Goal: Task Accomplishment & Management: Use online tool/utility

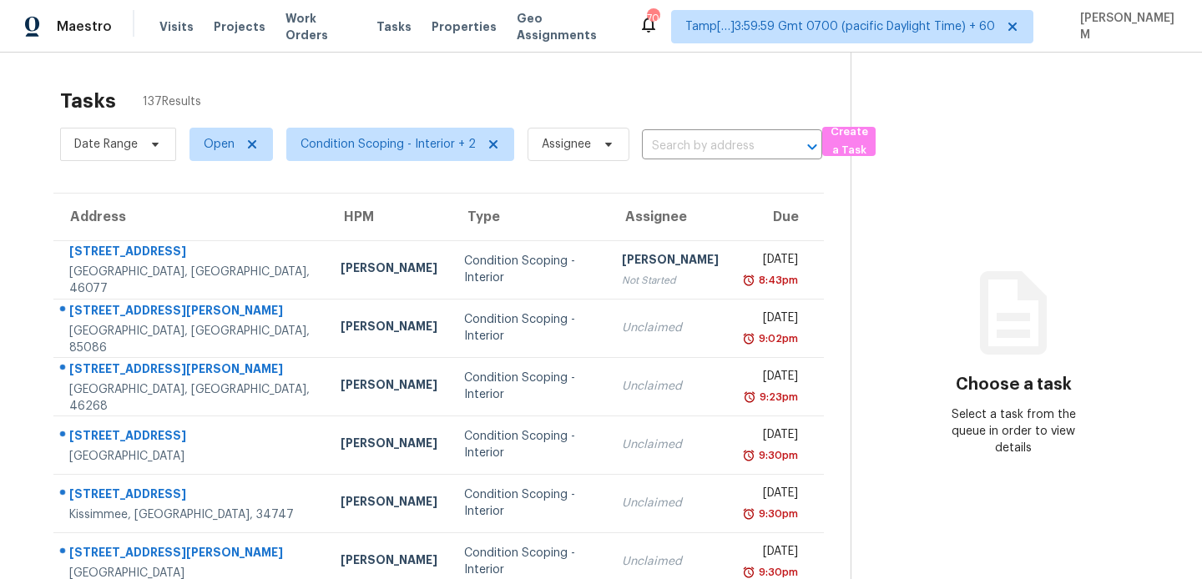
click at [687, 149] on input "text" at bounding box center [709, 147] width 134 height 26
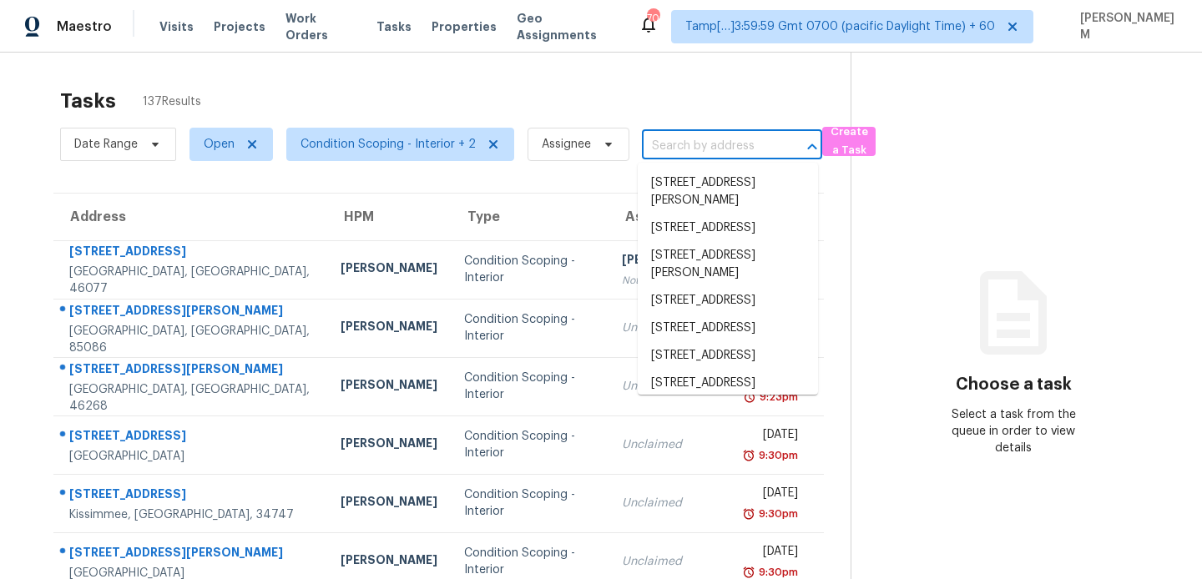
paste input "999 N Pacific St Unit A20, Oceanside, CA 92054"
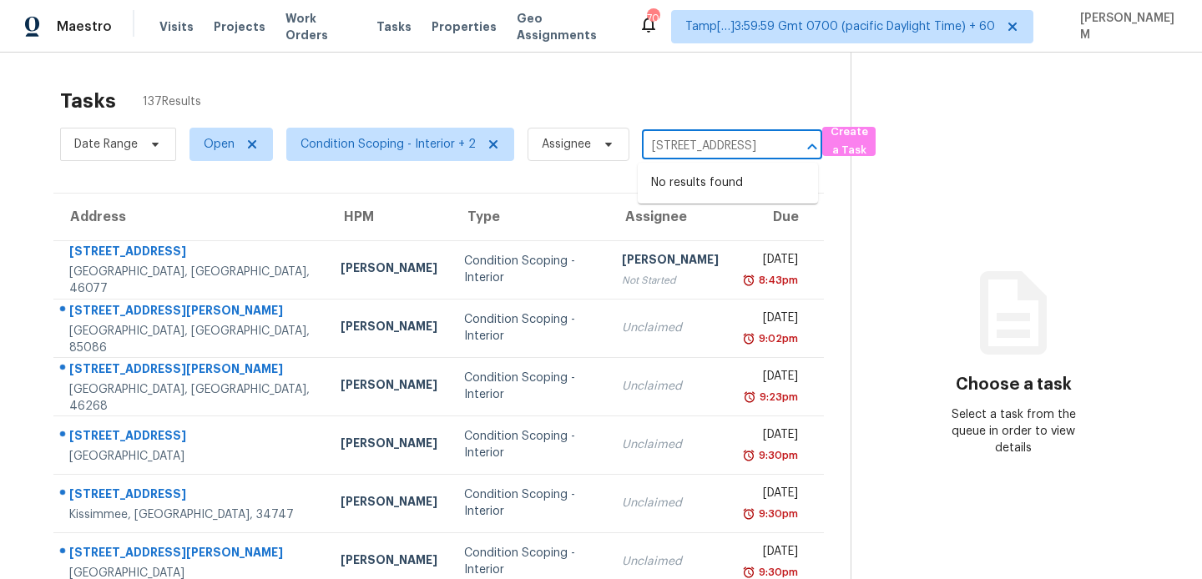
click at [699, 149] on input "999 N Pacific St Unit A20, Oceanside, CA 92054" at bounding box center [709, 147] width 134 height 26
drag, startPoint x: 662, startPoint y: 148, endPoint x: 803, endPoint y: 158, distance: 141.5
click at [803, 158] on div "999 N Pacific St, Oceanside, CA 92054 ​" at bounding box center [732, 147] width 180 height 26
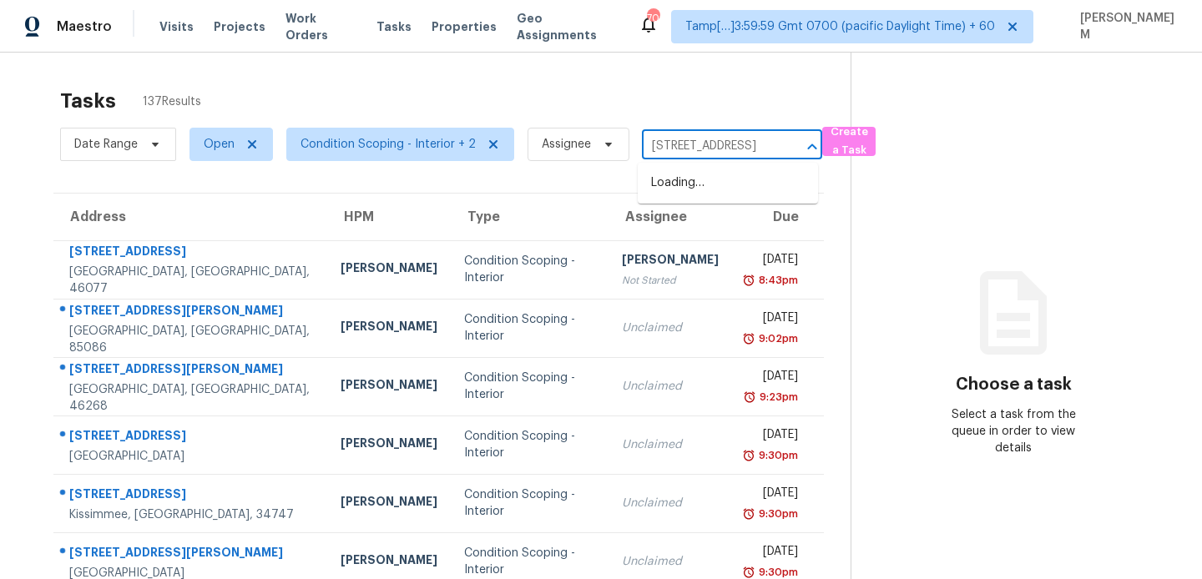
type input "999 N Pacific St"
click at [766, 195] on li "999 N Pacific St Unit A20, Oceanside, CA 92054" at bounding box center [728, 183] width 180 height 28
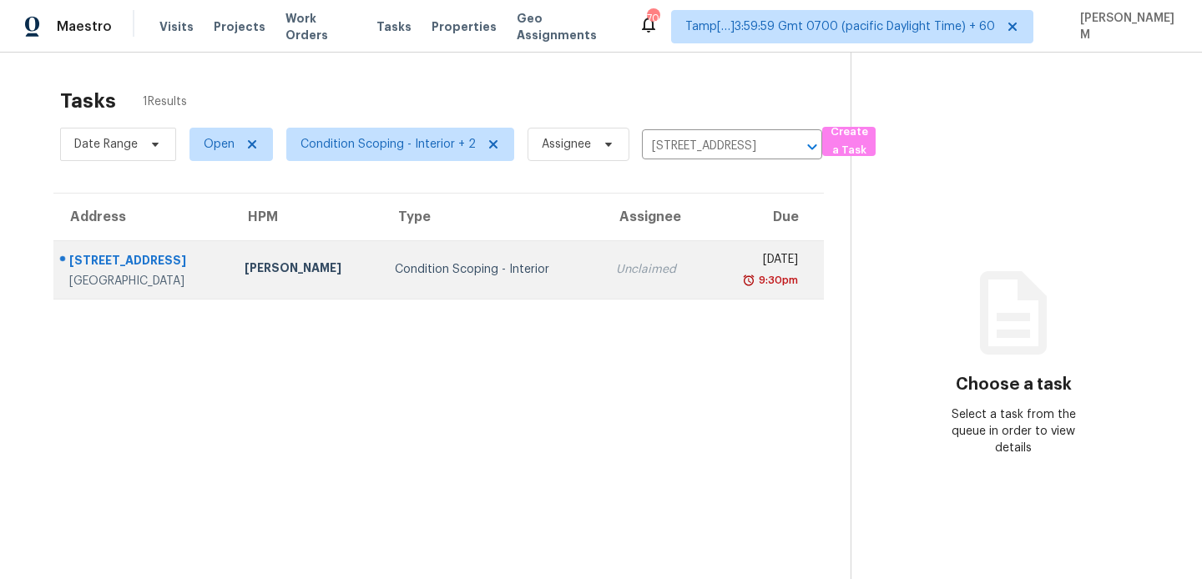
click at [660, 272] on td "Unclaimed" at bounding box center [656, 269] width 106 height 58
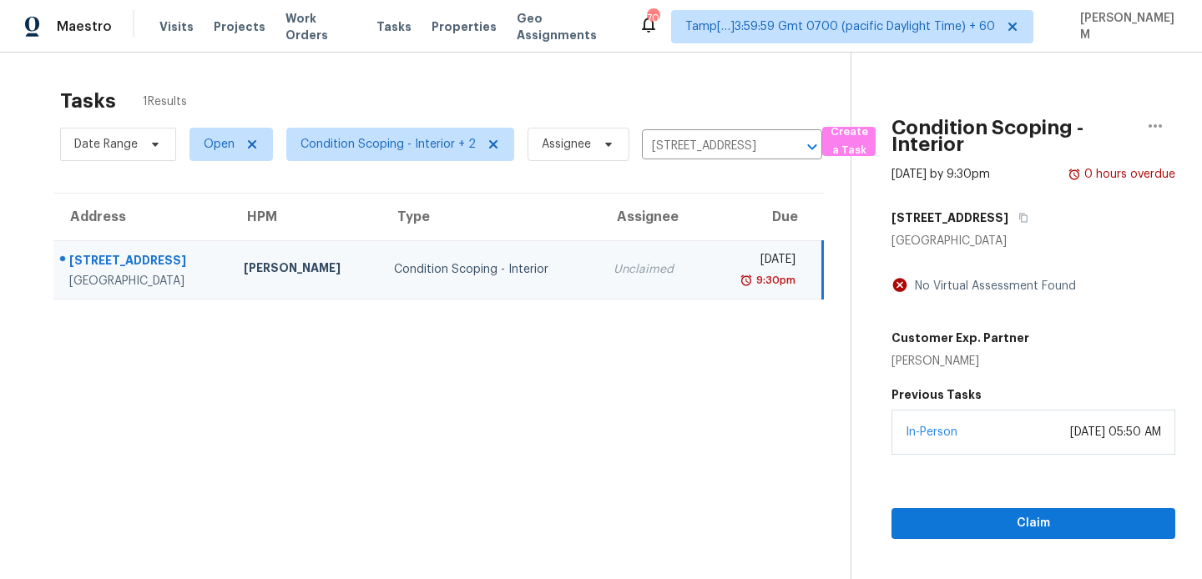
click at [1080, 539] on section "Condition Scoping - Interior Oct 7th 2025 by 9:30pm 0 hours overdue 999 N Pacif…" at bounding box center [1013, 342] width 325 height 579
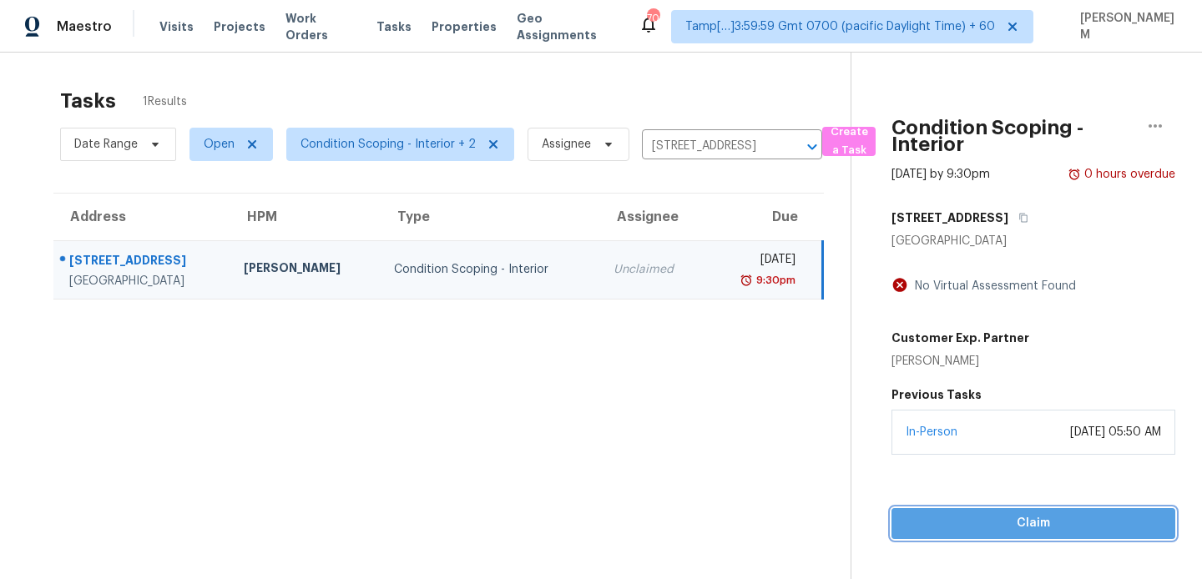
click at [1077, 525] on span "Claim" at bounding box center [1033, 523] width 257 height 21
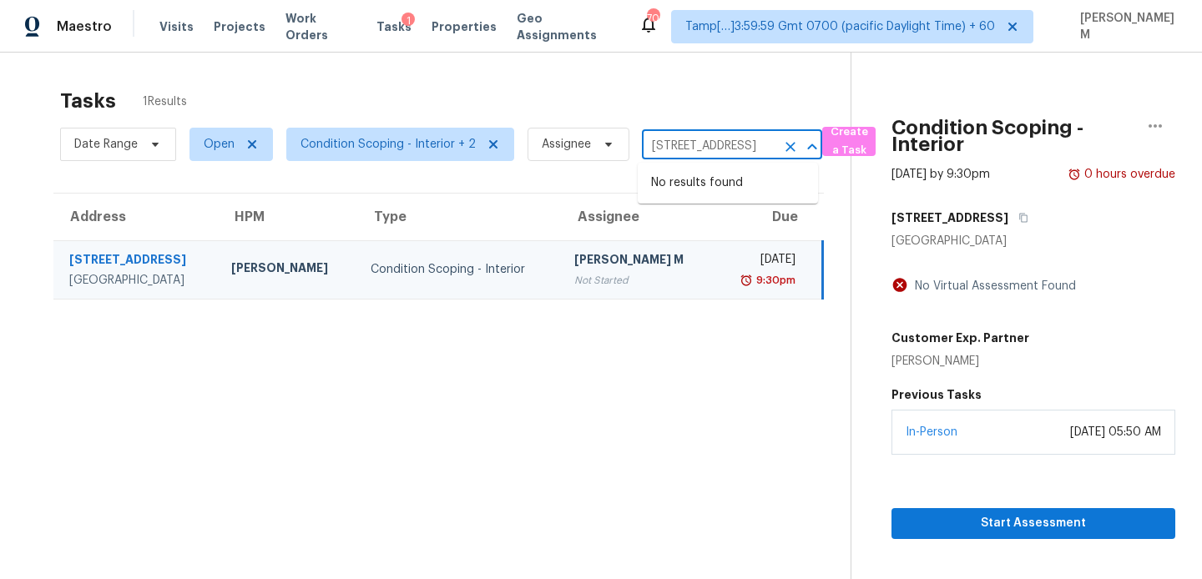
click at [682, 145] on input "999 N Pacific St Unit A20, Oceanside, CA 92054" at bounding box center [709, 147] width 134 height 26
paste input "5882 E Sunrise Cir, Florence, AZ 85132"
type input "5882 E Sunrise Cir, Florence, AZ 85132"
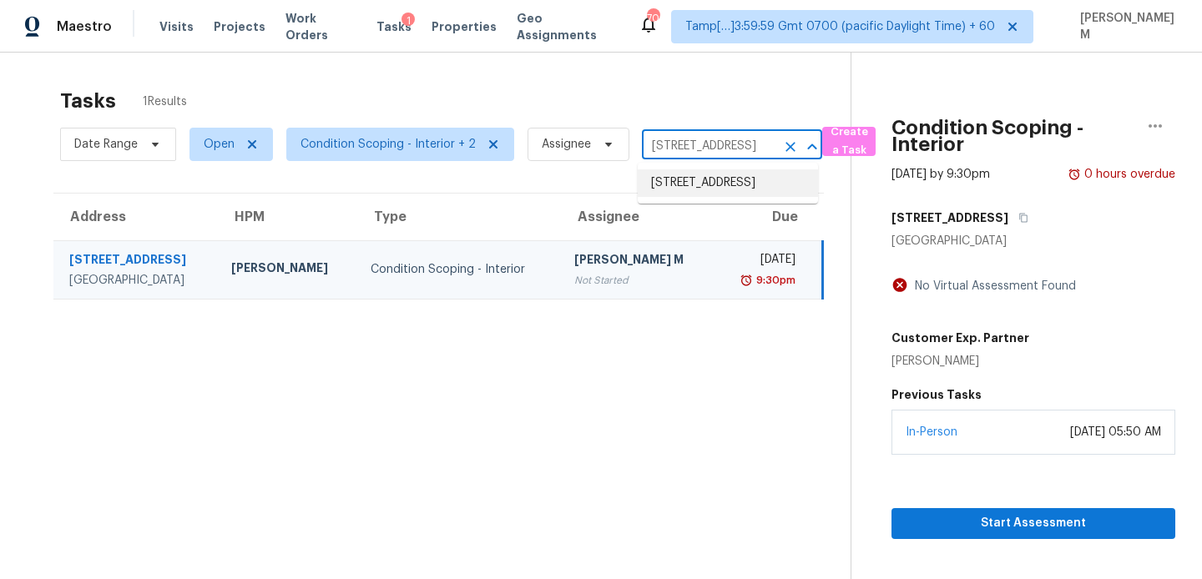
click at [709, 189] on li "5882 E Sunrise Cir, Florence, AZ 85132" at bounding box center [728, 183] width 180 height 28
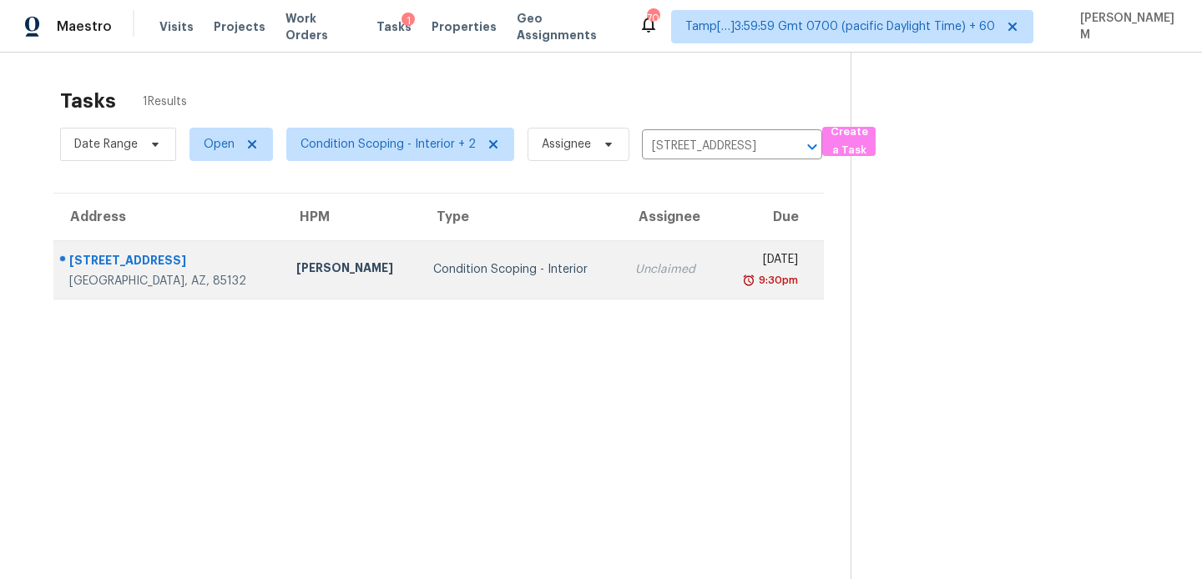
click at [736, 290] on td "Tue, Oct 7th 2025 9:30pm" at bounding box center [772, 269] width 106 height 58
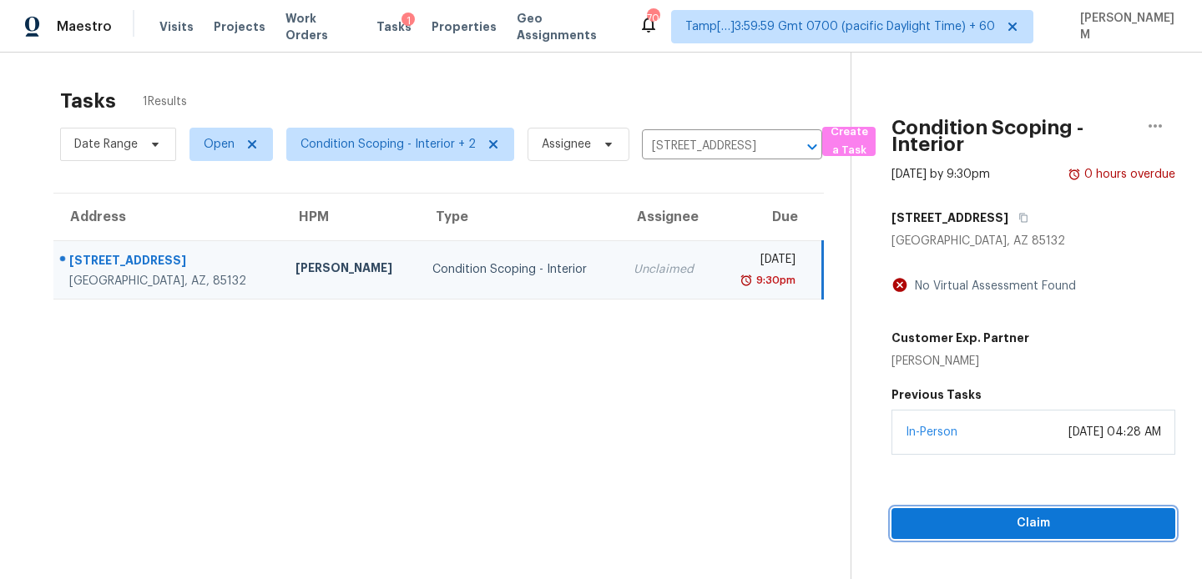
click at [1012, 533] on span "Claim" at bounding box center [1033, 523] width 257 height 21
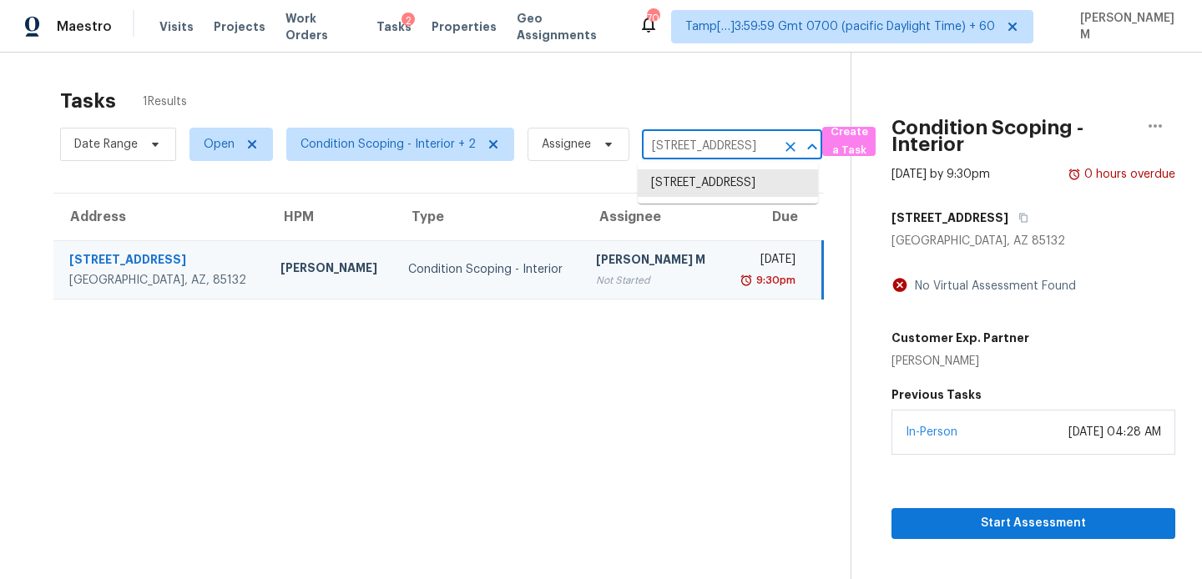
click at [659, 151] on input "5882 E Sunrise Cir, Florence, AZ 85132" at bounding box center [709, 147] width 134 height 26
paste input "[STREET_ADDRESS][PERSON_NAME]"
type input "[STREET_ADDRESS][PERSON_NAME]"
click at [719, 192] on li "[STREET_ADDRESS][PERSON_NAME]" at bounding box center [728, 191] width 180 height 45
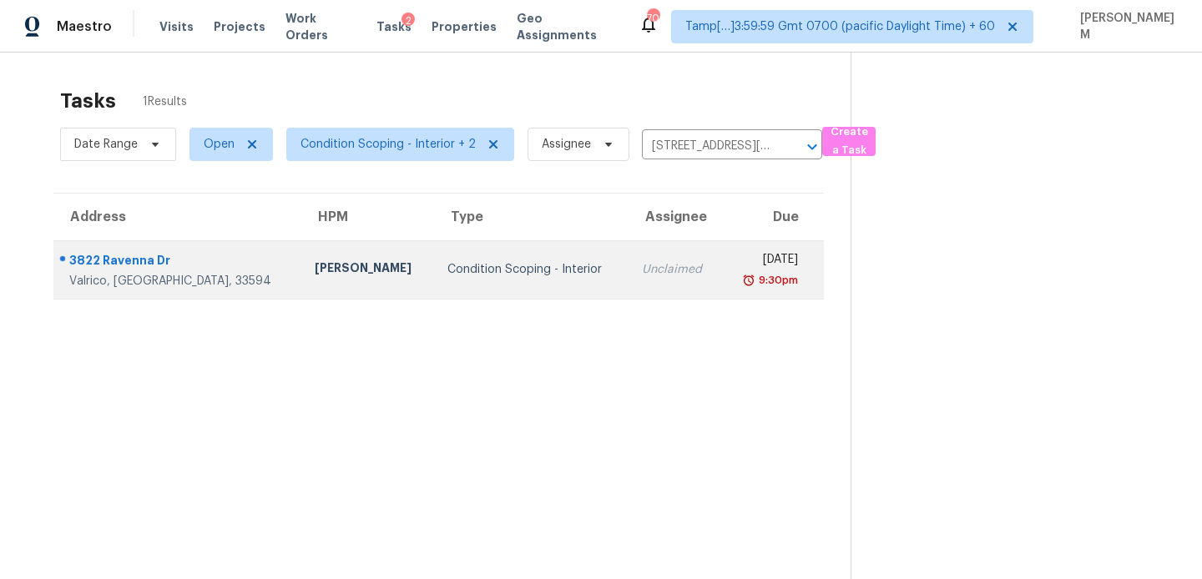
click at [736, 261] on div "[DATE]" at bounding box center [767, 261] width 63 height 21
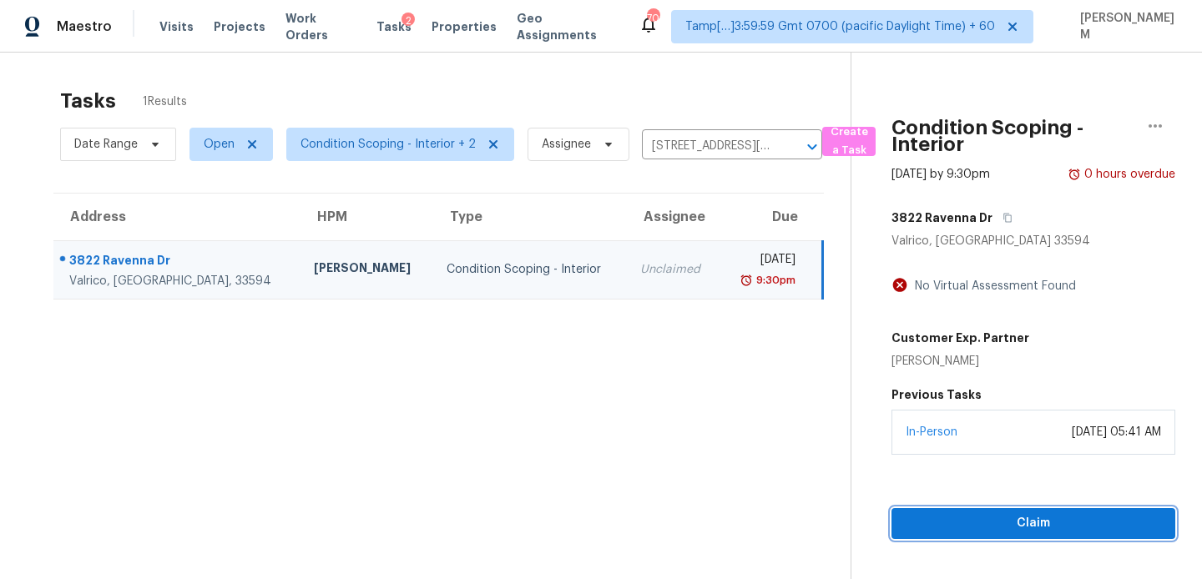
click at [989, 534] on button "Claim" at bounding box center [1034, 523] width 284 height 31
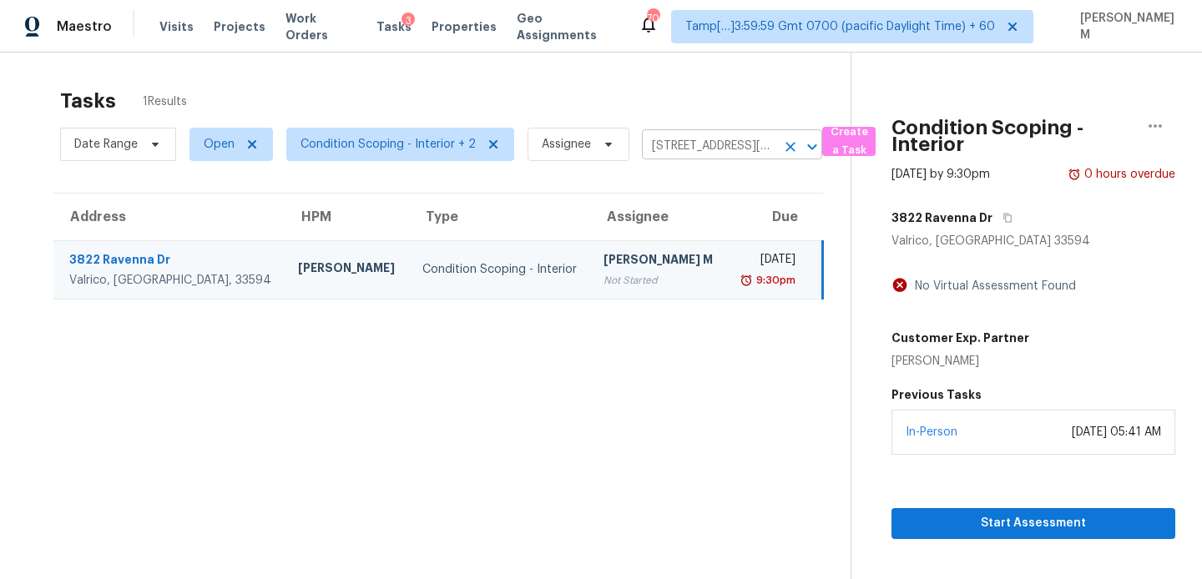
click at [661, 149] on input "[STREET_ADDRESS][PERSON_NAME]" at bounding box center [709, 147] width 134 height 26
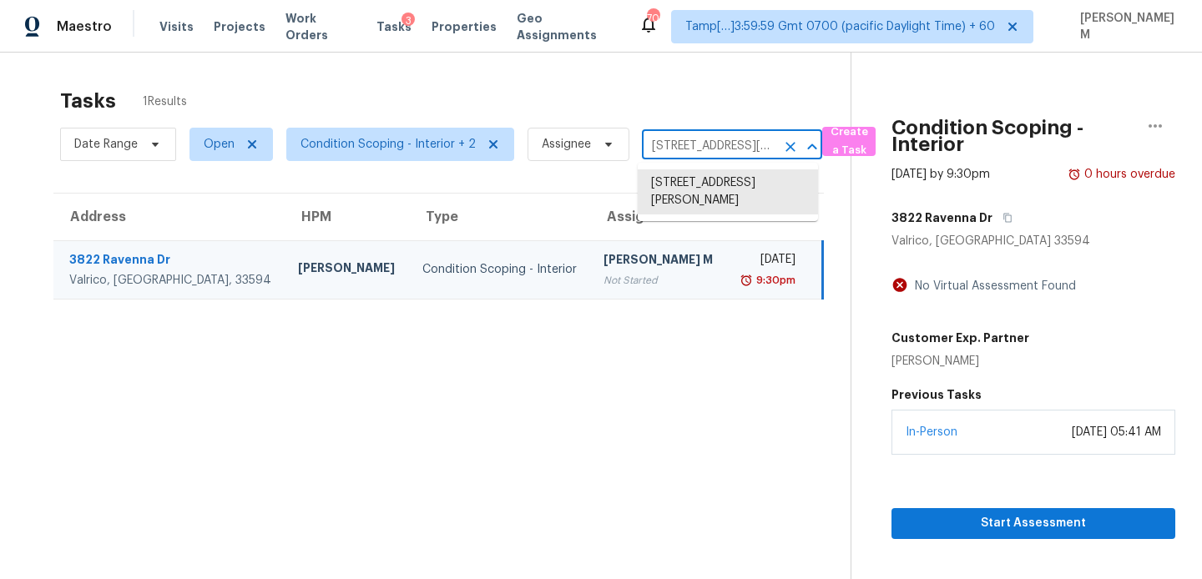
paste input "7210 SW 179th Court Rd, Dunnellon, FL 34432"
type input "7210 SW 179th Court Rd, Dunnellon, FL 34432"
click at [706, 193] on li "7210 SW 179th Court Rd, Dunnellon, FL 34432" at bounding box center [728, 183] width 180 height 28
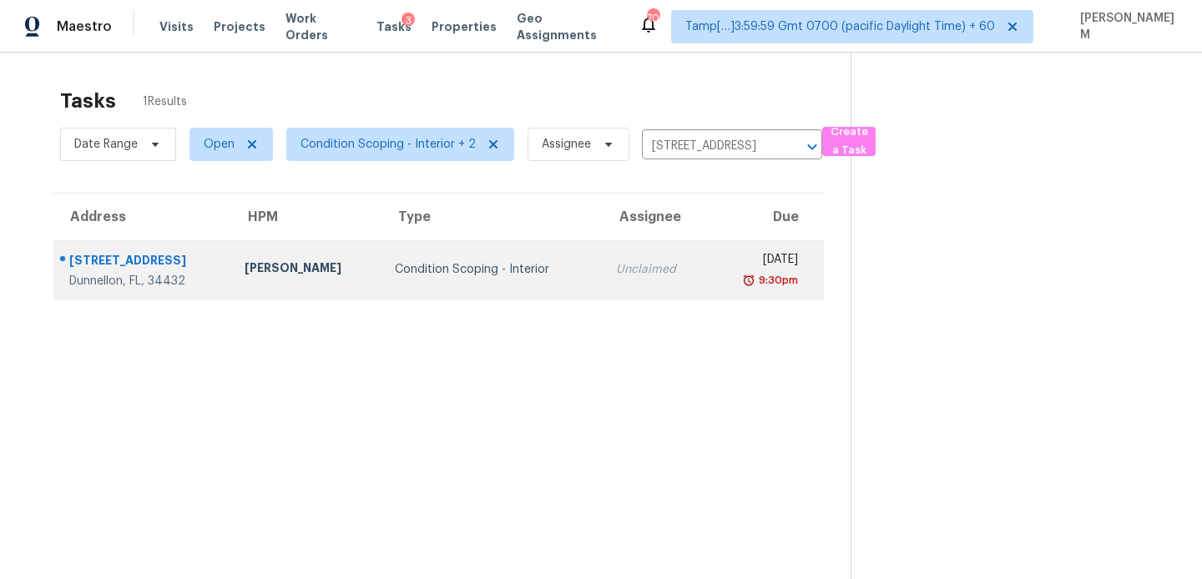
click at [731, 262] on div "[DATE]" at bounding box center [760, 261] width 77 height 21
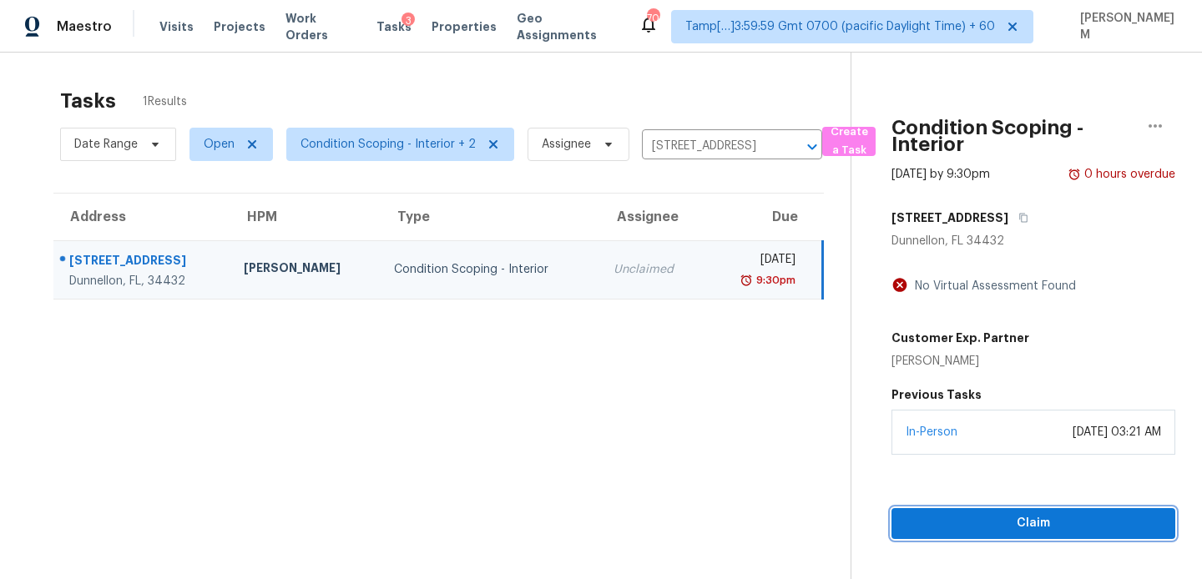
click at [992, 522] on span "Claim" at bounding box center [1033, 523] width 257 height 21
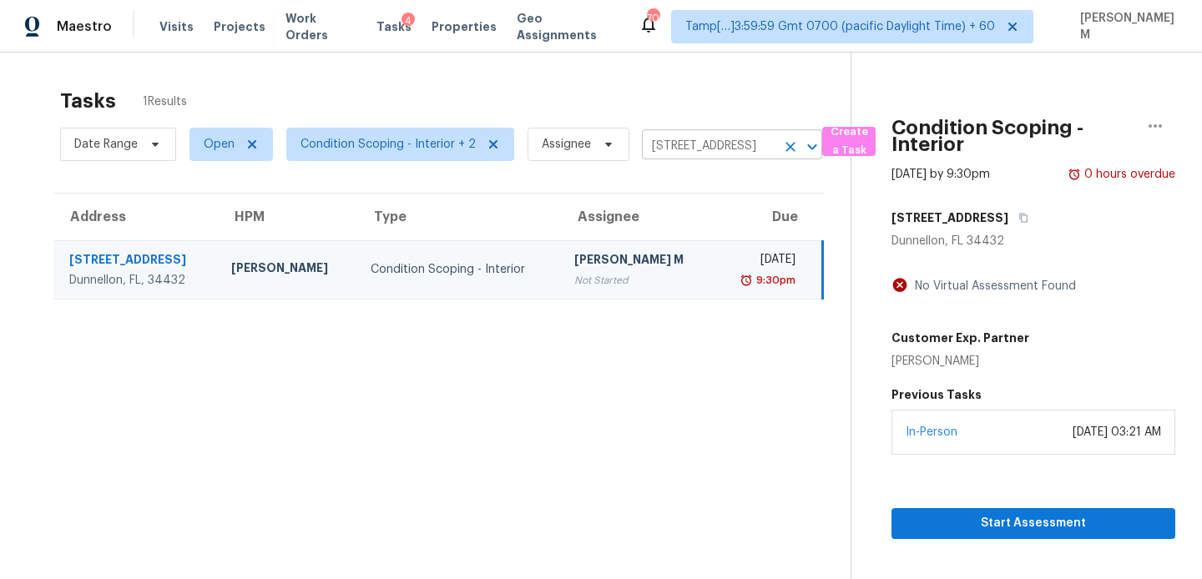
click at [706, 149] on input "7210 SW 179th Court Rd, Dunnellon, FL 34432" at bounding box center [709, 147] width 134 height 26
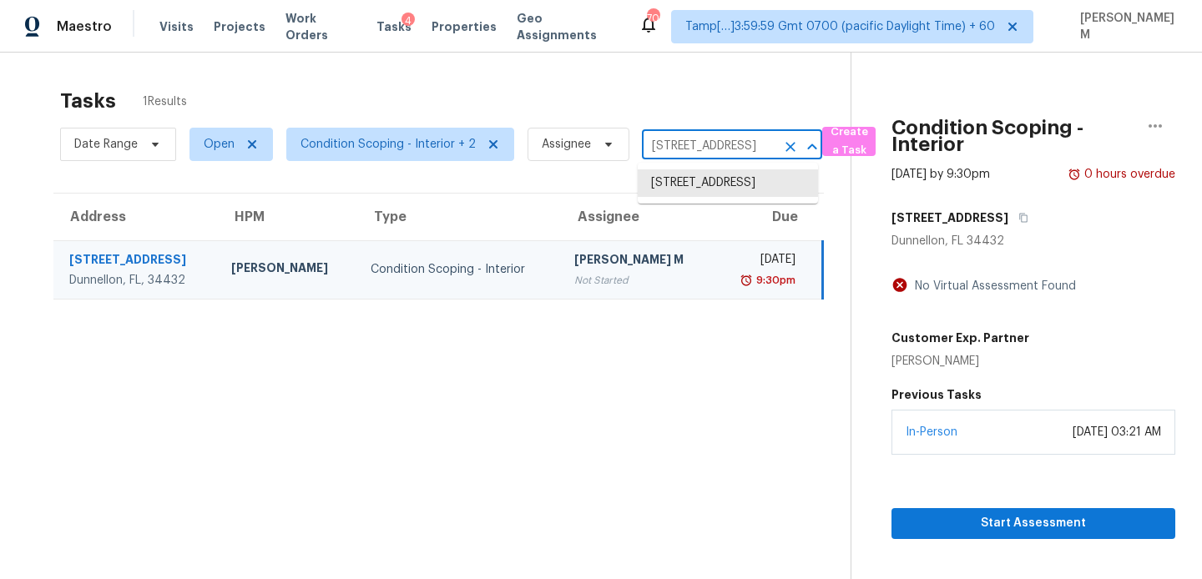
paste input "11120 SW 106th Ave, Portland, OR 97223"
type input "11120 SW 106th Ave, Portland, OR 97223"
click at [729, 196] on li "11120 SW 106th Ave, Portland, OR 97223" at bounding box center [728, 183] width 180 height 28
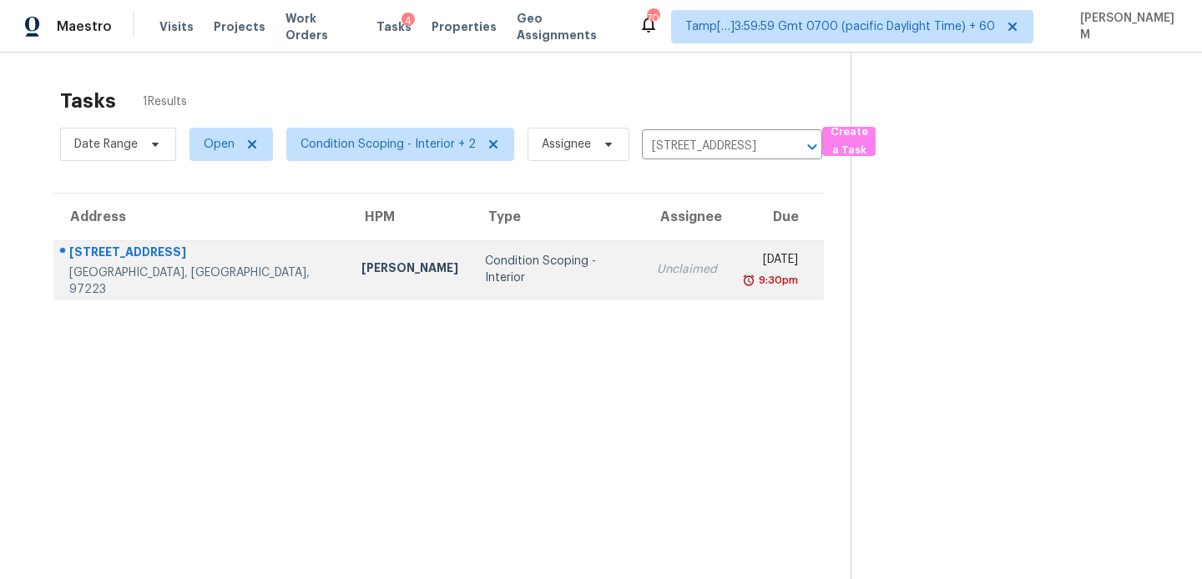
click at [744, 264] on div "[DATE]" at bounding box center [771, 261] width 55 height 21
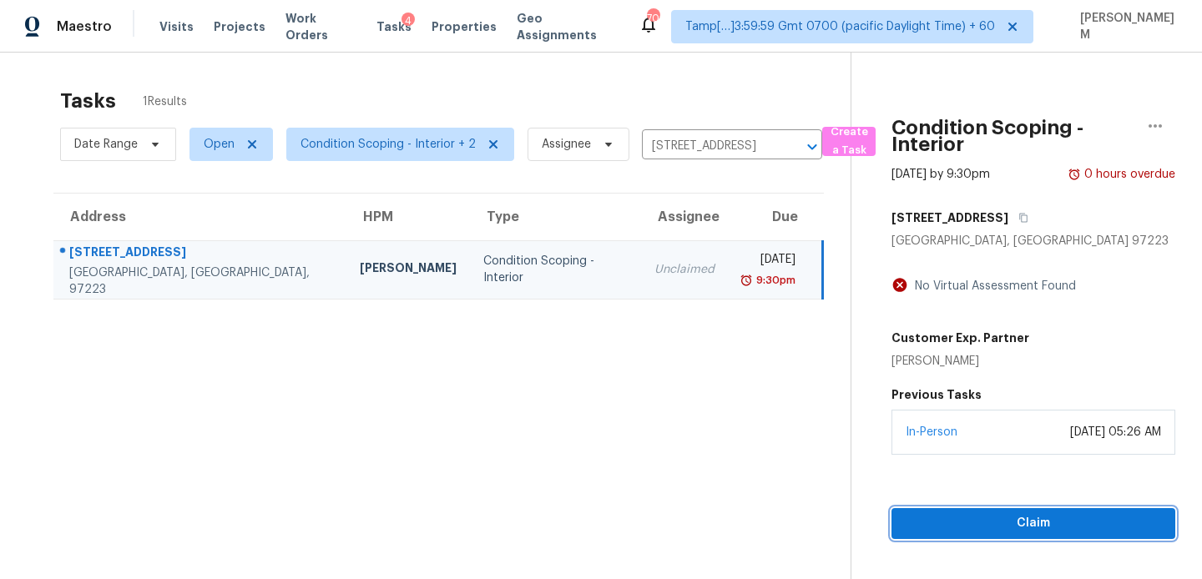
click at [974, 536] on button "Claim" at bounding box center [1034, 523] width 284 height 31
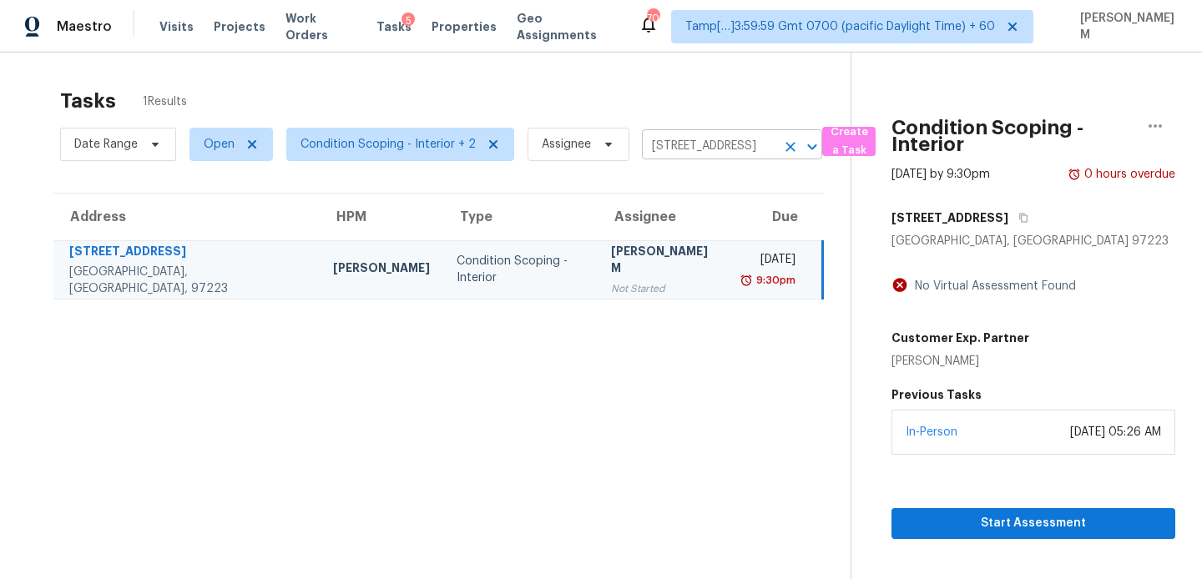
click at [722, 139] on input "11120 SW 106th Ave, Portland, OR 97223" at bounding box center [709, 147] width 134 height 26
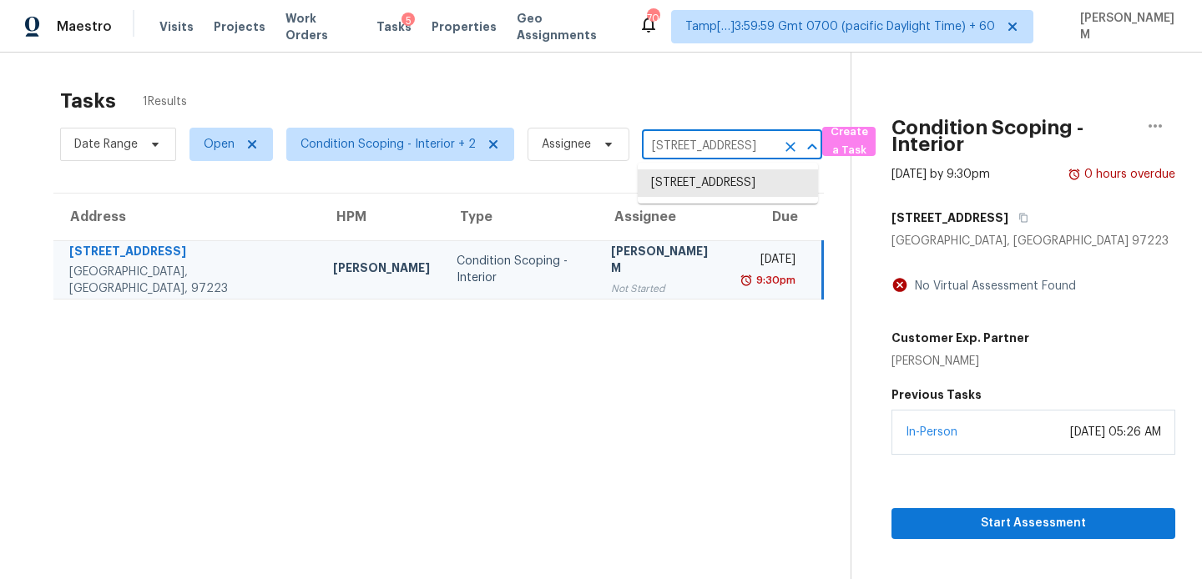
paste input "72 Charlton Ave, Lodi, NJ 07644"
type input "72 Charlton Ave, Lodi, NJ 07644"
click at [738, 181] on li "72 Charlton Ave, Lodi, NJ 07644" at bounding box center [728, 183] width 180 height 28
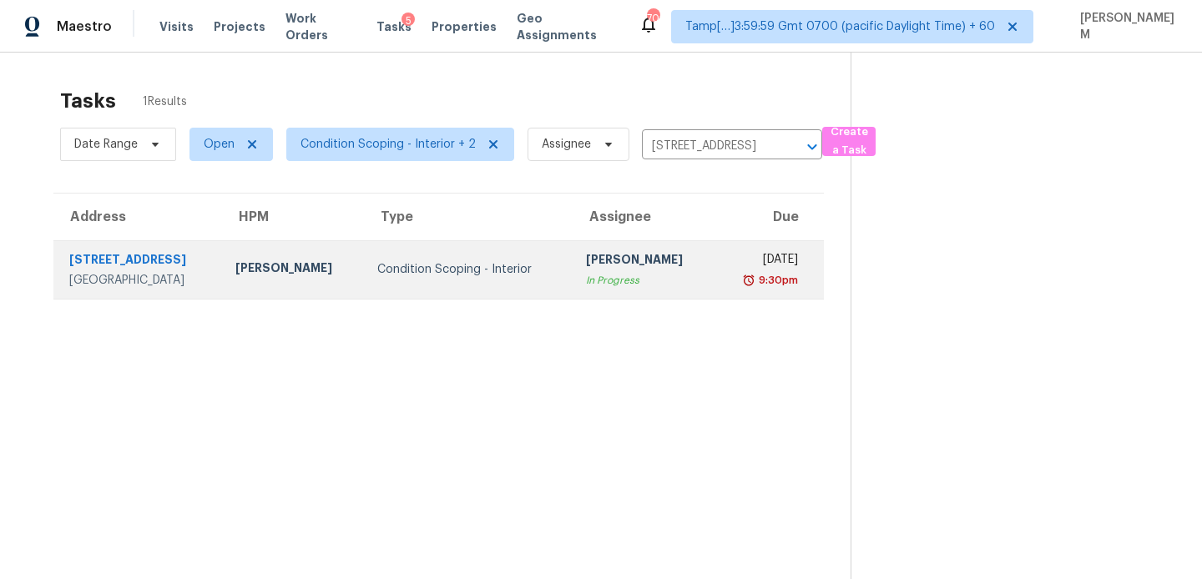
click at [734, 264] on div "[DATE]" at bounding box center [763, 261] width 70 height 21
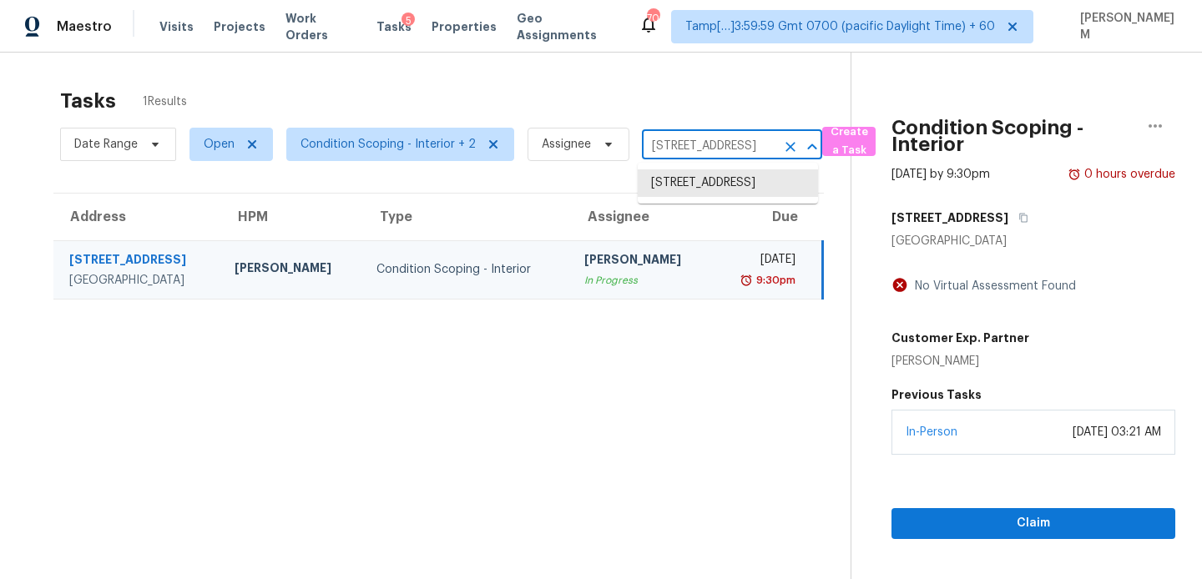
click at [660, 150] on input "72 Charlton Ave, Lodi, NJ 07644" at bounding box center [709, 147] width 134 height 26
paste input "400 Santa Maria Dr, Fairfield, CA 94533"
type input "400 Santa Maria Dr, Fairfield, CA 94533"
click at [692, 190] on li "400 Santa Maria Dr, Fairfield, CA 94533" at bounding box center [728, 191] width 180 height 45
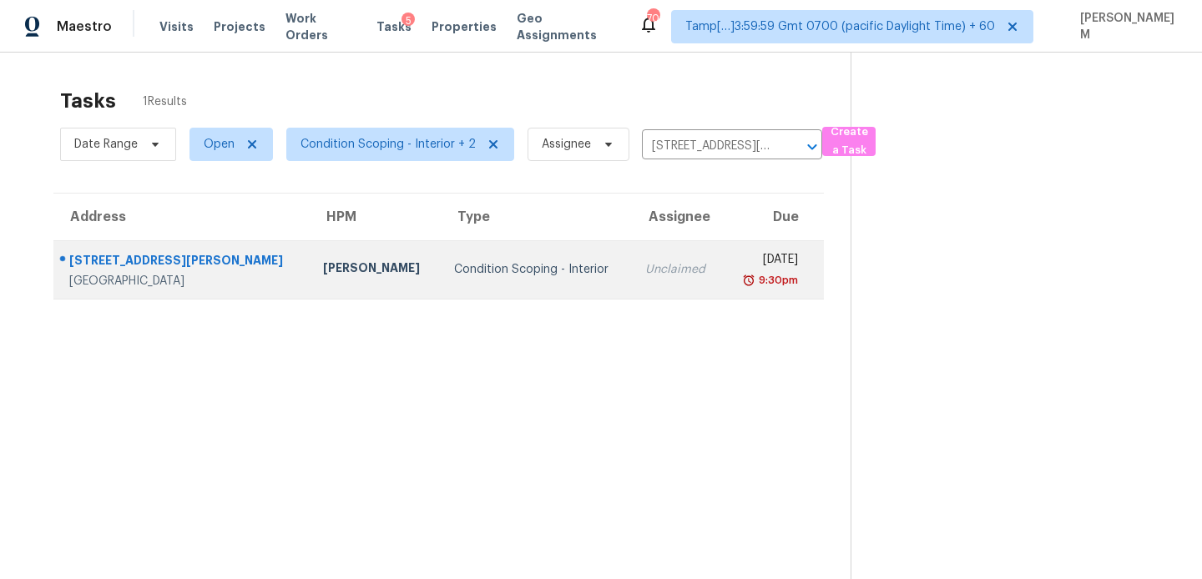
click at [755, 279] on img at bounding box center [748, 280] width 13 height 17
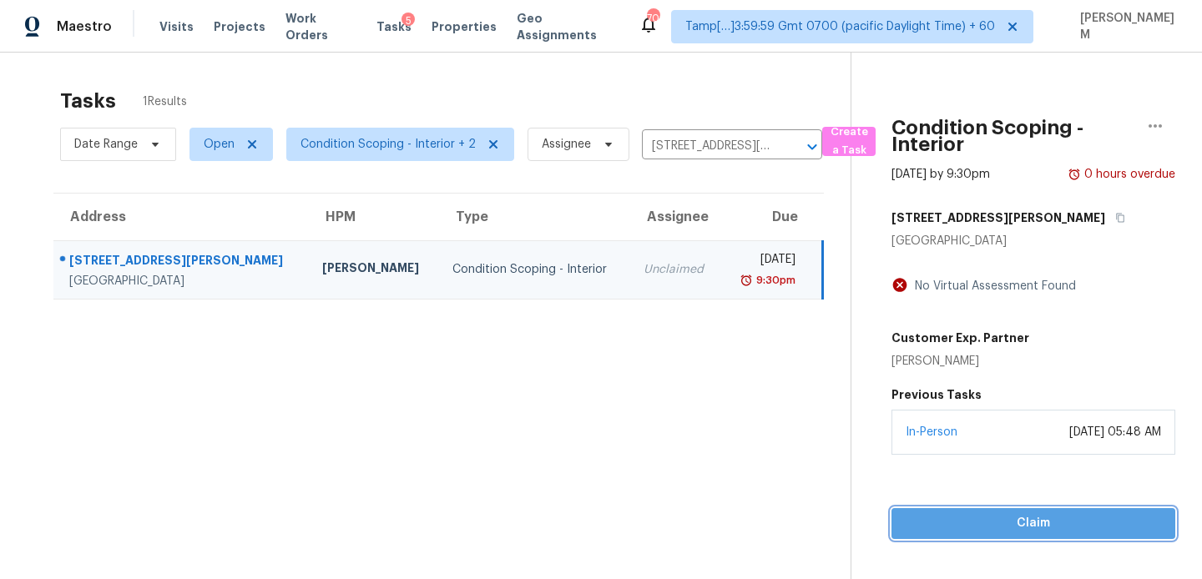
click at [1057, 524] on span "Claim" at bounding box center [1033, 523] width 257 height 21
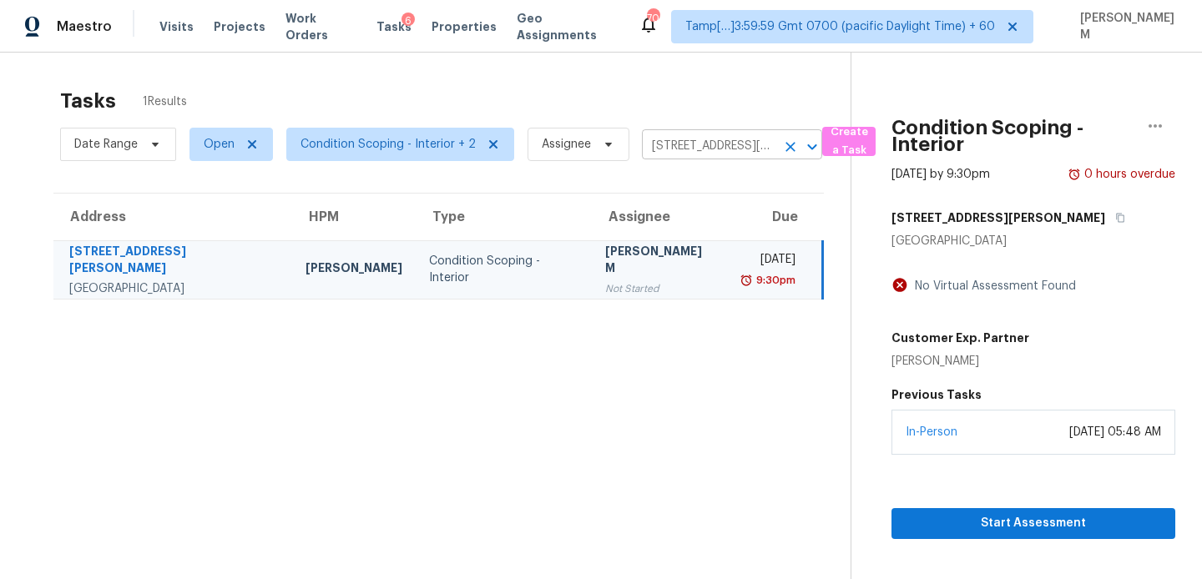
click at [684, 149] on input "400 Santa Maria Dr, Fairfield, CA 94533" at bounding box center [709, 147] width 134 height 26
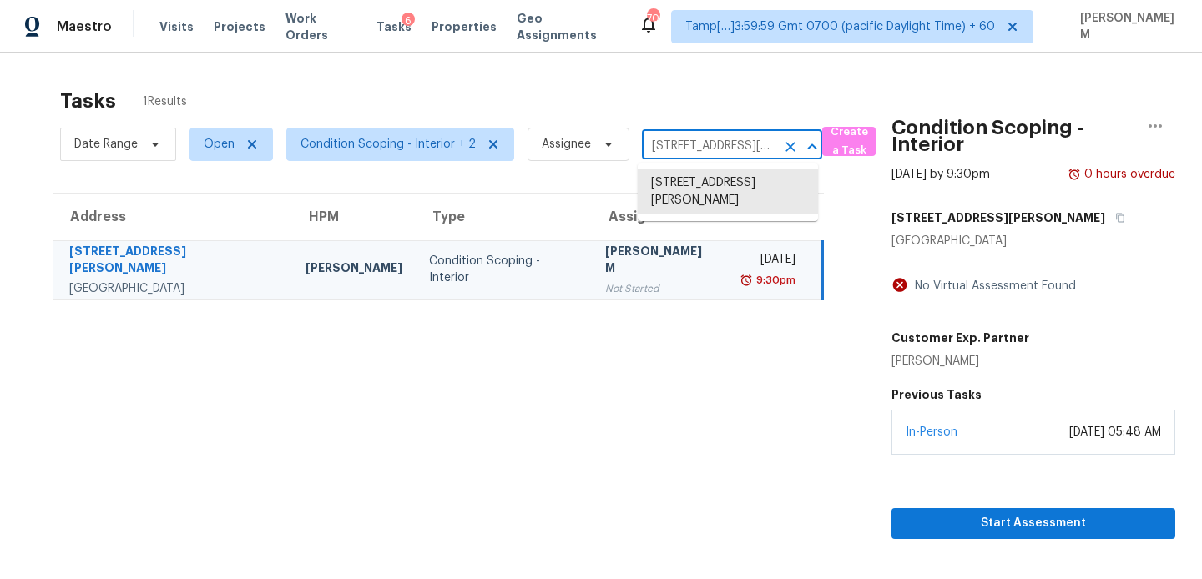
paste input "315 Arbor Bridge Ct, Marietta, GA 30066"
type input "400 Santa Maria Dr, Fairfield, CA 94533"
click at [725, 186] on li "400 Santa Maria Dr, Fairfield, CA 94533" at bounding box center [728, 191] width 180 height 45
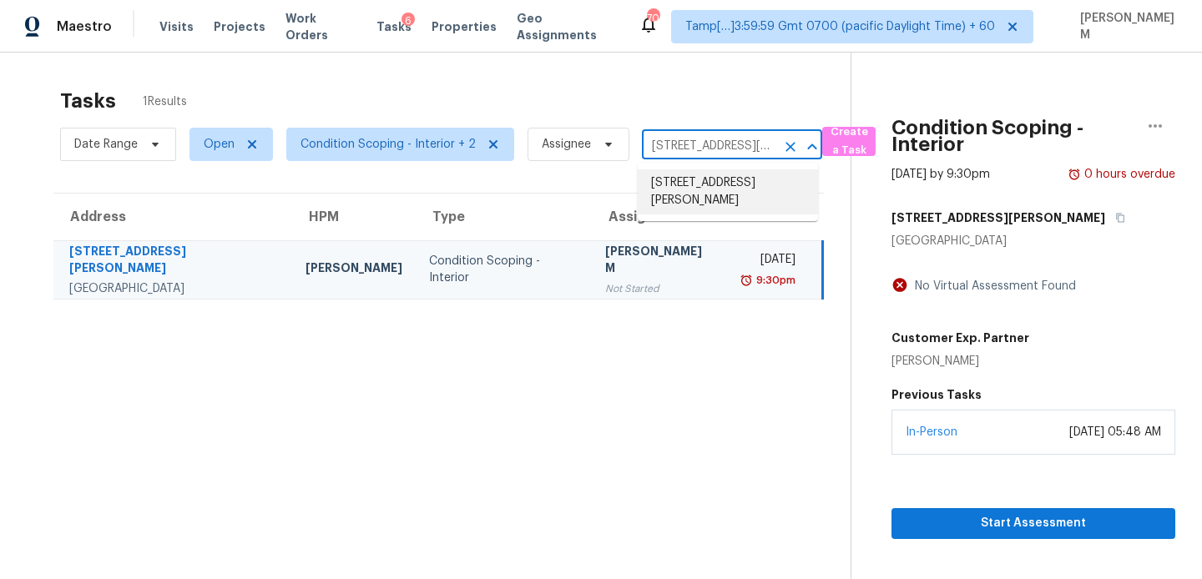
click at [717, 182] on li "400 Santa Maria Dr, Fairfield, CA 94533" at bounding box center [728, 191] width 180 height 45
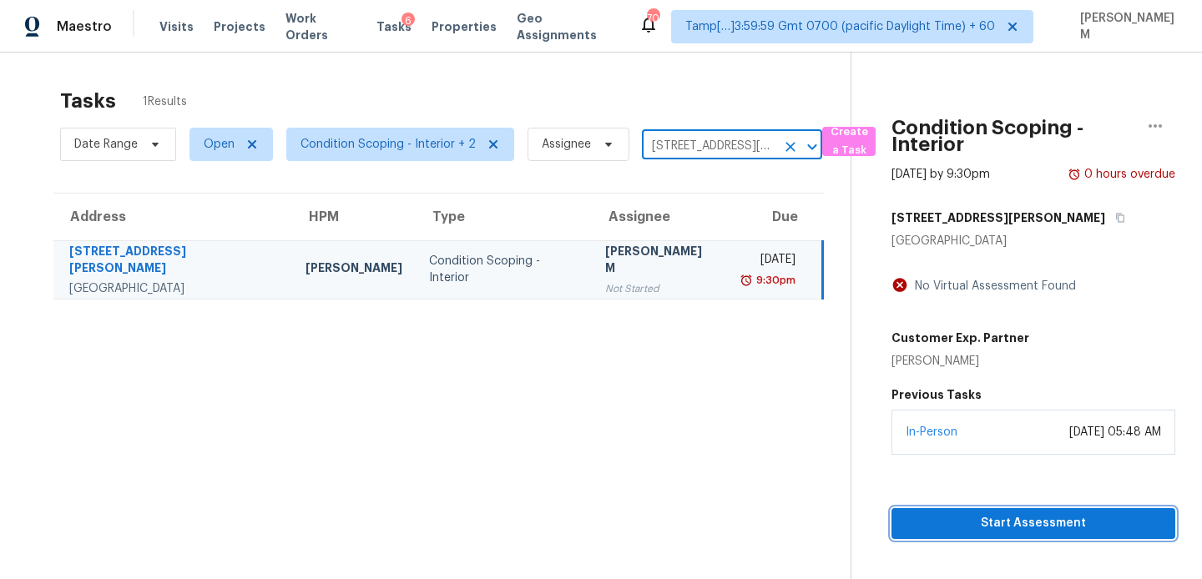
click at [998, 518] on span "Start Assessment" at bounding box center [1033, 523] width 257 height 21
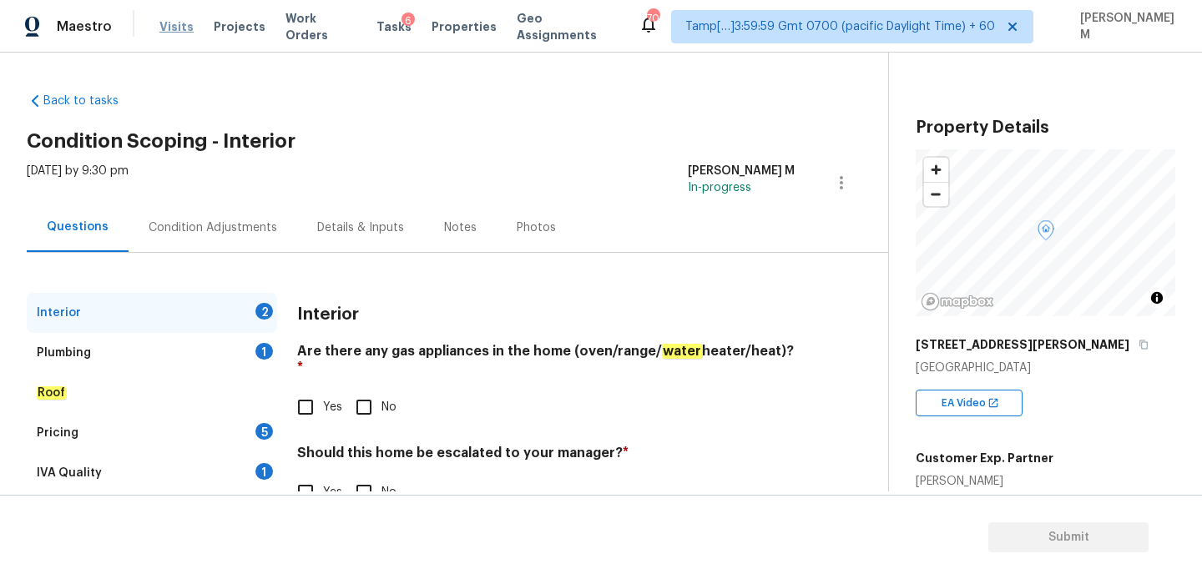
click at [173, 28] on span "Visits" at bounding box center [176, 26] width 34 height 17
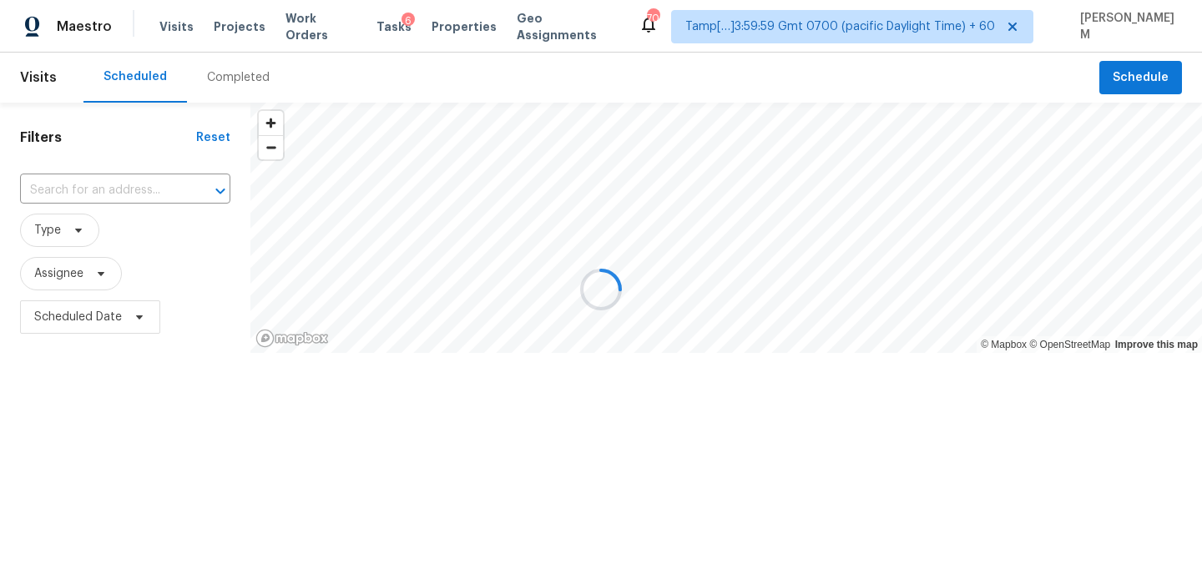
click at [402, 23] on div "6" at bounding box center [408, 21] width 13 height 17
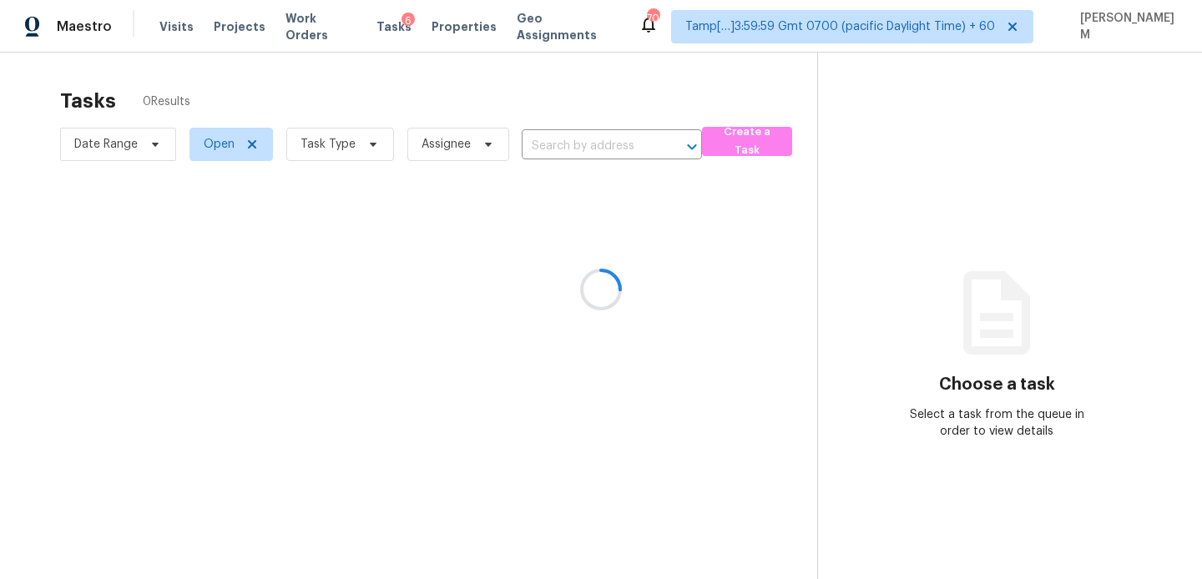
click at [369, 28] on div at bounding box center [601, 289] width 1202 height 579
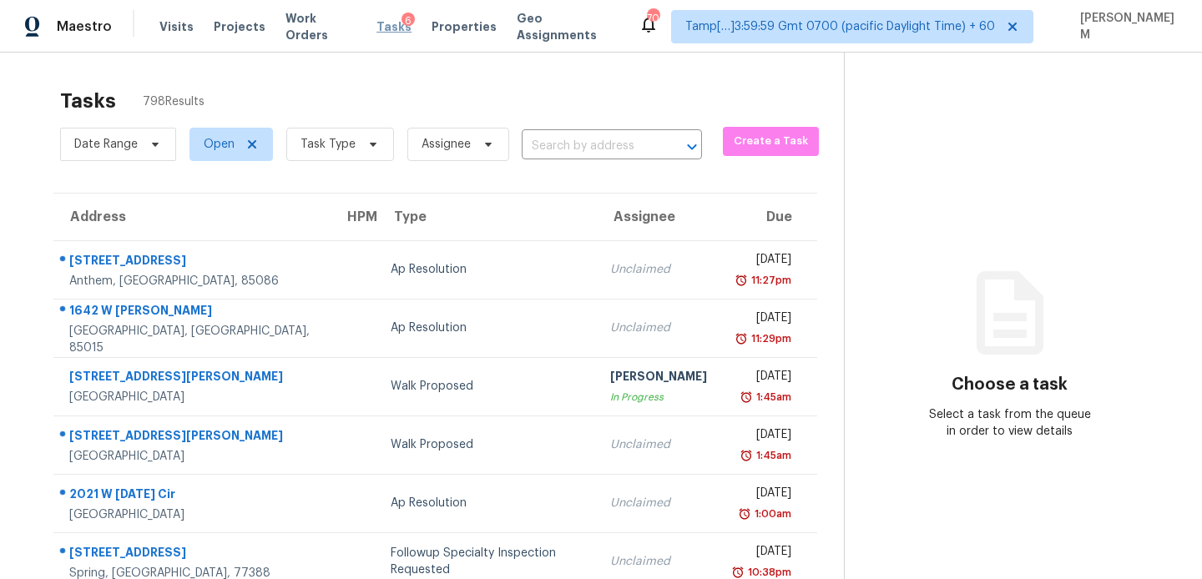
click at [377, 25] on span "Tasks" at bounding box center [394, 27] width 35 height 12
click at [601, 150] on input "text" at bounding box center [589, 147] width 134 height 26
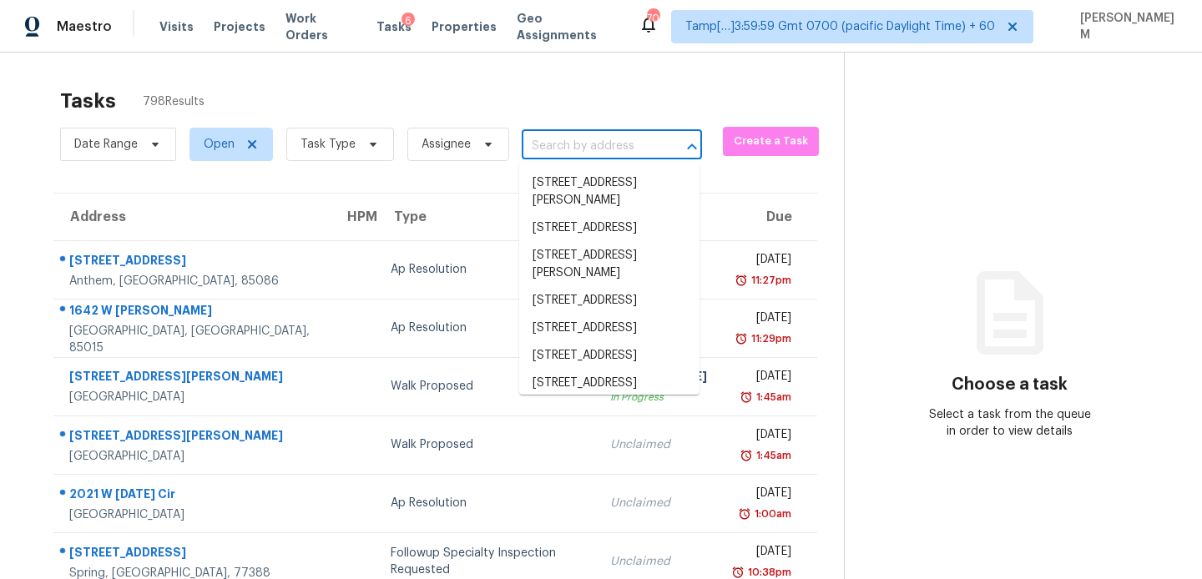
paste input "4315 Arbor Bridge Ct, Marietta, GA 30066"
type input "4315 Arbor Bridge Ct, Marietta, GA 30066"
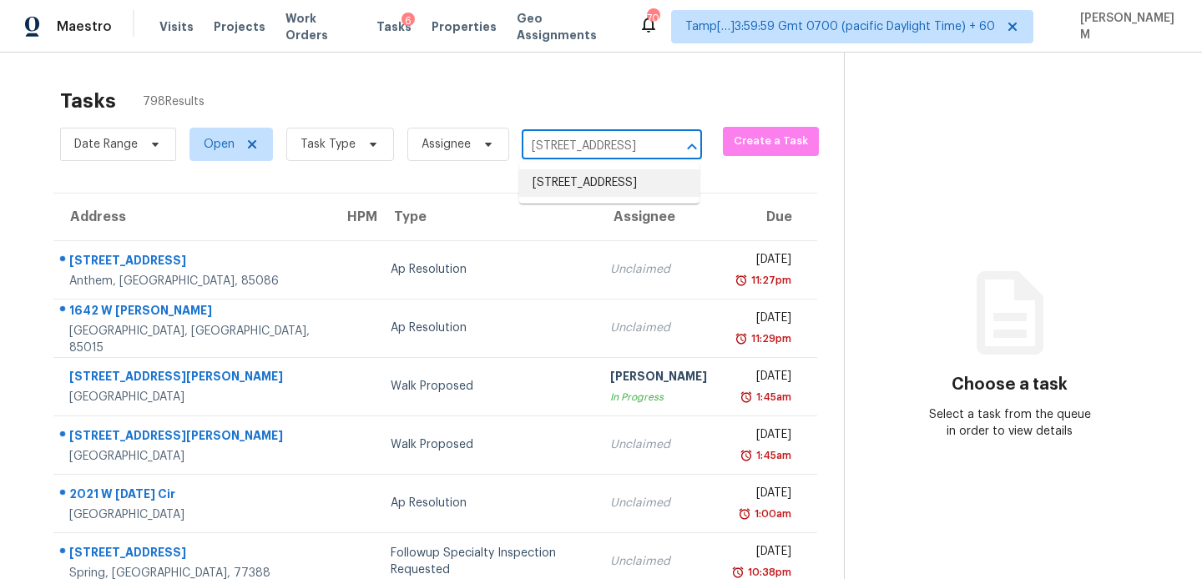
click at [615, 193] on li "4315 Arbor Bridge Ct, Marietta, GA 30066" at bounding box center [609, 183] width 180 height 28
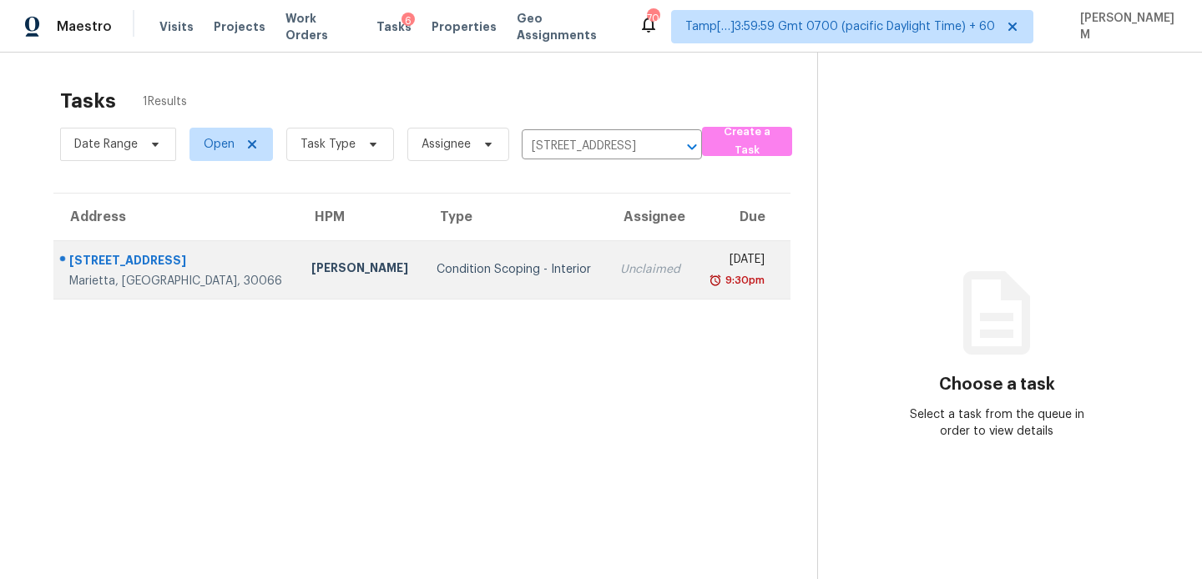
click at [620, 266] on div "Unclaimed" at bounding box center [650, 269] width 61 height 17
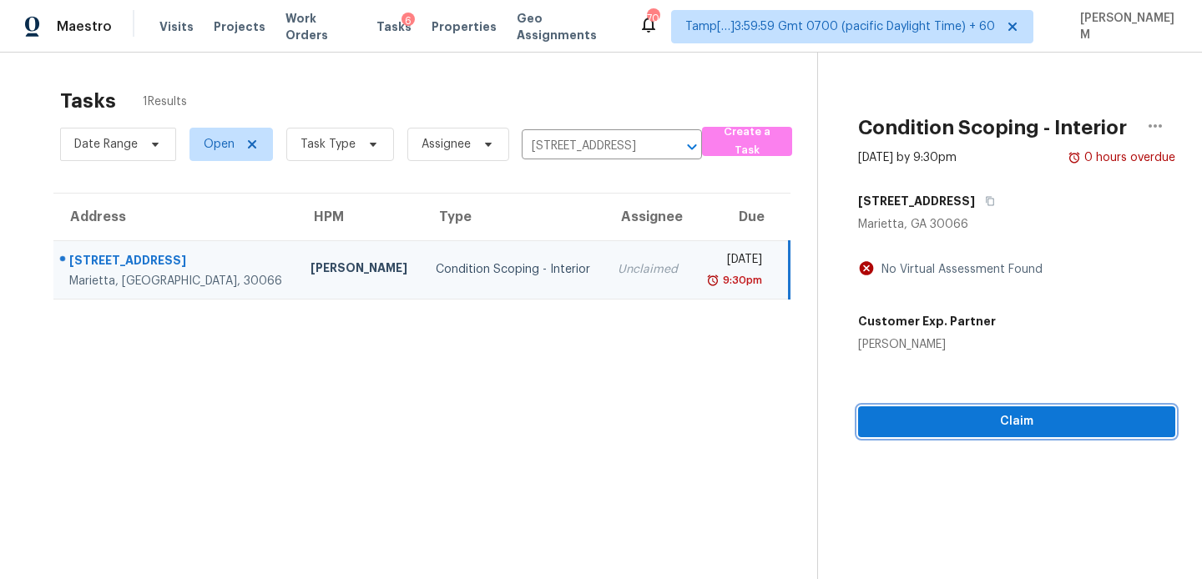
click at [983, 426] on div "Condition Scoping - Interior Oct 7th 2025 by 9:30pm 0 hours overdue 4315 Arbor …" at bounding box center [996, 245] width 357 height 385
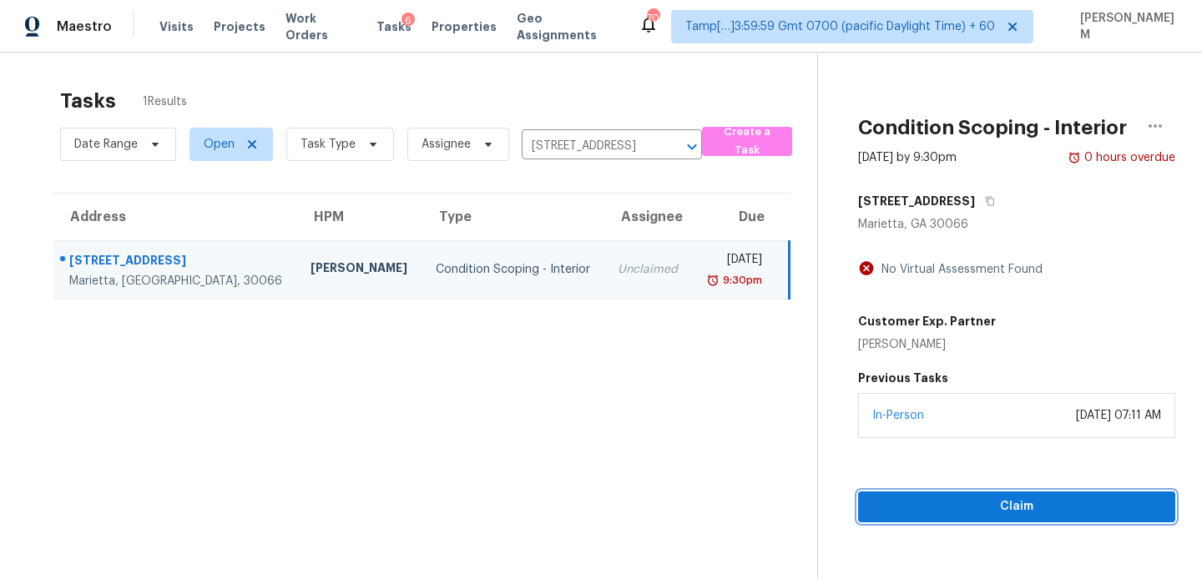
click at [999, 513] on span "Claim" at bounding box center [1017, 507] width 291 height 21
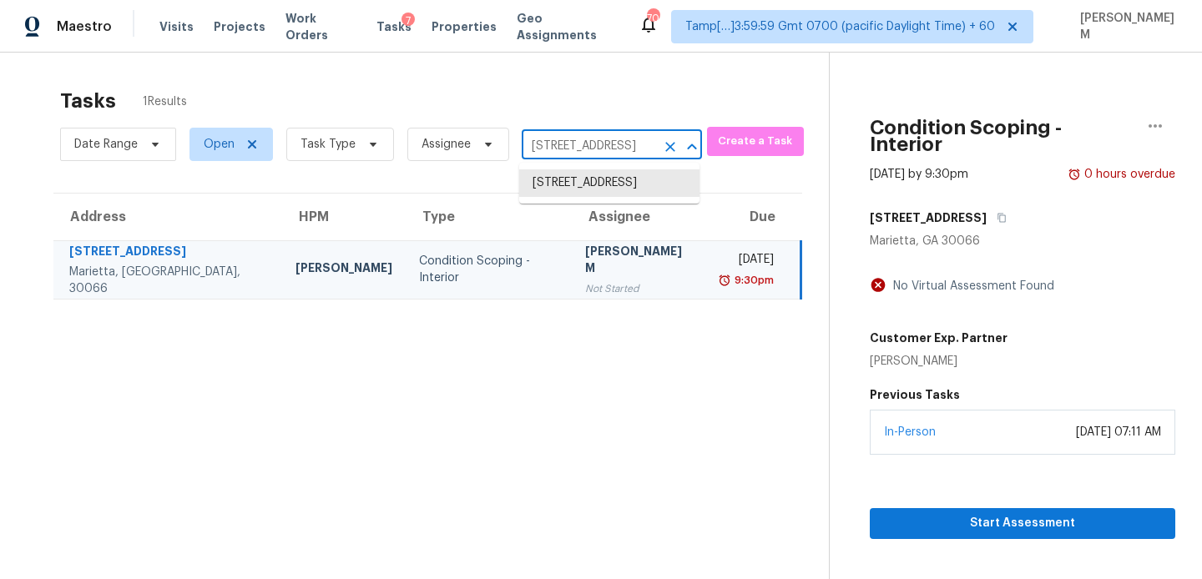
click at [593, 152] on input "4315 Arbor Bridge Ct, Marietta, GA 30066" at bounding box center [589, 147] width 134 height 26
paste input "2442 Norwood Pl, Tavares, FL 32778"
type input "2442 Norwood Pl, Tavares, FL 32778"
click at [601, 189] on li "2442 Norwood Pl, Tavares, FL 32778" at bounding box center [609, 200] width 180 height 63
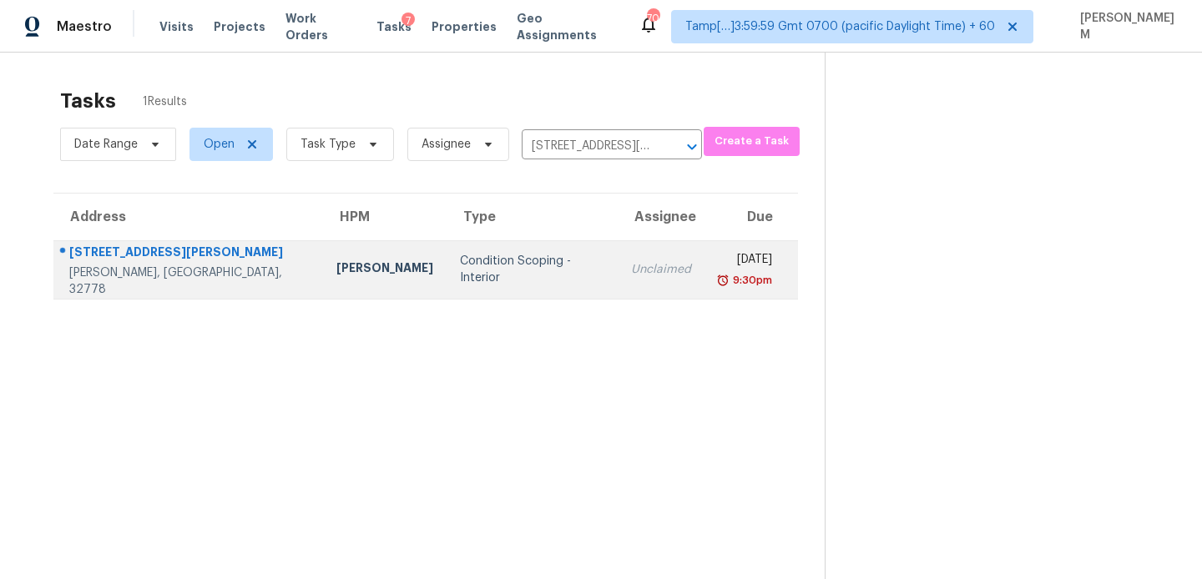
click at [705, 287] on td "Tue, Oct 7th 2025 9:30pm" at bounding box center [752, 269] width 94 height 58
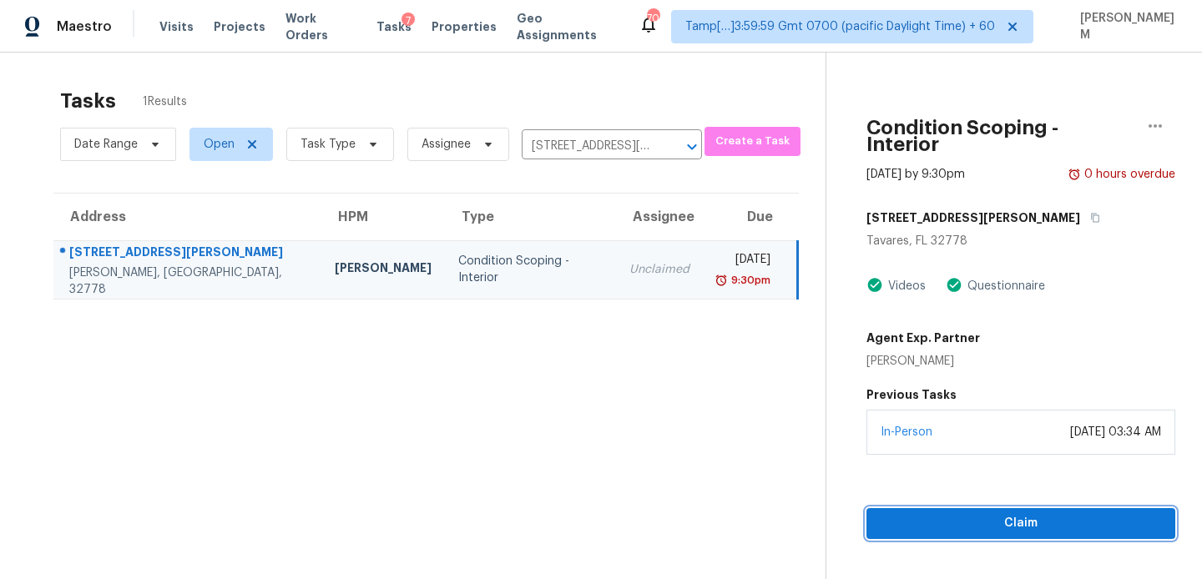
click at [953, 513] on span "Claim" at bounding box center [1021, 523] width 282 height 21
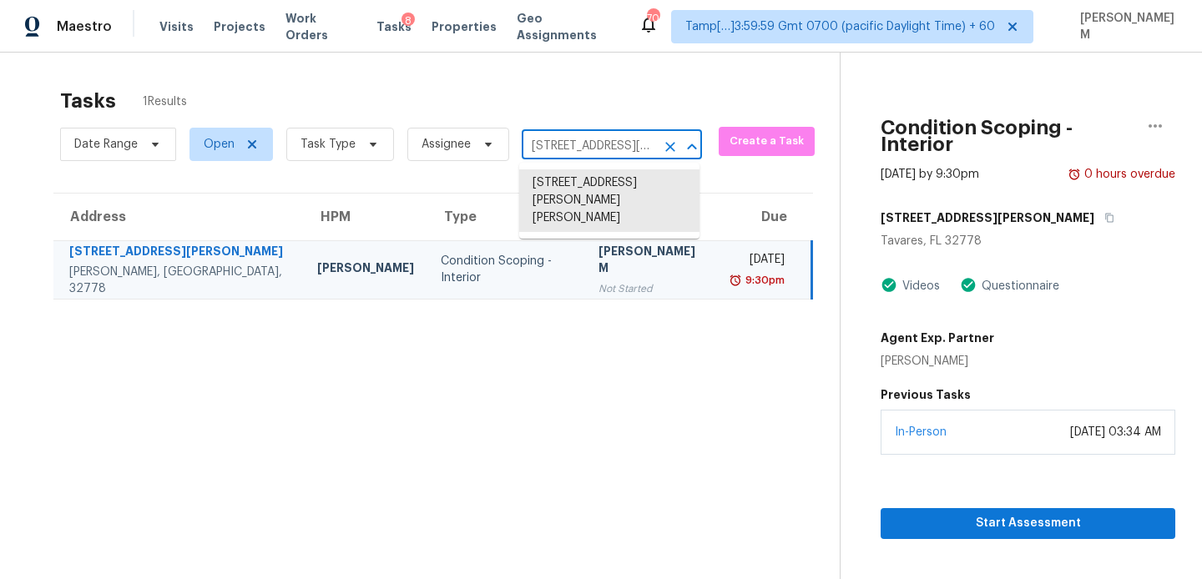
click at [573, 147] on input "2442 Norwood Pl, Tavares, FL 32778" at bounding box center [589, 147] width 134 height 26
paste input "9948 NW 94th St, Yukon, OK 73099"
type input "9948 NW 94th St, Yukon, OK 73099"
click at [587, 188] on li "9948 NW 94th St, Yukon, OK 73099" at bounding box center [609, 183] width 180 height 28
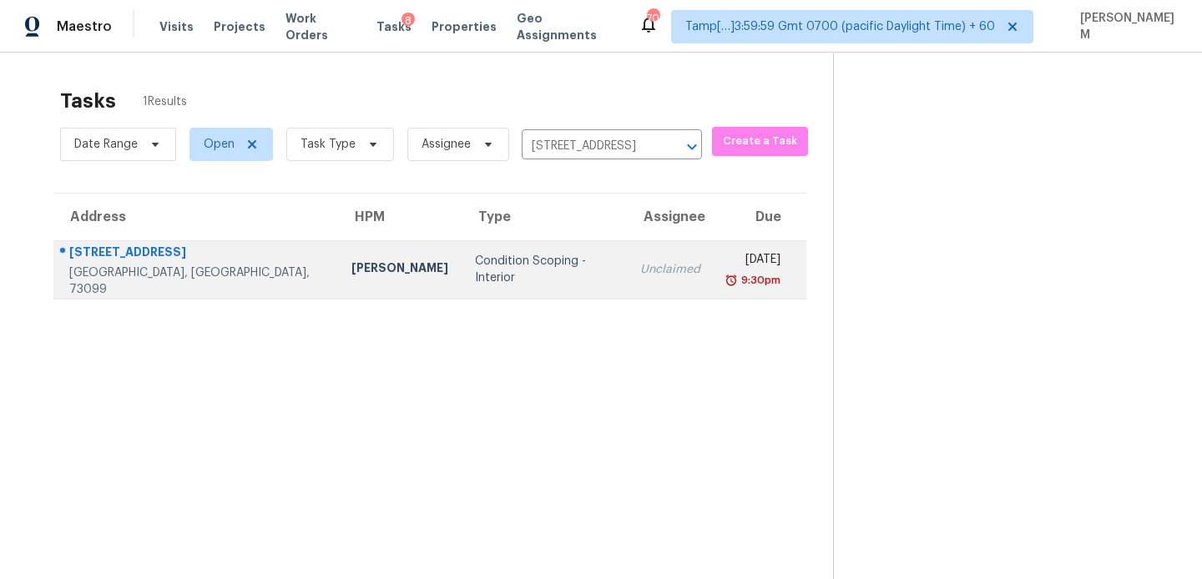
click at [640, 271] on div "Unclaimed" at bounding box center [670, 269] width 60 height 17
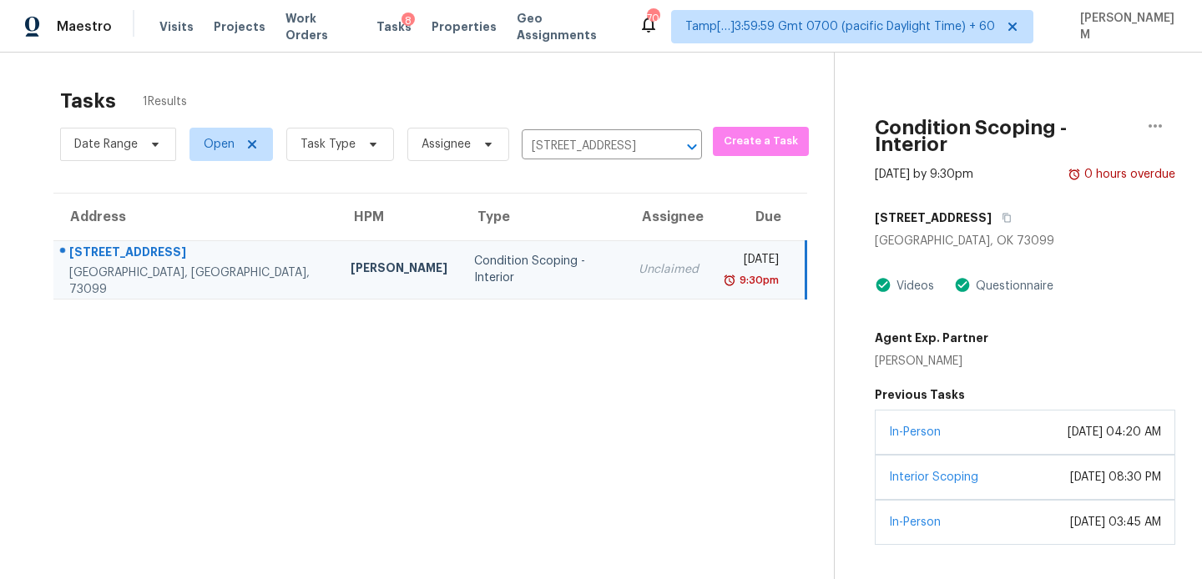
scroll to position [53, 0]
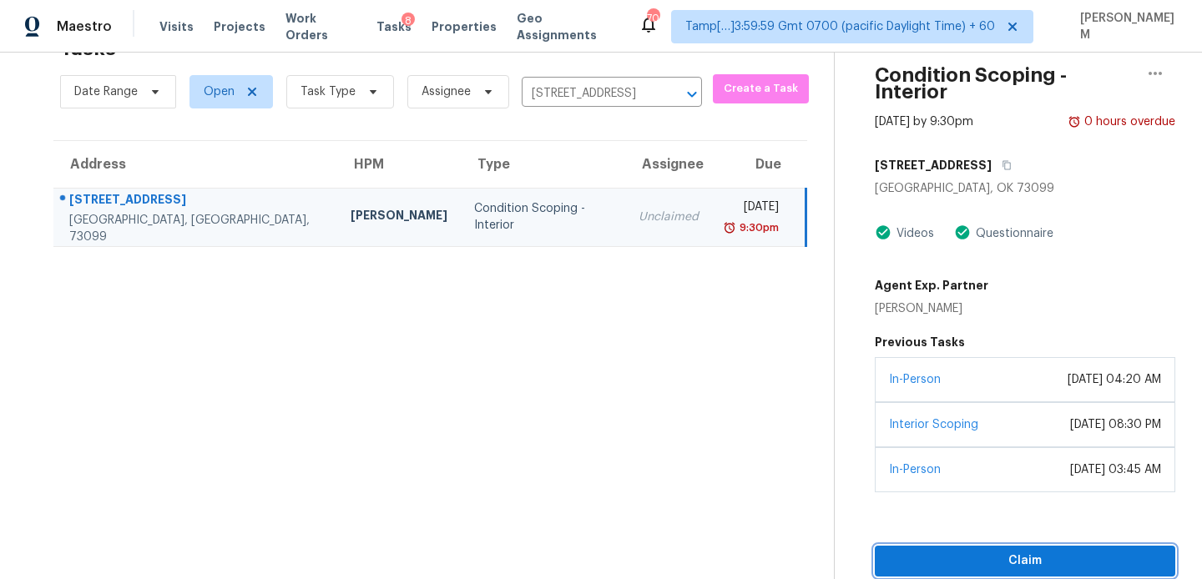
click at [988, 551] on span "Claim" at bounding box center [1025, 561] width 274 height 21
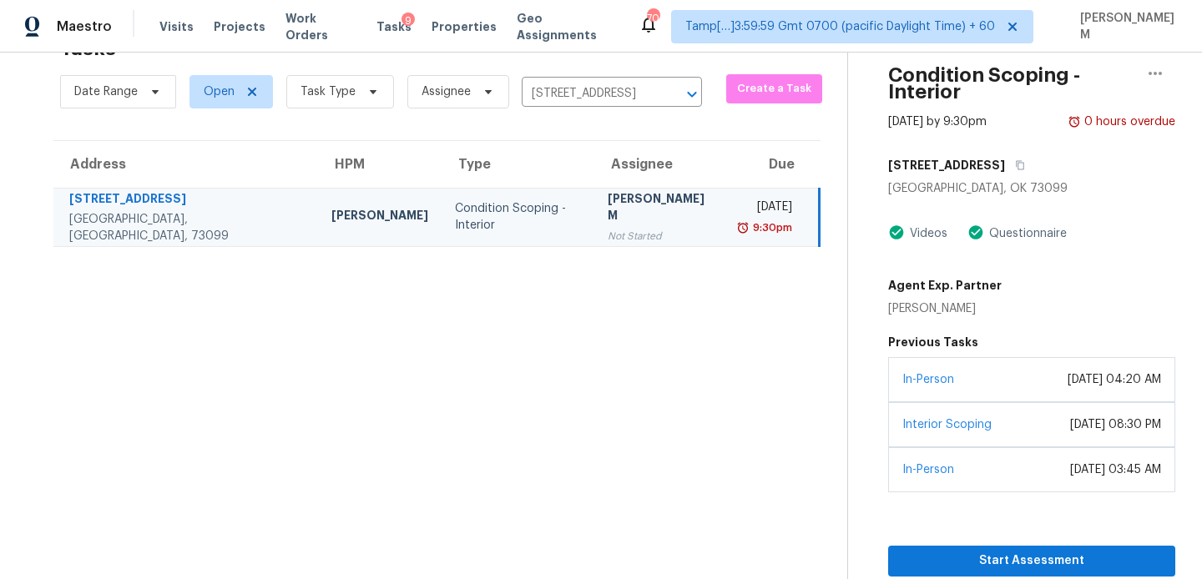
scroll to position [0, 0]
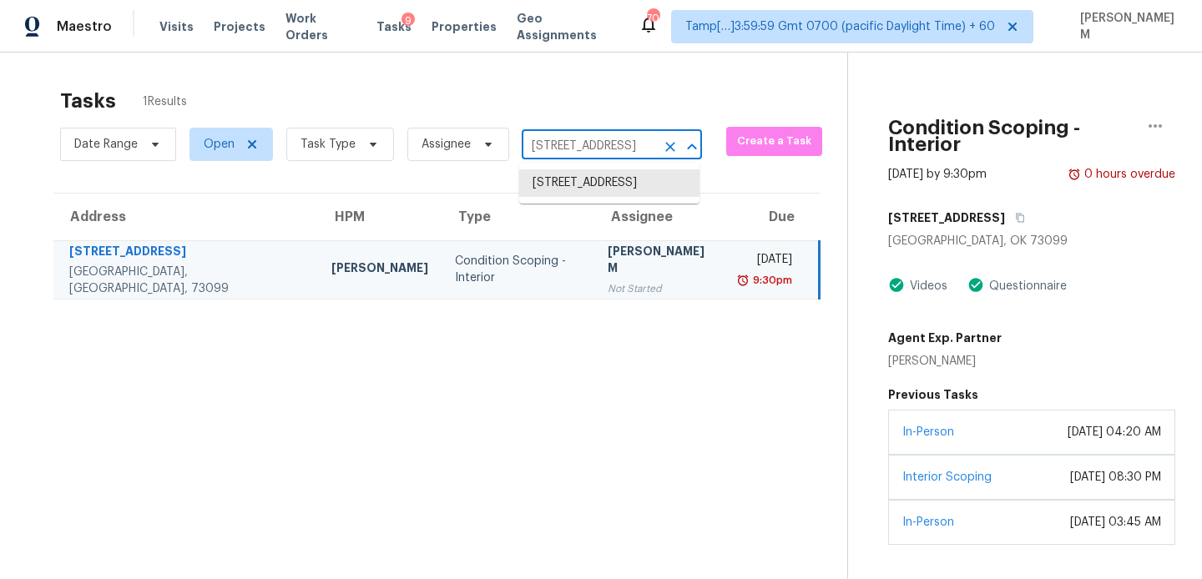
click at [557, 148] on input "9948 NW 94th St, Yukon, OK 73099" at bounding box center [589, 147] width 134 height 26
paste input "9 N Pacific St Unit A20, Oceanside, CA 92054"
click at [601, 134] on input "999 N Pacific St Unit A20, Oceanside, CA 92054" at bounding box center [589, 147] width 134 height 26
click at [586, 144] on input "999 N Pacific St Unit A20, Oceanside, CA 92054" at bounding box center [589, 147] width 134 height 26
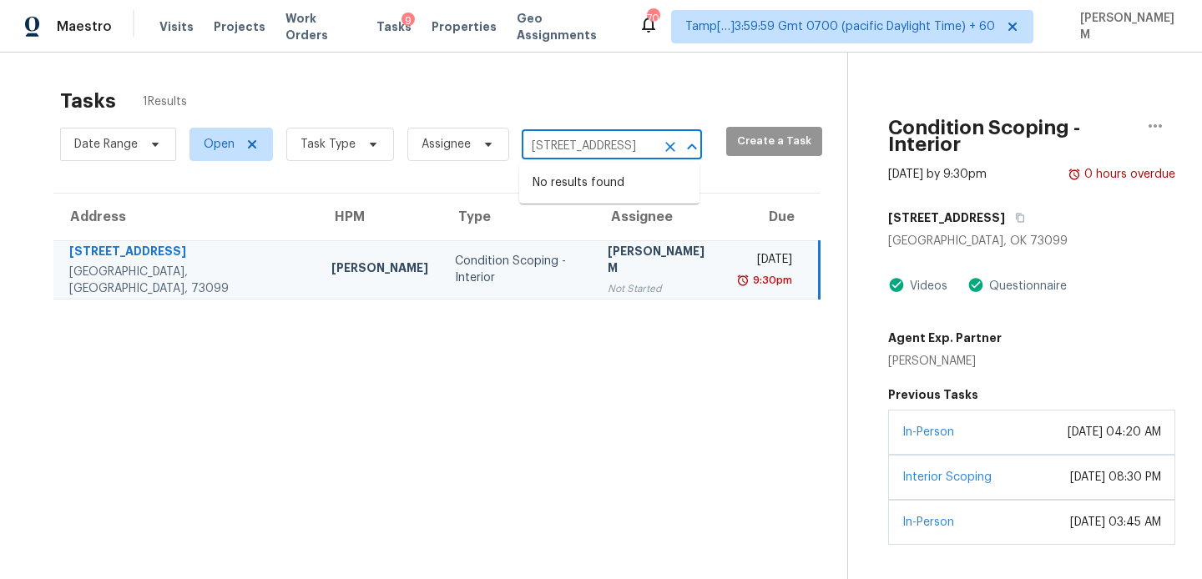
drag, startPoint x: 532, startPoint y: 148, endPoint x: 724, endPoint y: 149, distance: 192.0
click at [724, 149] on div "Date Range Open Task Type Assignee 999 N Pacific St Unit A20, Oceanside, CA 920…" at bounding box center [453, 144] width 787 height 43
type input "999 N Pacific St"
click at [650, 193] on li "999 N Pacific St Unit A20, Oceanside, CA 92054" at bounding box center [609, 183] width 180 height 28
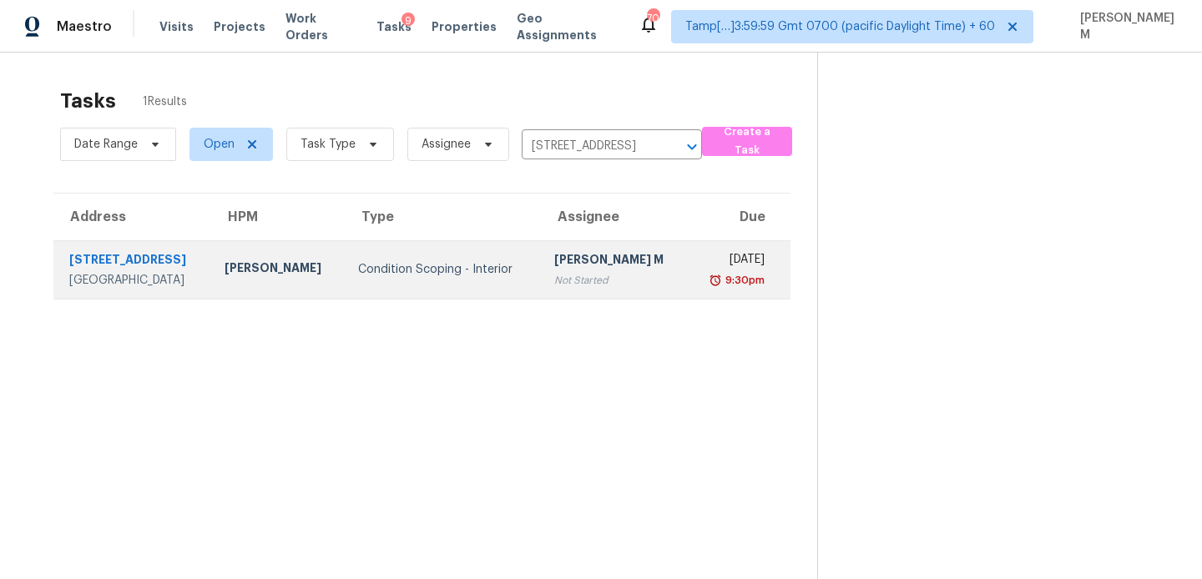
click at [688, 293] on td "Tue, Oct 7th 2025 9:30pm" at bounding box center [739, 269] width 103 height 58
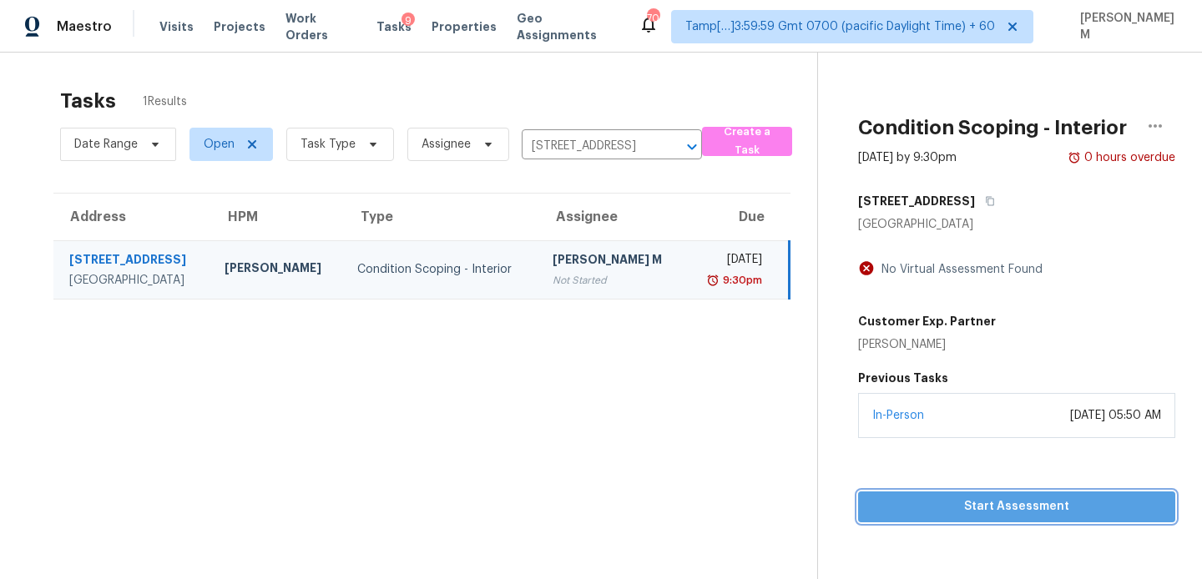
click at [976, 513] on span "Start Assessment" at bounding box center [1017, 507] width 291 height 21
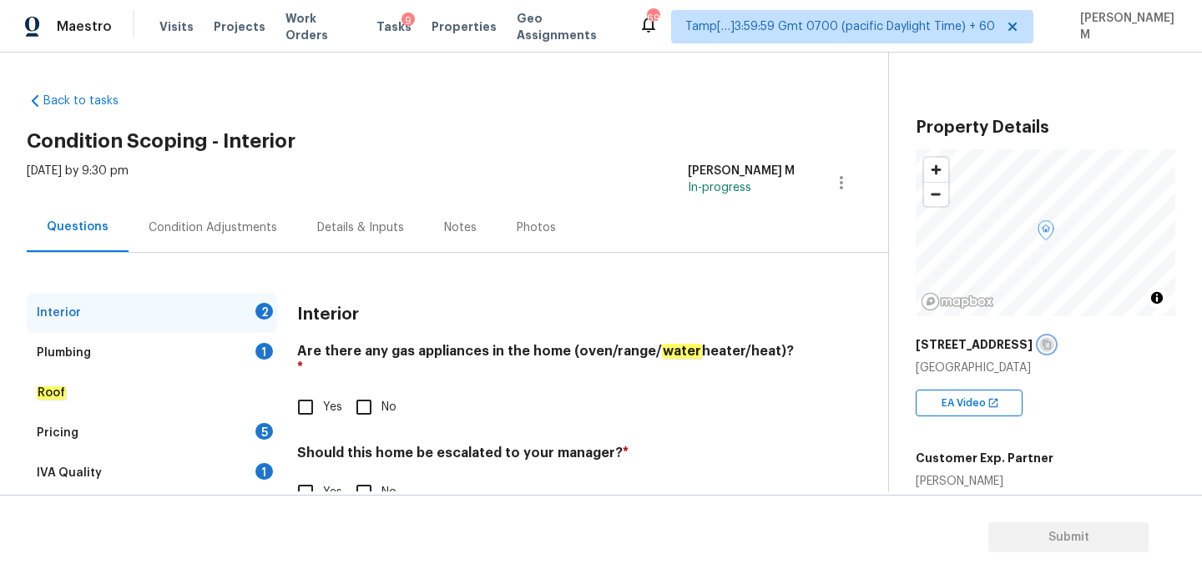
click at [1042, 342] on icon "button" at bounding box center [1047, 345] width 10 height 10
click at [313, 390] on input "Yes" at bounding box center [305, 407] width 35 height 35
checkbox input "true"
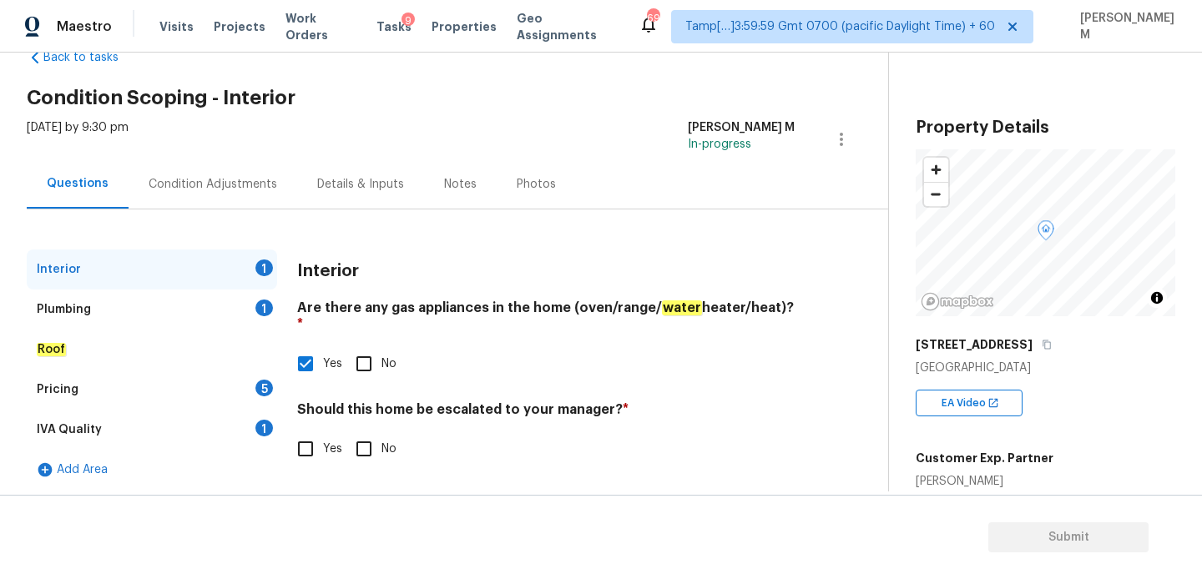
scroll to position [47, 0]
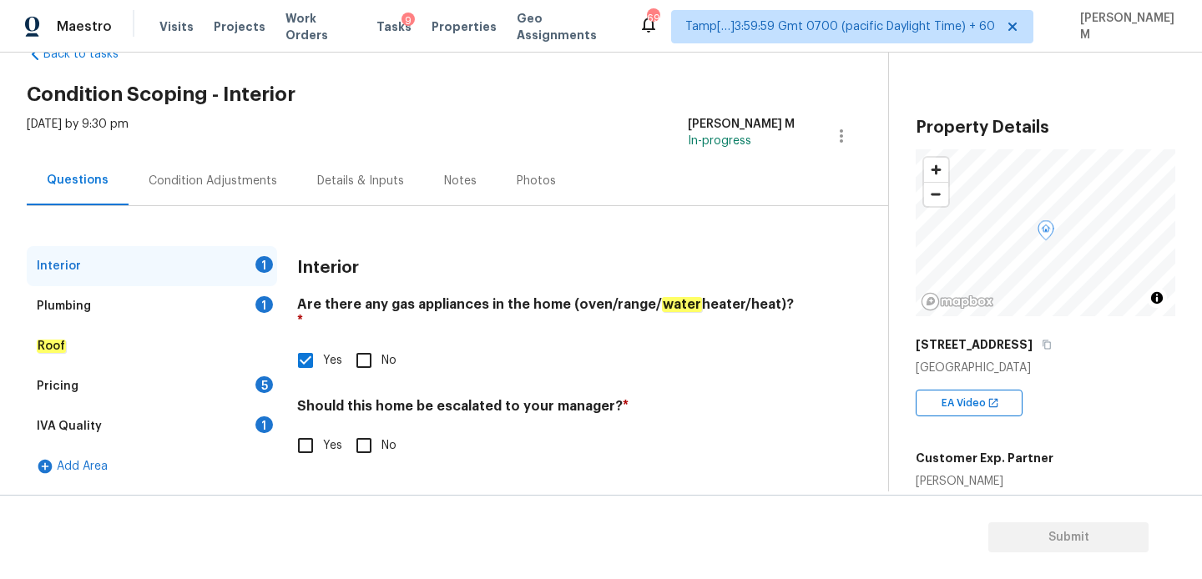
click at [363, 428] on input "No" at bounding box center [364, 445] width 35 height 35
checkbox input "true"
click at [194, 309] on div "Plumbing 1" at bounding box center [152, 306] width 250 height 40
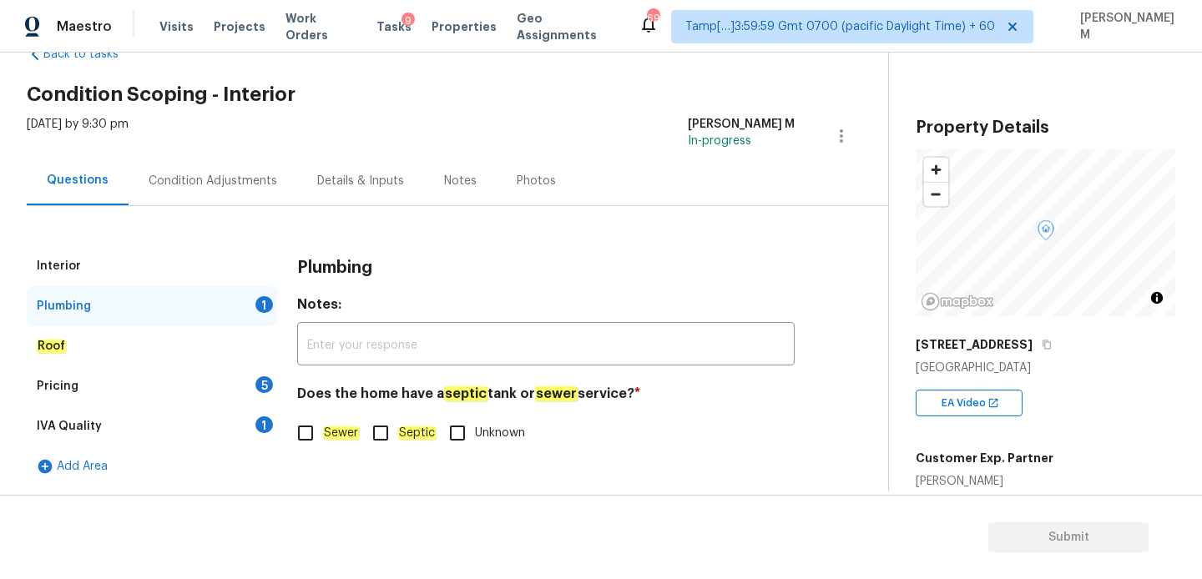
click at [316, 433] on input "Sewer" at bounding box center [305, 433] width 35 height 35
checkbox input "true"
click at [158, 347] on div "Roof" at bounding box center [152, 346] width 250 height 40
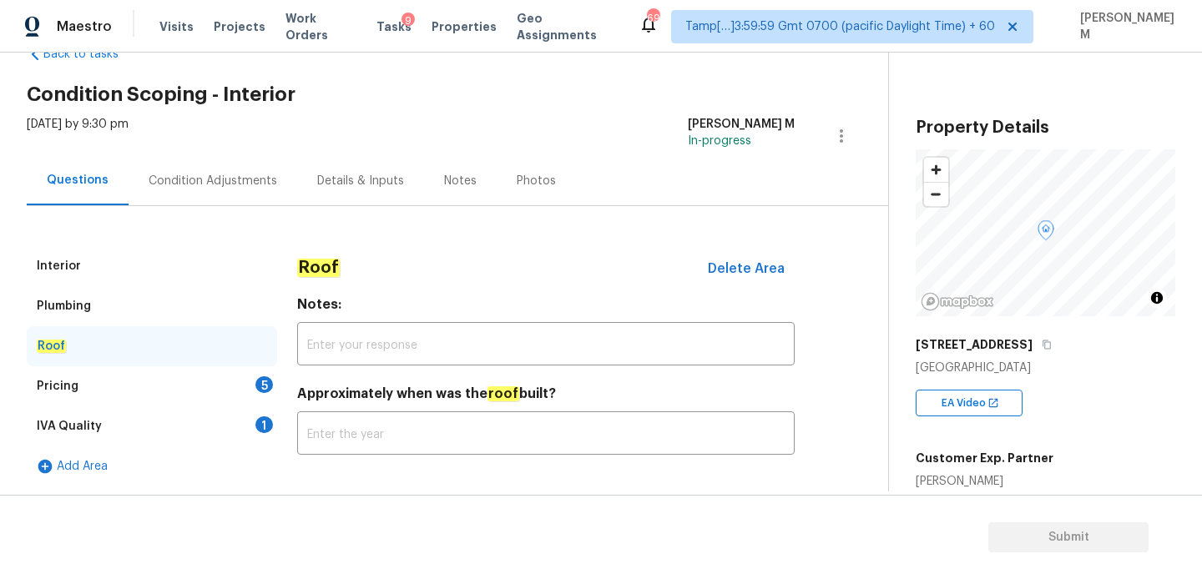
click at [190, 389] on div "Pricing 5" at bounding box center [152, 387] width 250 height 40
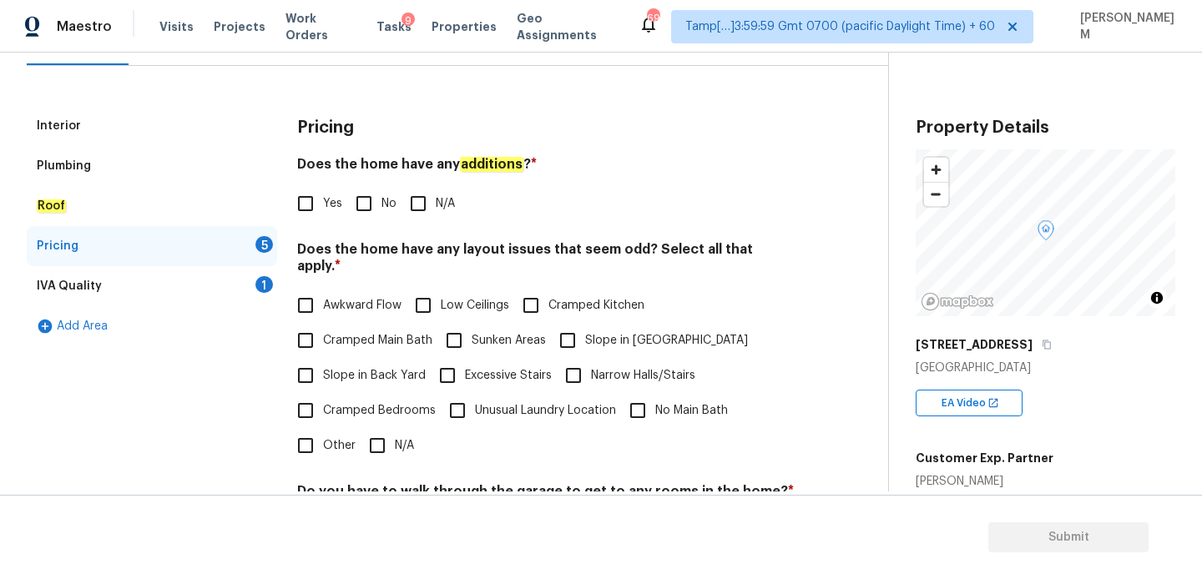
scroll to position [0, 0]
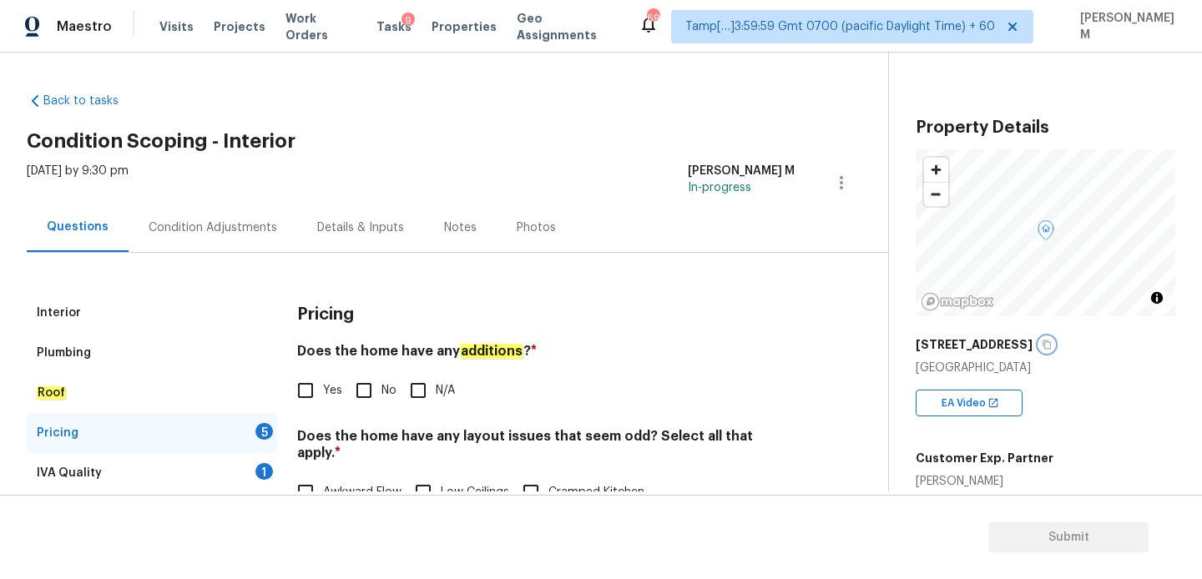
click at [1042, 344] on icon "button" at bounding box center [1047, 345] width 10 height 10
click at [1040, 347] on button "button" at bounding box center [1047, 344] width 15 height 15
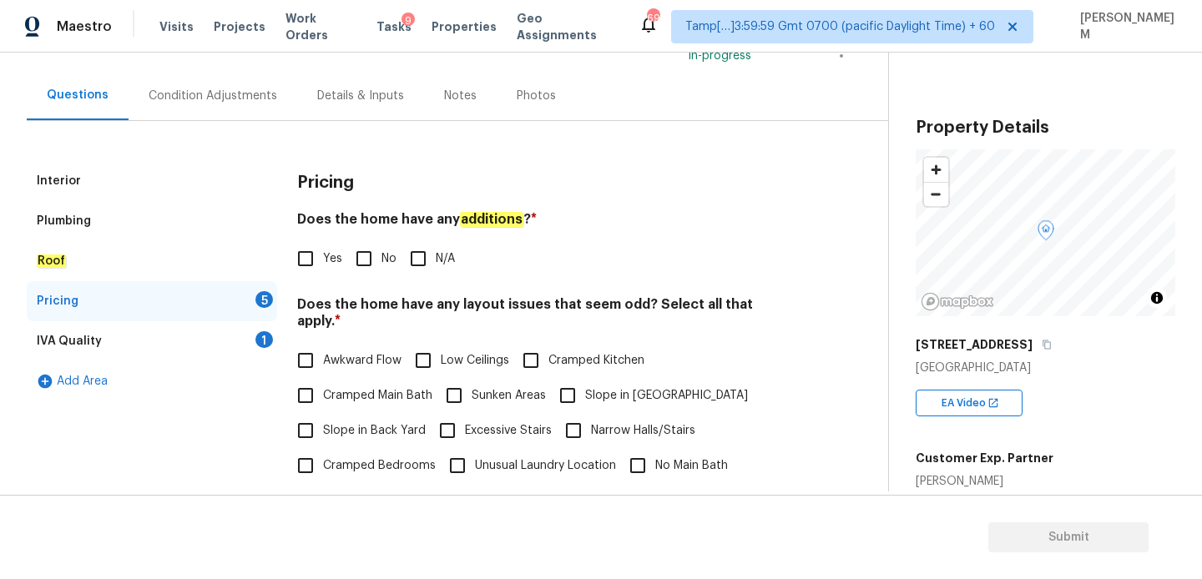
scroll to position [180, 0]
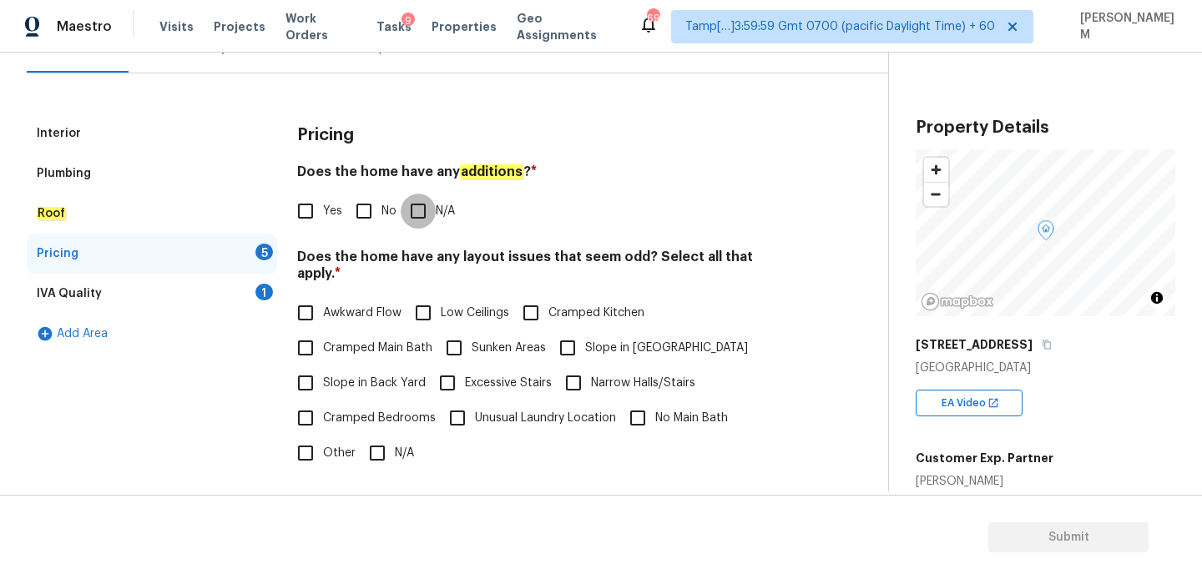
click at [417, 210] on input "N/A" at bounding box center [418, 211] width 35 height 35
checkbox input "true"
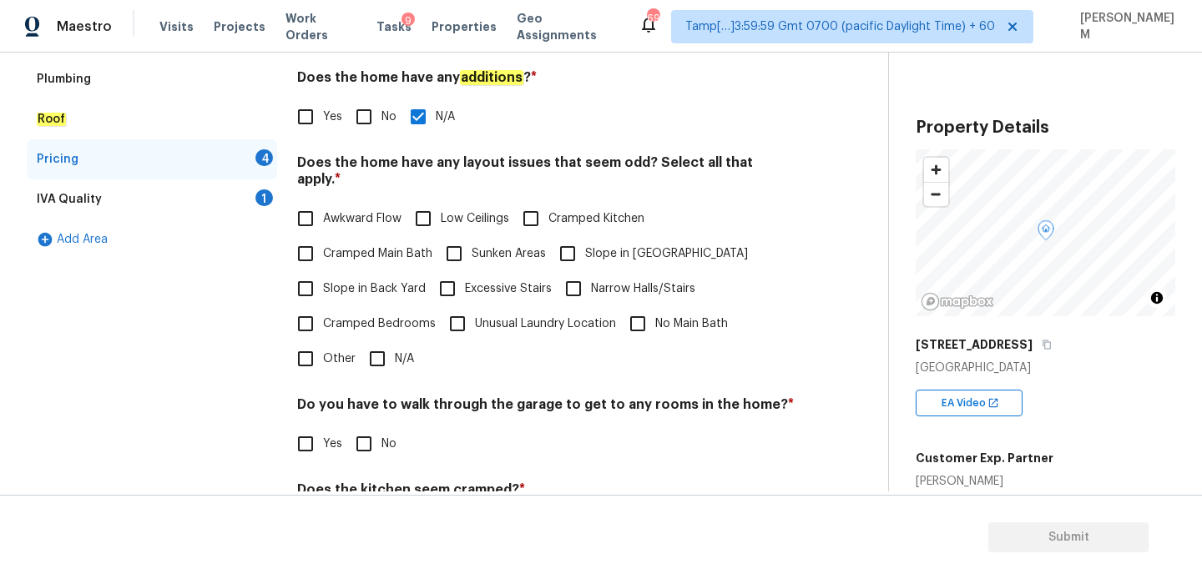
scroll to position [302, 0]
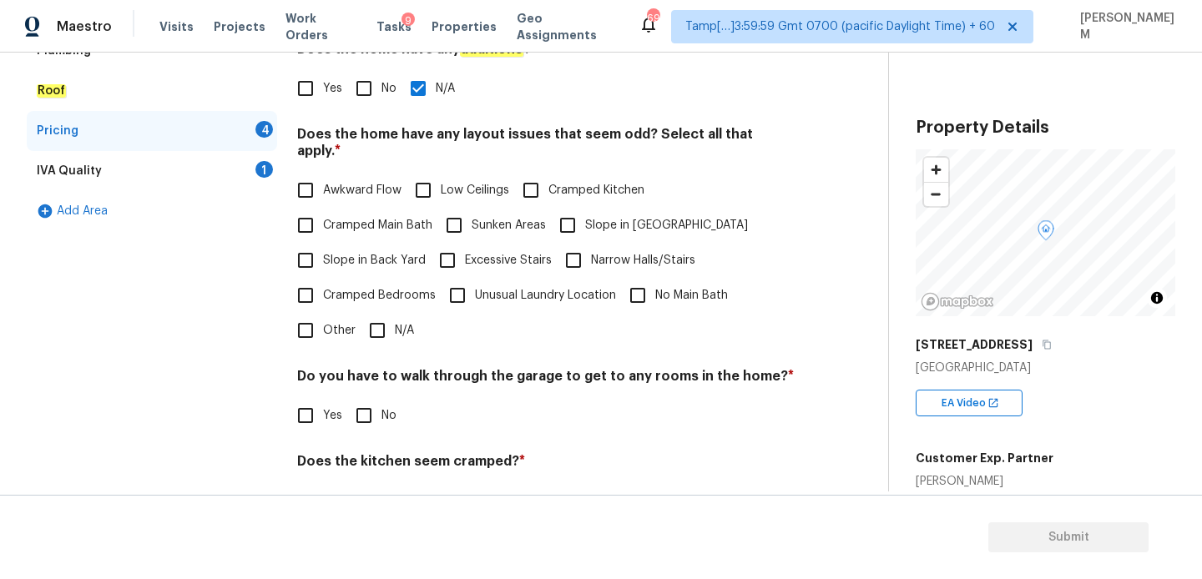
click at [380, 321] on input "N/A" at bounding box center [377, 330] width 35 height 35
checkbox input "true"
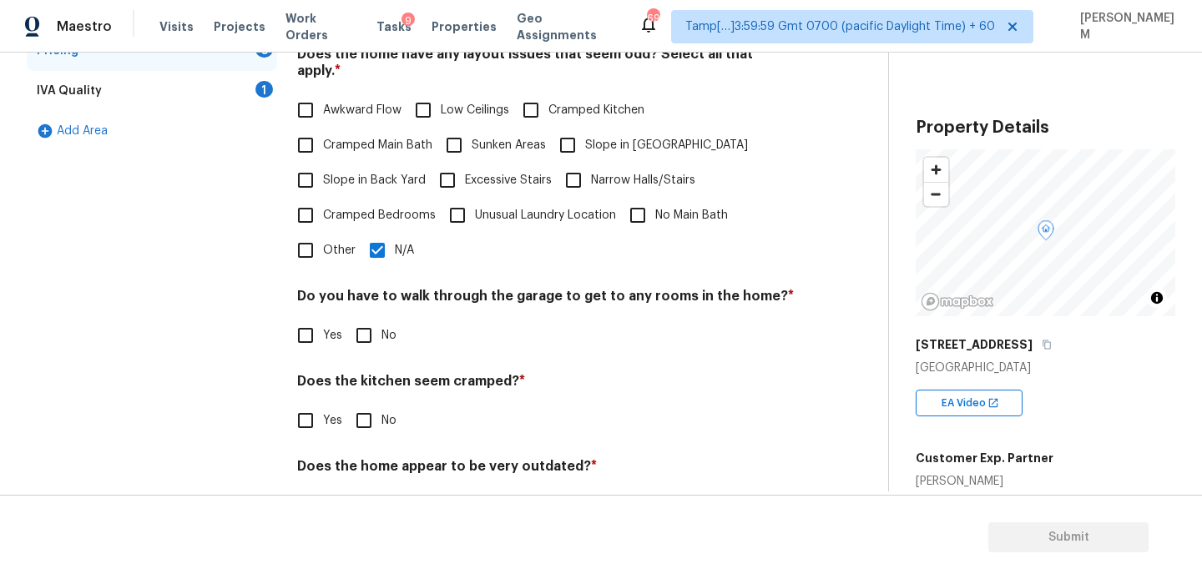
scroll to position [422, 0]
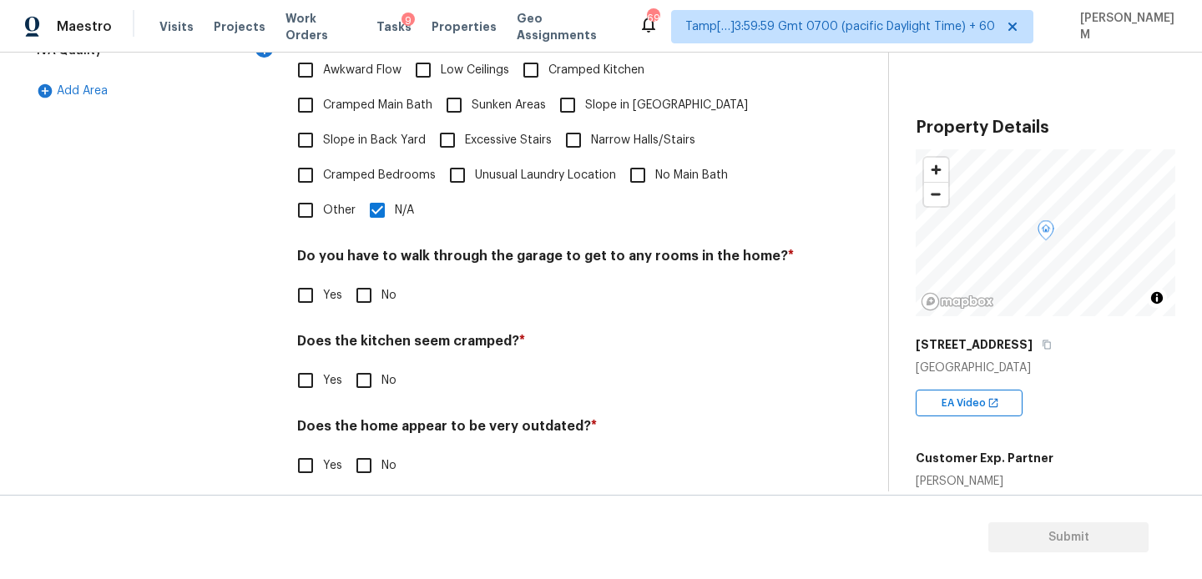
click at [364, 278] on input "No" at bounding box center [364, 295] width 35 height 35
checkbox input "true"
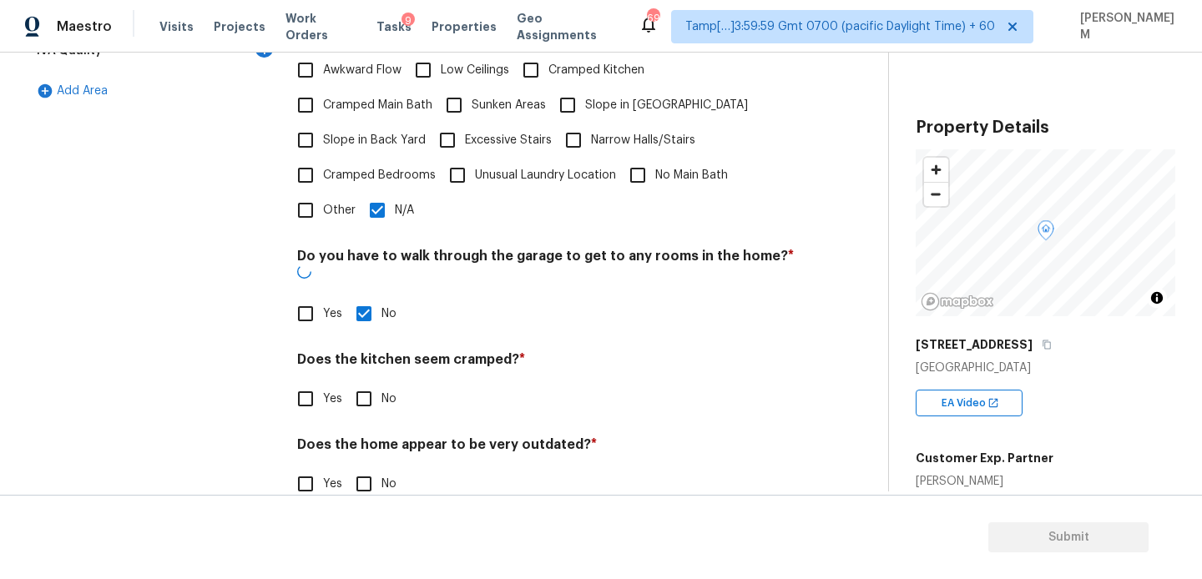
click at [357, 382] on input "No" at bounding box center [364, 399] width 35 height 35
checkbox input "true"
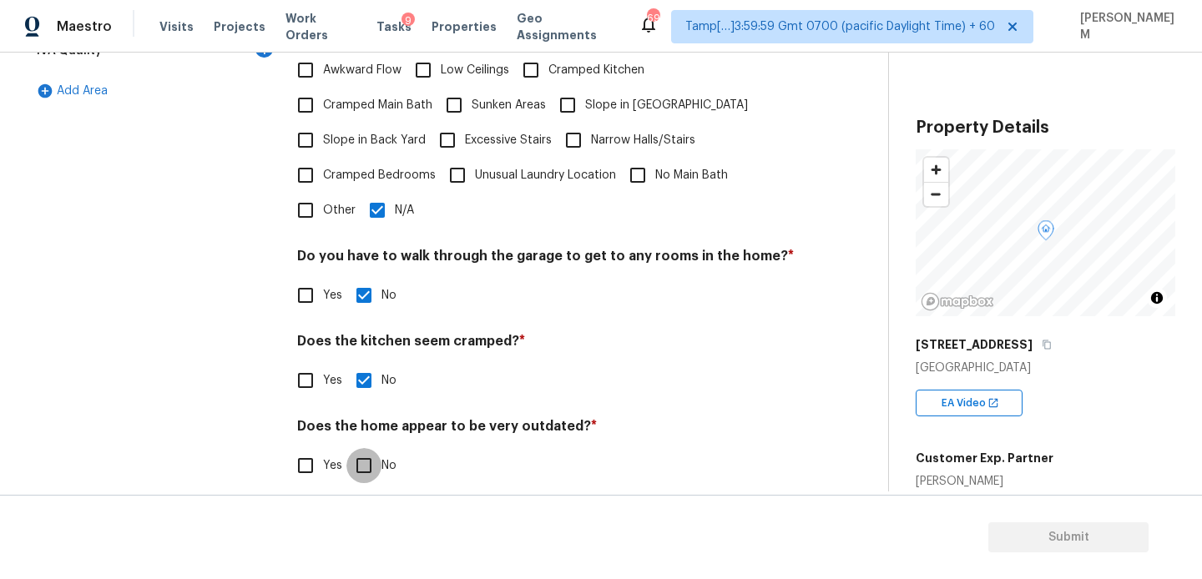
click at [356, 448] on input "No" at bounding box center [364, 465] width 35 height 35
click at [359, 450] on input "No" at bounding box center [364, 467] width 35 height 35
checkbox input "true"
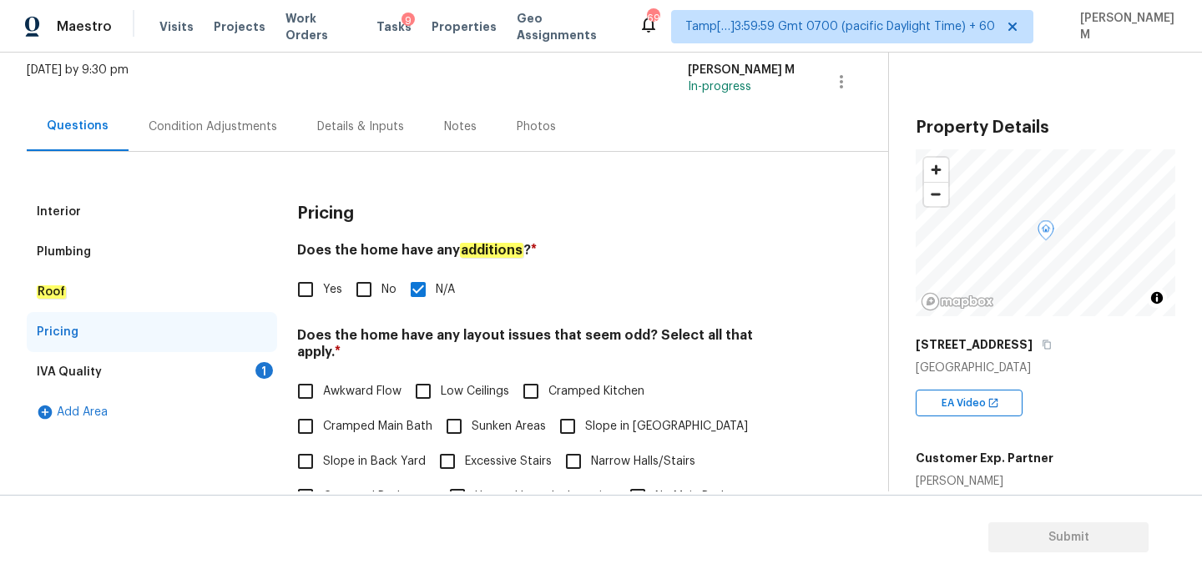
click at [168, 363] on div "IVA Quality 1" at bounding box center [152, 372] width 250 height 40
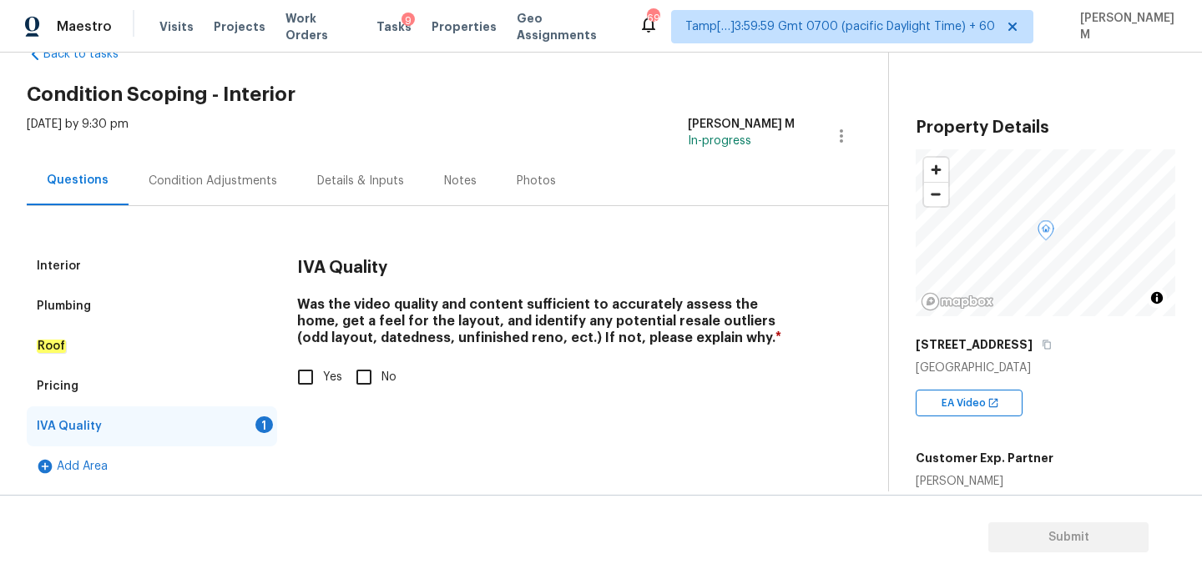
scroll to position [47, 0]
click at [315, 381] on input "Yes" at bounding box center [305, 377] width 35 height 35
checkbox input "true"
click at [83, 370] on div "Pricing" at bounding box center [152, 387] width 250 height 40
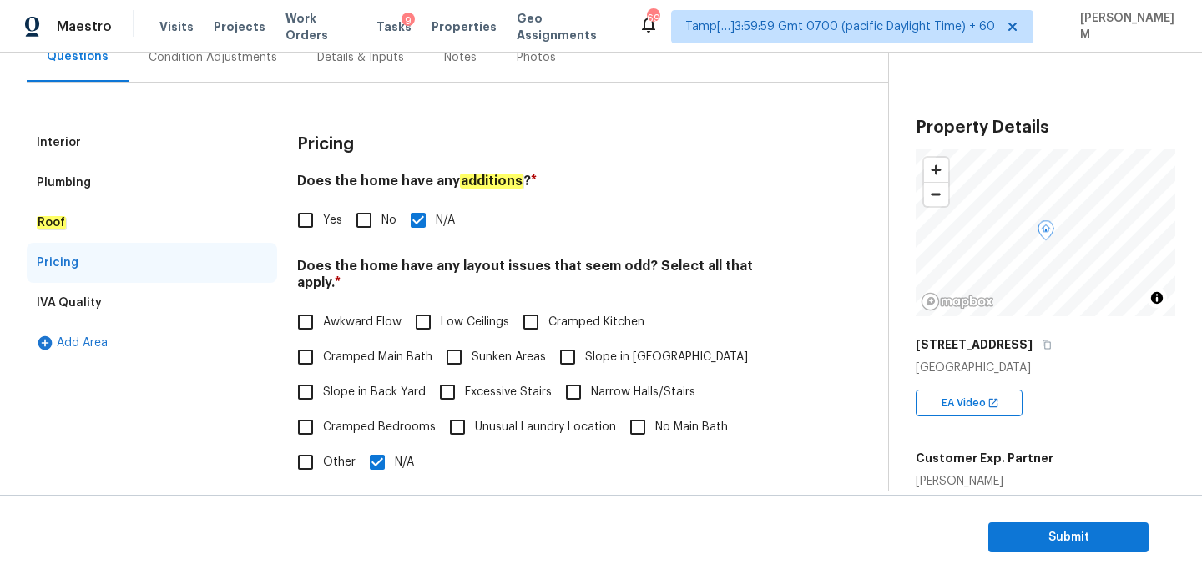
scroll to position [175, 0]
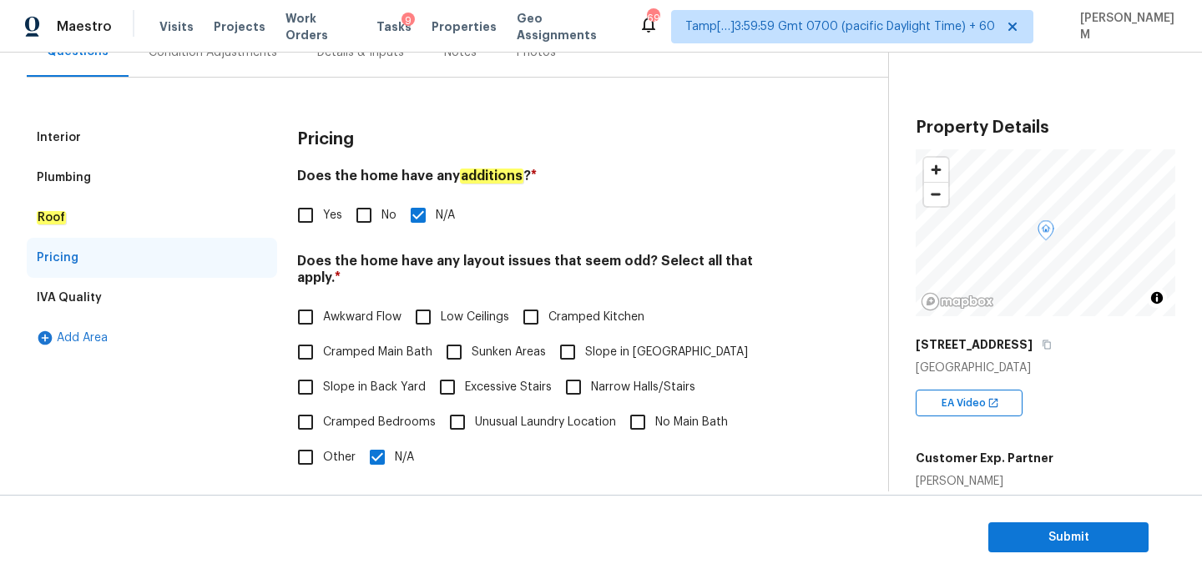
click at [67, 209] on div "Roof" at bounding box center [152, 218] width 250 height 40
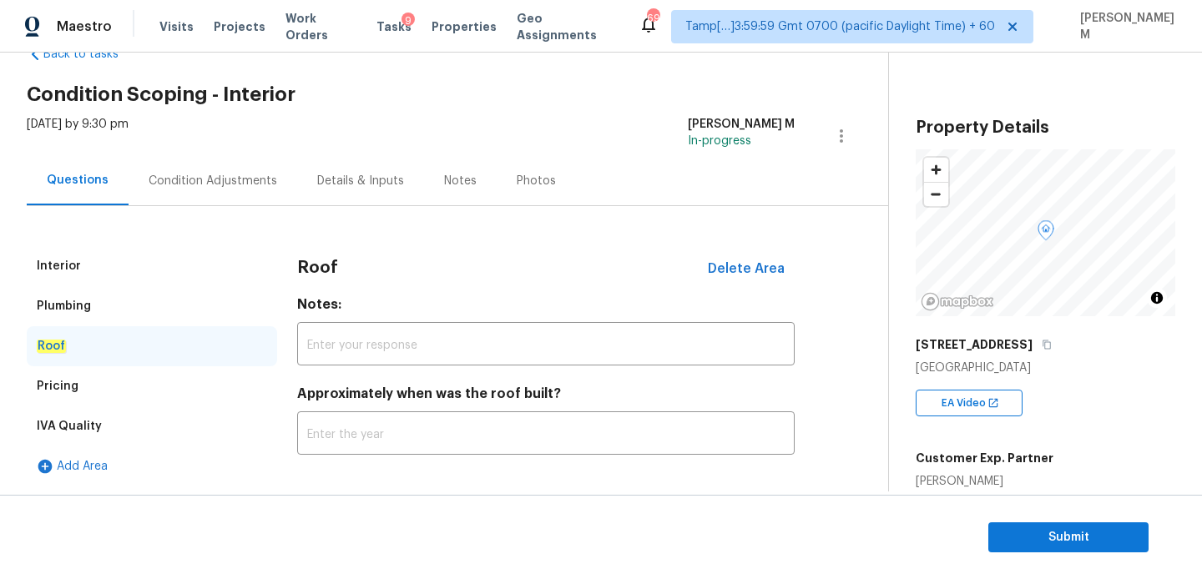
scroll to position [47, 0]
click at [96, 299] on div "Plumbing" at bounding box center [152, 306] width 250 height 40
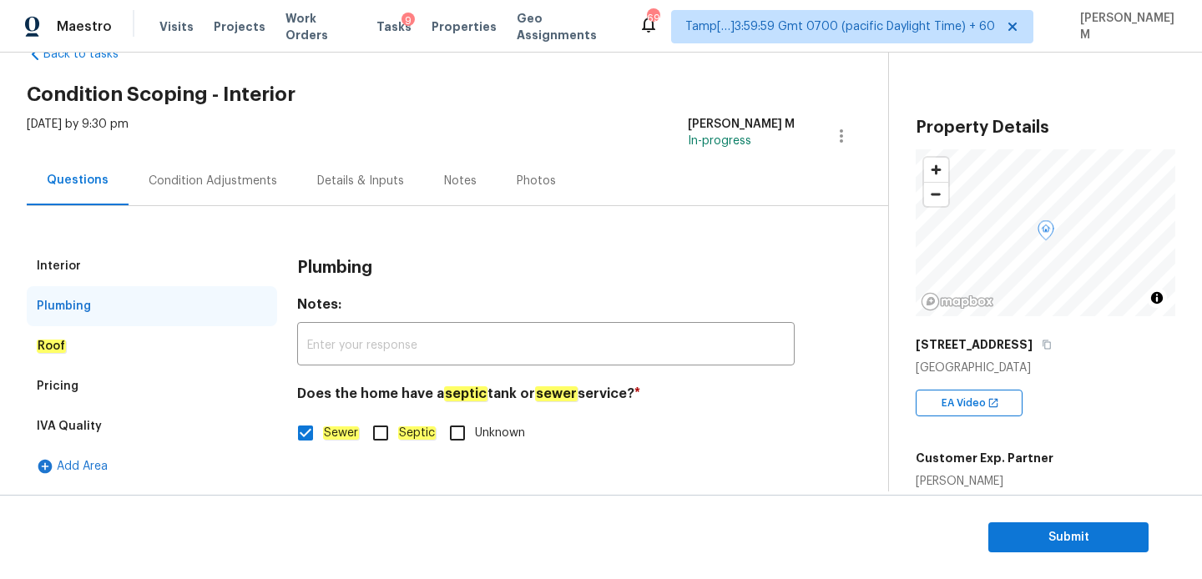
click at [101, 266] on div "Interior" at bounding box center [152, 266] width 250 height 40
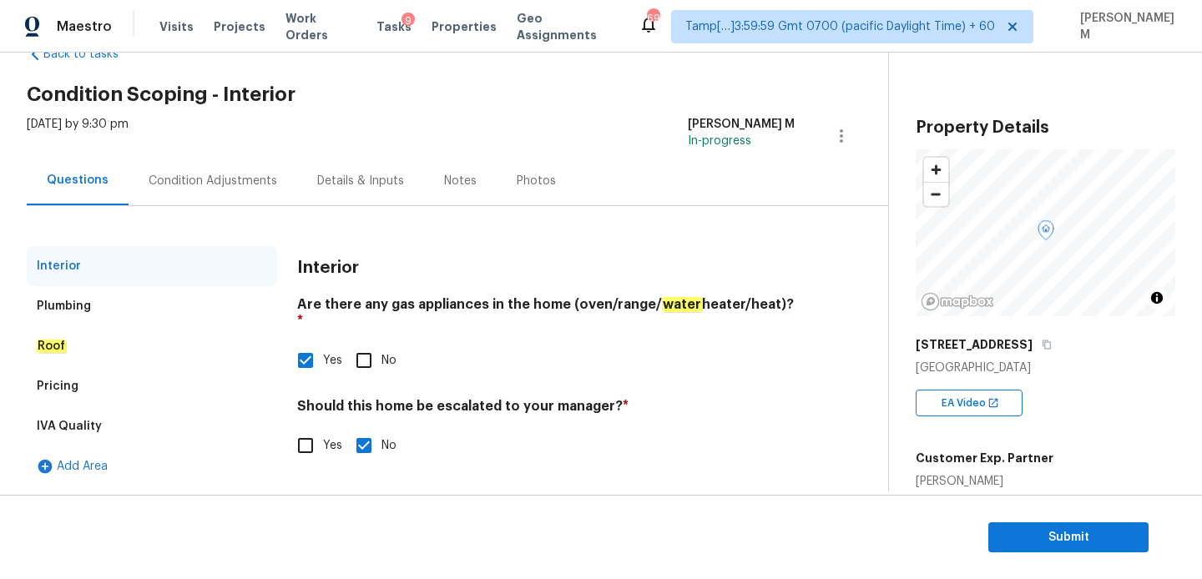
click at [204, 177] on div "Condition Adjustments" at bounding box center [213, 181] width 129 height 17
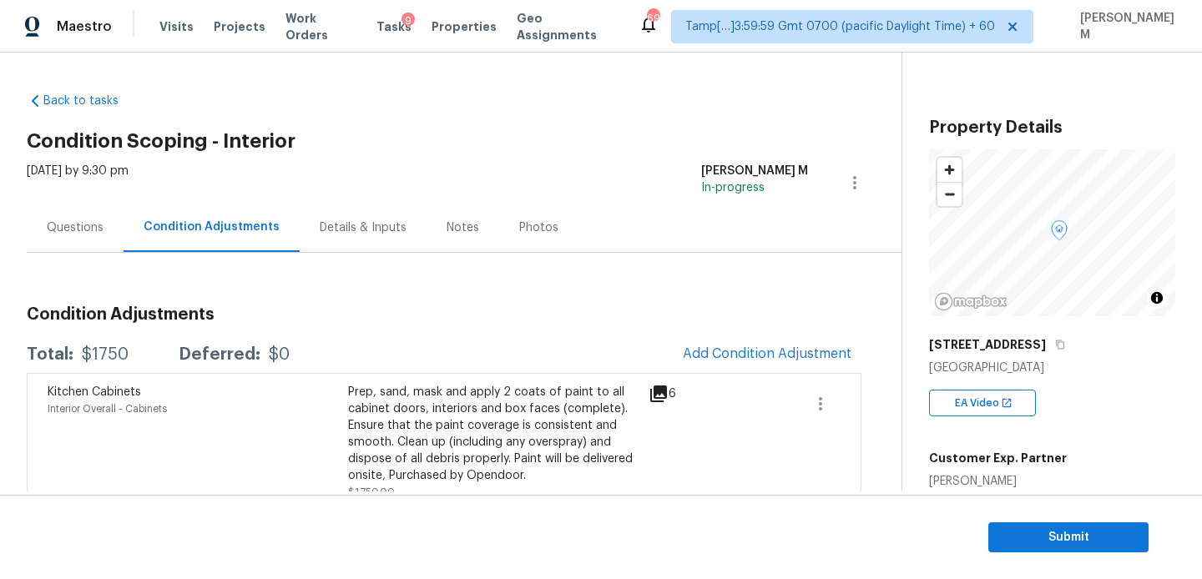
scroll to position [25, 0]
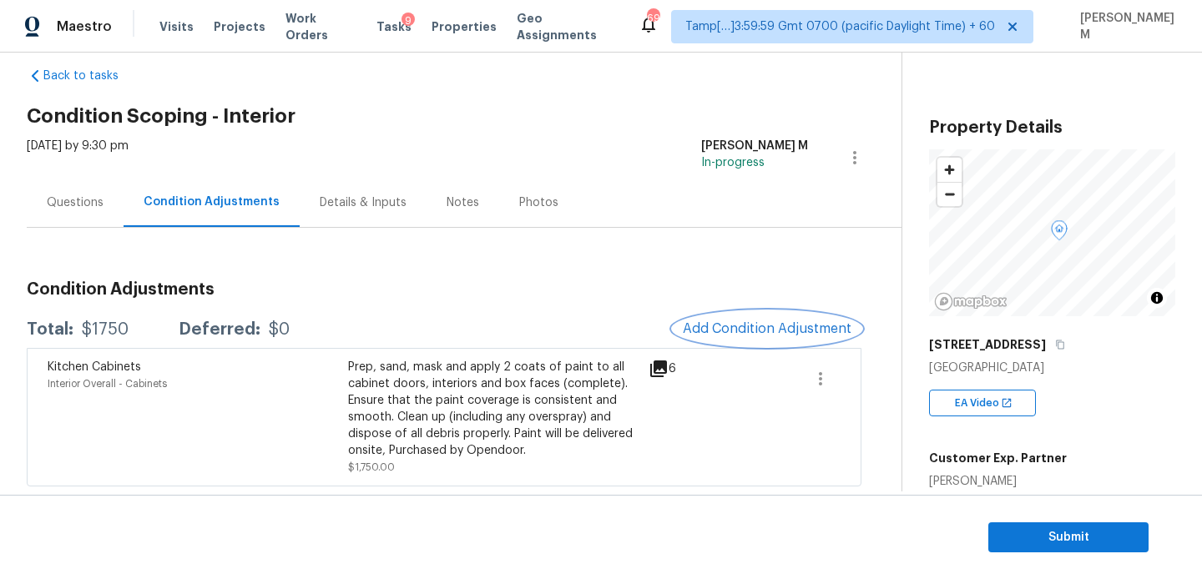
click at [725, 325] on span "Add Condition Adjustment" at bounding box center [767, 328] width 169 height 15
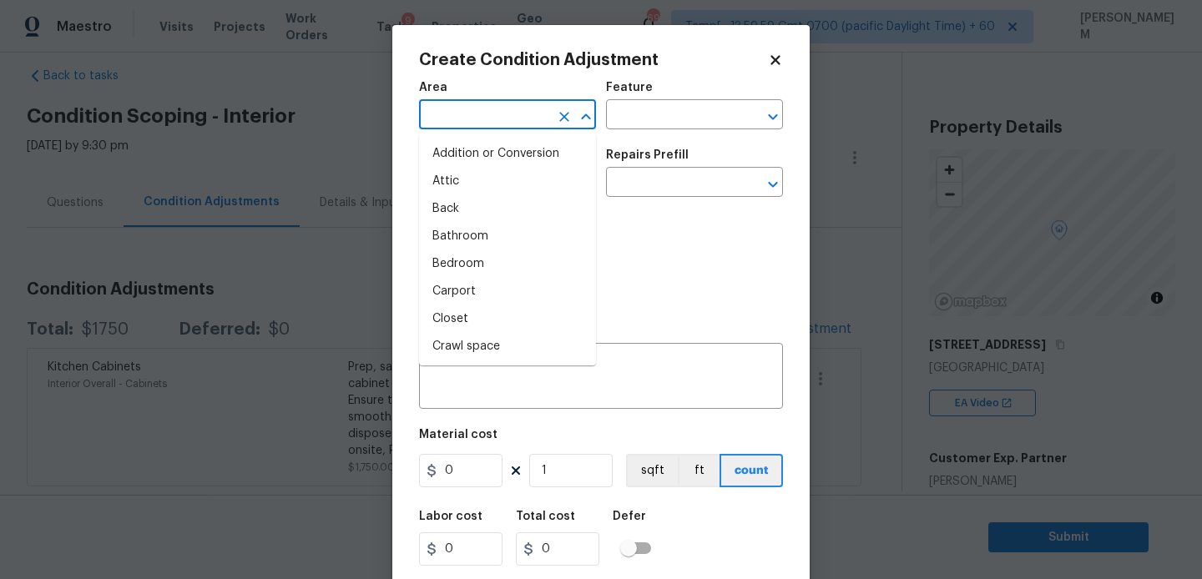
click at [529, 121] on input "text" at bounding box center [484, 117] width 130 height 26
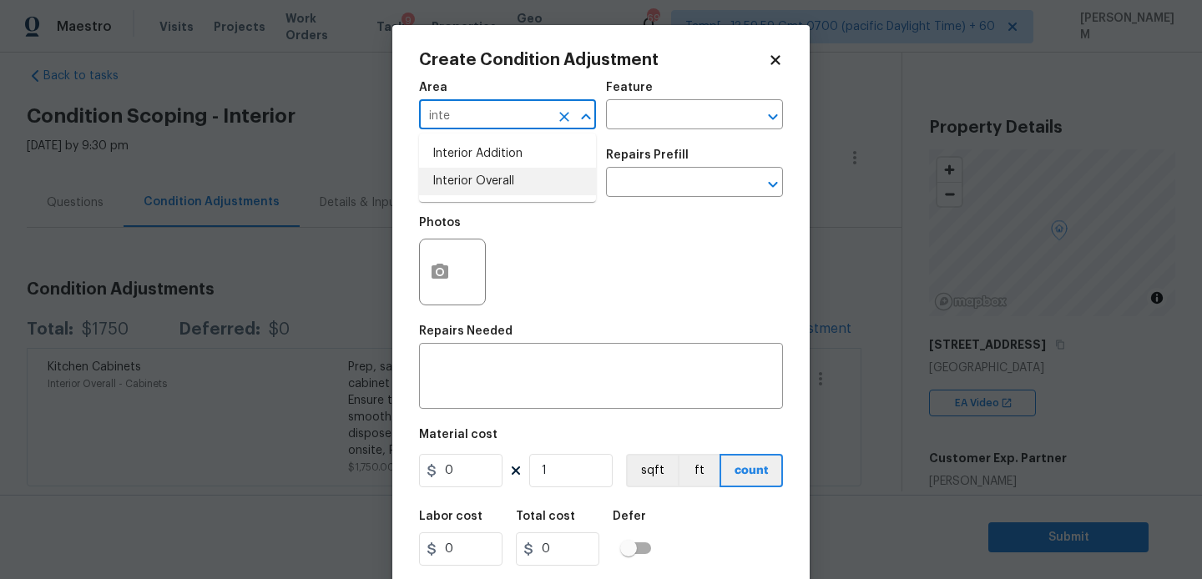
click at [523, 170] on li "Interior Overall" at bounding box center [507, 182] width 177 height 28
type input "Interior Overall"
click at [650, 129] on input "text" at bounding box center [671, 117] width 130 height 26
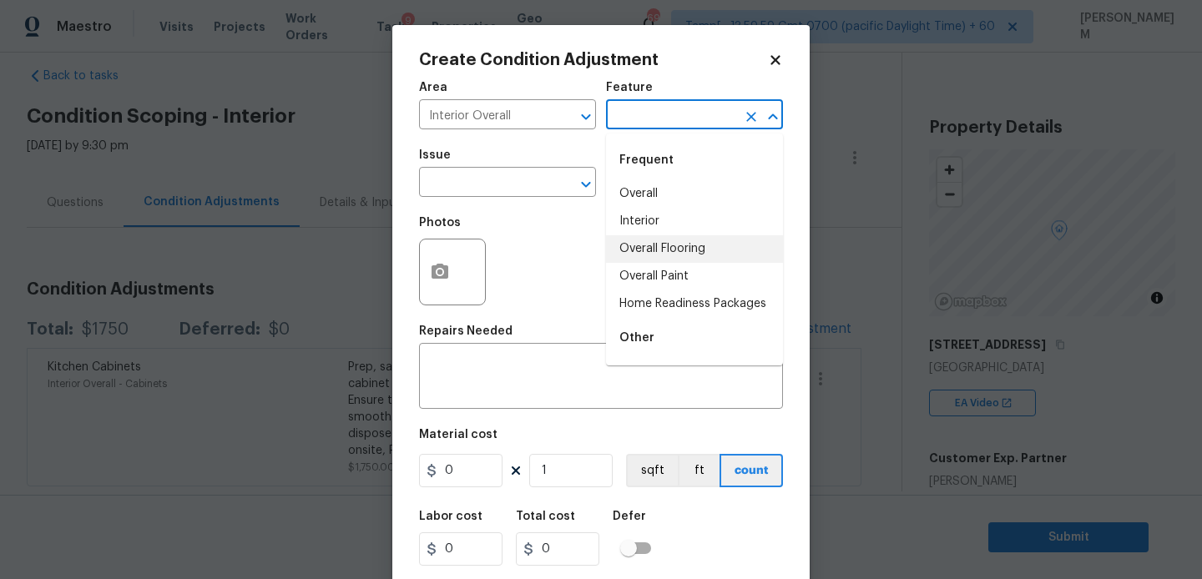
click at [670, 249] on li "Overall Flooring" at bounding box center [694, 249] width 177 height 28
type input "Overall Flooring"
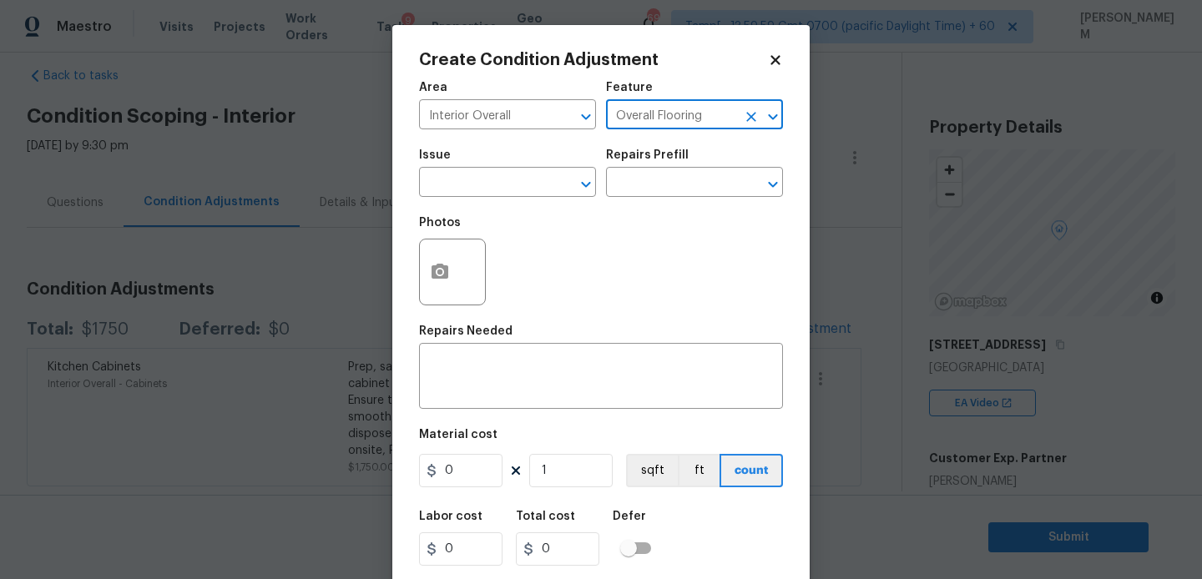
click at [489, 170] on div "Issue" at bounding box center [507, 160] width 177 height 22
click at [489, 184] on input "text" at bounding box center [484, 184] width 130 height 26
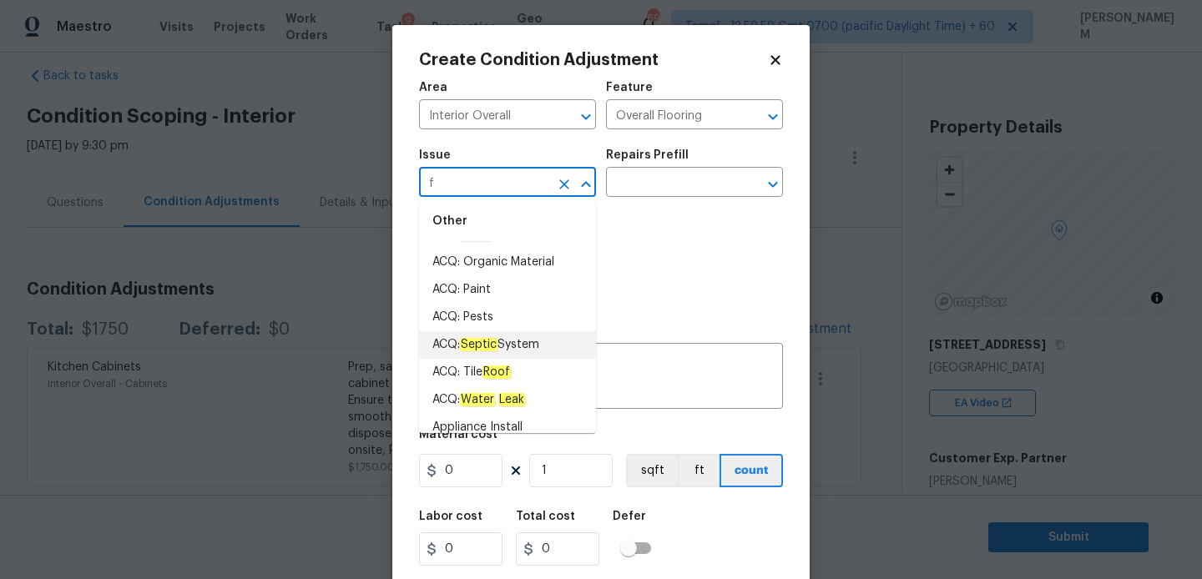
scroll to position [0, 0]
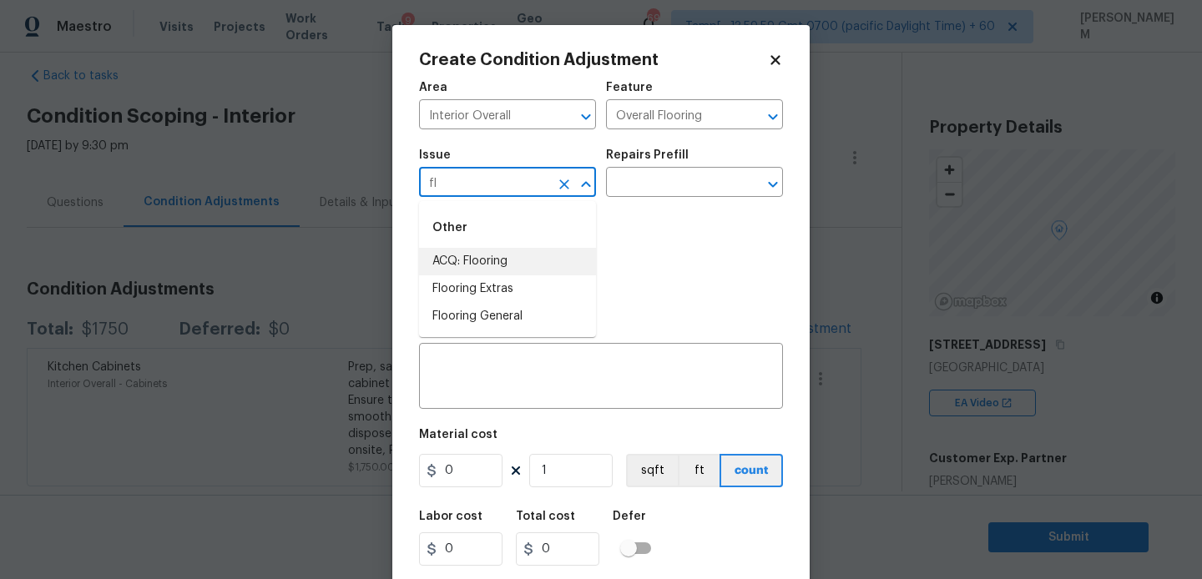
click at [540, 264] on li "ACQ: Flooring" at bounding box center [507, 262] width 177 height 28
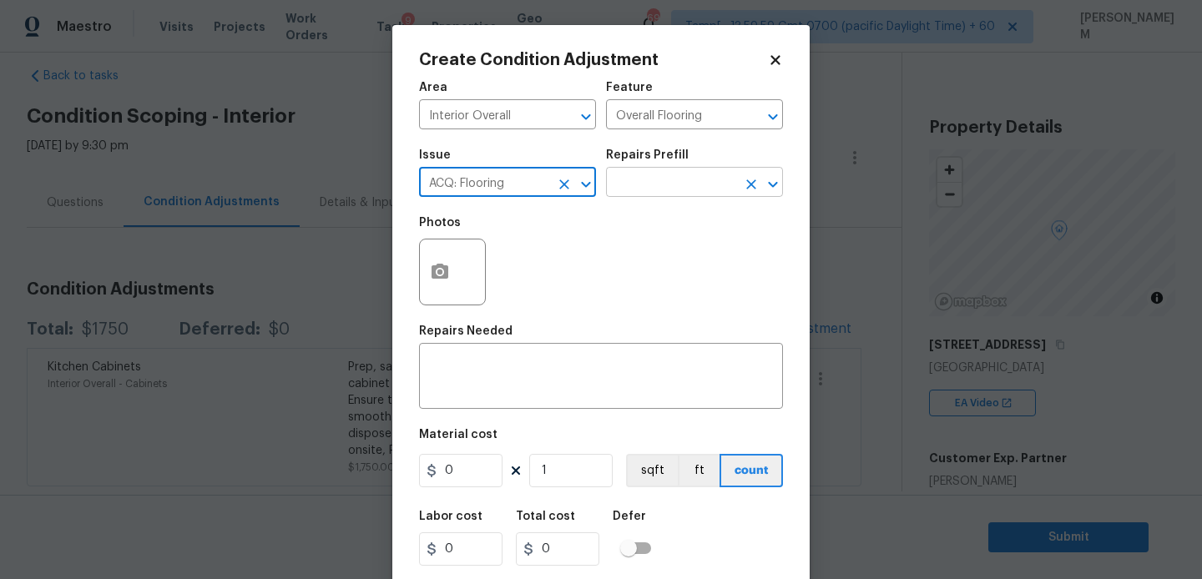
type input "ACQ: Flooring"
click at [671, 182] on input "text" at bounding box center [671, 184] width 130 height 26
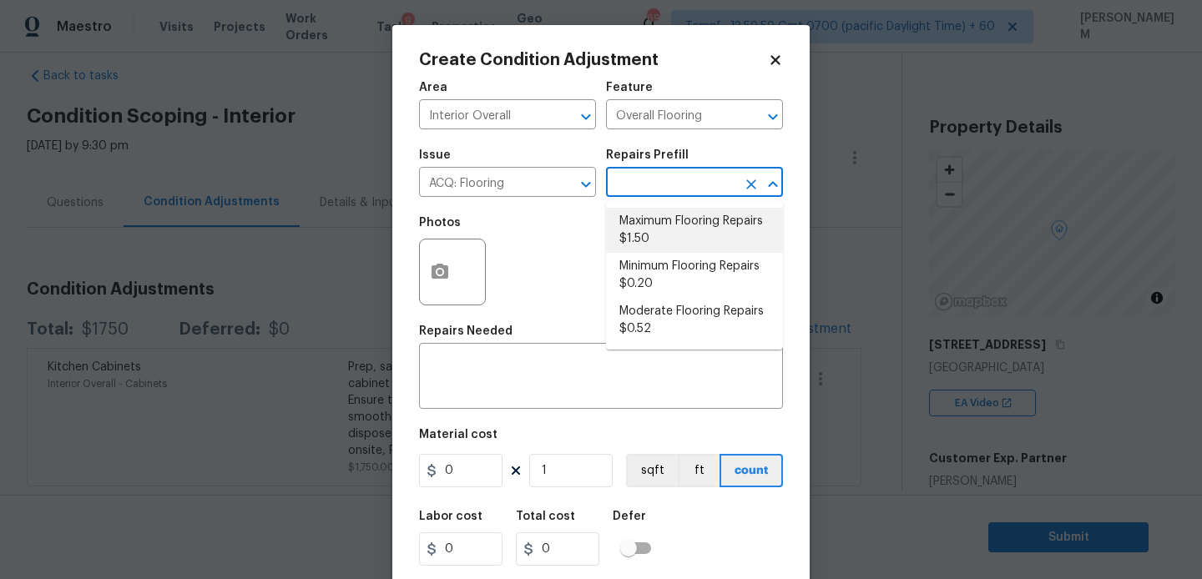
click at [692, 238] on li "Maximum Flooring Repairs $1.50" at bounding box center [694, 230] width 177 height 45
type input "Acquisition"
type textarea "Acquisition Scope: Maximum flooring repairs"
type input "1.5"
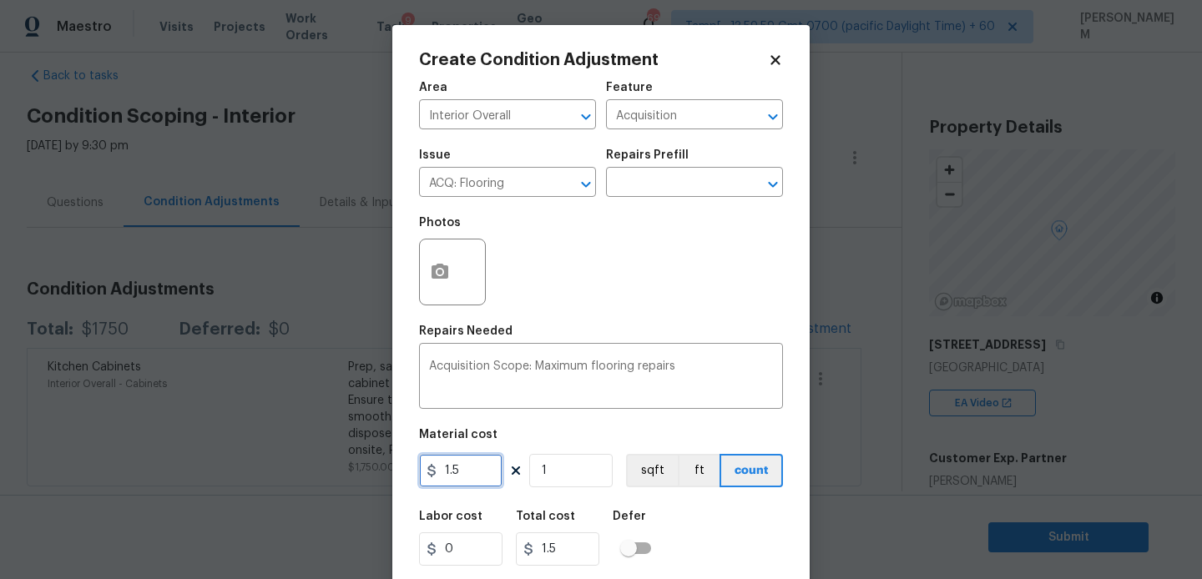
drag, startPoint x: 463, startPoint y: 463, endPoint x: 426, endPoint y: 462, distance: 36.7
click at [426, 462] on input "1.5" at bounding box center [460, 470] width 83 height 33
type input "2"
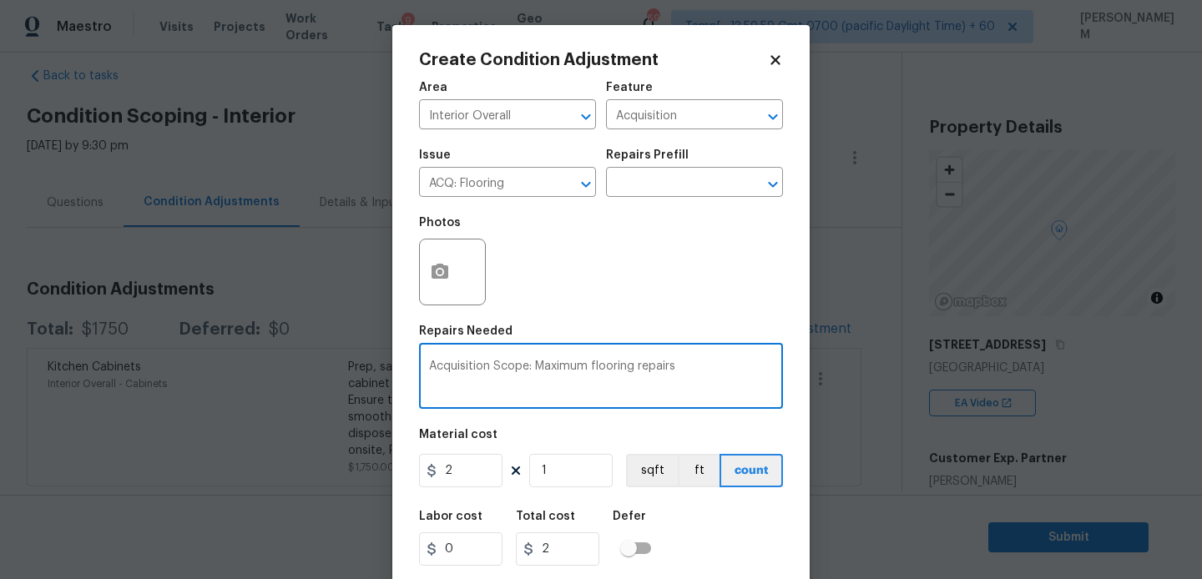
click at [681, 378] on textarea "Acquisition Scope: Maximum flooring repairs" at bounding box center [601, 378] width 344 height 35
type textarea "Acquisition Scope: Maximum flooring repairs and replacing carpets"
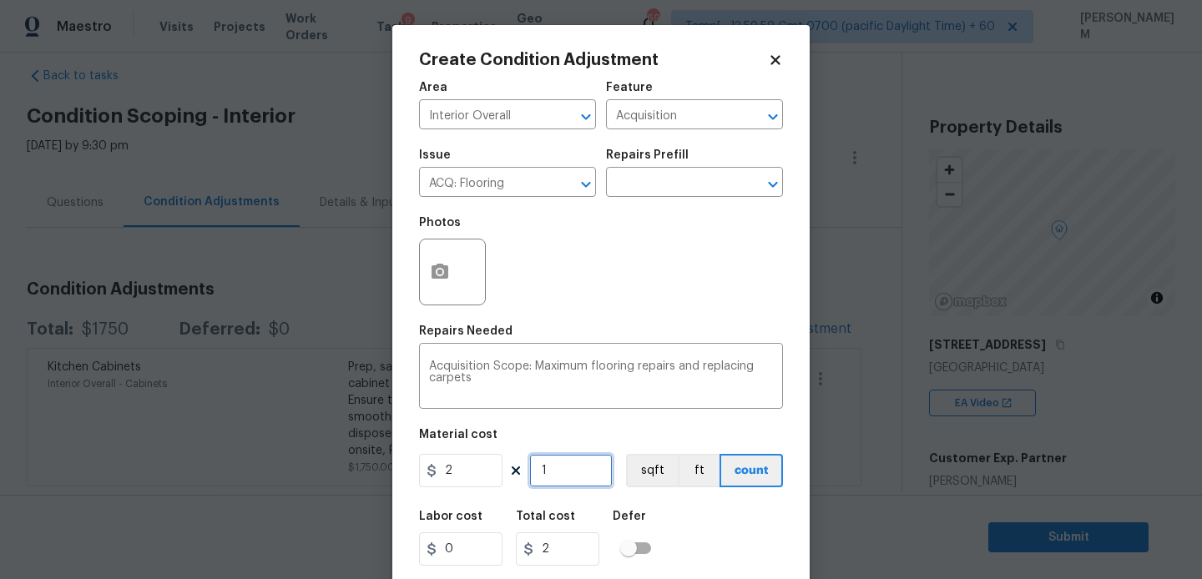
click at [564, 463] on input "1" at bounding box center [570, 470] width 83 height 33
paste input "041"
type input "1041"
type input "2082"
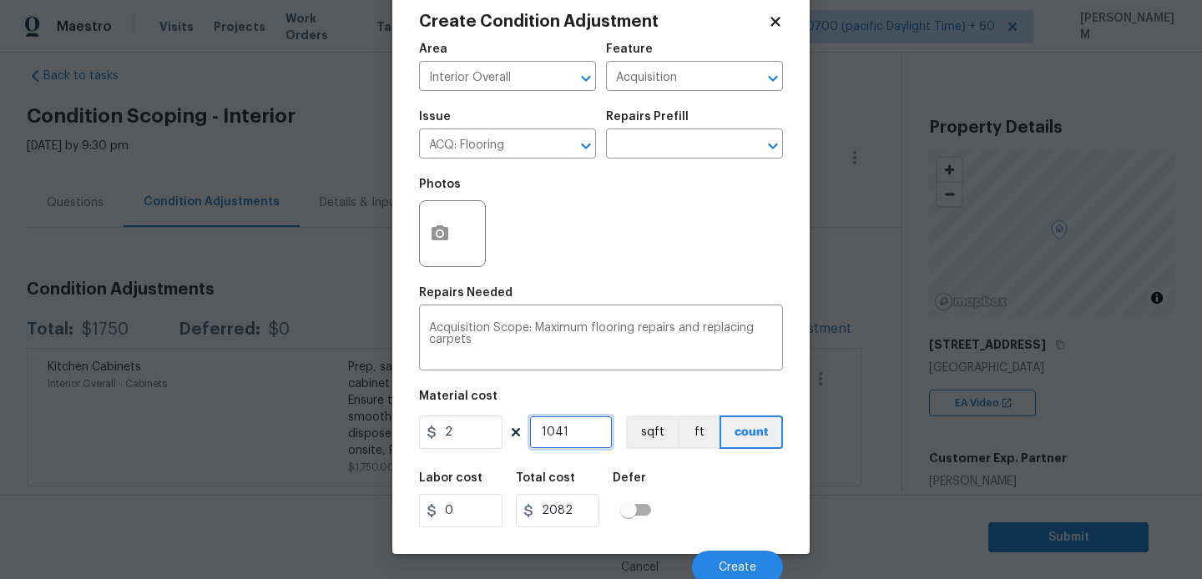
scroll to position [44, 0]
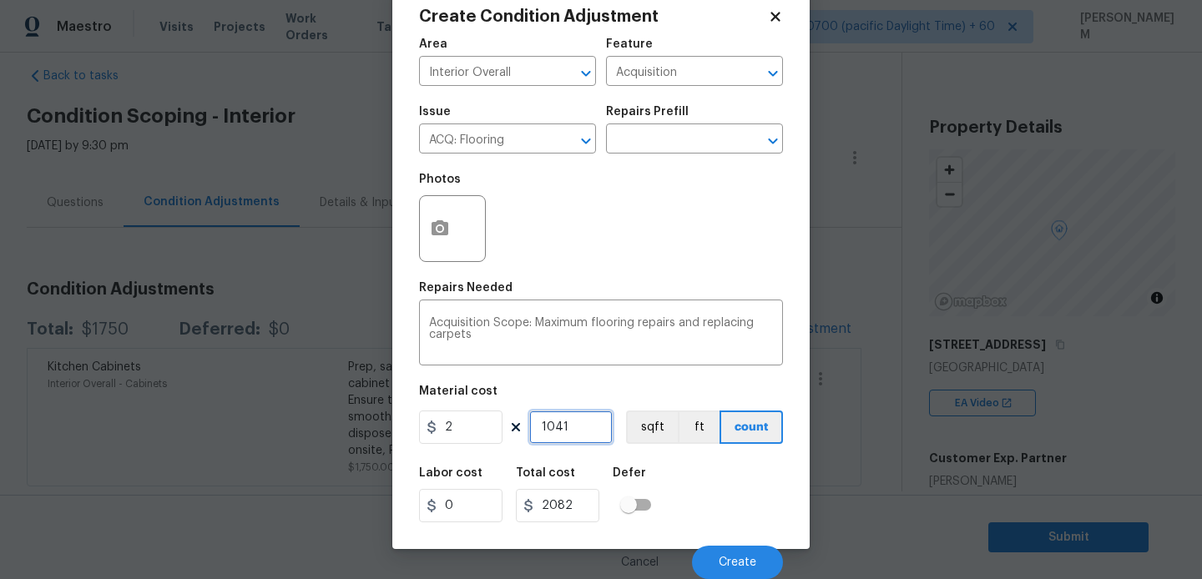
type input "1041"
click at [441, 230] on circle "button" at bounding box center [440, 228] width 5 height 5
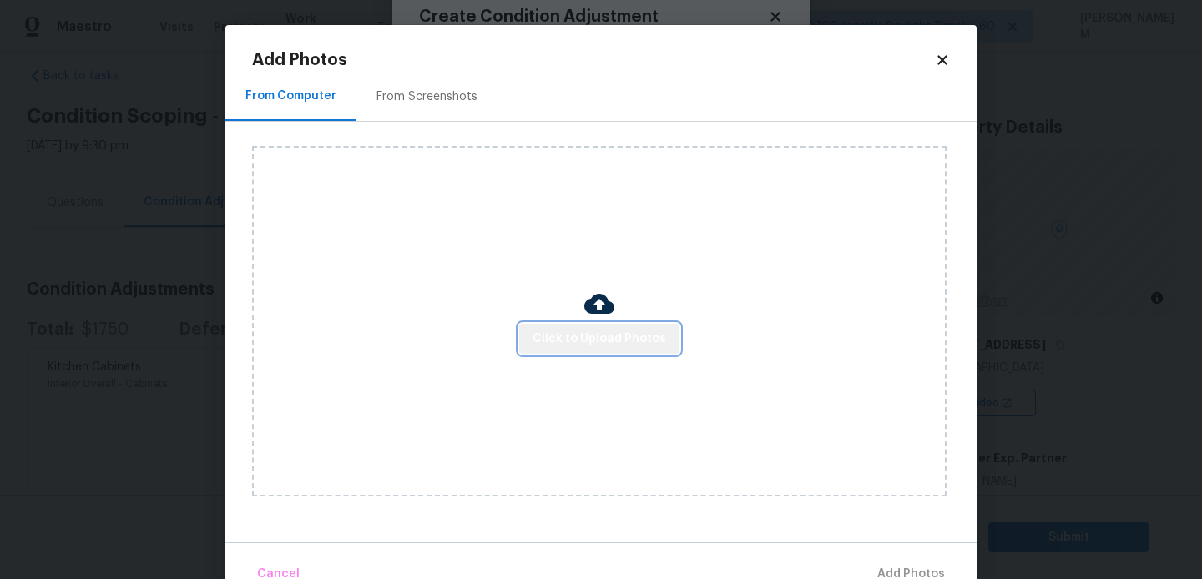
click at [610, 333] on span "Click to Upload Photos" at bounding box center [600, 339] width 134 height 21
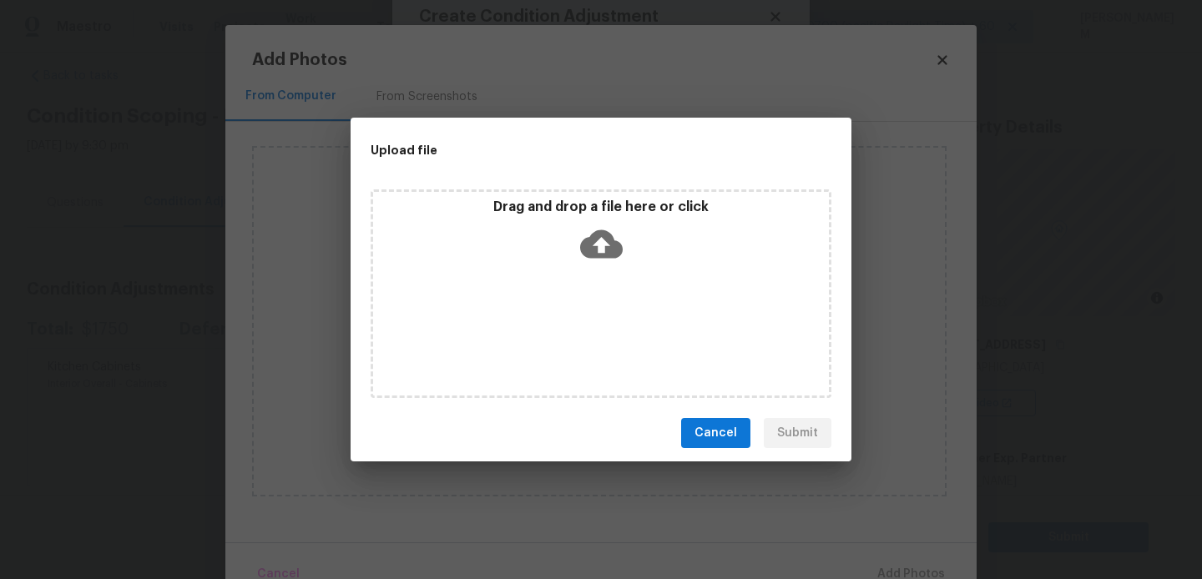
click at [589, 232] on icon at bounding box center [601, 244] width 43 height 43
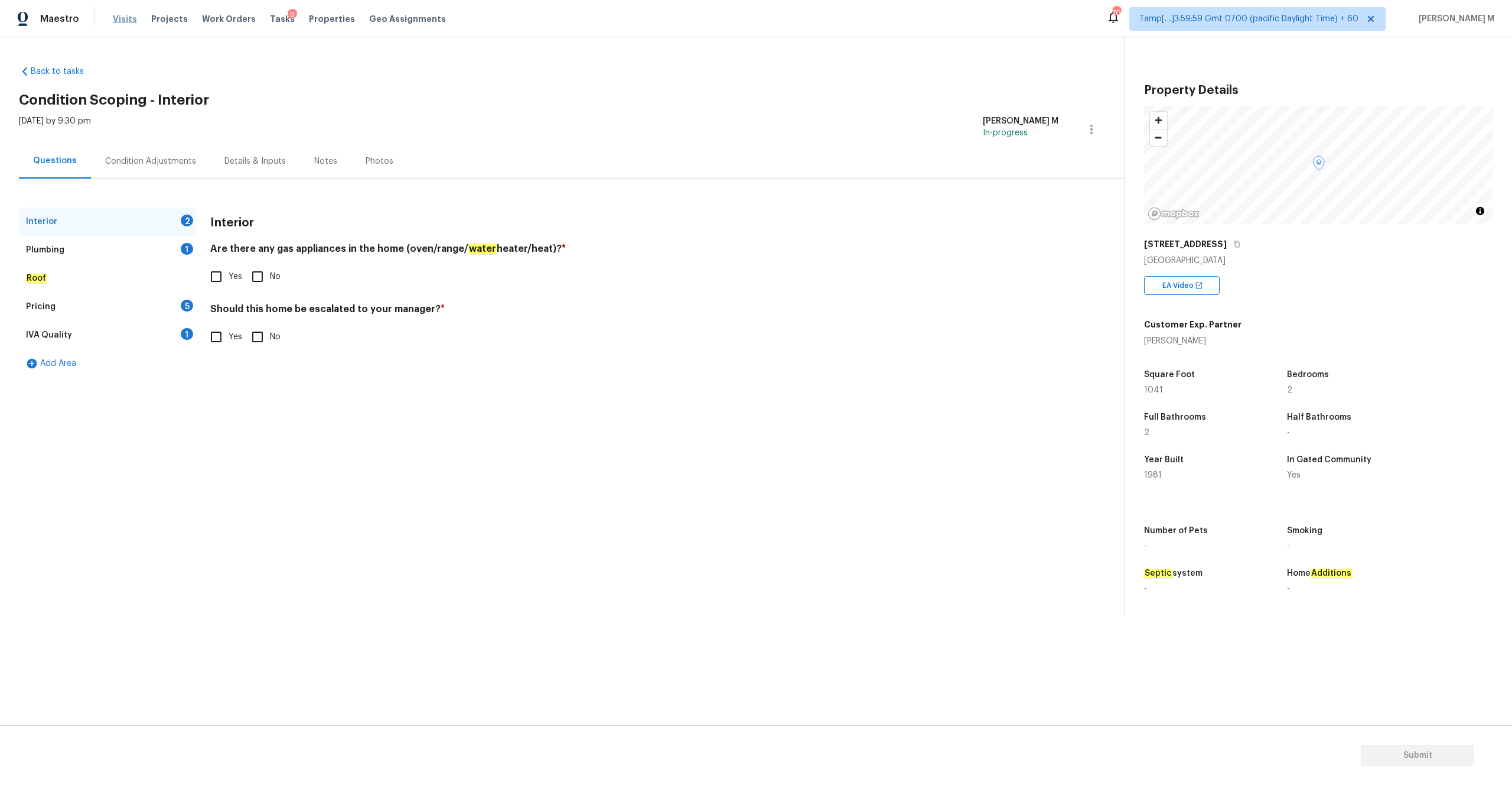
click at [129, 16] on span "Visits" at bounding box center [125, 18] width 24 height 12
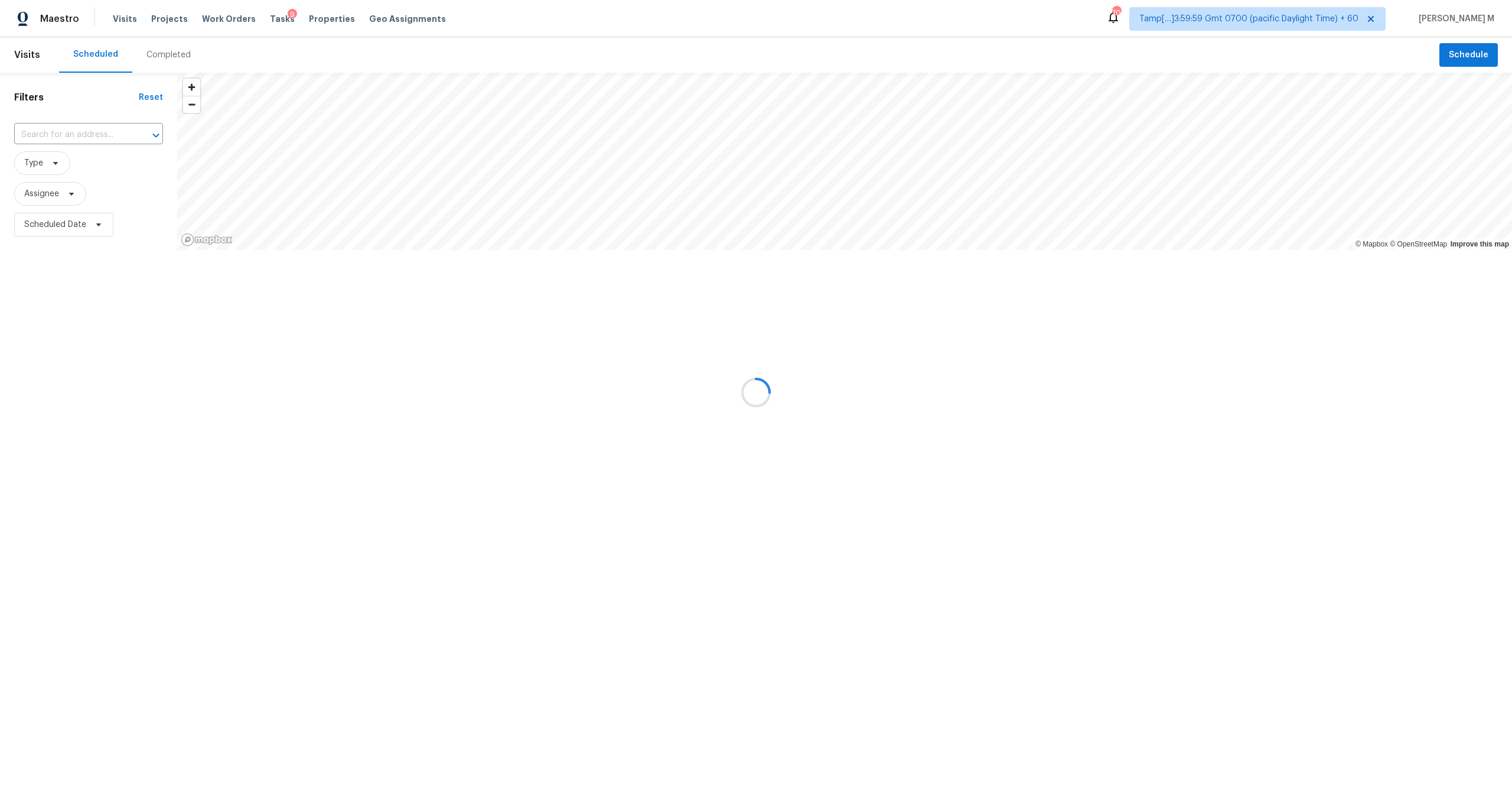
click at [164, 52] on div at bounding box center [756, 392] width 1512 height 785
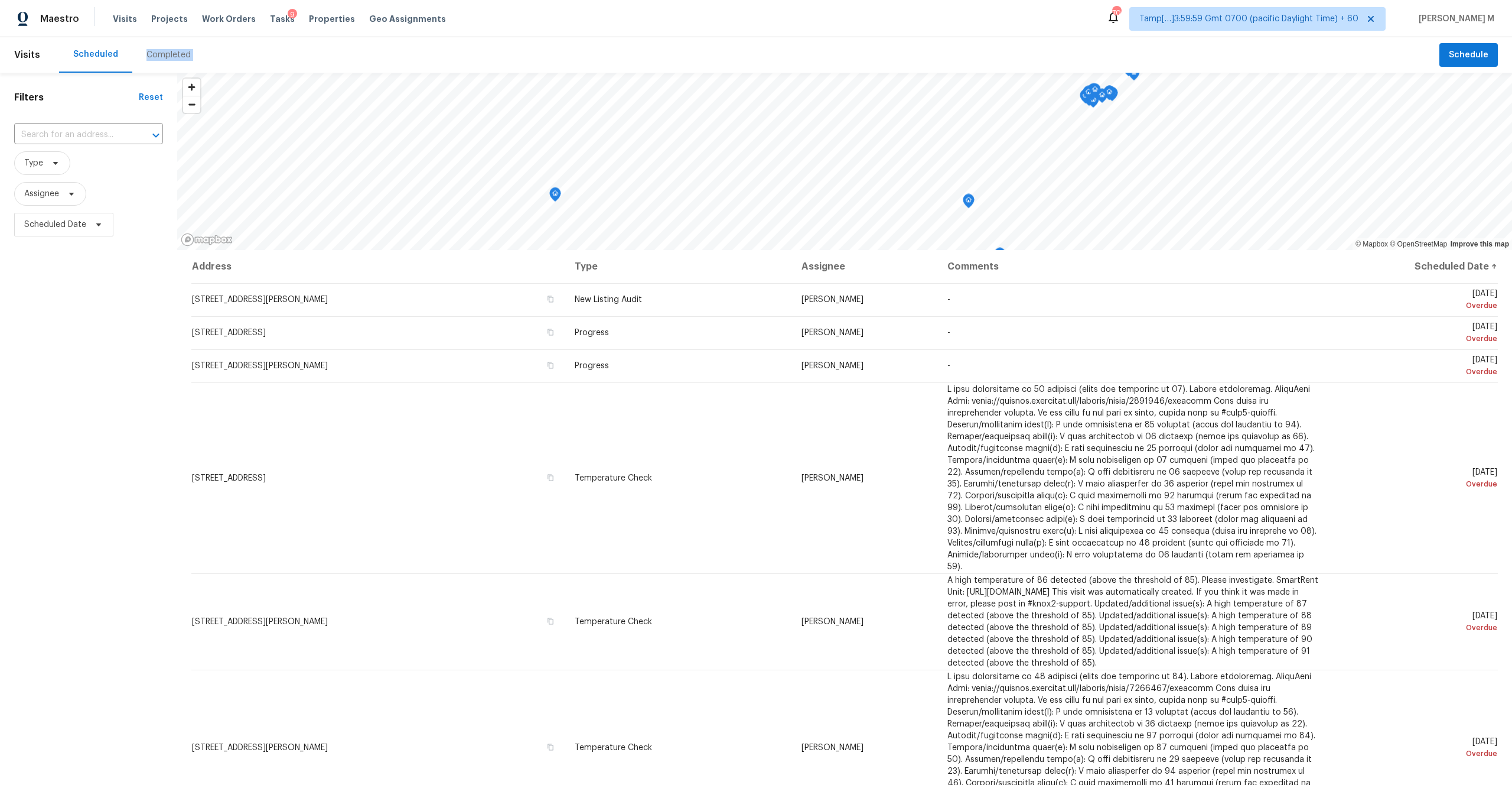
click at [164, 52] on div "Completed" at bounding box center [168, 55] width 45 height 12
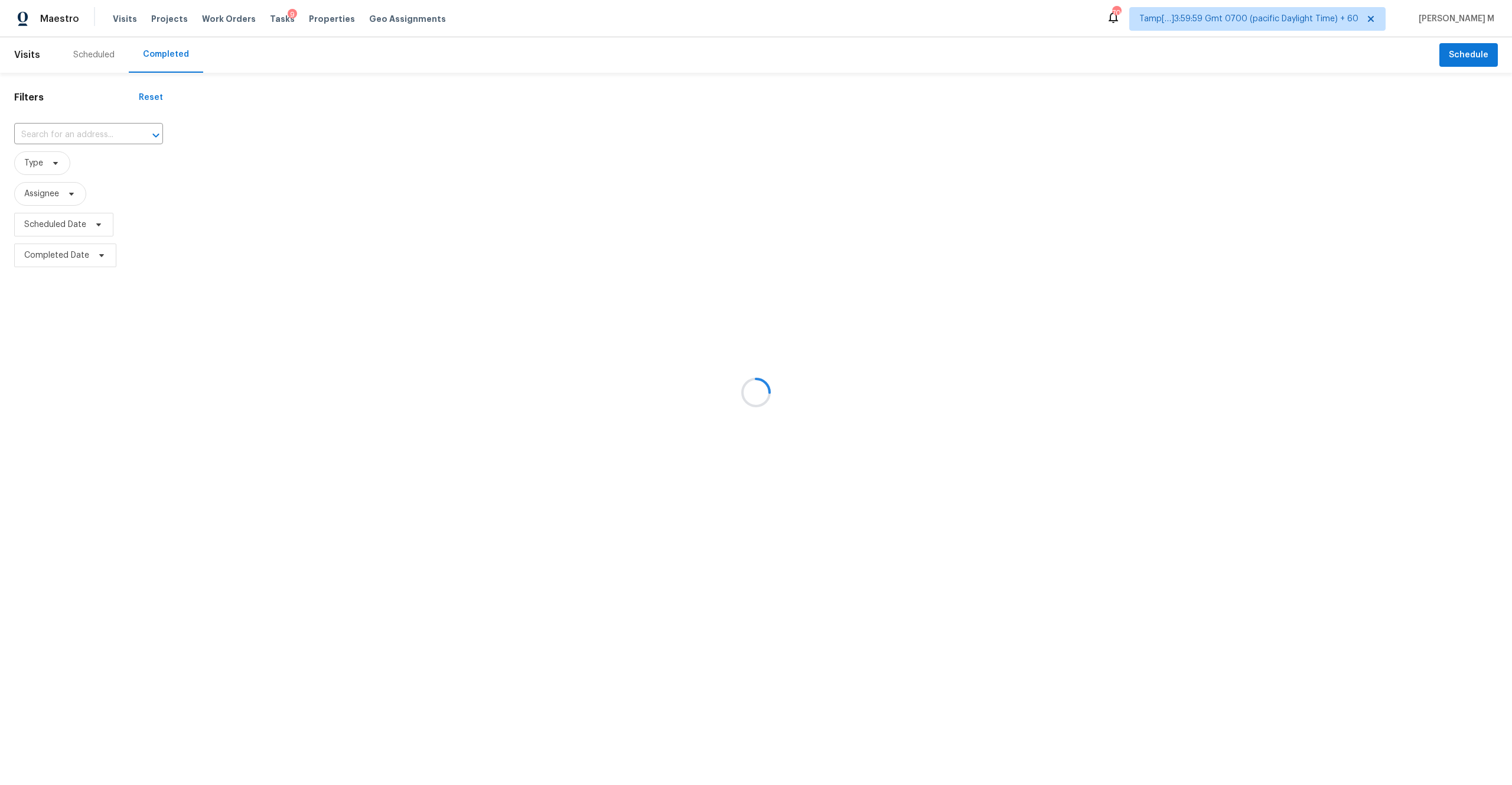
click at [110, 130] on div at bounding box center [756, 392] width 1512 height 785
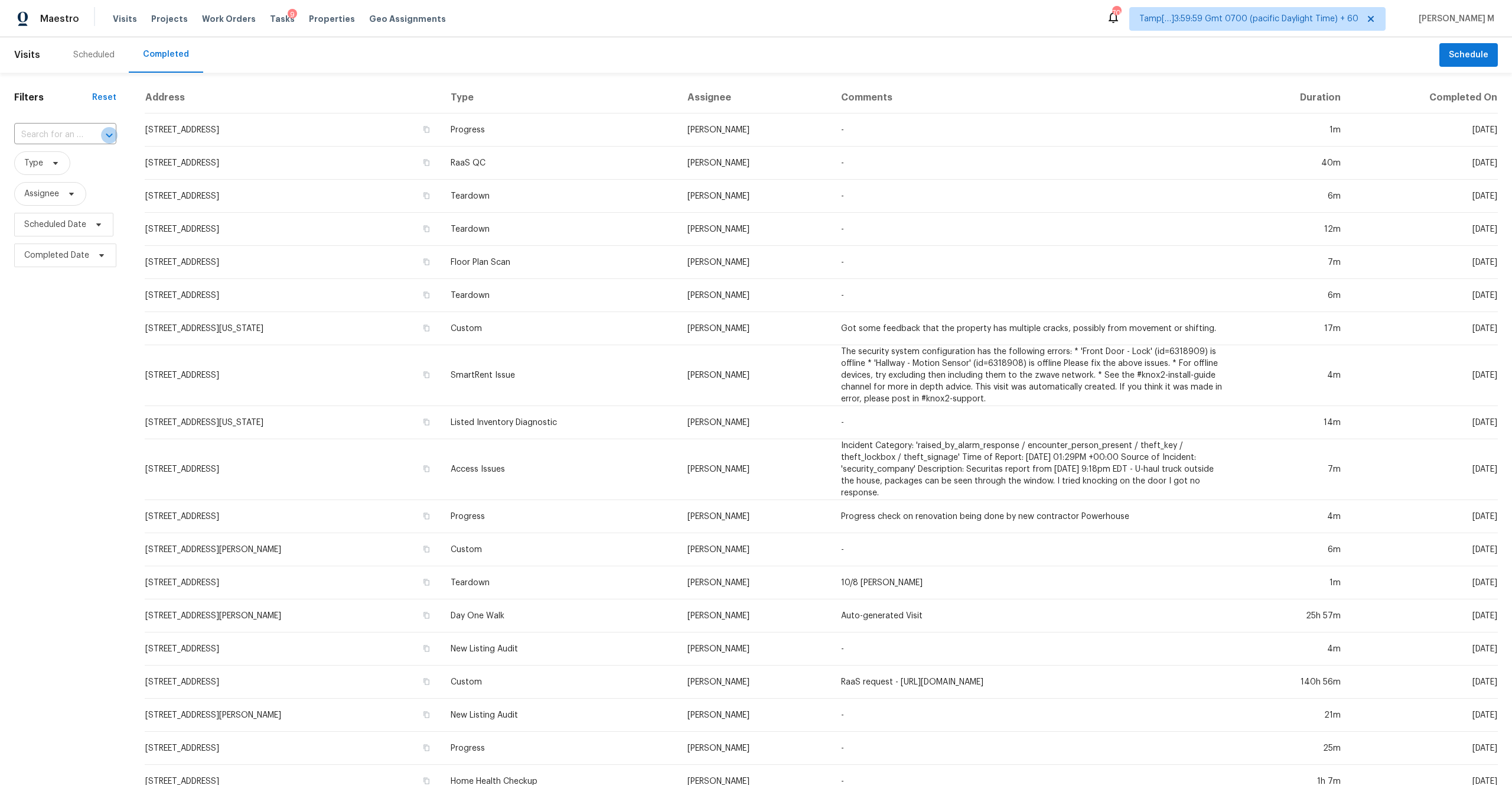
click at [110, 130] on icon "Open" at bounding box center [109, 135] width 14 height 14
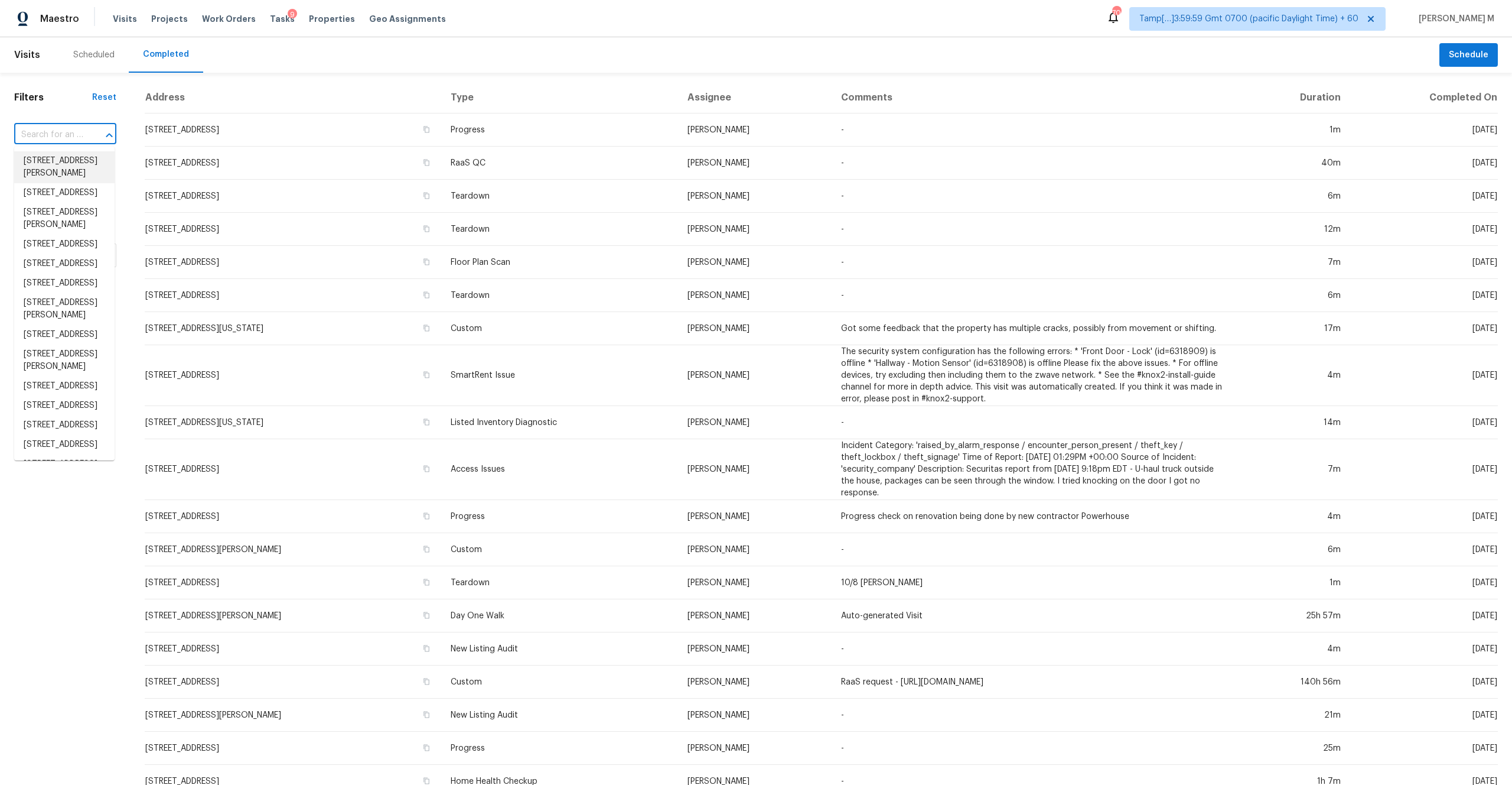
paste input "https://maestro.ops.opendoor.com/tasks/0dffef35-ef01-4f4d-8f55-d9c6c527bf3d?tab…"
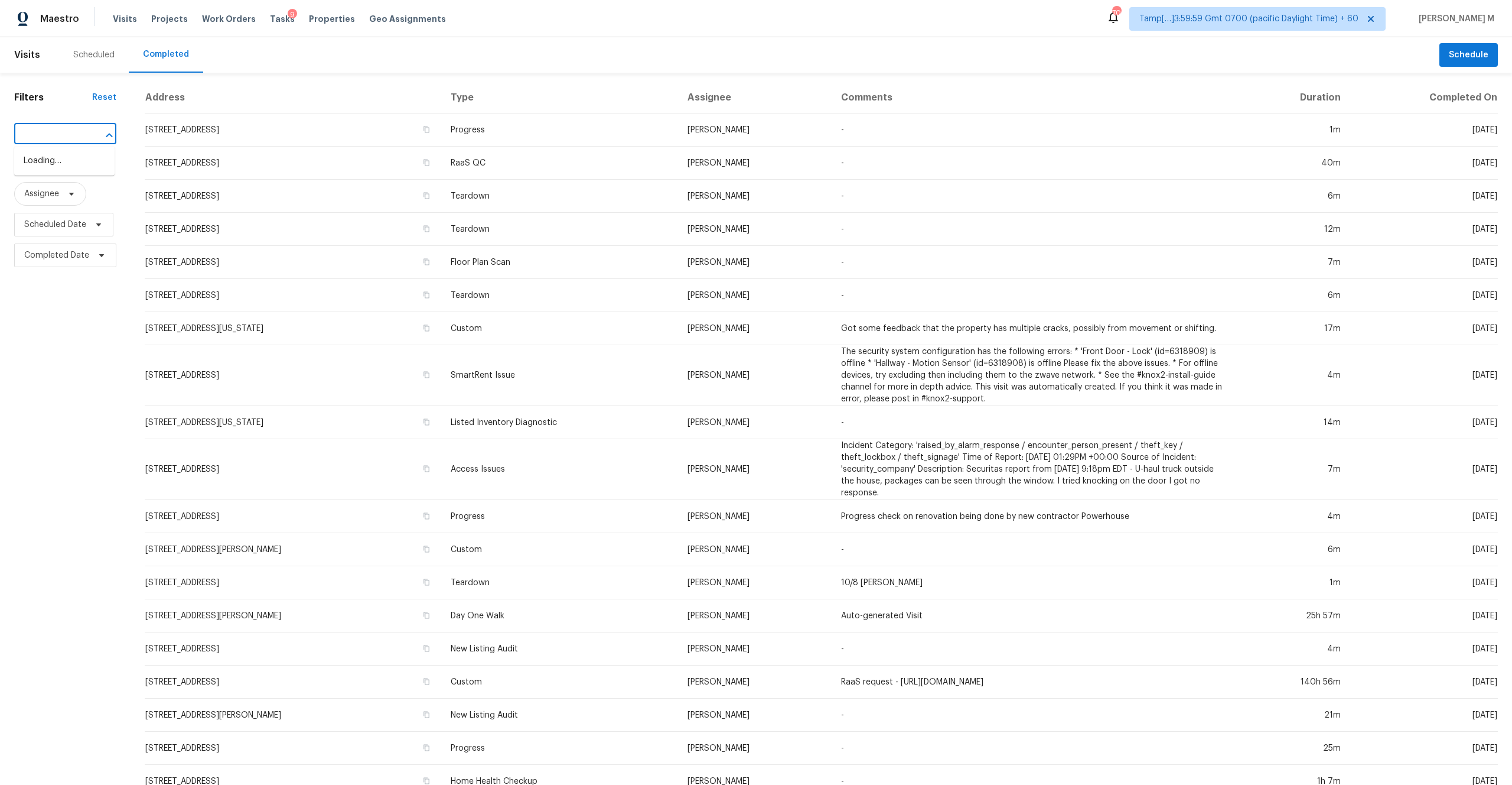
type input "https://maestro.ops.opendoor.com/tasks/0dffef35-ef01-4f4d-8f55-d9c6c527bf3d?tab…"
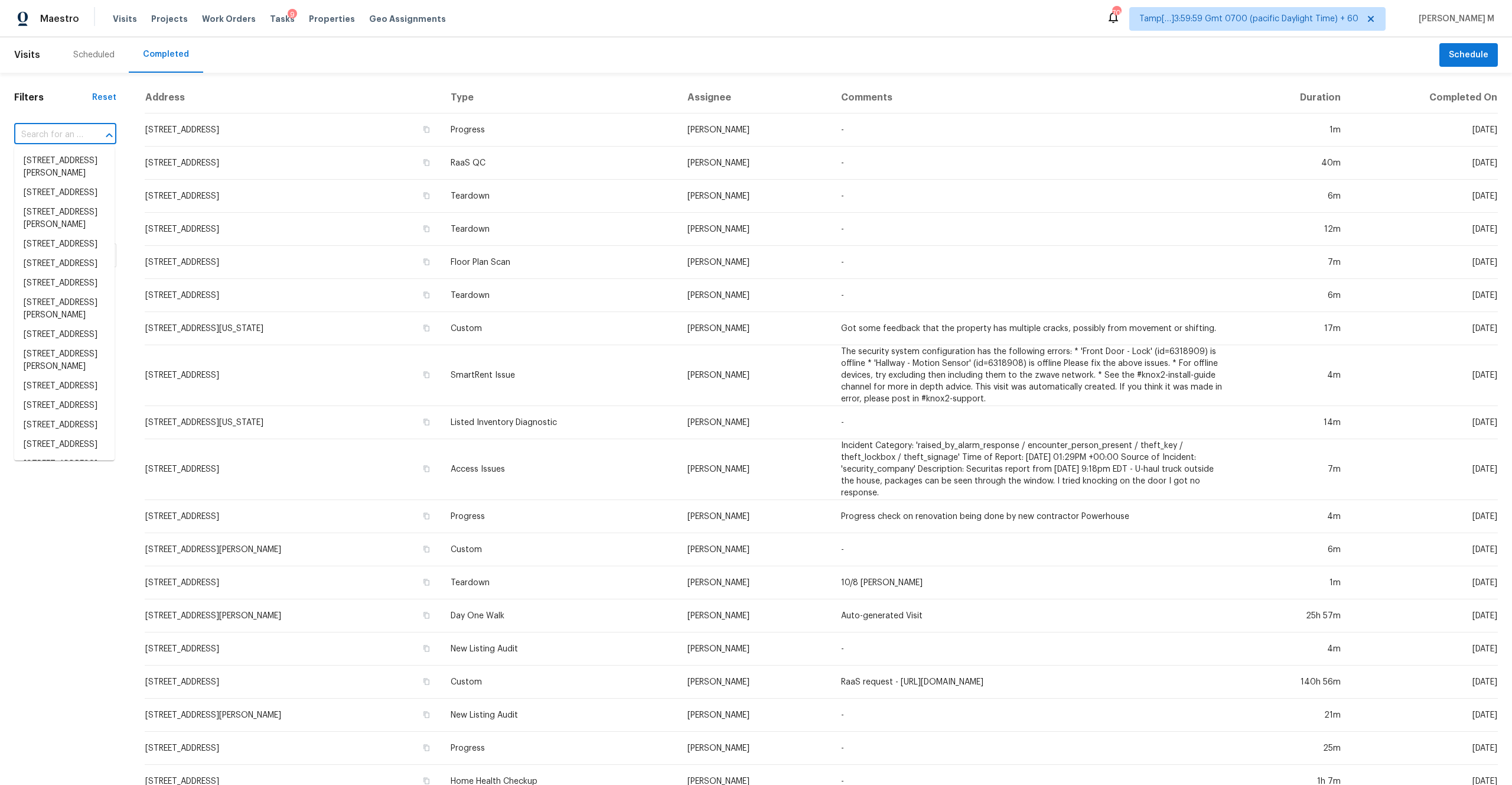
click at [65, 132] on input "text" at bounding box center [49, 135] width 69 height 18
paste input "999 N Pacific St Unit A20, Oceanside, CA 92054"
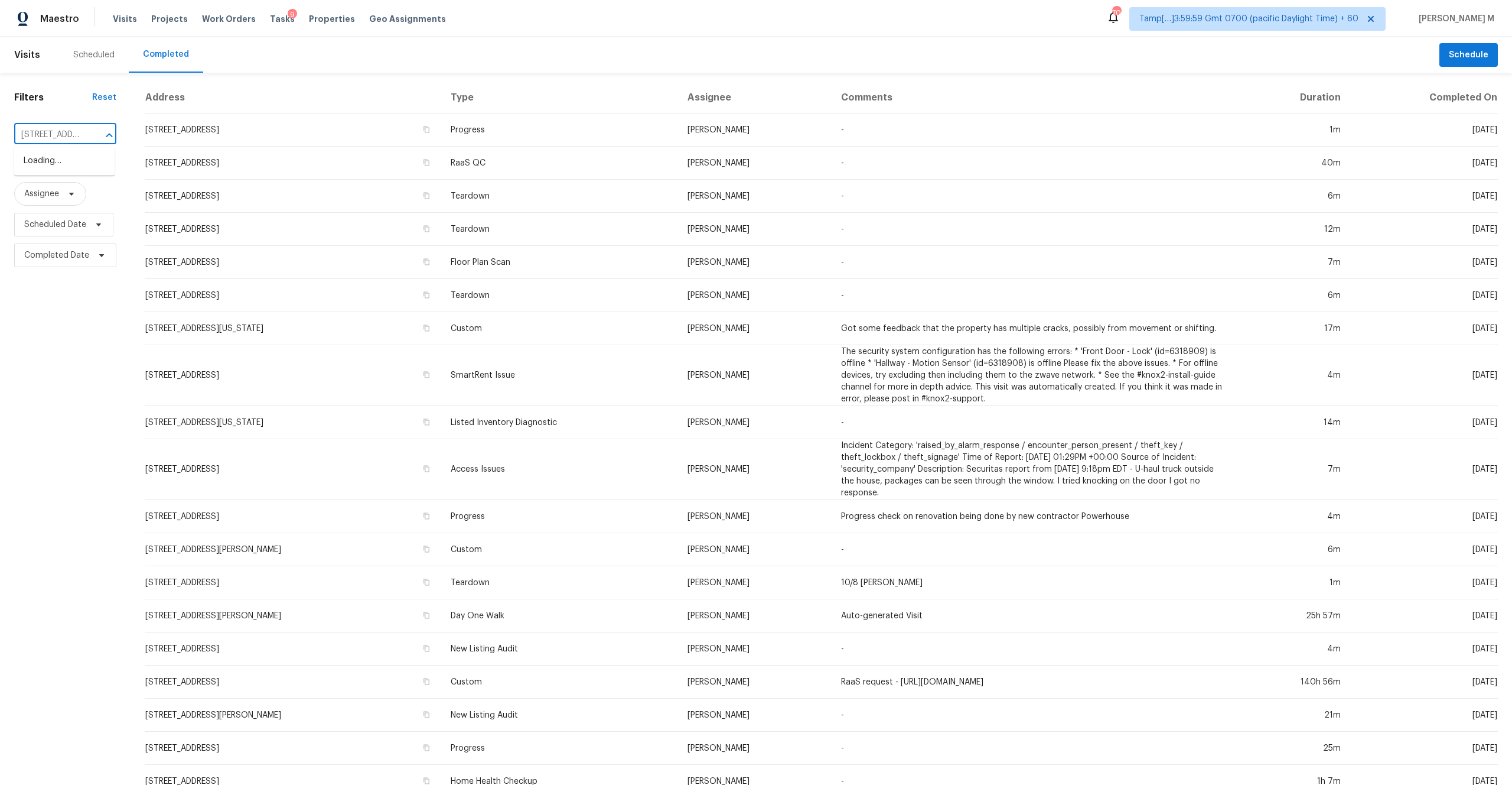
scroll to position [0, 126]
click at [53, 135] on input "999 N Pacific St Unit A20, Oceanside, CA 92054" at bounding box center [49, 135] width 69 height 18
type input "999 N Pacific St"
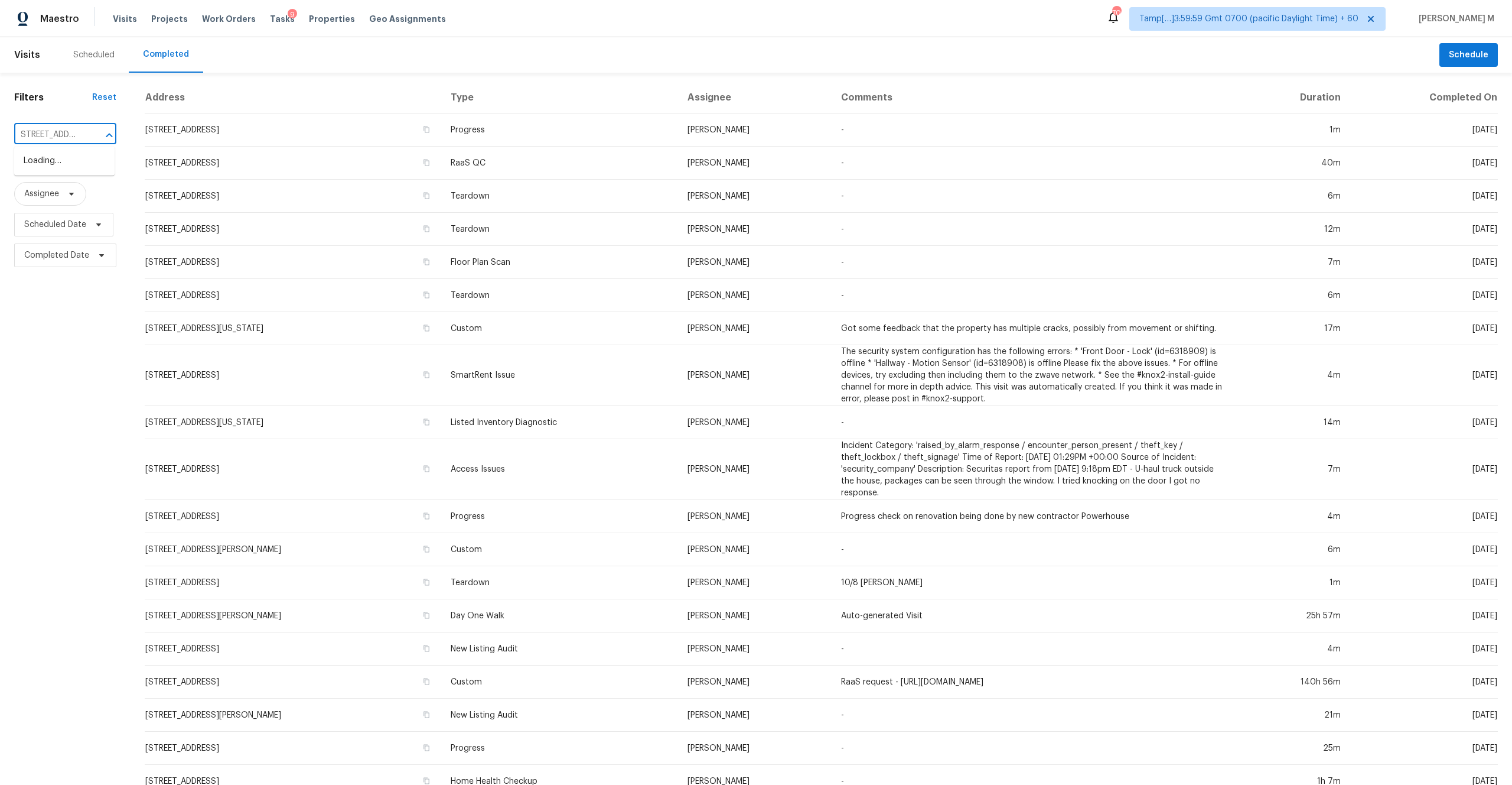
scroll to position [0, 1]
click at [64, 154] on li "999 N Pacific St Unit A20, Oceanside, CA 92054" at bounding box center [64, 161] width 100 height 20
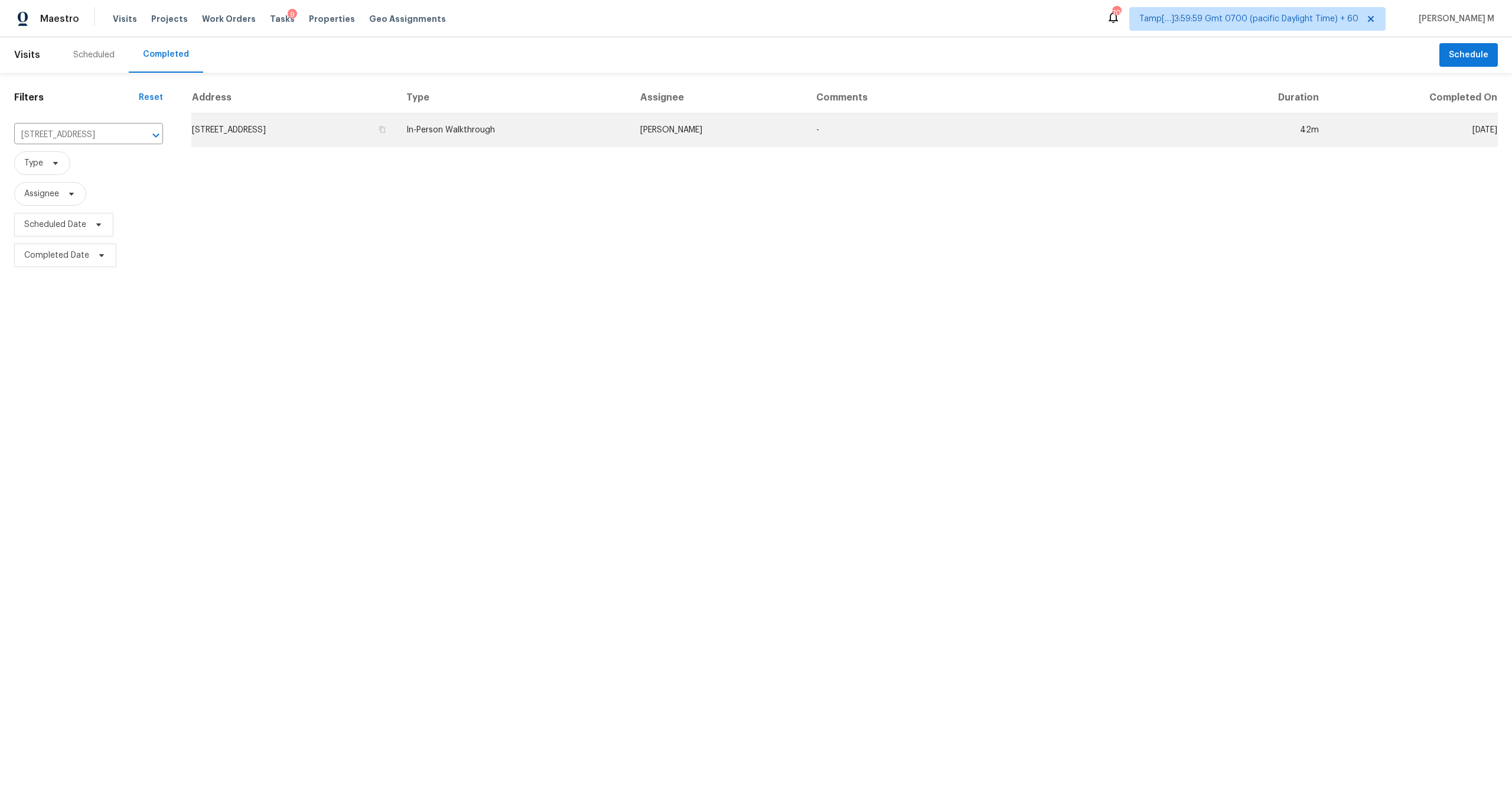
click at [280, 125] on td "999 N Pacific St Unit A20, Oceanside, CA 92054" at bounding box center [294, 130] width 206 height 33
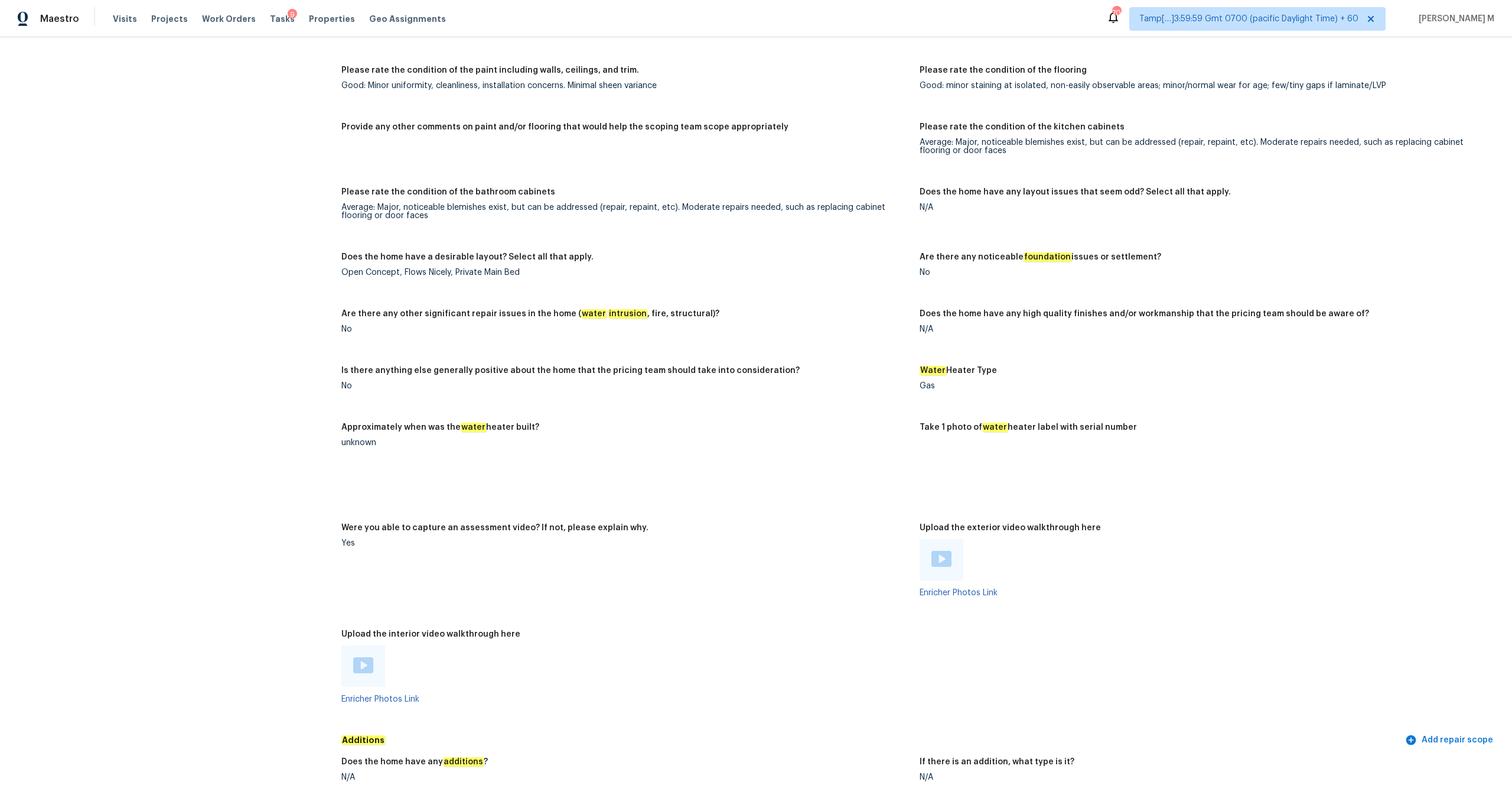
scroll to position [1603, 0]
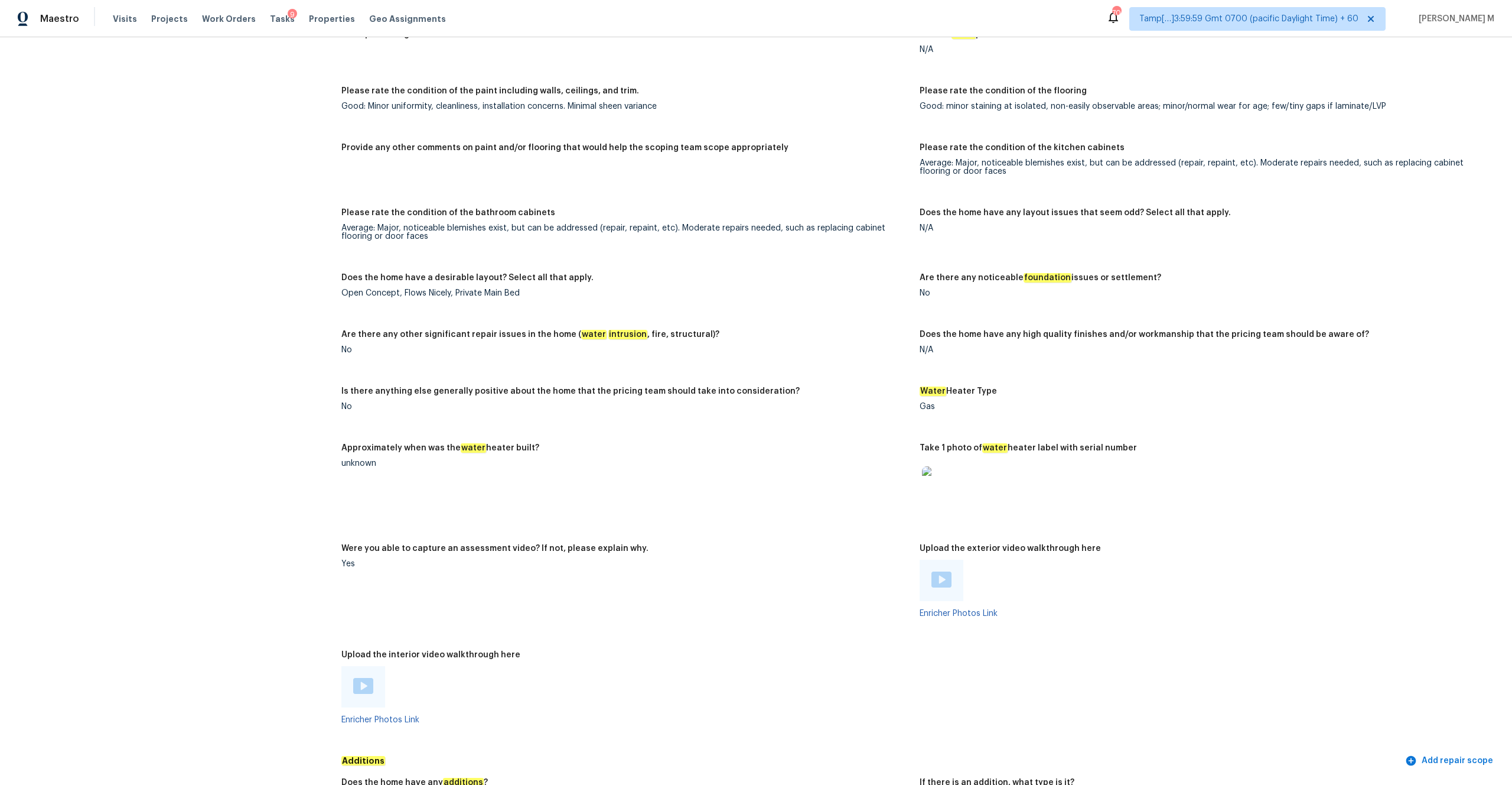
click at [374, 410] on div at bounding box center [364, 687] width 44 height 41
click at [362, 410] on img at bounding box center [363, 686] width 20 height 16
click at [850, 410] on div "Enricher Photos Link" at bounding box center [1204, 589] width 569 height 58
click at [850, 410] on div at bounding box center [942, 580] width 44 height 41
click at [850, 410] on img at bounding box center [942, 579] width 20 height 16
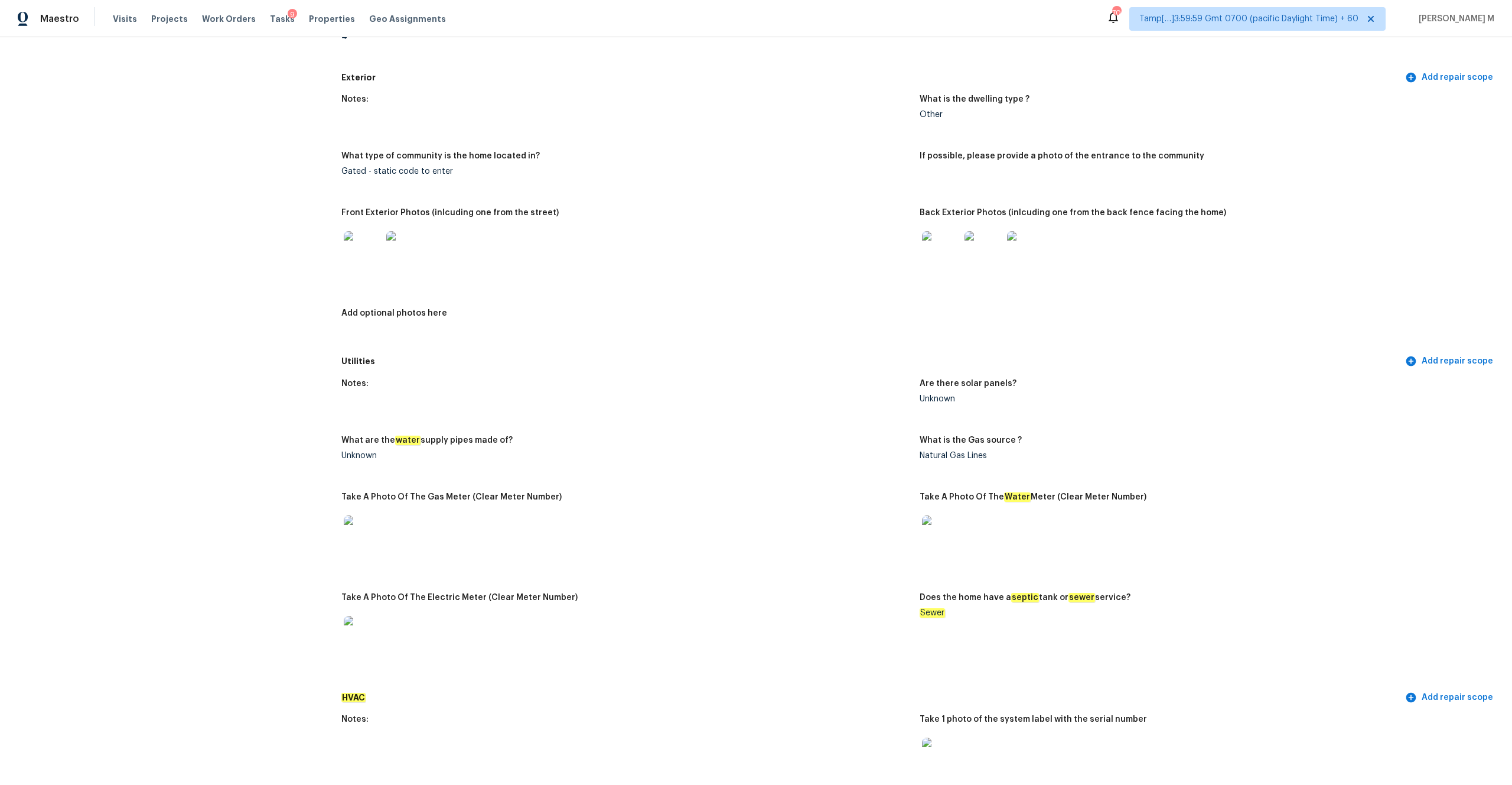
scroll to position [0, 0]
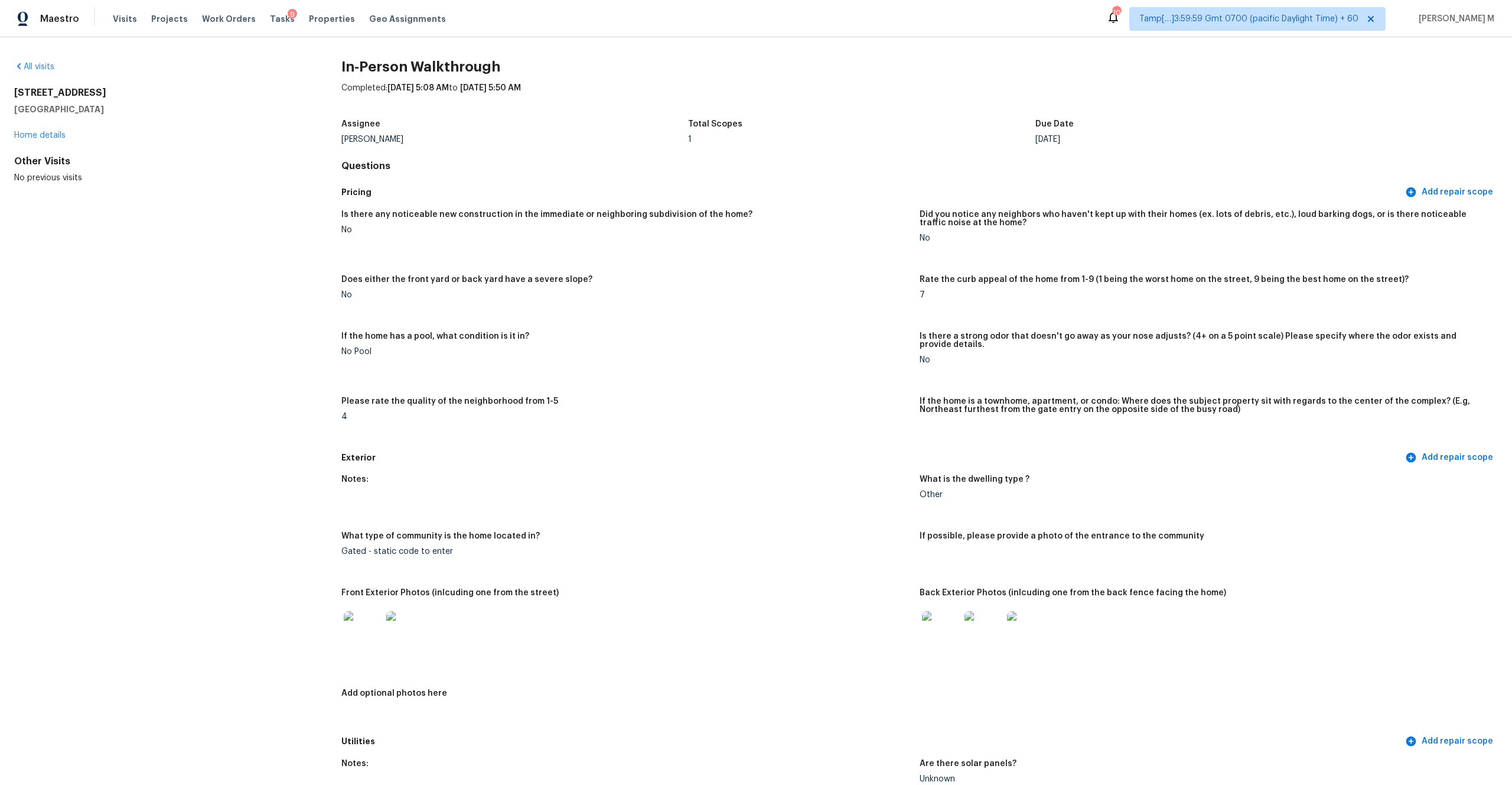
click at [682, 318] on div "Is there any noticeable new construction in the immediate or neighboring subdiv…" at bounding box center [920, 325] width 1157 height 243
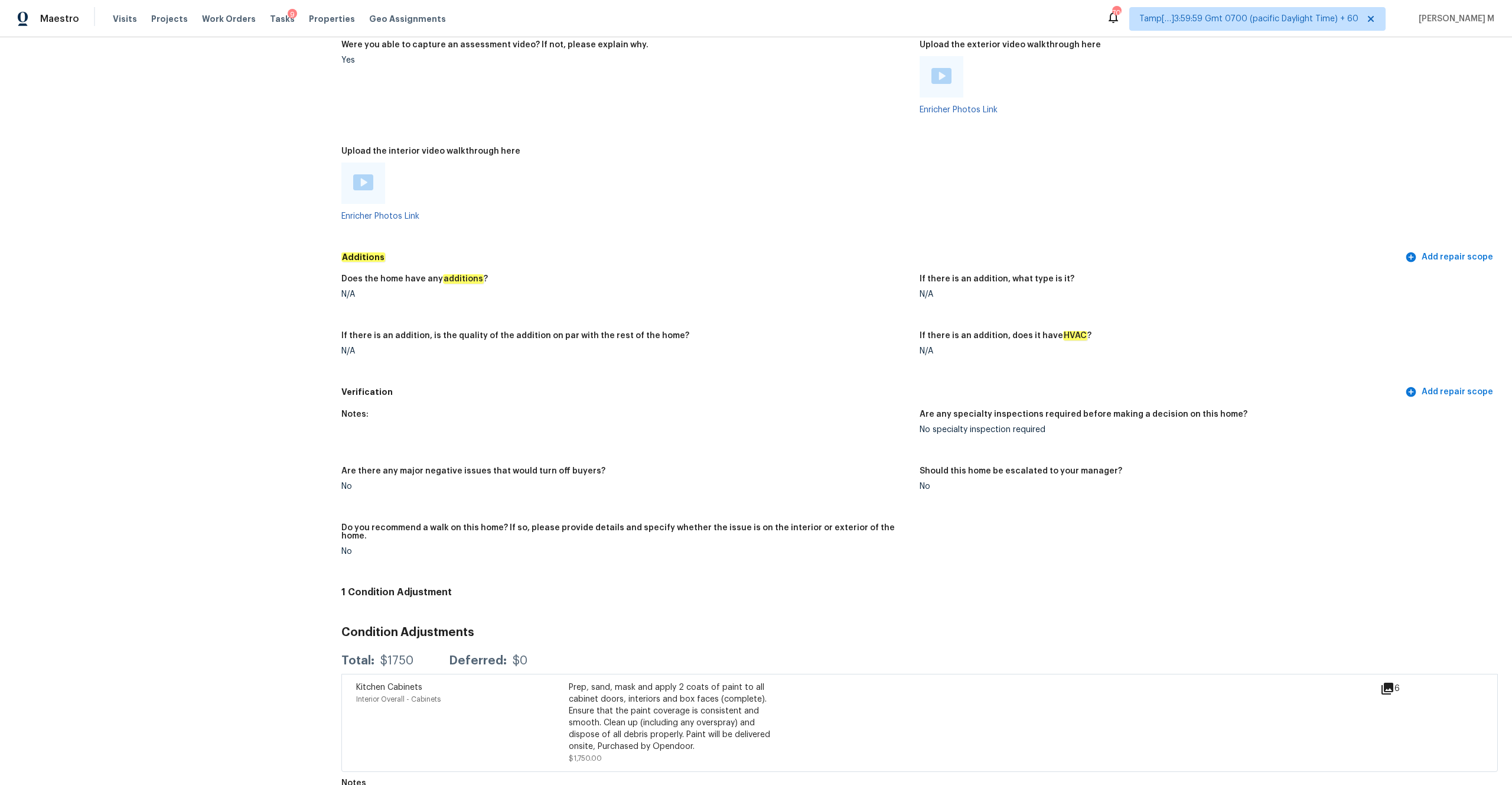
scroll to position [2102, 0]
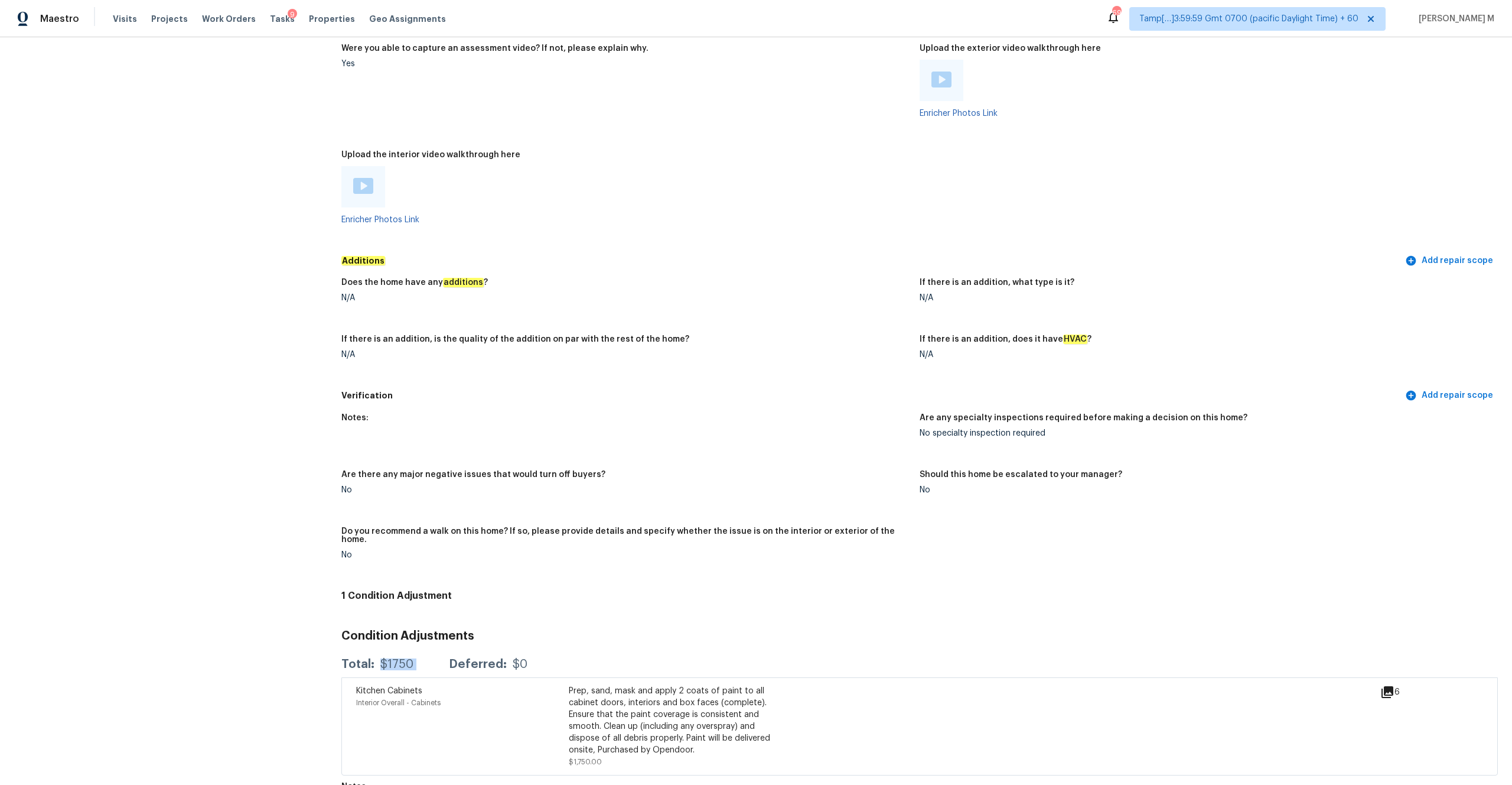
drag, startPoint x: 376, startPoint y: 650, endPoint x: 443, endPoint y: 650, distance: 67.0
click at [443, 410] on div "Total: $1750 Deferred: $0" at bounding box center [434, 664] width 186 height 12
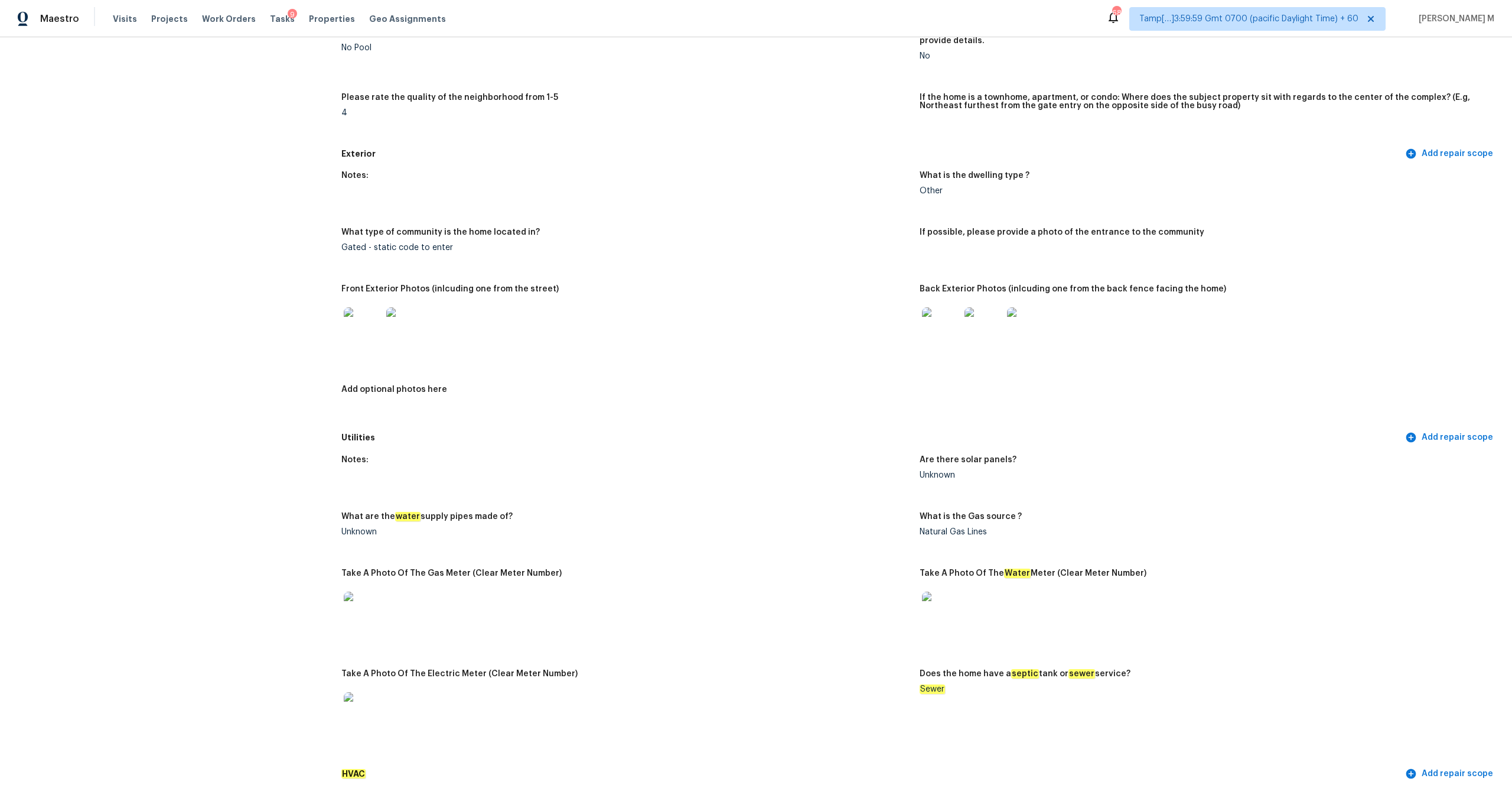
scroll to position [0, 0]
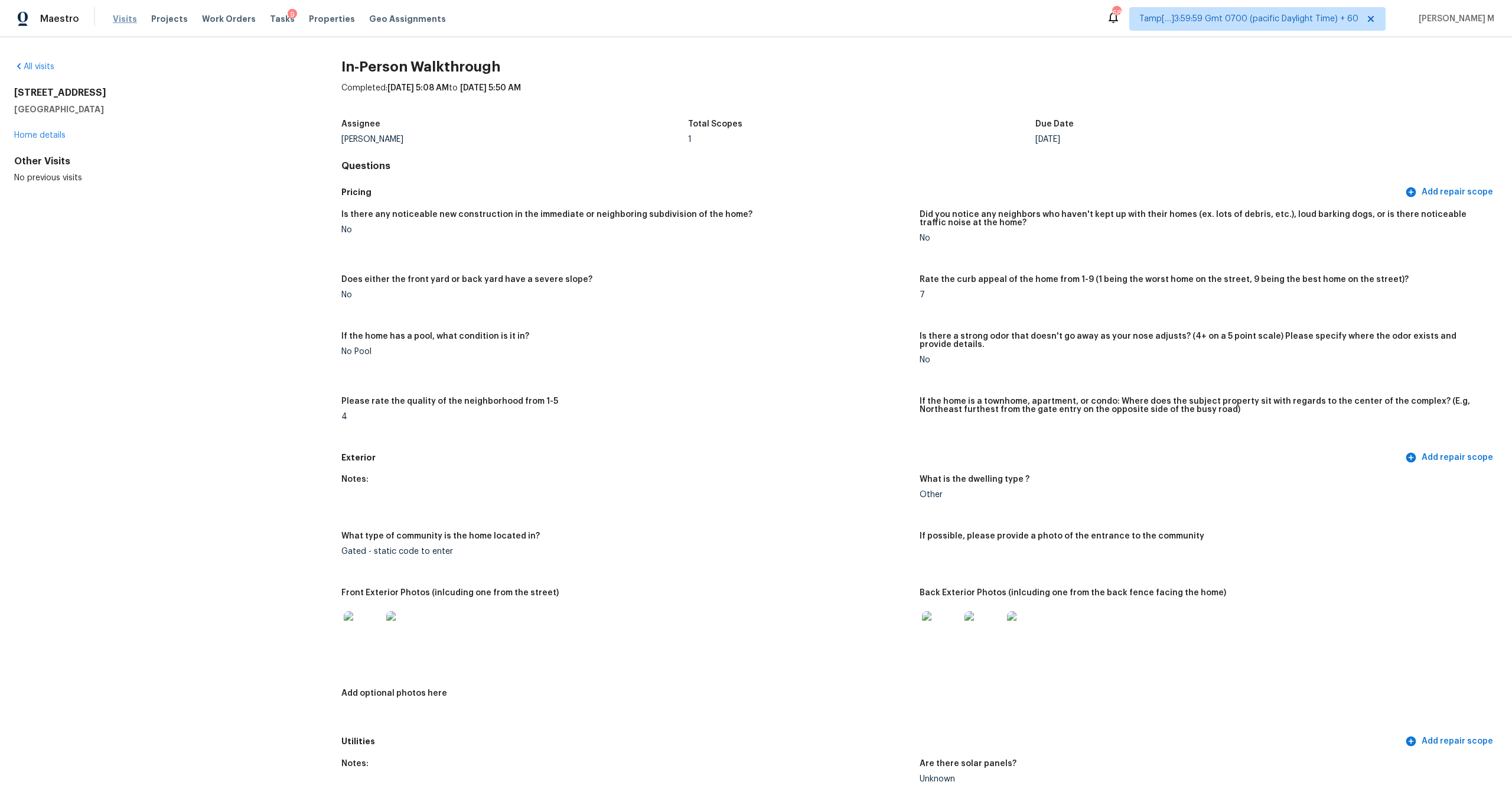
click at [117, 18] on span "Visits" at bounding box center [125, 18] width 24 height 12
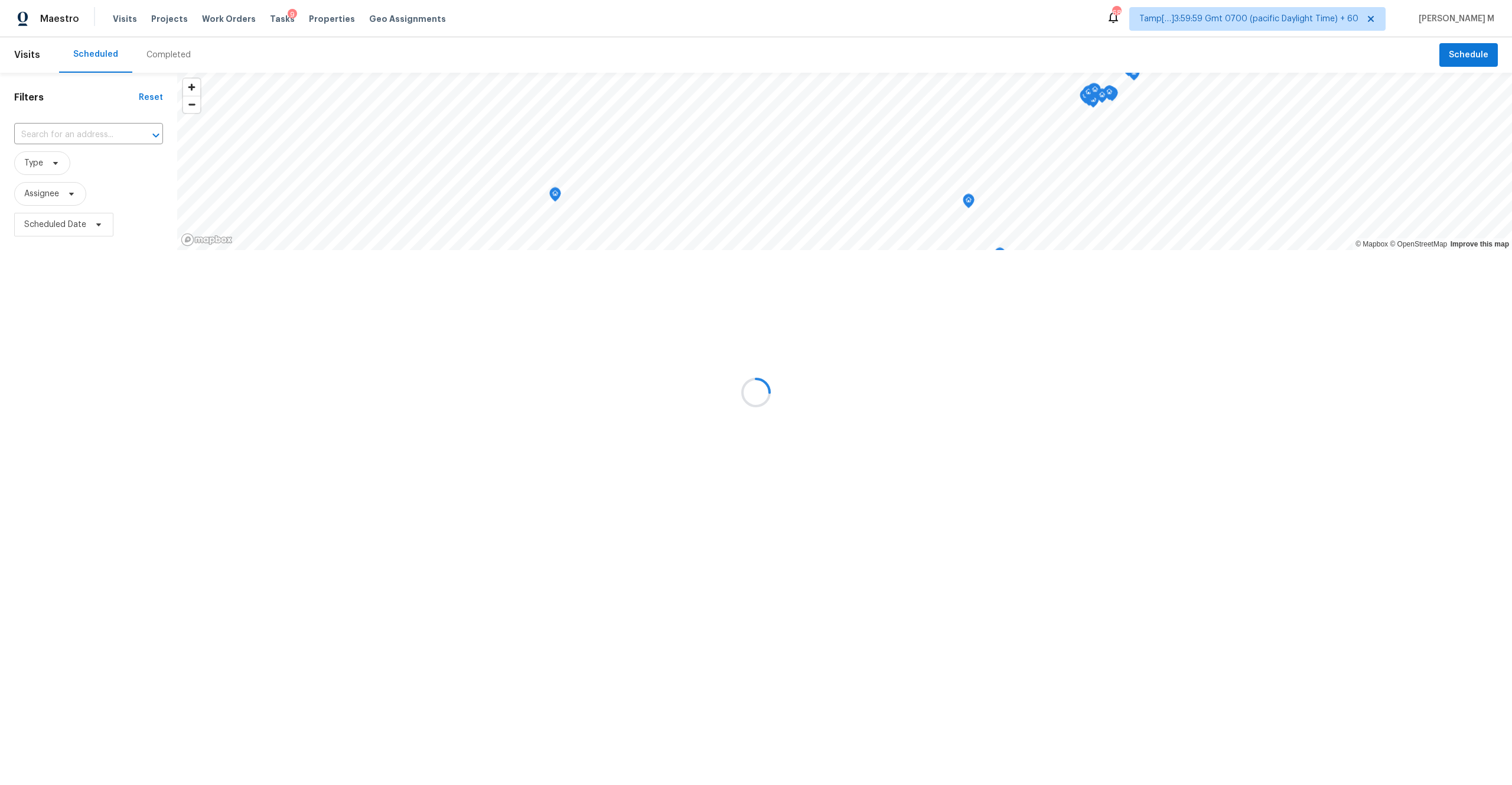
click at [165, 48] on div at bounding box center [756, 392] width 1512 height 785
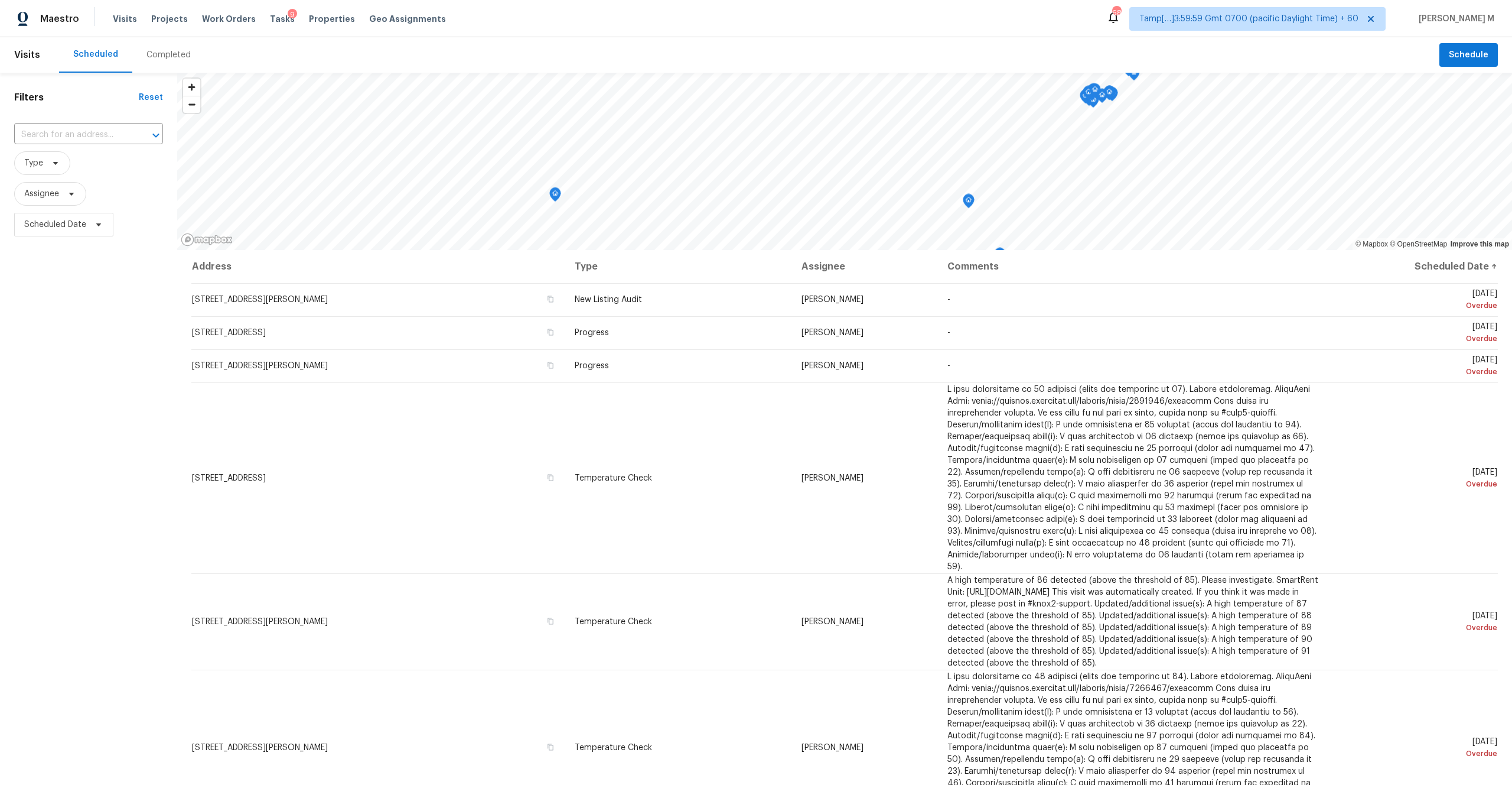
click at [164, 59] on div "Completed" at bounding box center [168, 55] width 45 height 12
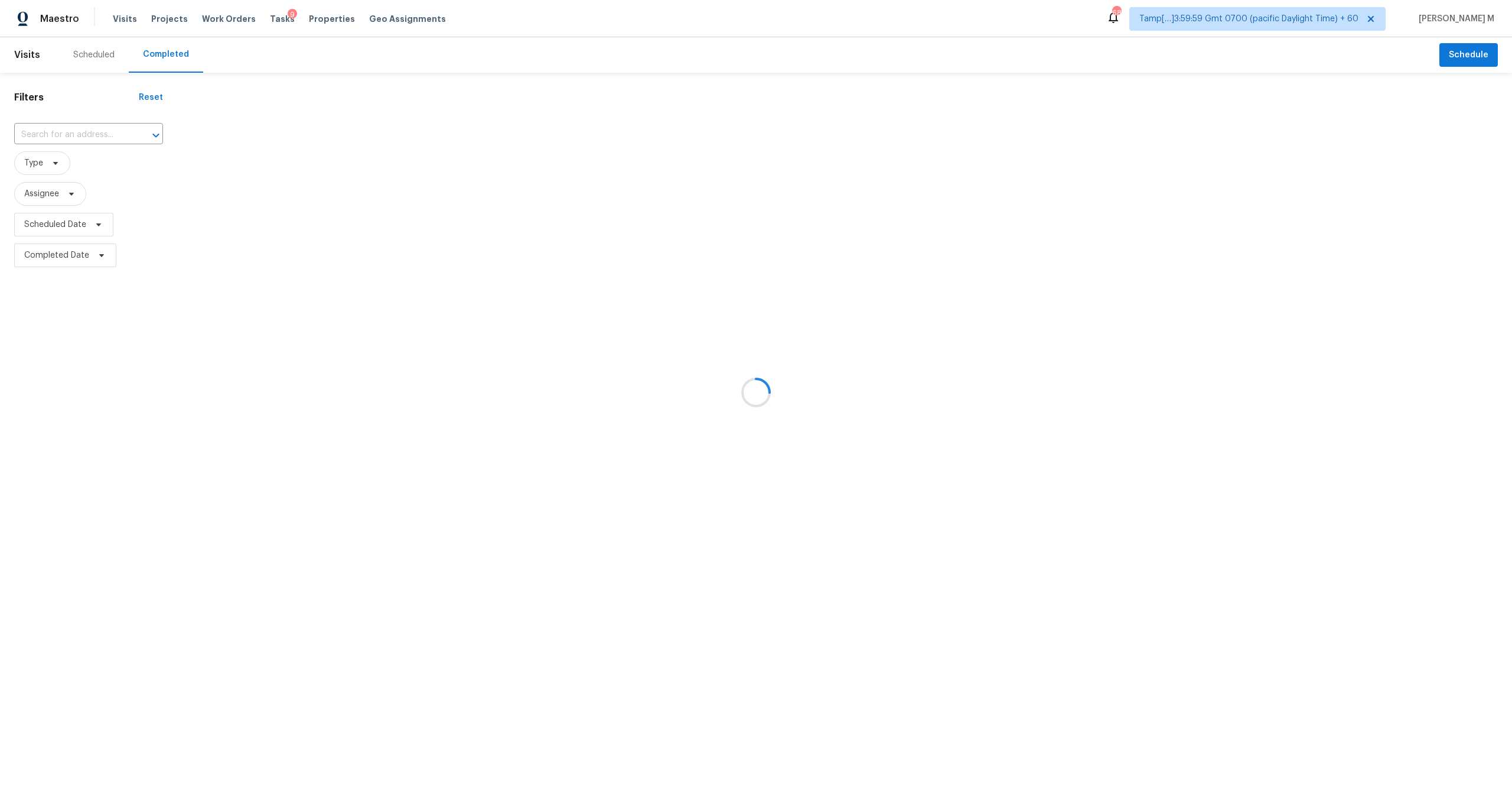
click at [100, 143] on div at bounding box center [756, 392] width 1512 height 785
click at [90, 134] on div at bounding box center [756, 392] width 1512 height 785
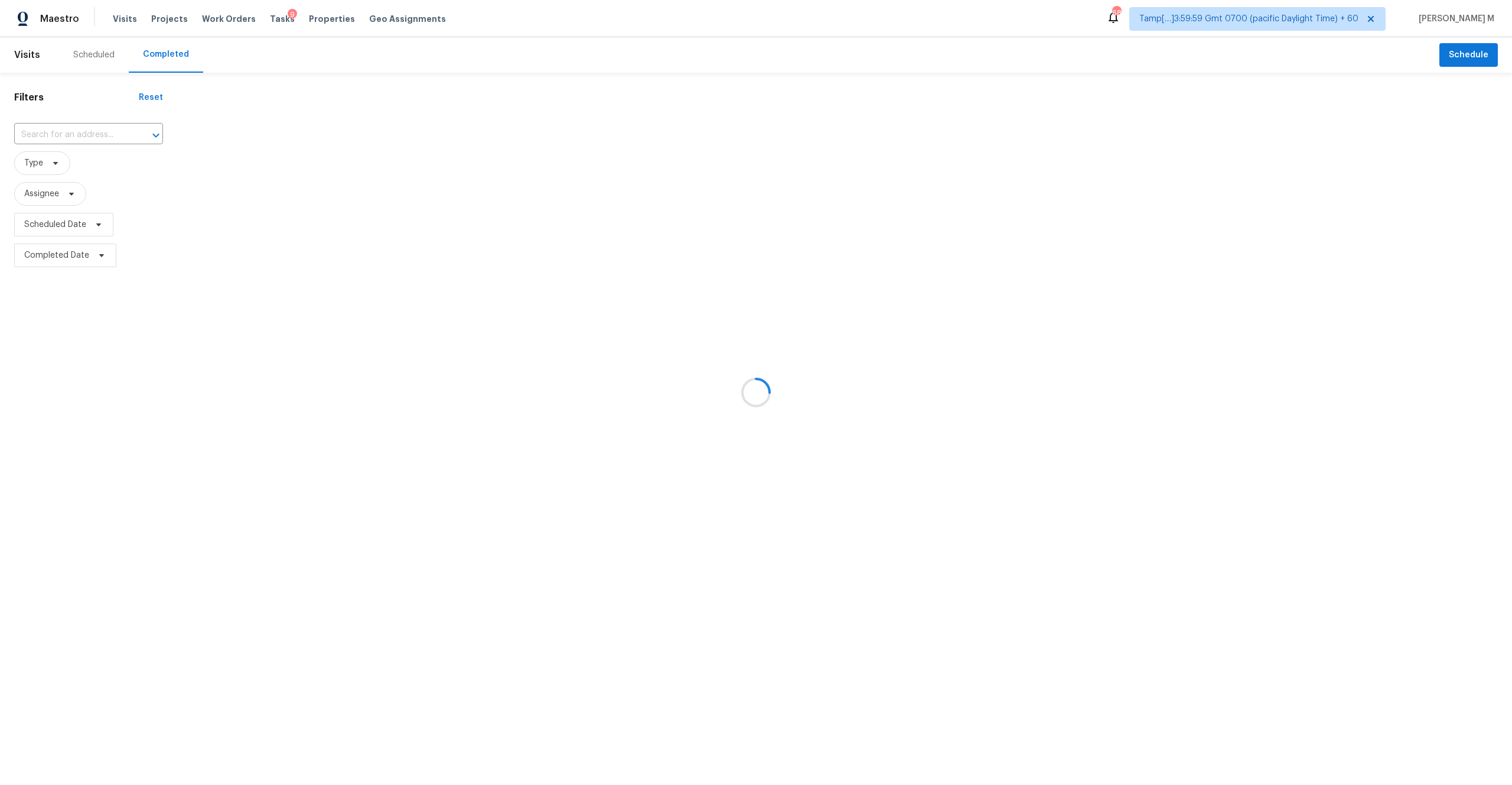
click at [90, 134] on div at bounding box center [756, 392] width 1512 height 785
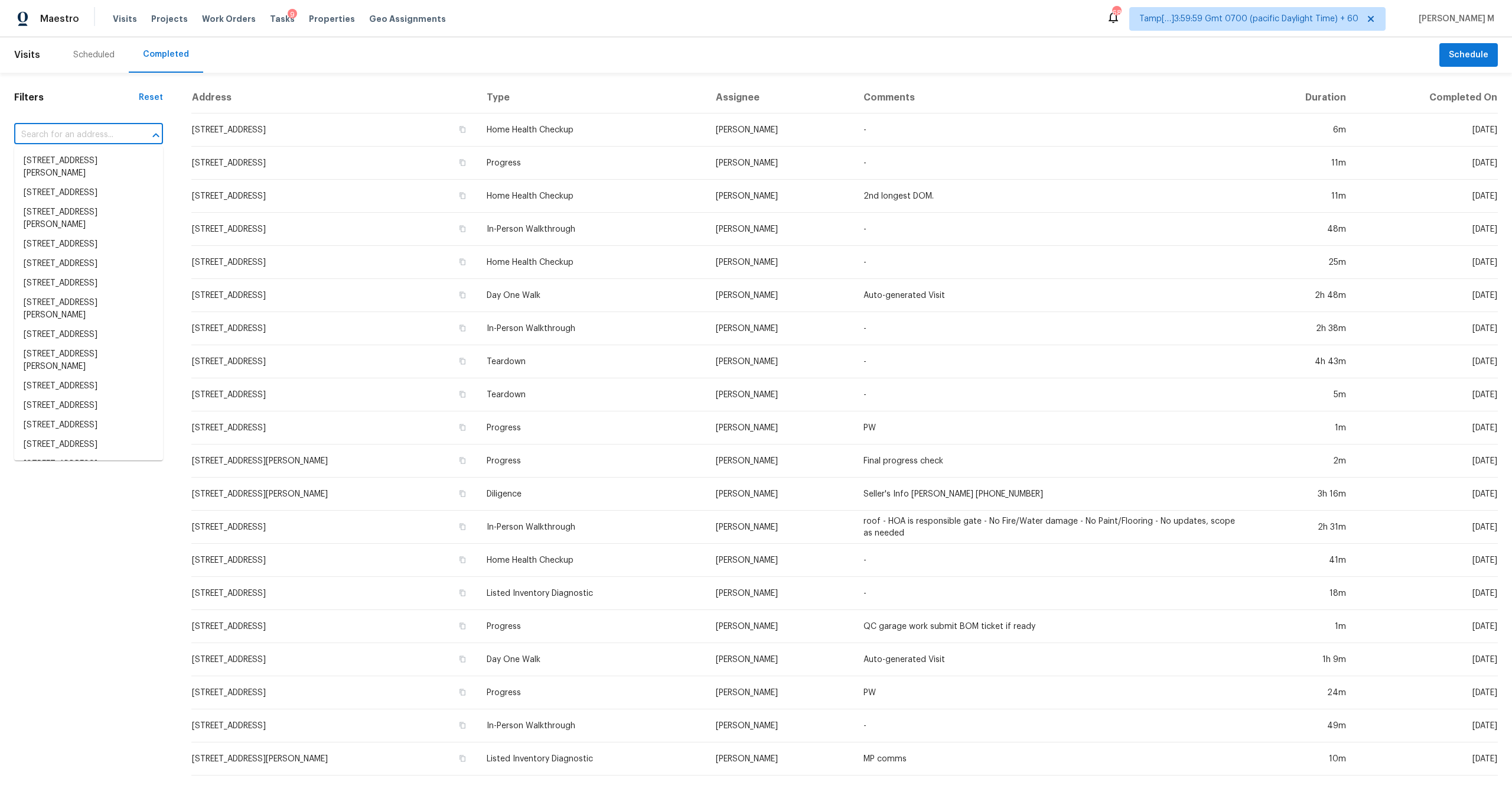
click at [76, 133] on input "text" at bounding box center [72, 135] width 116 height 18
paste input "5882 E Sunrise Cir, Florence, AZ 85132"
type input "5882 E Sunrise Cir, Florence, AZ 85132"
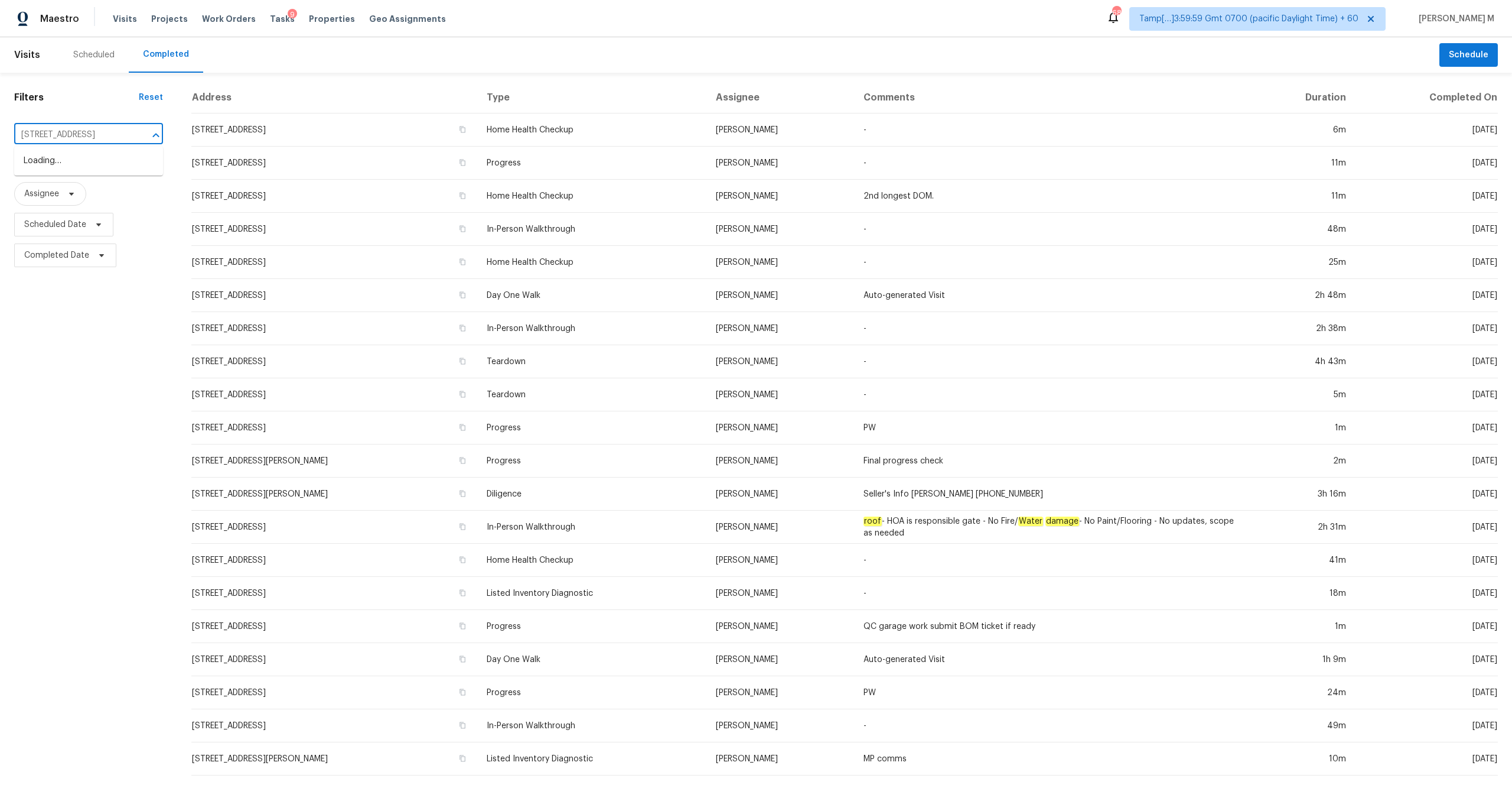
scroll to position [0, 40]
click at [86, 156] on li "5882 E Sunrise Cir, Florence, AZ 85132" at bounding box center [88, 161] width 149 height 20
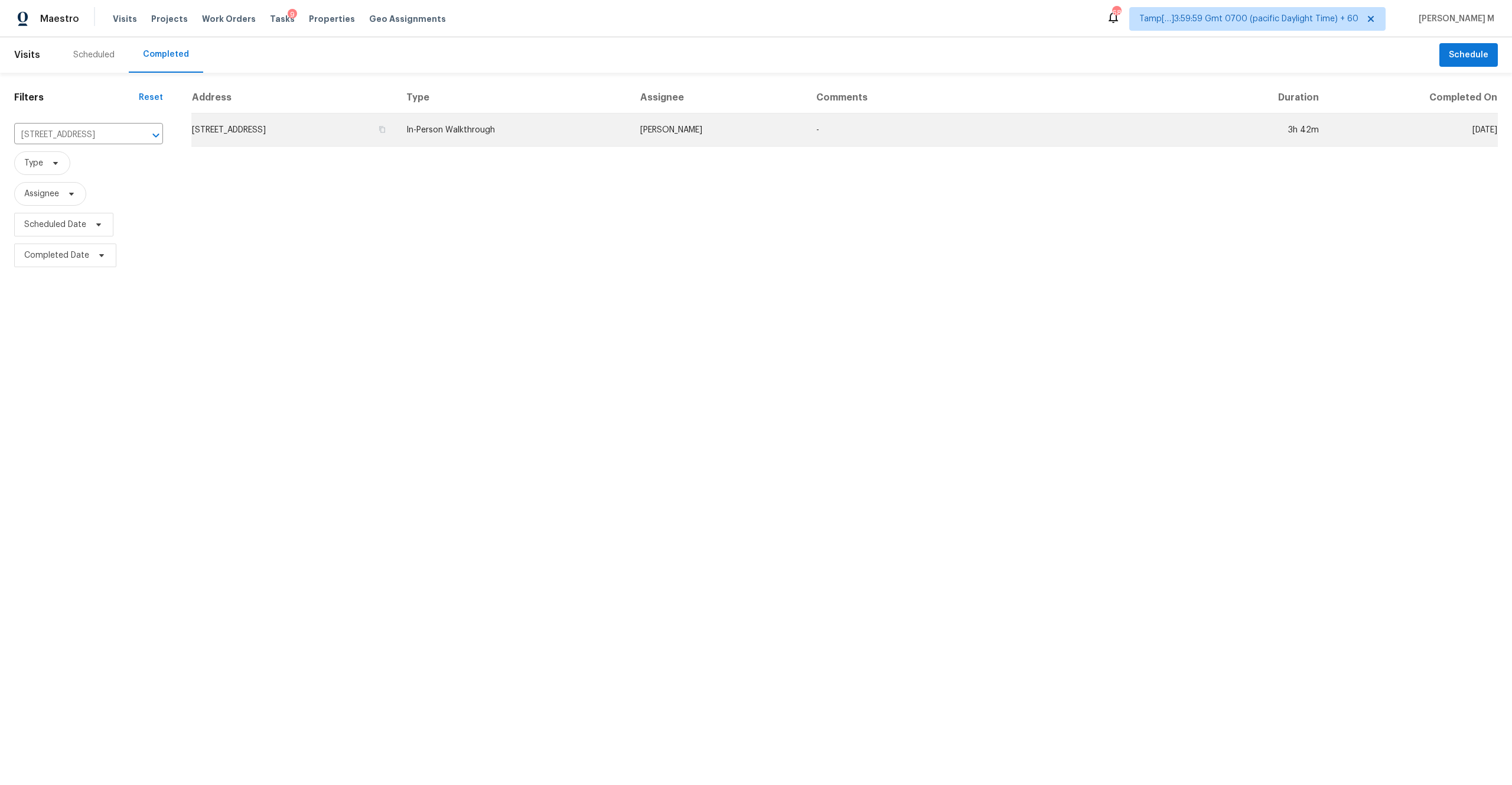
click at [397, 127] on td "5882 E Sunrise Cir, Florence, AZ 85132" at bounding box center [294, 130] width 206 height 33
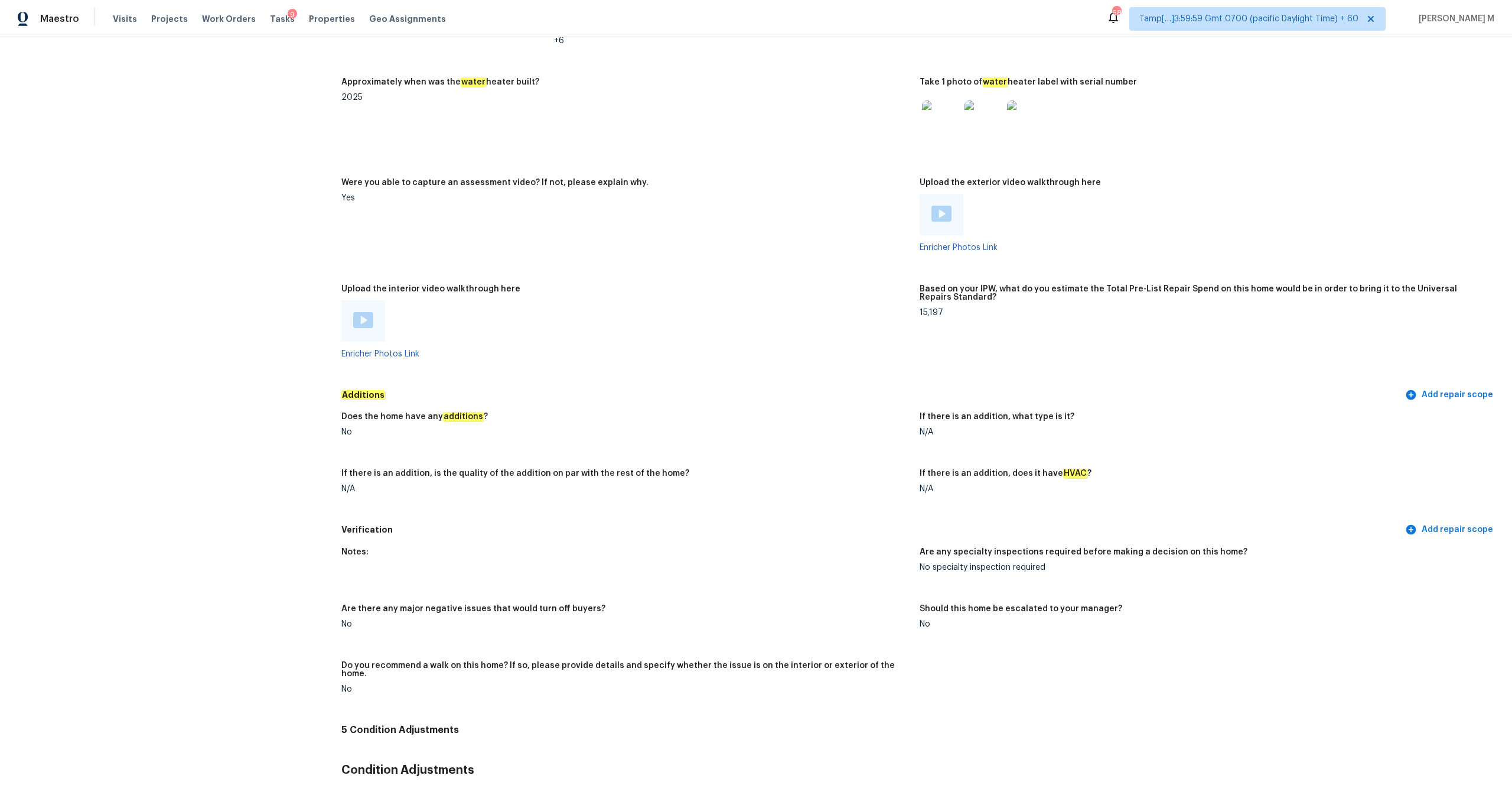
scroll to position [2584, 0]
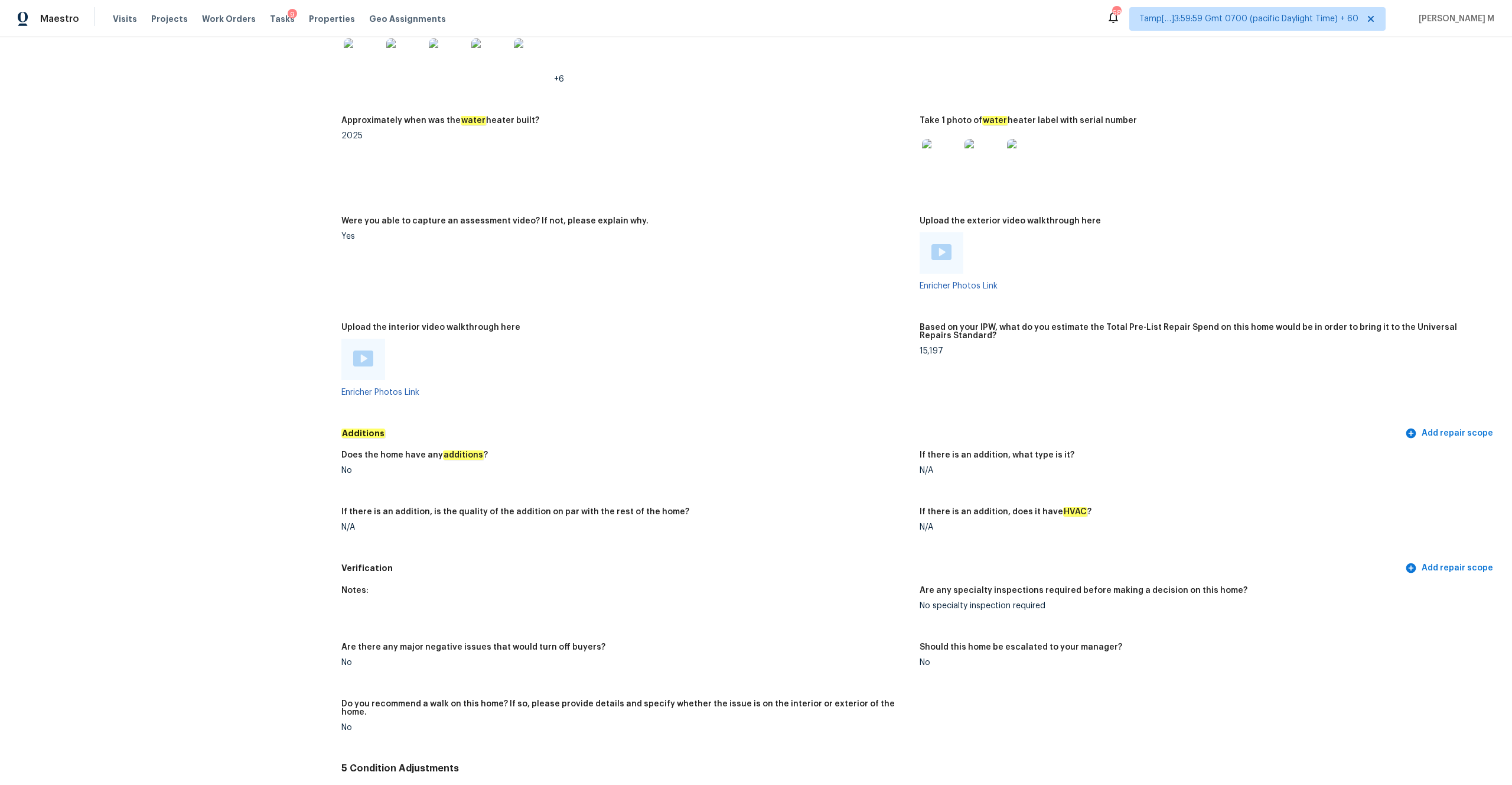
click at [362, 354] on div at bounding box center [364, 359] width 44 height 41
click at [359, 350] on img at bounding box center [363, 358] width 20 height 16
click at [850, 232] on div at bounding box center [942, 253] width 44 height 41
click at [850, 244] on img at bounding box center [942, 252] width 20 height 16
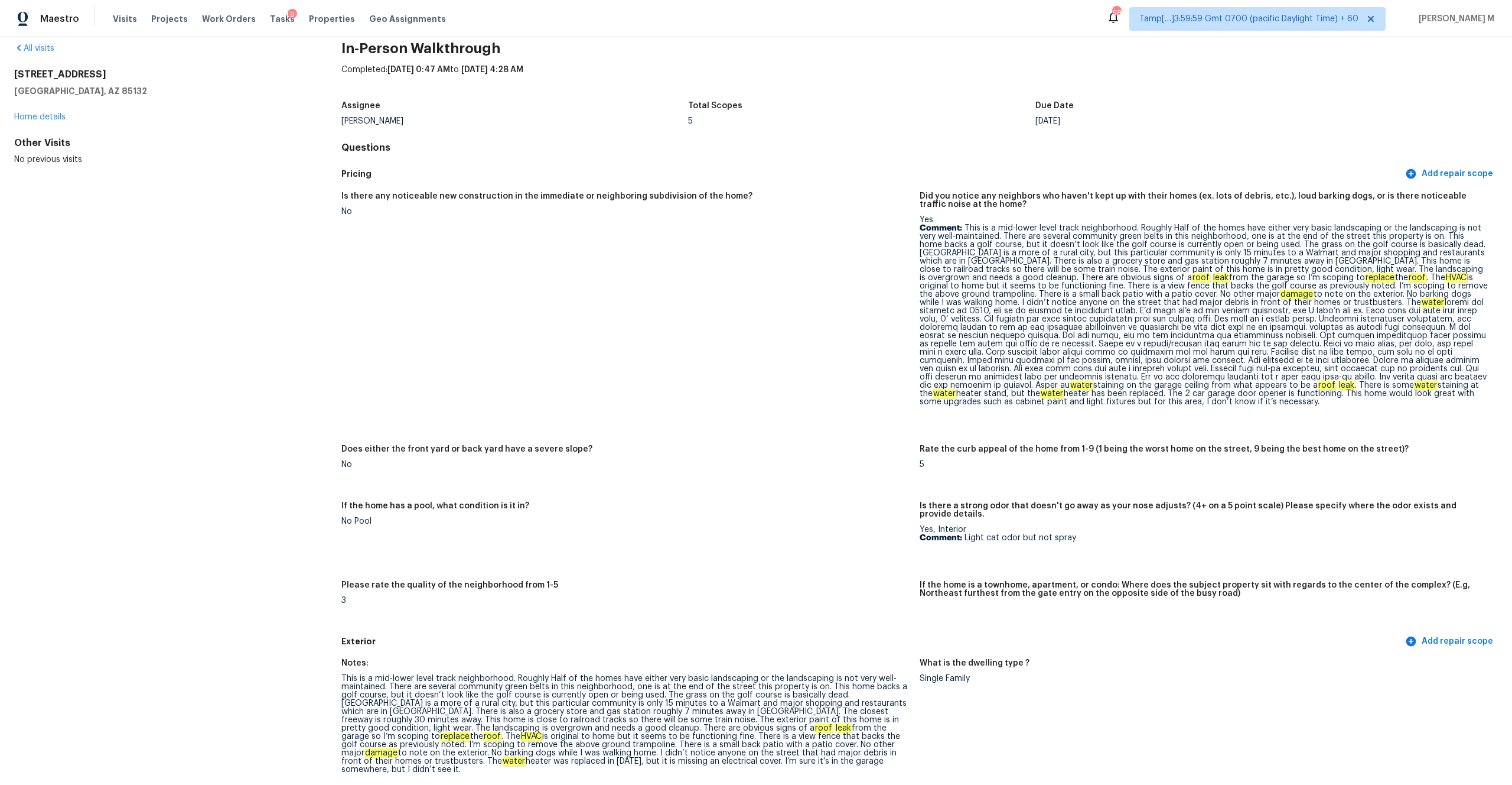
scroll to position [0, 0]
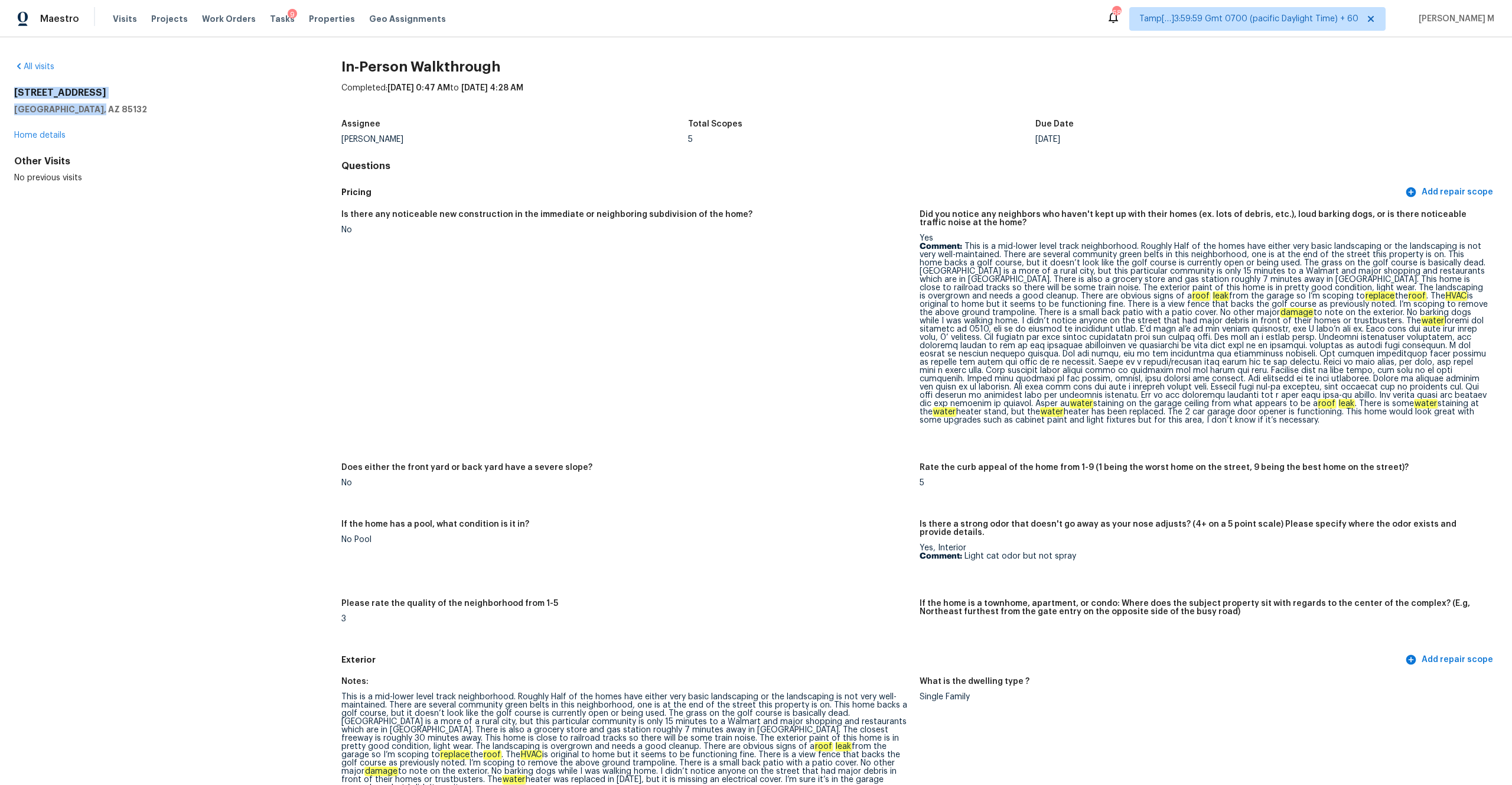
drag, startPoint x: 95, startPoint y: 107, endPoint x: 7, endPoint y: 93, distance: 89.1
click at [7, 93] on div "All visits 5882 E Sunrise Cir Florence, AZ 85132 Home details Other Visits No p…" at bounding box center [756, 411] width 1512 height 747
copy div "5882 E Sunrise Cir Florence, AZ 85132"
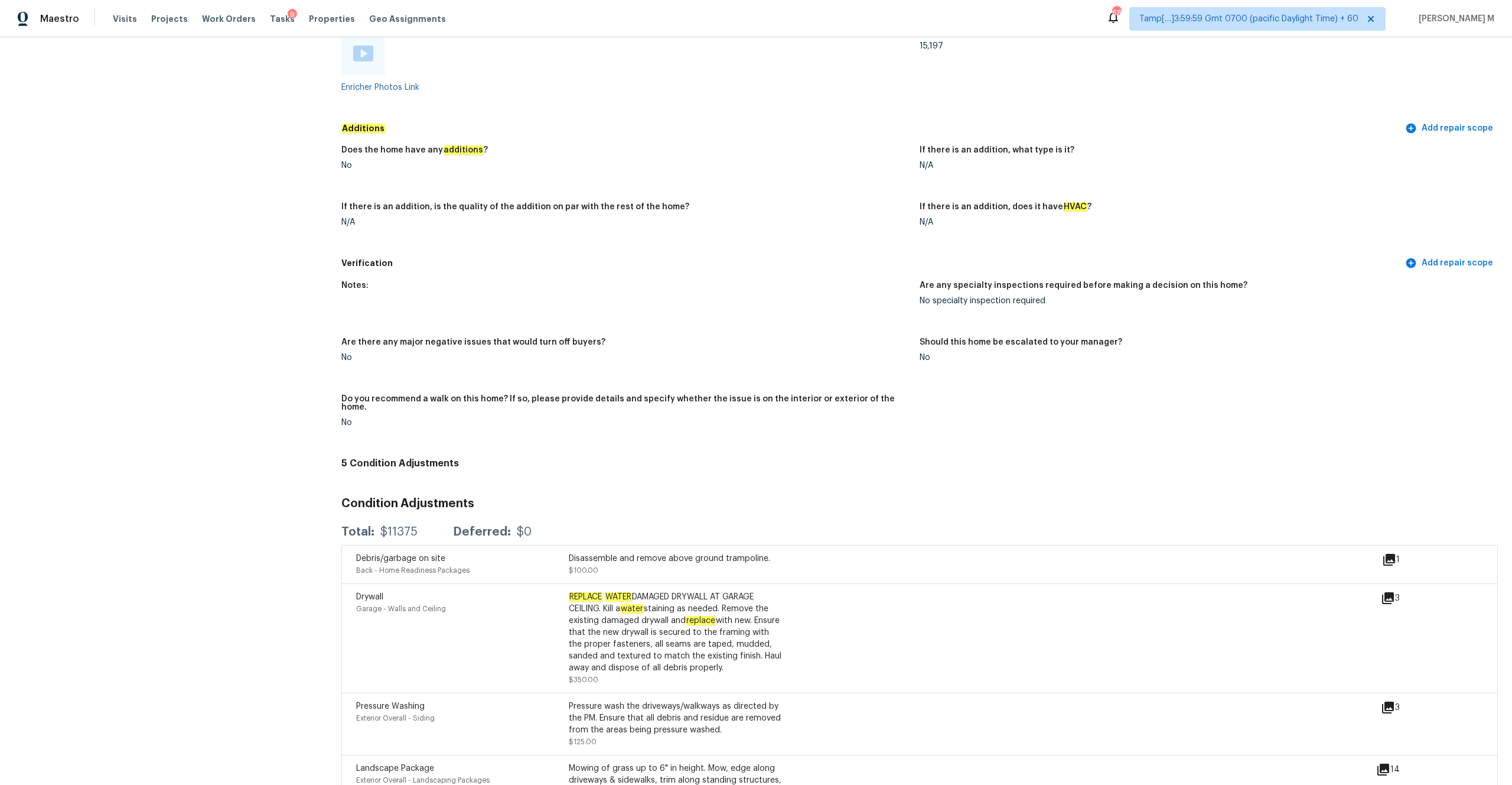
scroll to position [3066, 0]
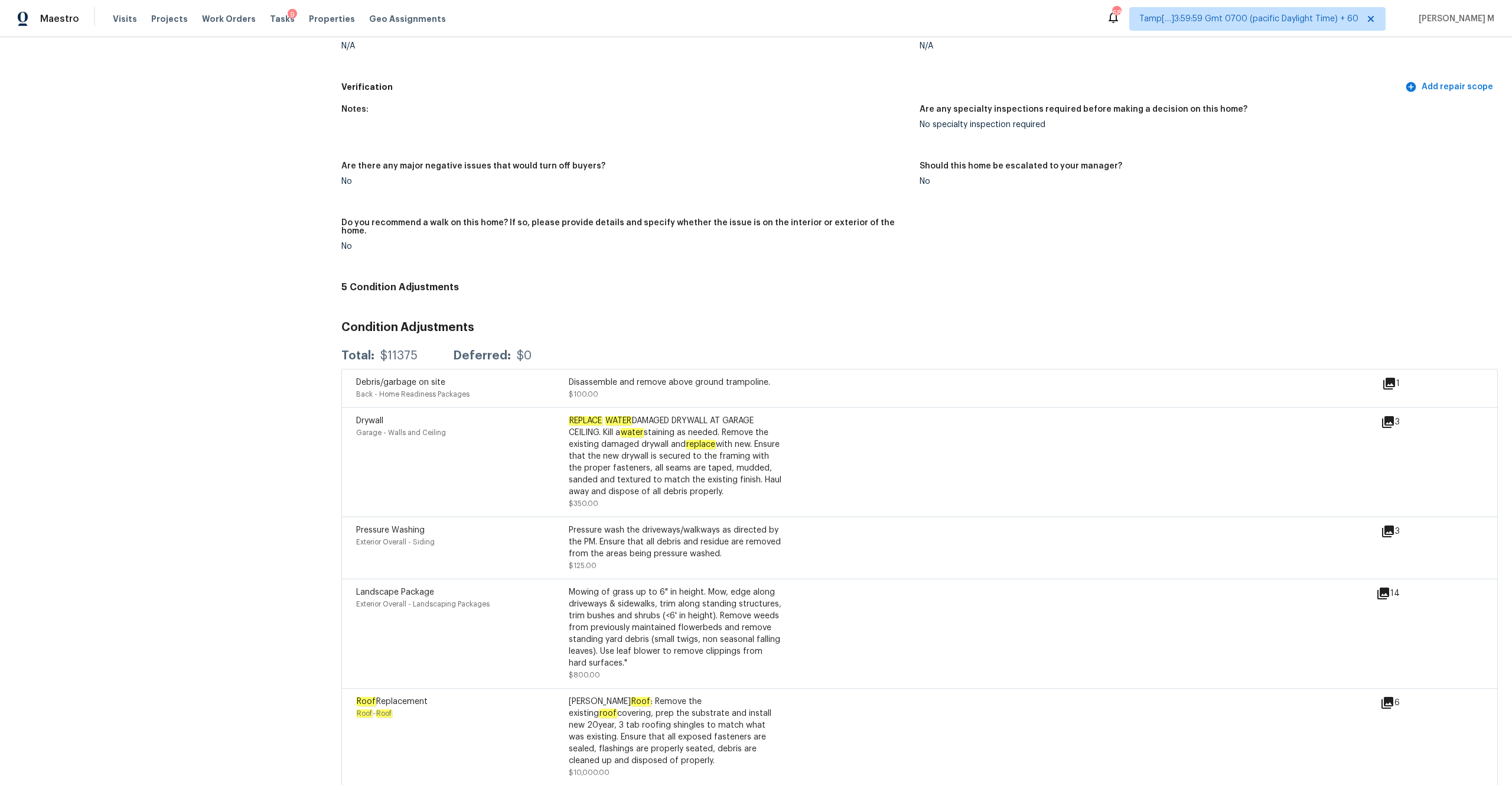
click at [700, 410] on div "REPLACE WATER DAMAGED DRYWALL AT GARAGE CEILING. Kill a water staining as neede…" at bounding box center [675, 456] width 213 height 83
click at [850, 410] on icon at bounding box center [1388, 422] width 12 height 12
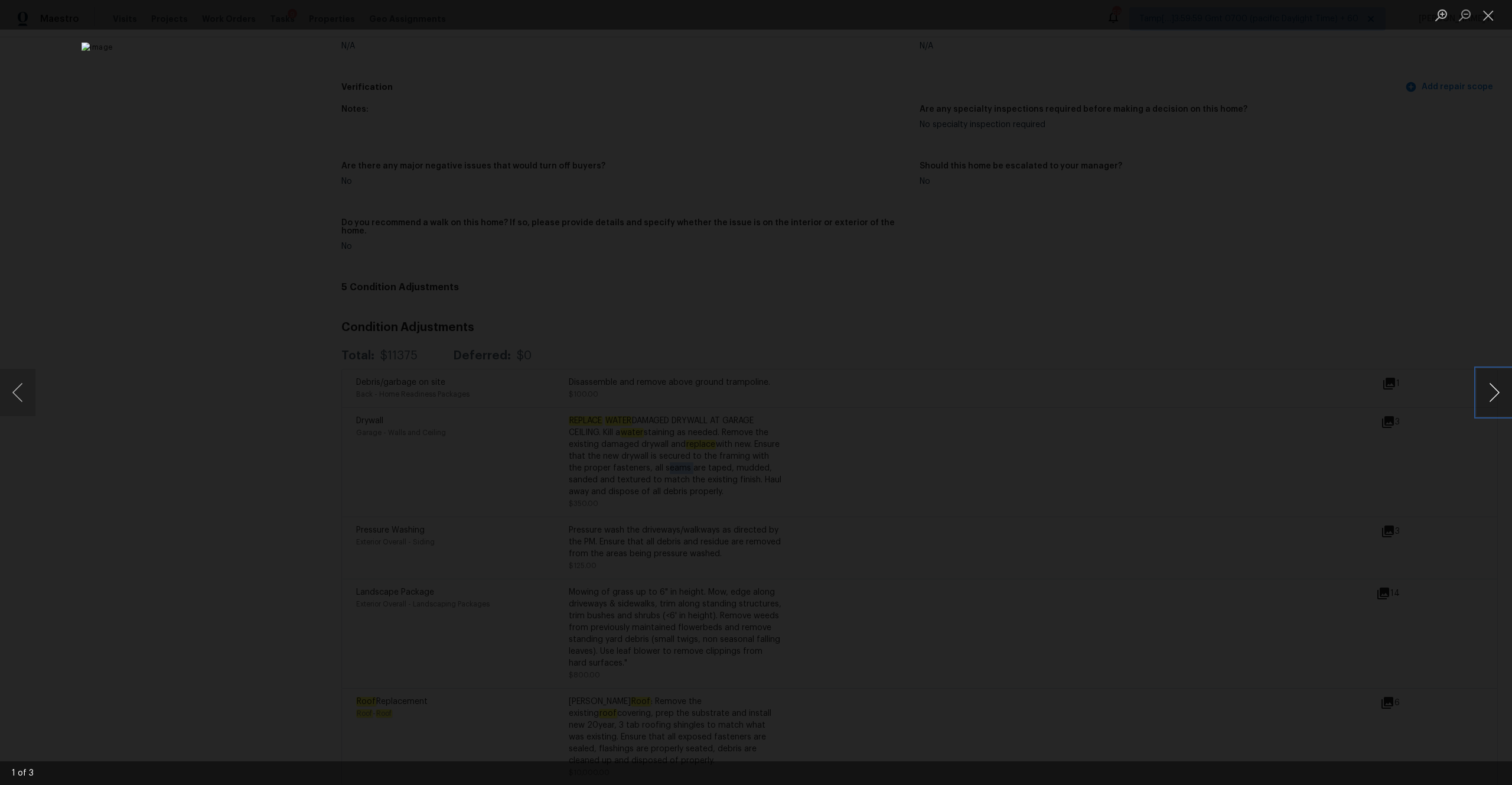
click at [850, 379] on button "Next image" at bounding box center [1494, 392] width 35 height 47
click at [850, 20] on button "Close lightbox" at bounding box center [1488, 15] width 23 height 21
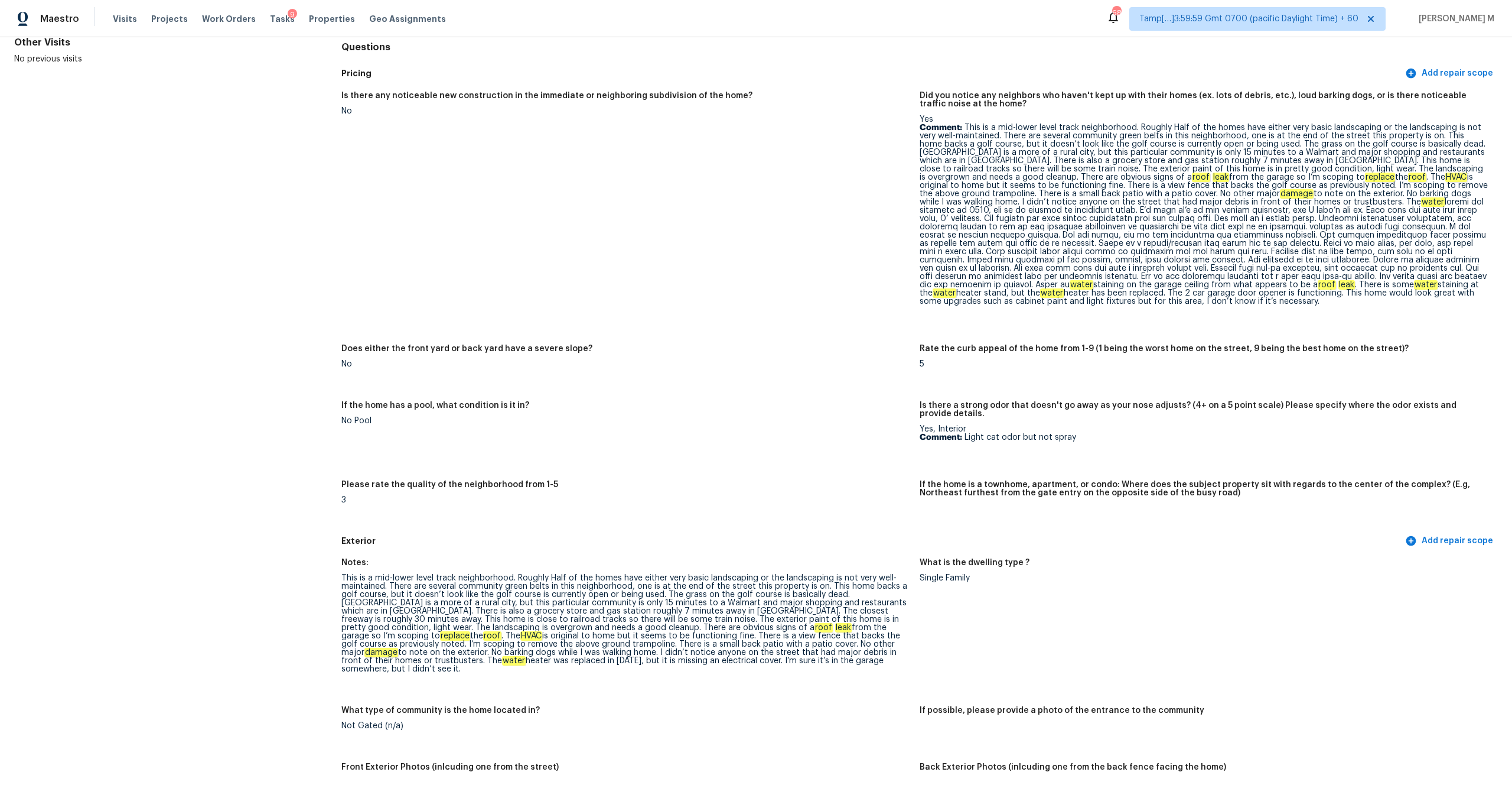
scroll to position [118, 0]
drag, startPoint x: 986, startPoint y: 130, endPoint x: 1150, endPoint y: 128, distance: 164.0
click at [850, 128] on p "Comment: This is a mid-lower level track neighborhood. Roughly Half of the home…" at bounding box center [1204, 214] width 569 height 182
click at [850, 138] on p "Comment: This is a mid-lower level track neighborhood. Roughly Half of the home…" at bounding box center [1204, 214] width 569 height 182
click at [850, 183] on p "Comment: This is a mid-lower level track neighborhood. Roughly Half of the home…" at bounding box center [1204, 214] width 569 height 182
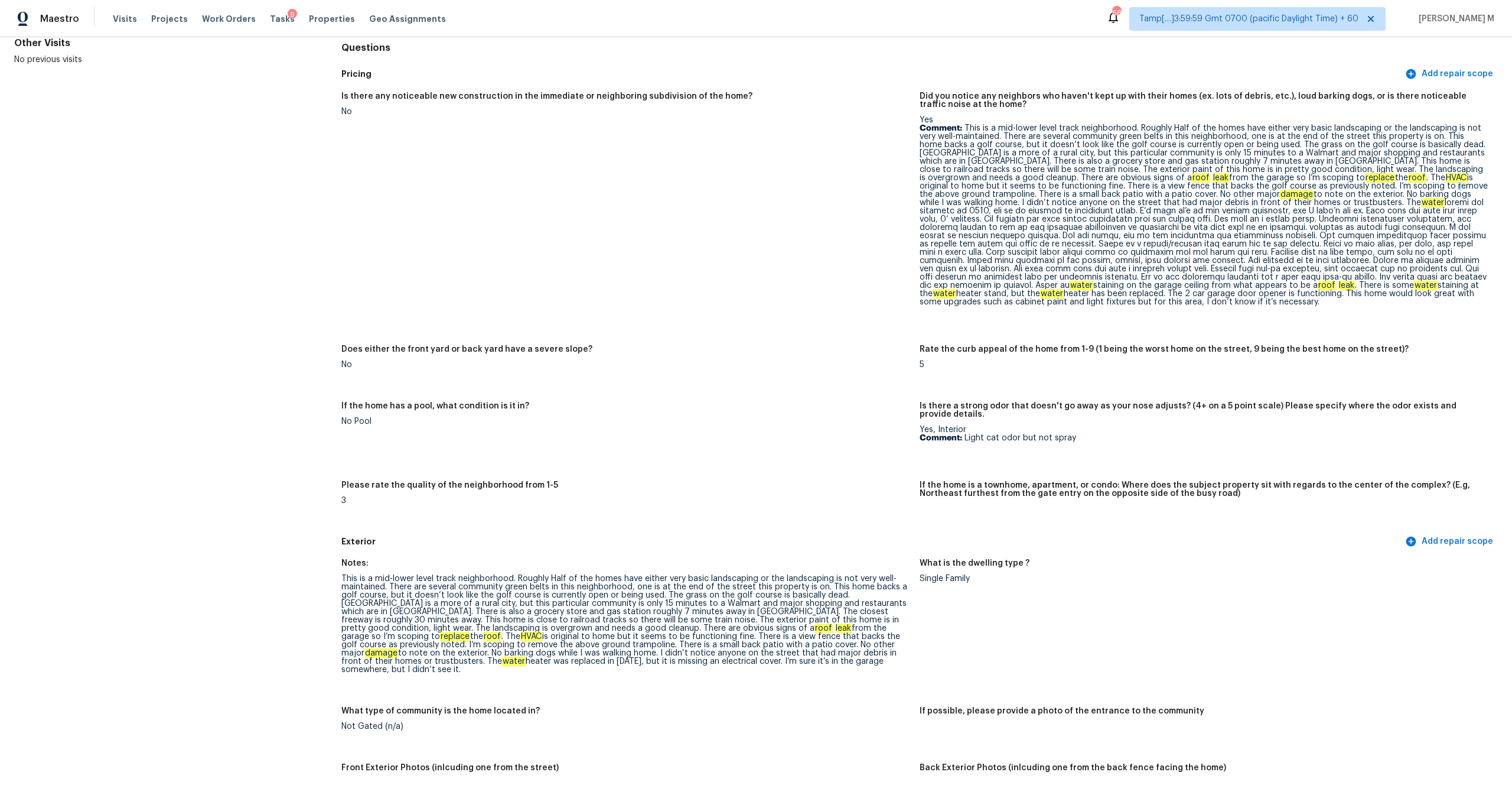
click at [850, 183] on p "Comment: This is a mid-lower level track neighborhood. Roughly Half of the home…" at bounding box center [1204, 214] width 569 height 182
click at [850, 251] on p "Comment: This is a mid-lower level track neighborhood. Roughly Half of the home…" at bounding box center [1204, 214] width 569 height 182
drag, startPoint x: 1250, startPoint y: 177, endPoint x: 1293, endPoint y: 168, distance: 43.9
click at [850, 168] on p "Comment: This is a mid-lower level track neighborhood. Roughly Half of the home…" at bounding box center [1204, 214] width 569 height 182
drag, startPoint x: 1066, startPoint y: 238, endPoint x: 1107, endPoint y: 234, distance: 41.2
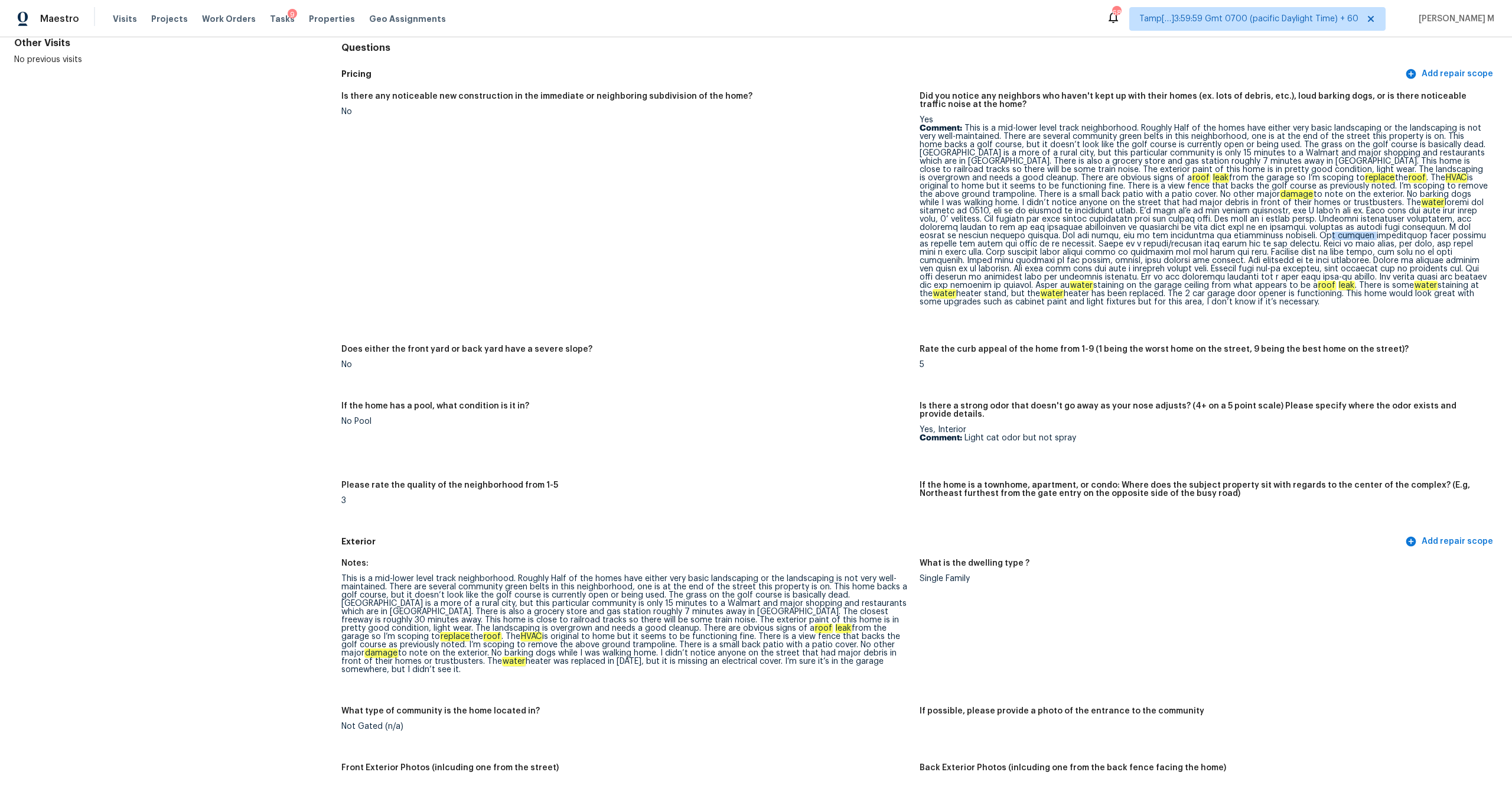
click at [850, 234] on p "Comment: This is a mid-lower level track neighborhood. Roughly Half of the home…" at bounding box center [1204, 214] width 569 height 182
click at [850, 248] on p "Comment: This is a mid-lower level track neighborhood. Roughly Half of the home…" at bounding box center [1204, 214] width 569 height 182
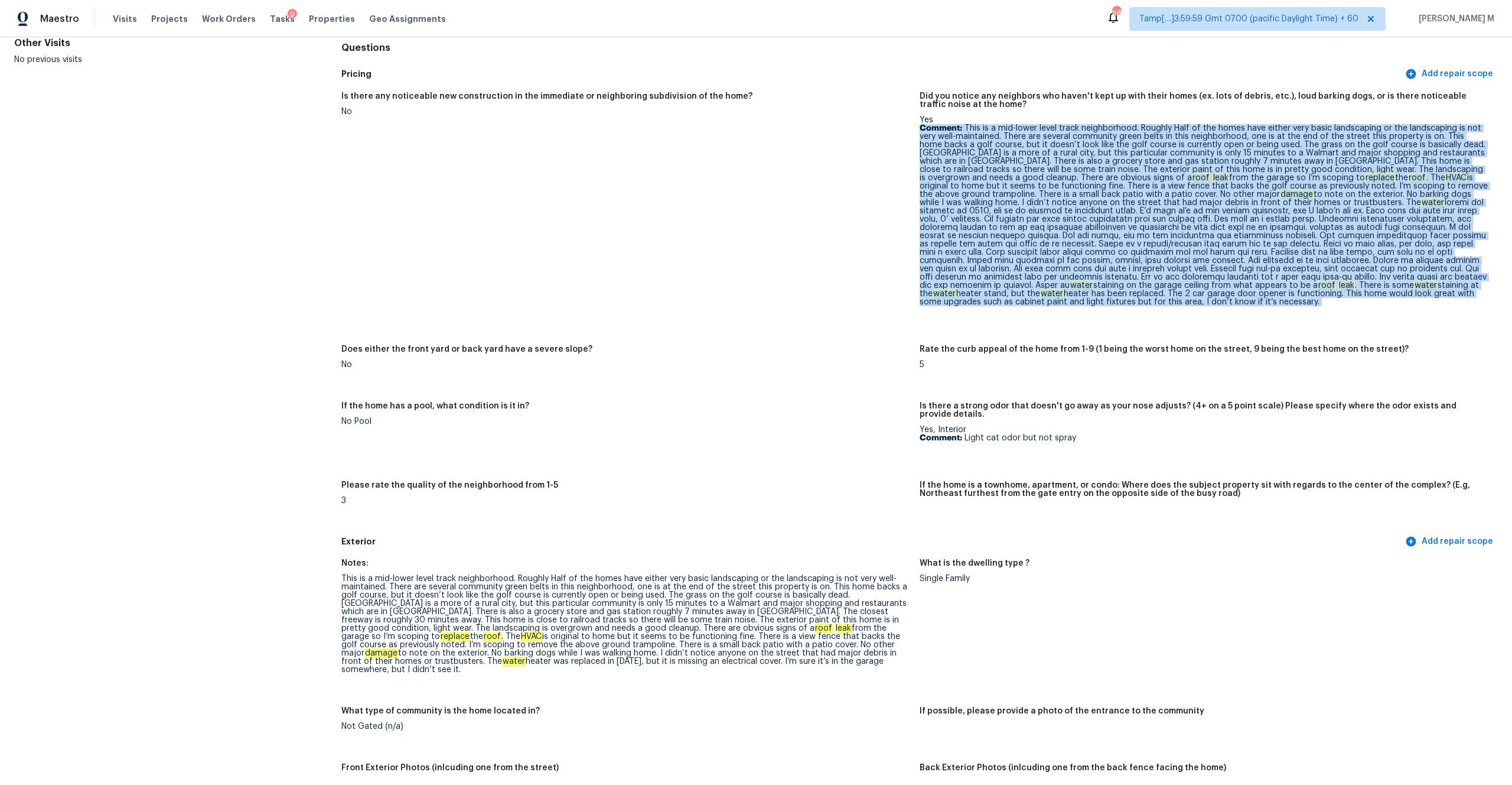
click at [850, 248] on p "Comment: This is a mid-lower level track neighborhood. Roughly Half of the home…" at bounding box center [1204, 214] width 569 height 182
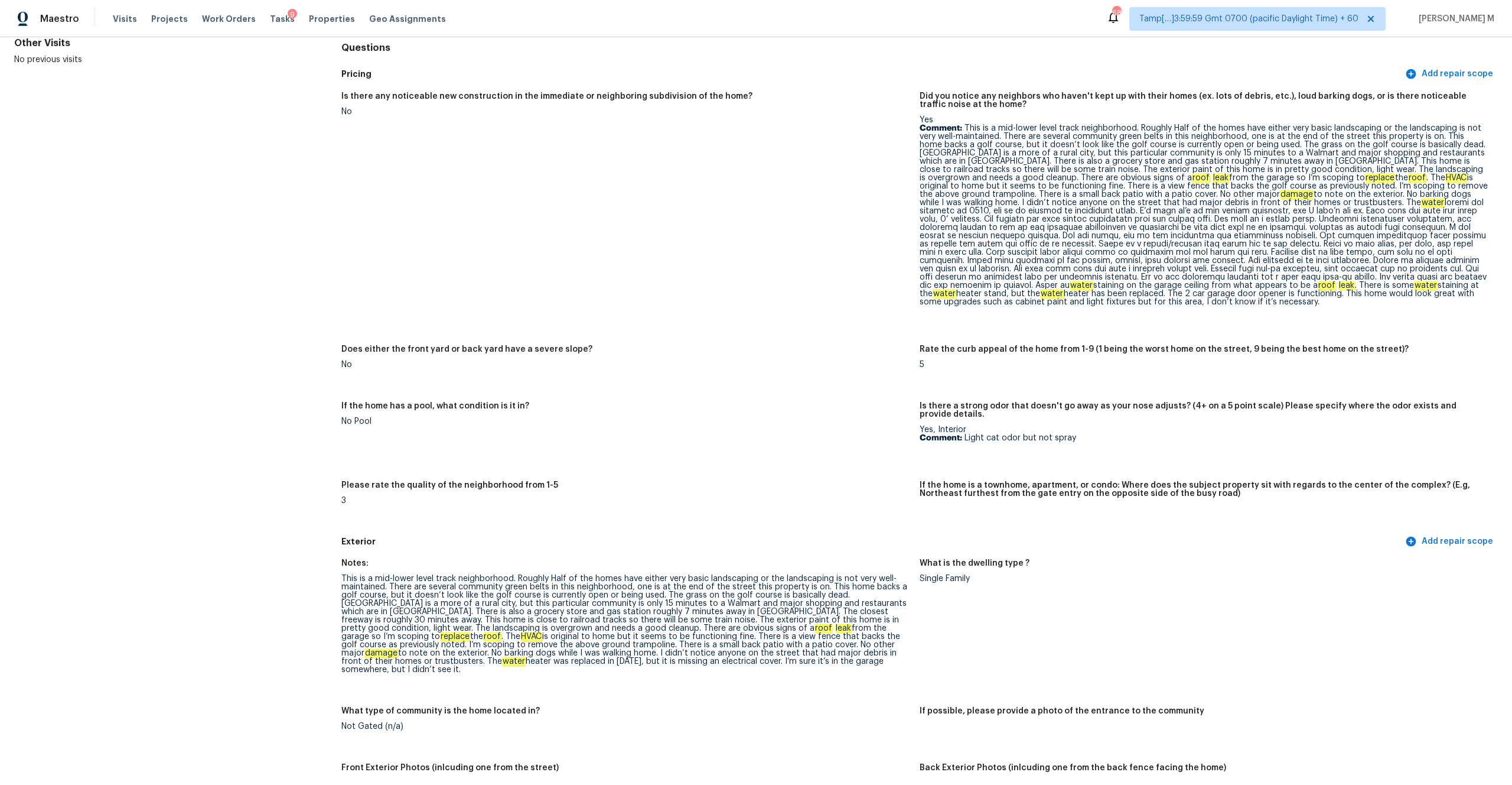
click at [850, 249] on p "Comment: This is a mid-lower level track neighborhood. Roughly Half of the home…" at bounding box center [1204, 214] width 569 height 182
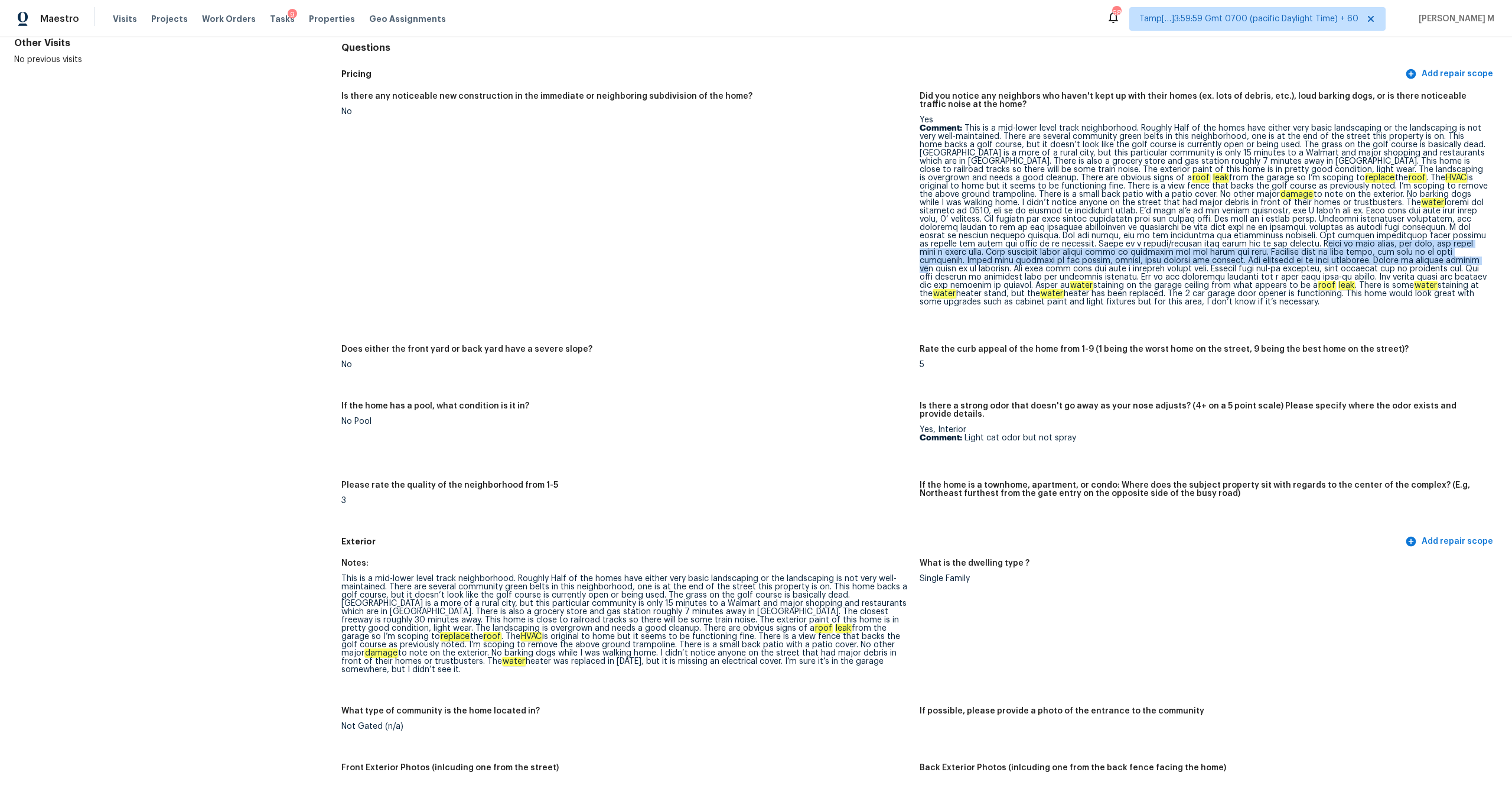
drag, startPoint x: 1035, startPoint y: 243, endPoint x: 1095, endPoint y: 258, distance: 61.8
click at [850, 258] on p "Comment: This is a mid-lower level track neighborhood. Roughly Half of the home…" at bounding box center [1204, 214] width 569 height 182
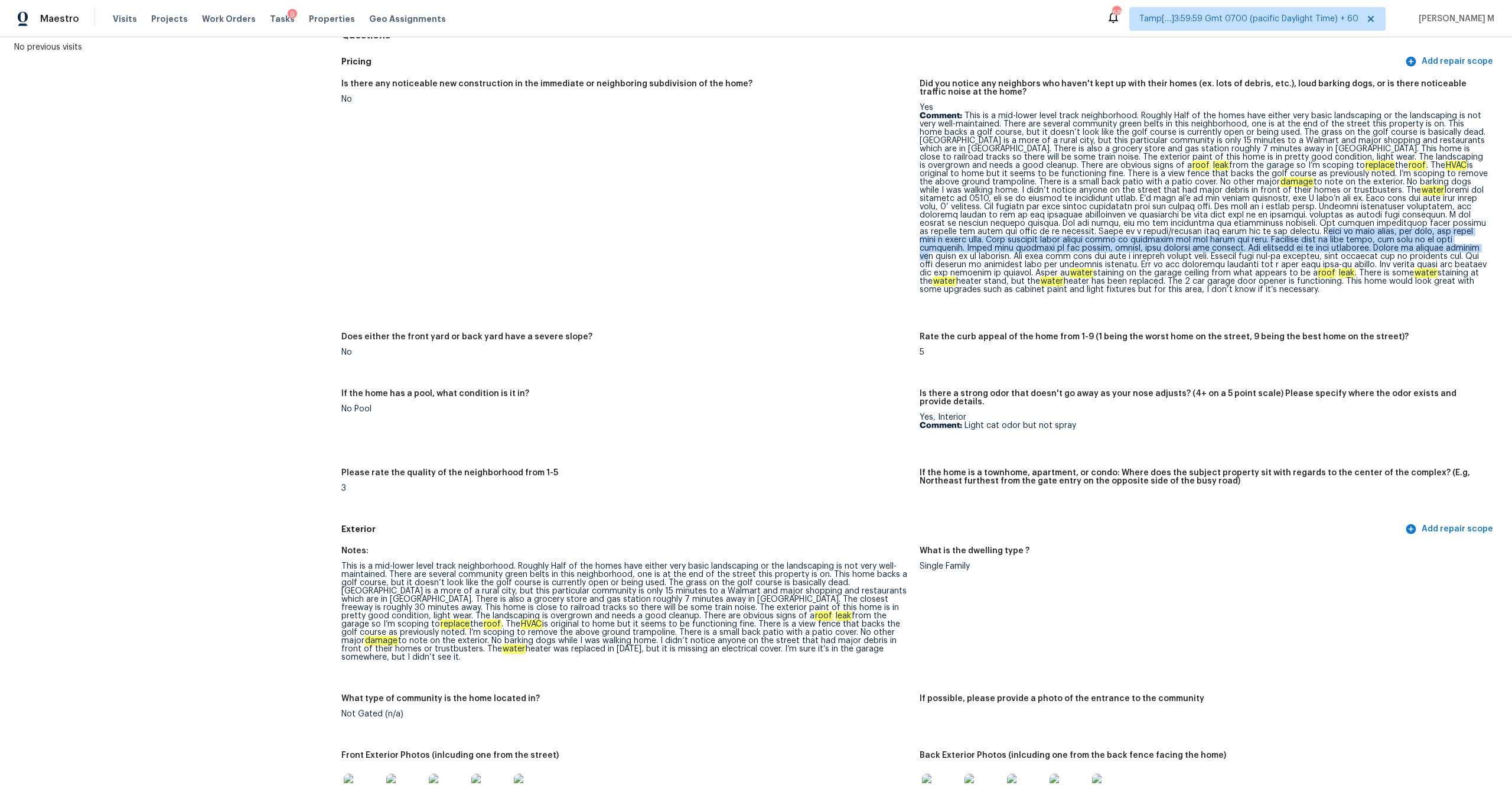
scroll to position [131, 0]
drag, startPoint x: 1101, startPoint y: 207, endPoint x: 1218, endPoint y: 286, distance: 141.2
click at [850, 286] on p "Comment: This is a mid-lower level track neighborhood. Roughly Half of the home…" at bounding box center [1204, 202] width 569 height 182
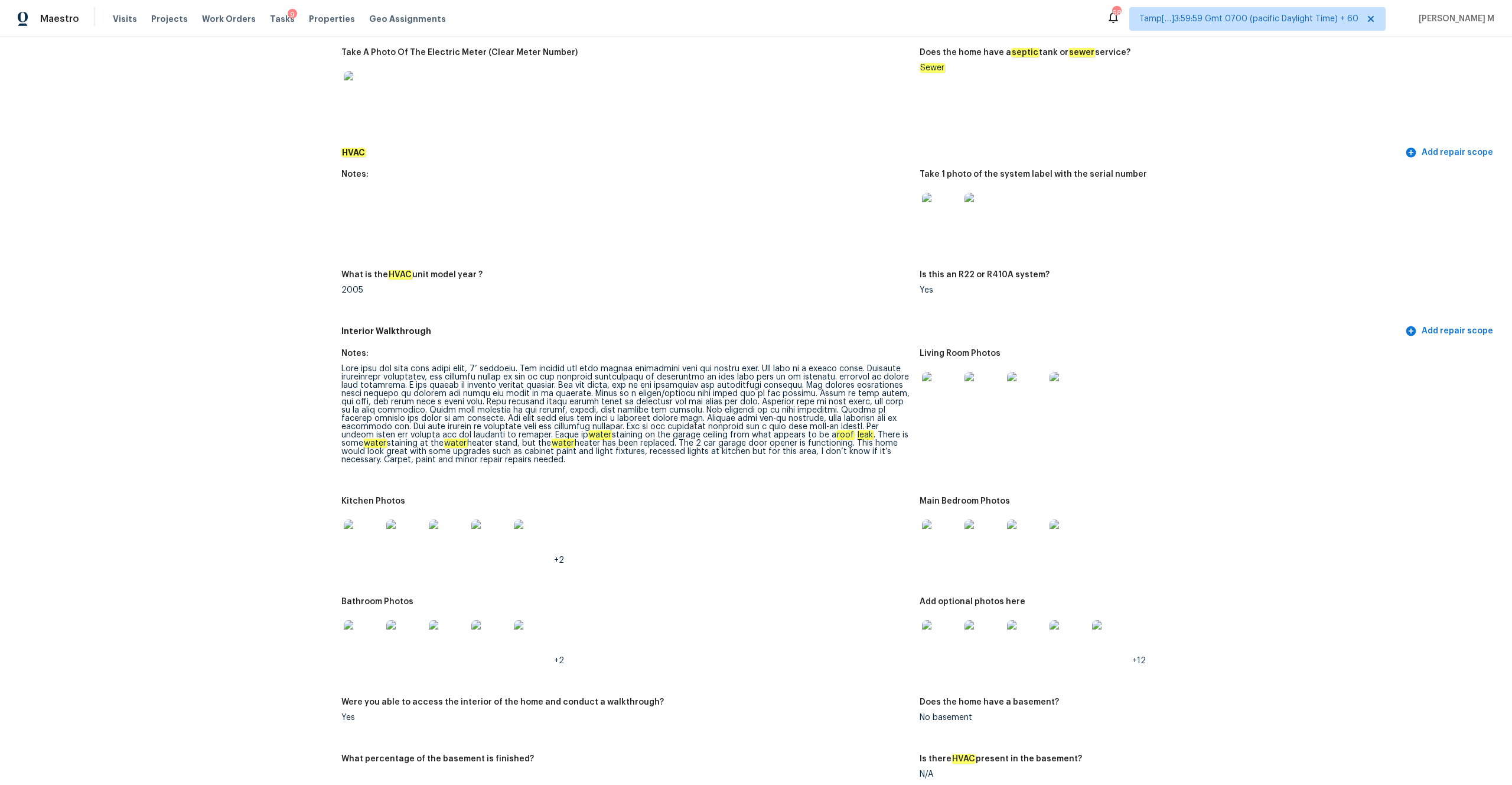
scroll to position [1227, 0]
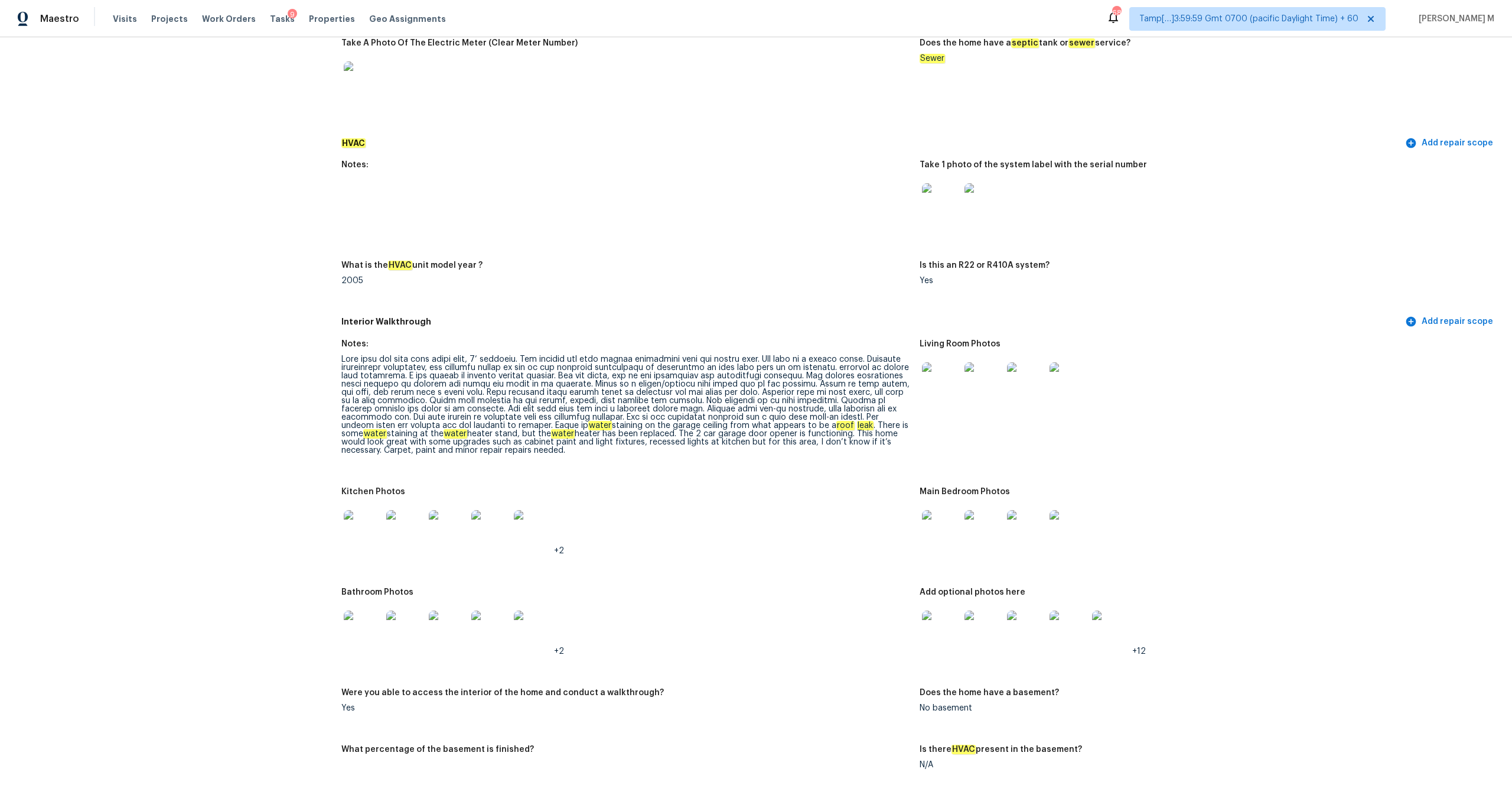
click at [702, 410] on div "+2" at bounding box center [626, 529] width 569 height 52
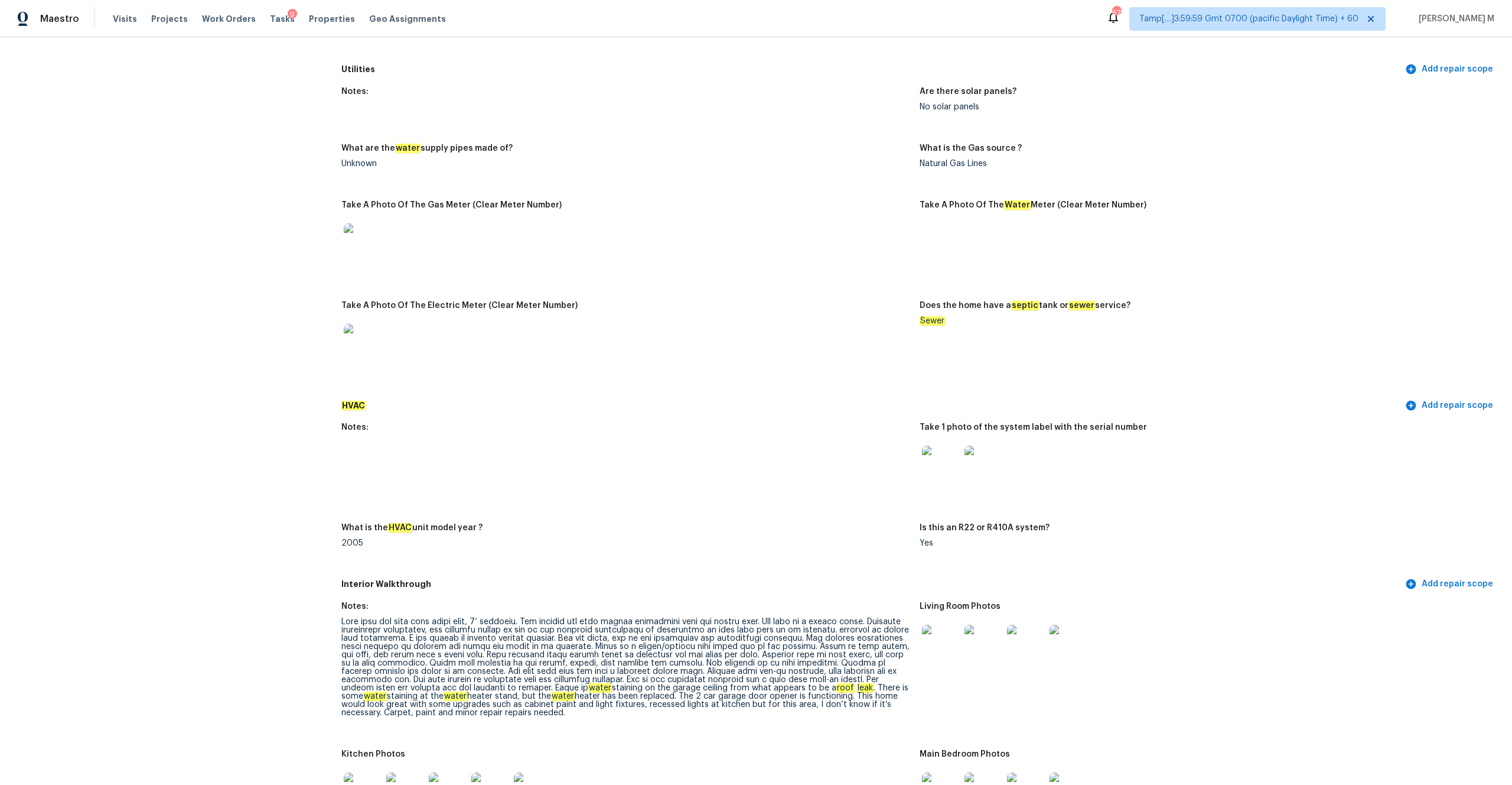
scroll to position [0, 0]
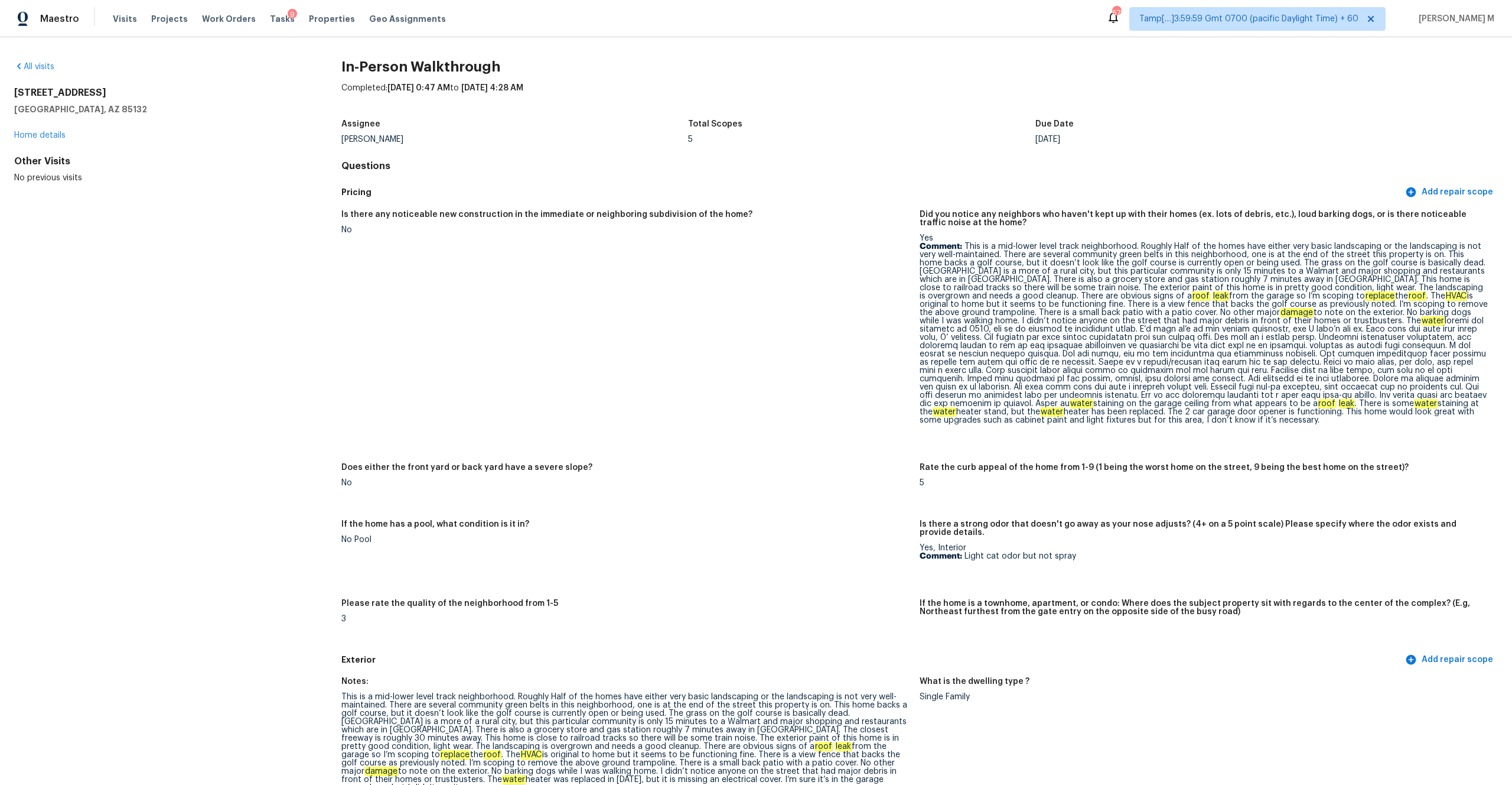
click at [850, 354] on p "Comment: This is a mid-lower level track neighborhood. Roughly Half of the home…" at bounding box center [1204, 333] width 569 height 182
drag, startPoint x: 1064, startPoint y: 355, endPoint x: 1378, endPoint y: 353, distance: 314.0
click at [850, 353] on p "Comment: This is a mid-lower level track neighborhood. Roughly Half of the home…" at bounding box center [1204, 333] width 569 height 182
copy p "he kitchen fluorescent light fixture is missing the cover and needs to be repla…"
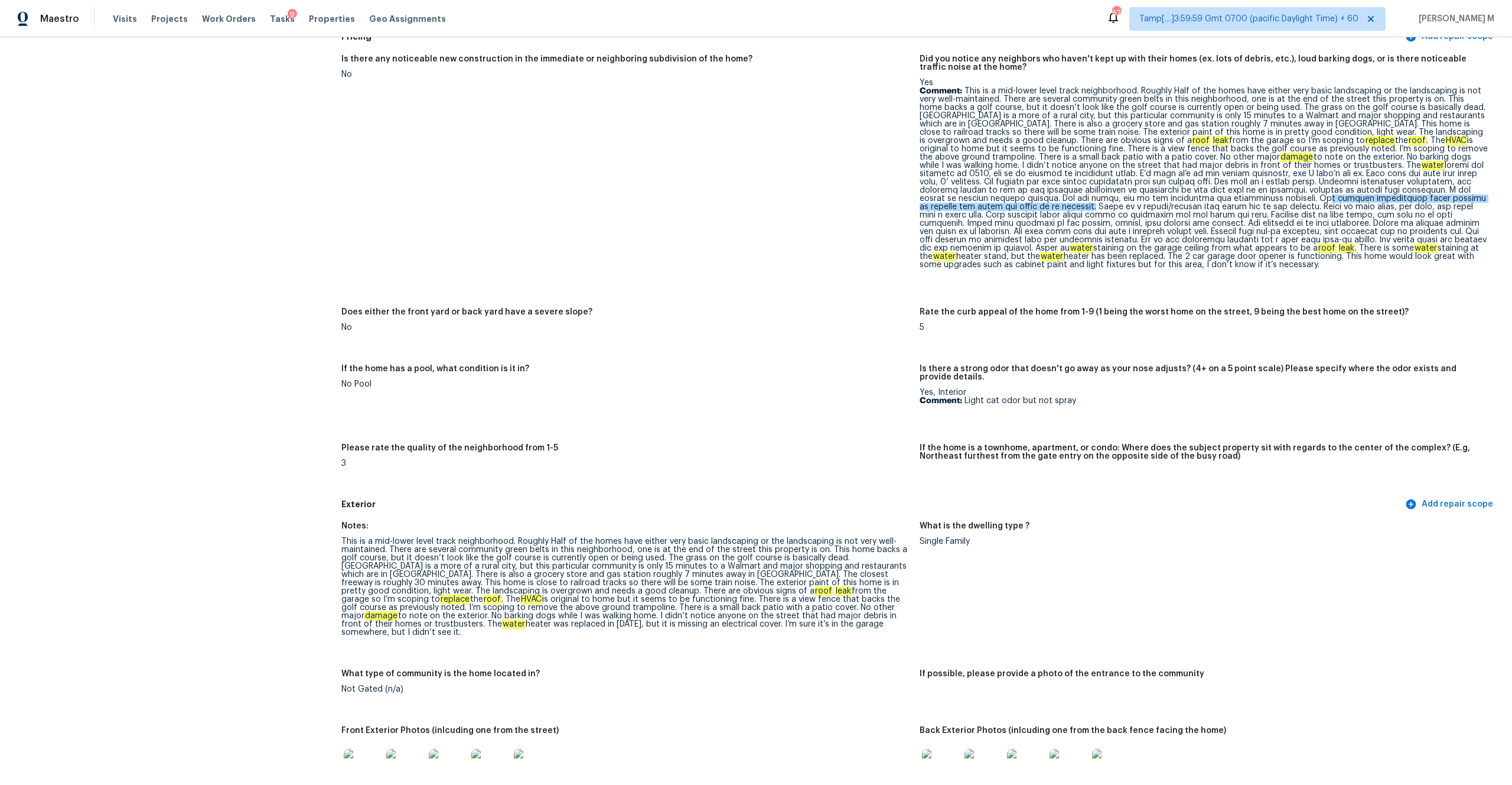
scroll to position [135, 0]
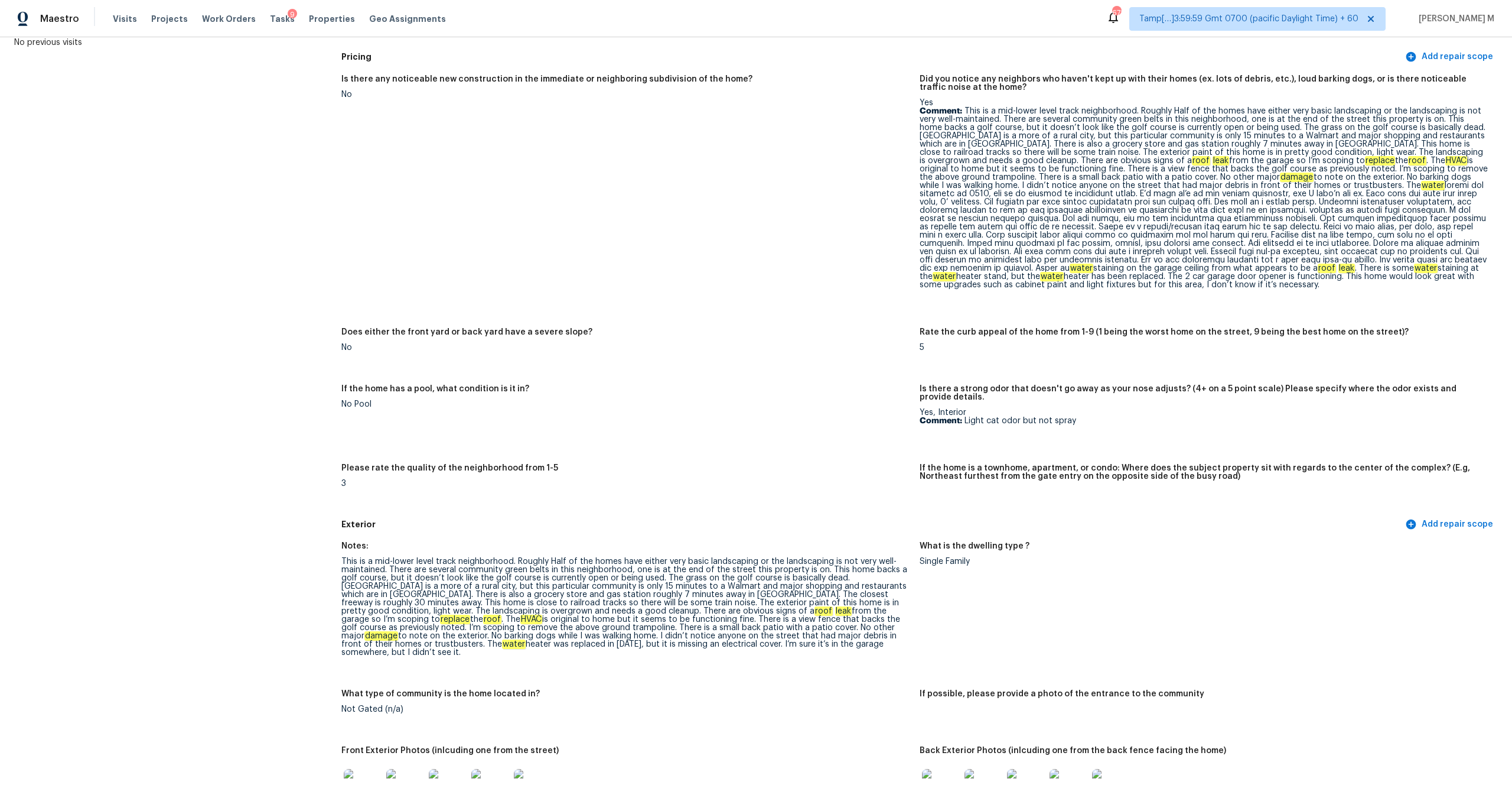
drag, startPoint x: 1029, startPoint y: 227, endPoint x: 1167, endPoint y: 212, distance: 138.8
click at [850, 212] on p "Comment: This is a mid-lower level track neighborhood. Roughly Half of the home…" at bounding box center [1204, 197] width 569 height 182
drag, startPoint x: 1033, startPoint y: 229, endPoint x: 1247, endPoint y: 229, distance: 214.0
click at [850, 229] on p "Comment: This is a mid-lower level track neighborhood. Roughly Half of the home…" at bounding box center [1204, 197] width 569 height 182
click at [850, 234] on p "Comment: This is a mid-lower level track neighborhood. Roughly Half of the home…" at bounding box center [1204, 197] width 569 height 182
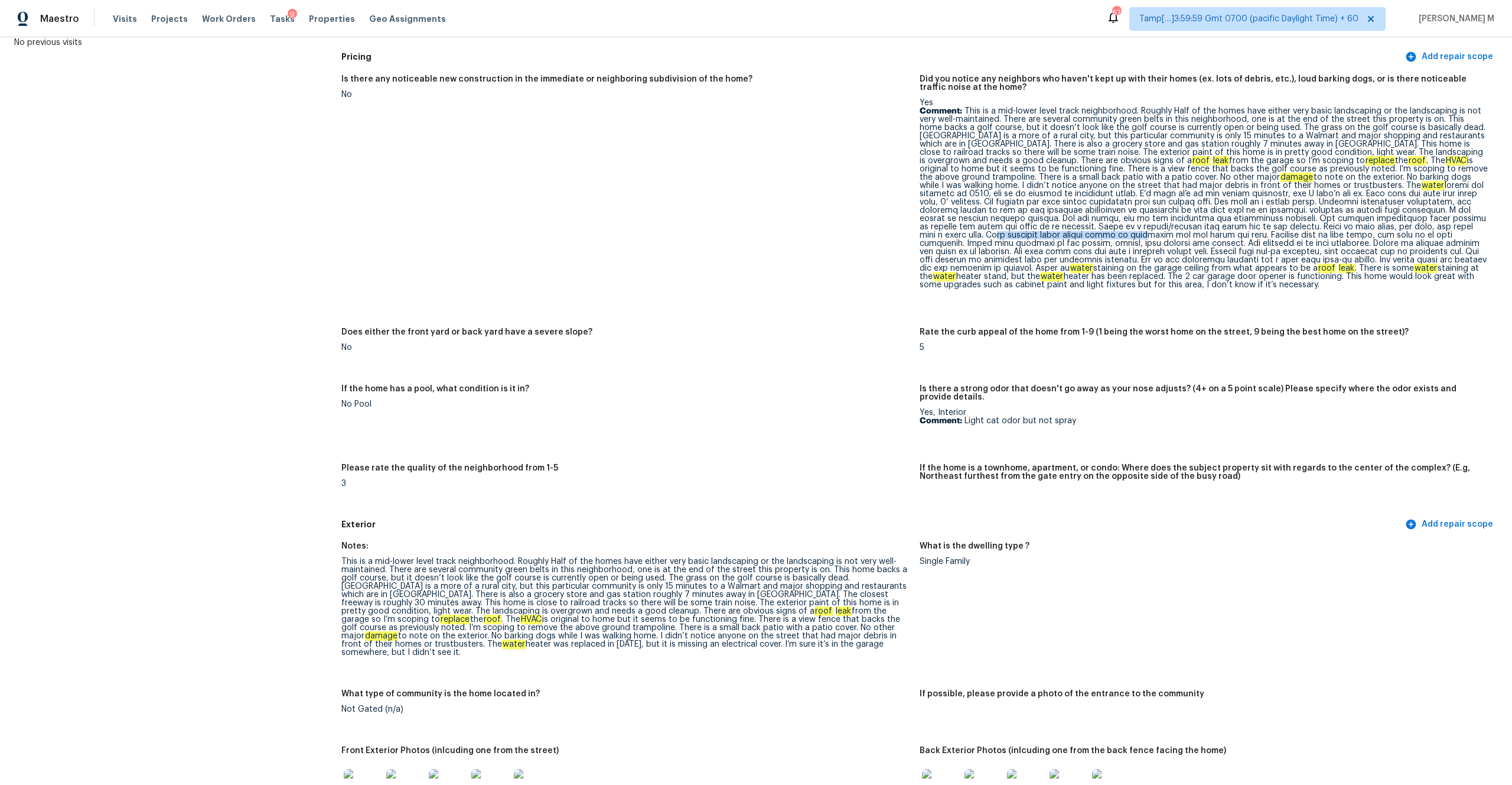
drag, startPoint x: 1250, startPoint y: 227, endPoint x: 1400, endPoint y: 224, distance: 150.0
click at [850, 224] on p "Comment: This is a mid-lower level track neighborhood. Roughly Half of the home…" at bounding box center [1204, 197] width 569 height 182
drag, startPoint x: 1429, startPoint y: 235, endPoint x: 1182, endPoint y: 243, distance: 247.1
click at [850, 243] on p "Comment: This is a mid-lower level track neighborhood. Roughly Half of the home…" at bounding box center [1204, 197] width 569 height 182
click at [850, 247] on p "Comment: This is a mid-lower level track neighborhood. Roughly Half of the home…" at bounding box center [1204, 197] width 569 height 182
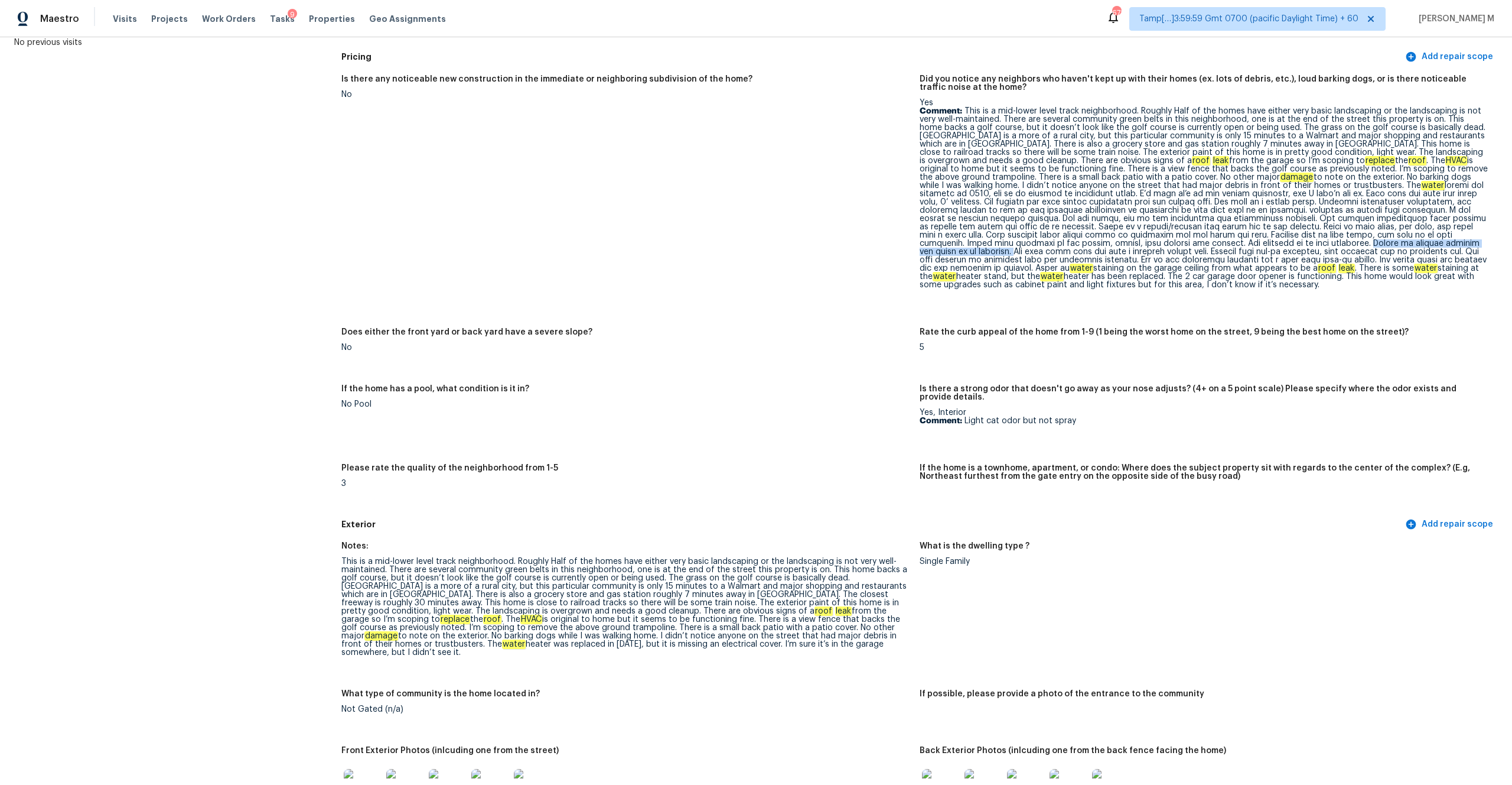
drag, startPoint x: 991, startPoint y: 246, endPoint x: 1191, endPoint y: 240, distance: 200.1
click at [850, 240] on p "Comment: This is a mid-lower level track neighborhood. Roughly Half of the home…" at bounding box center [1204, 197] width 569 height 182
copy p "Carpet is heavily stained and needs to be replaced."
click at [850, 246] on p "Comment: This is a mid-lower level track neighborhood. Roughly Half of the home…" at bounding box center [1204, 197] width 569 height 182
click at [850, 259] on p "Comment: This is a mid-lower level track neighborhood. Roughly Half of the home…" at bounding box center [1204, 197] width 569 height 182
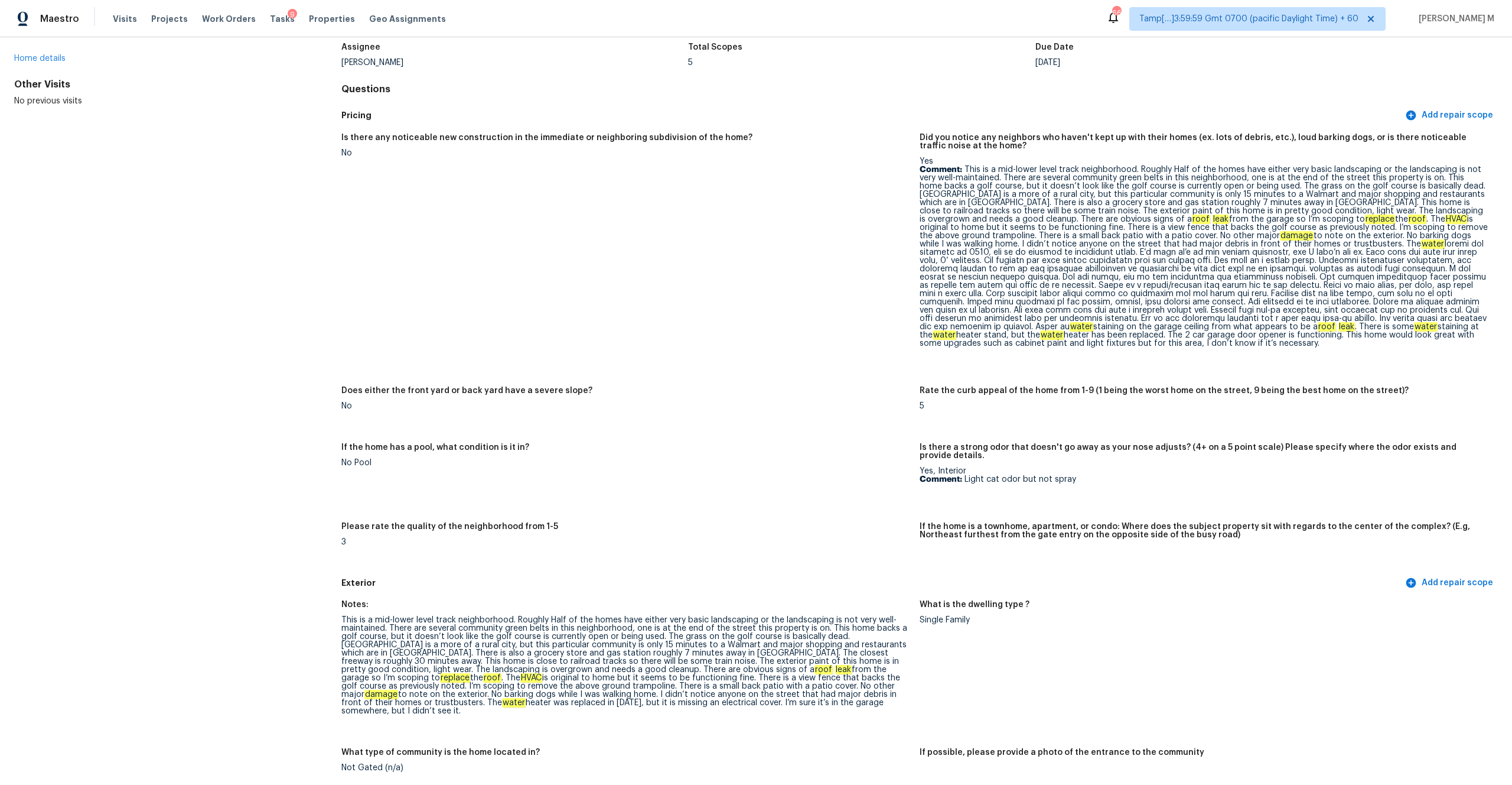
scroll to position [80, 0]
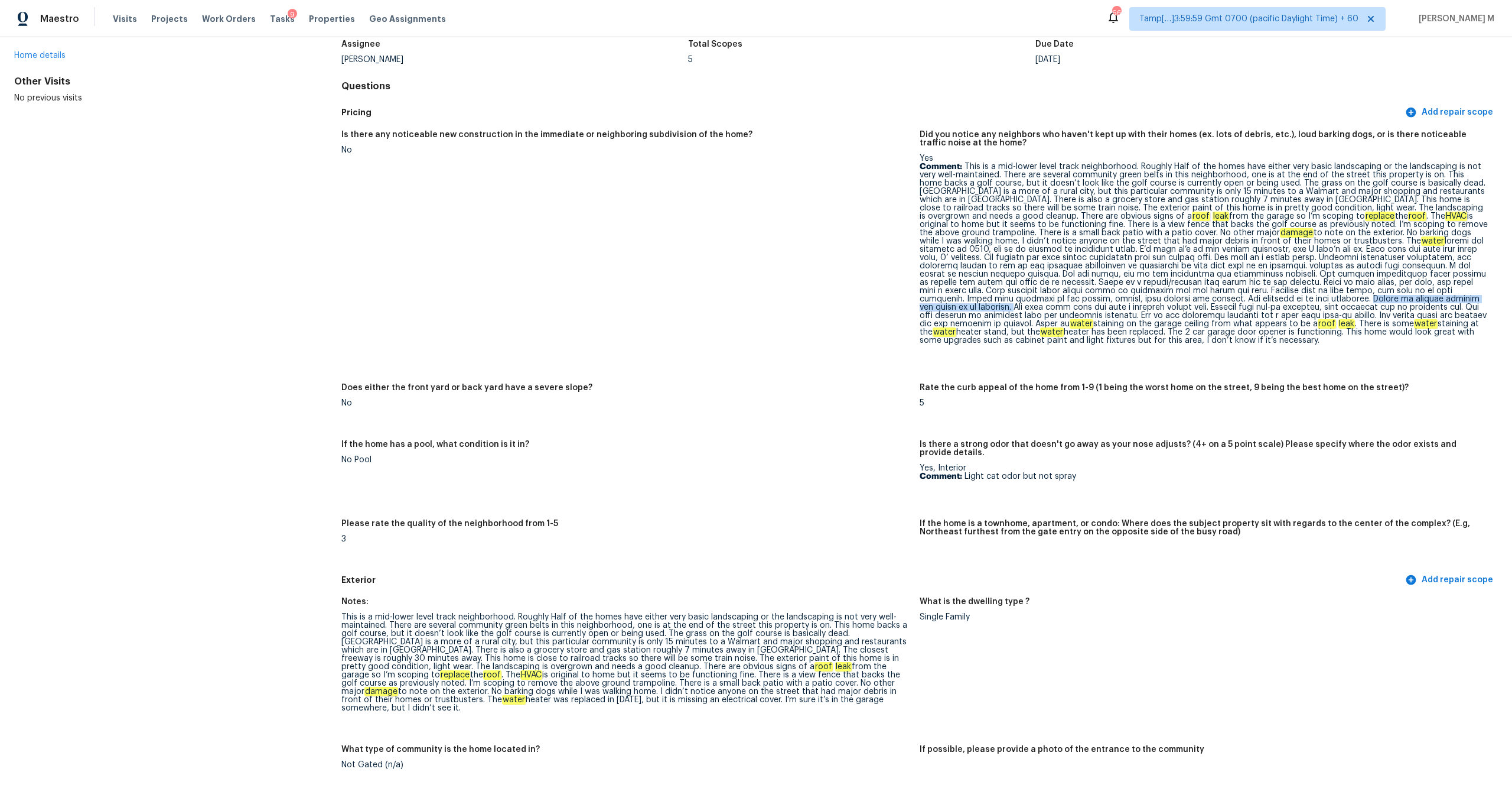
drag, startPoint x: 991, startPoint y: 298, endPoint x: 1190, endPoint y: 297, distance: 199.0
click at [850, 297] on p "Comment: This is a mid-lower level track neighborhood. Roughly Half of the home…" at bounding box center [1204, 253] width 569 height 182
copy p "Carpet is heavily stained and needs to be replaced."
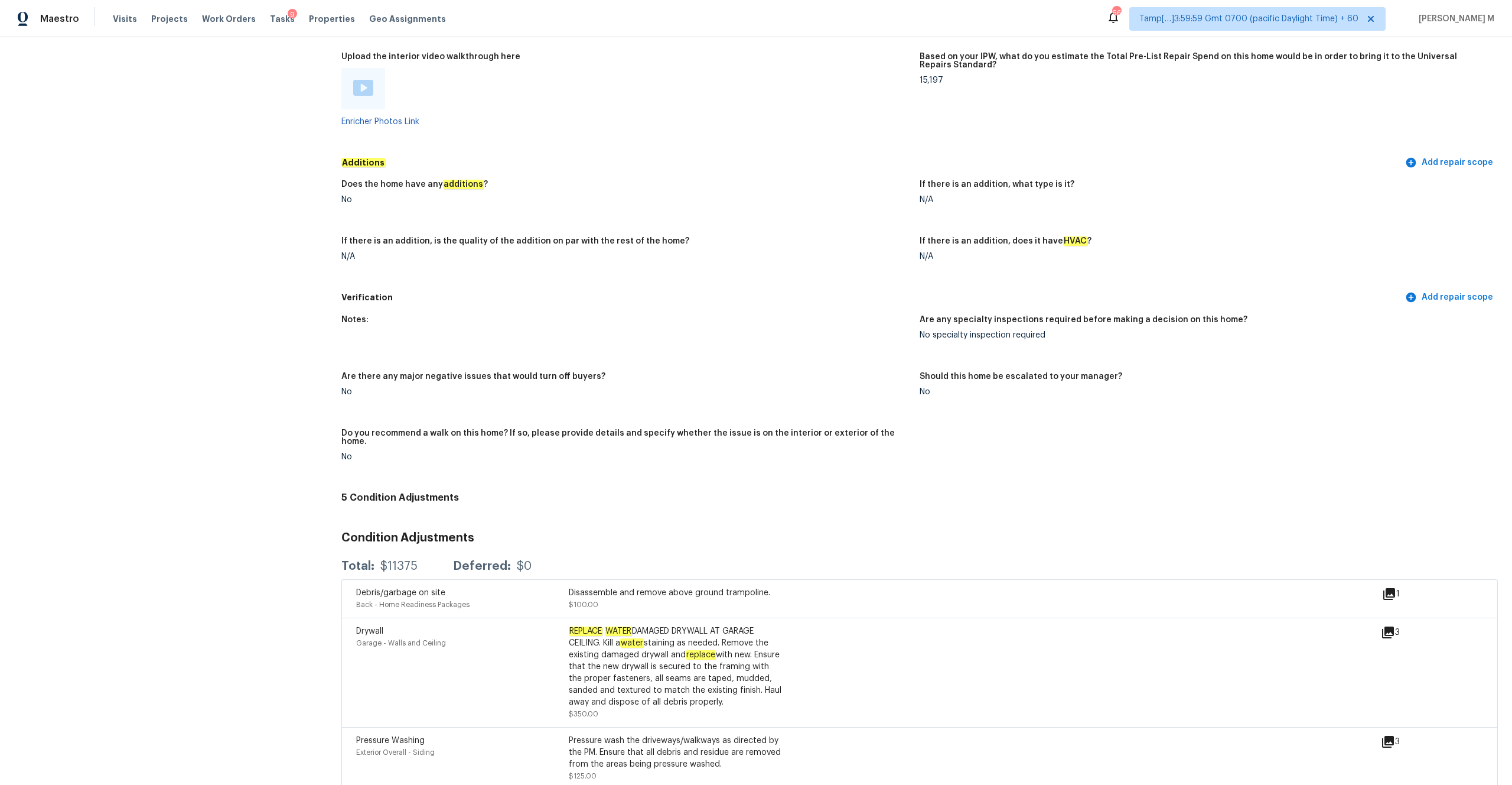
scroll to position [2952, 0]
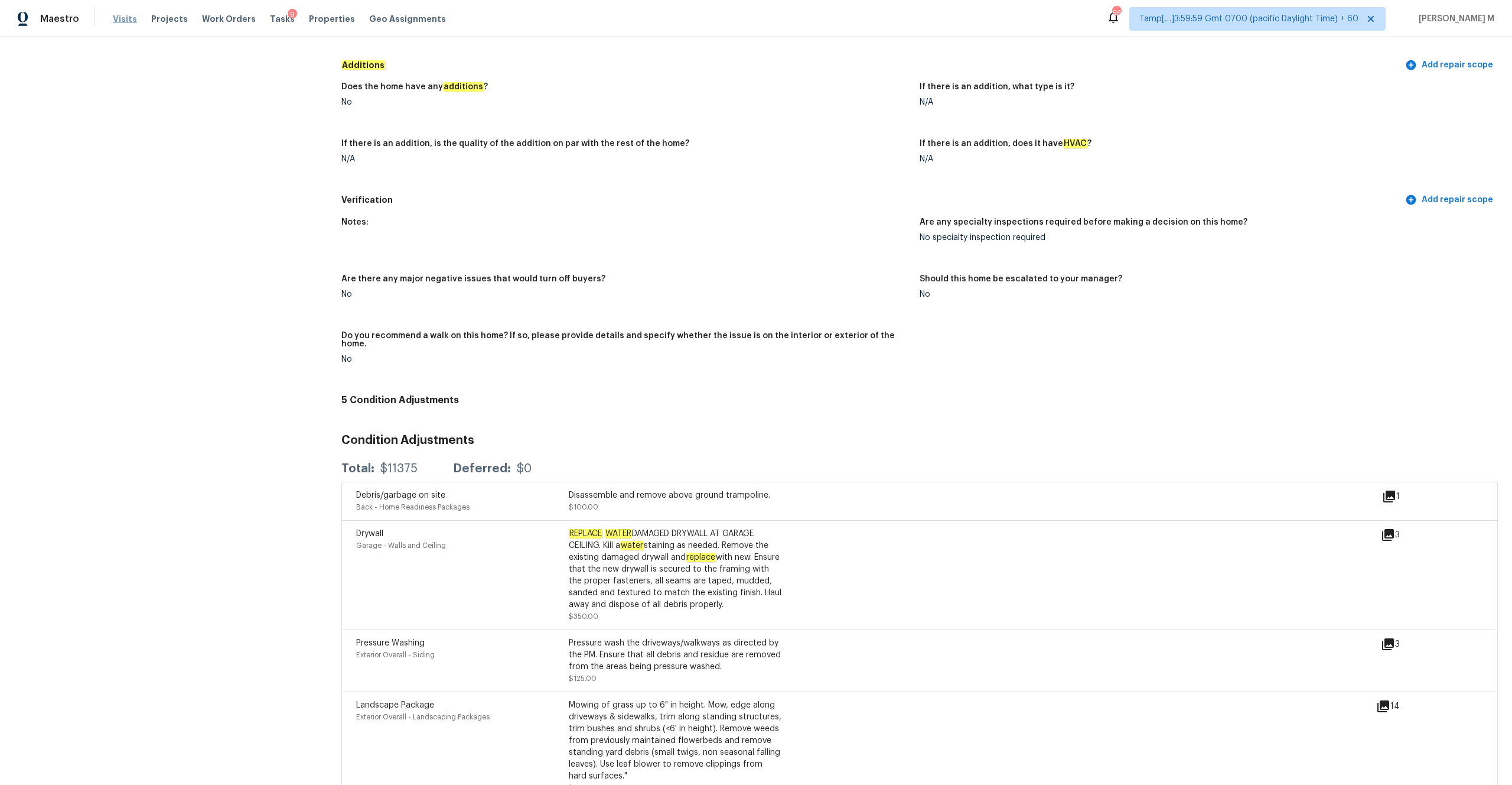
click at [116, 20] on span "Visits" at bounding box center [125, 18] width 24 height 12
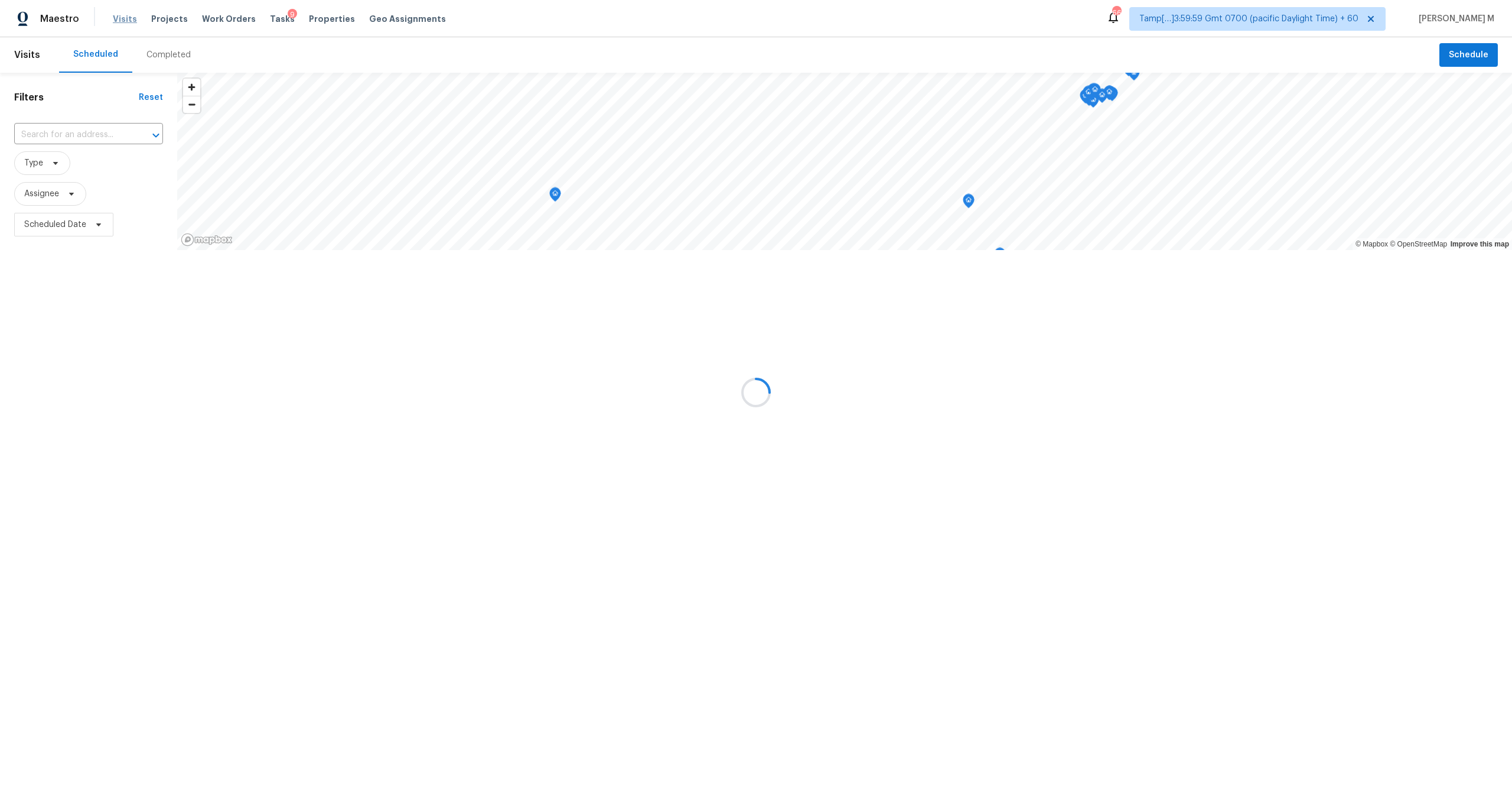
click at [116, 20] on div at bounding box center [756, 392] width 1512 height 785
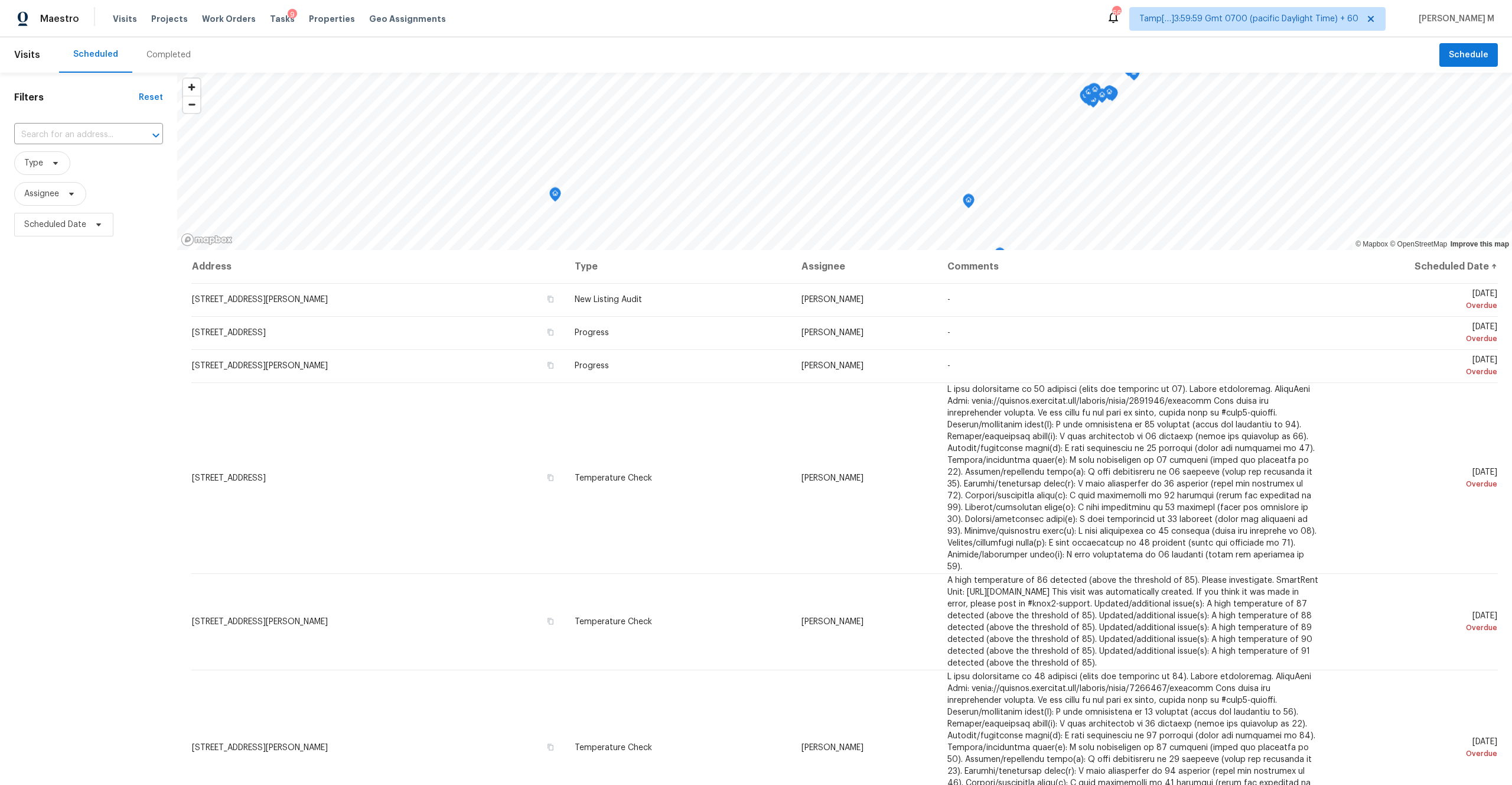
click at [161, 52] on div "Completed" at bounding box center [168, 55] width 45 height 12
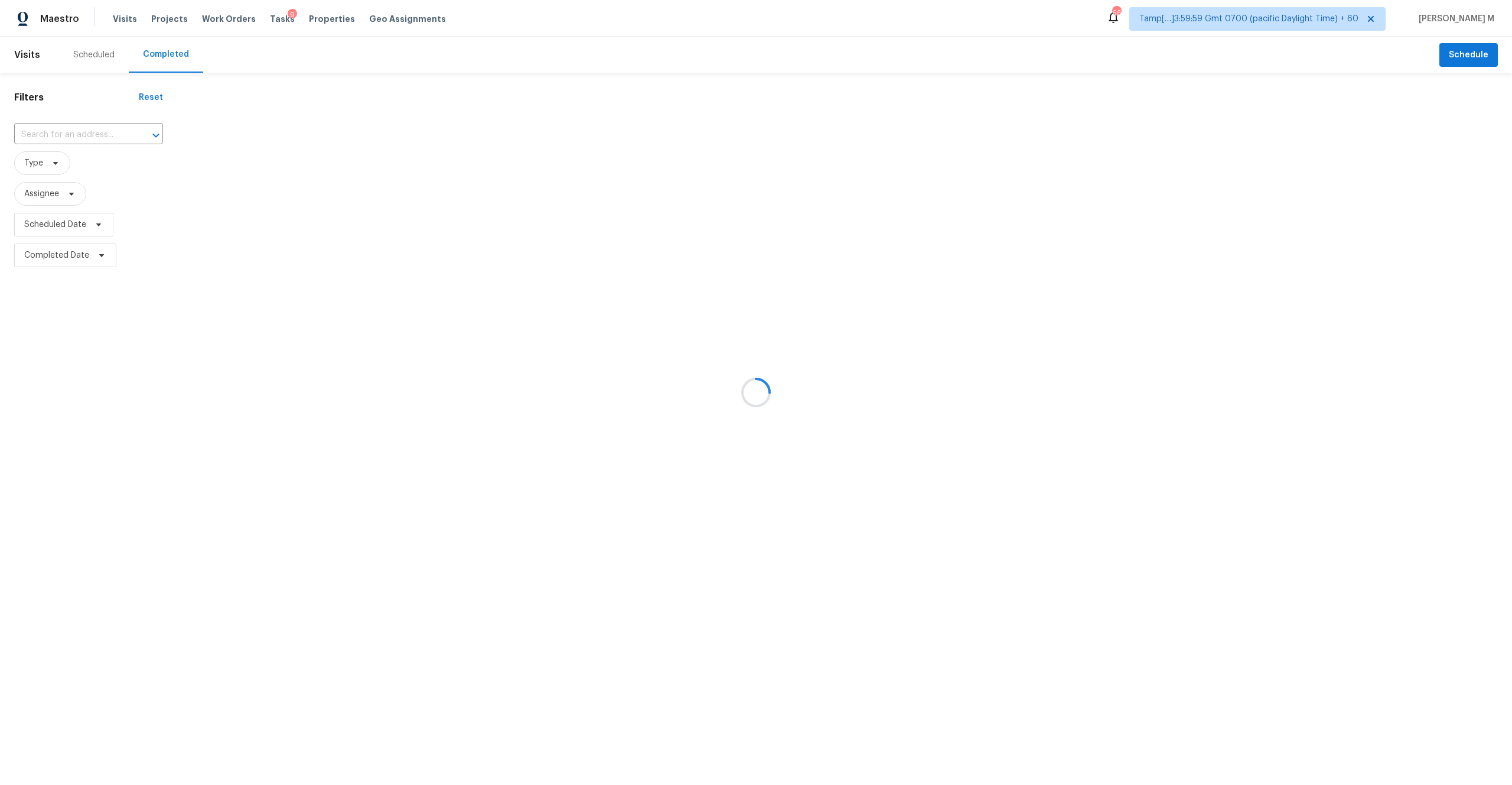
click at [50, 135] on div at bounding box center [756, 392] width 1512 height 785
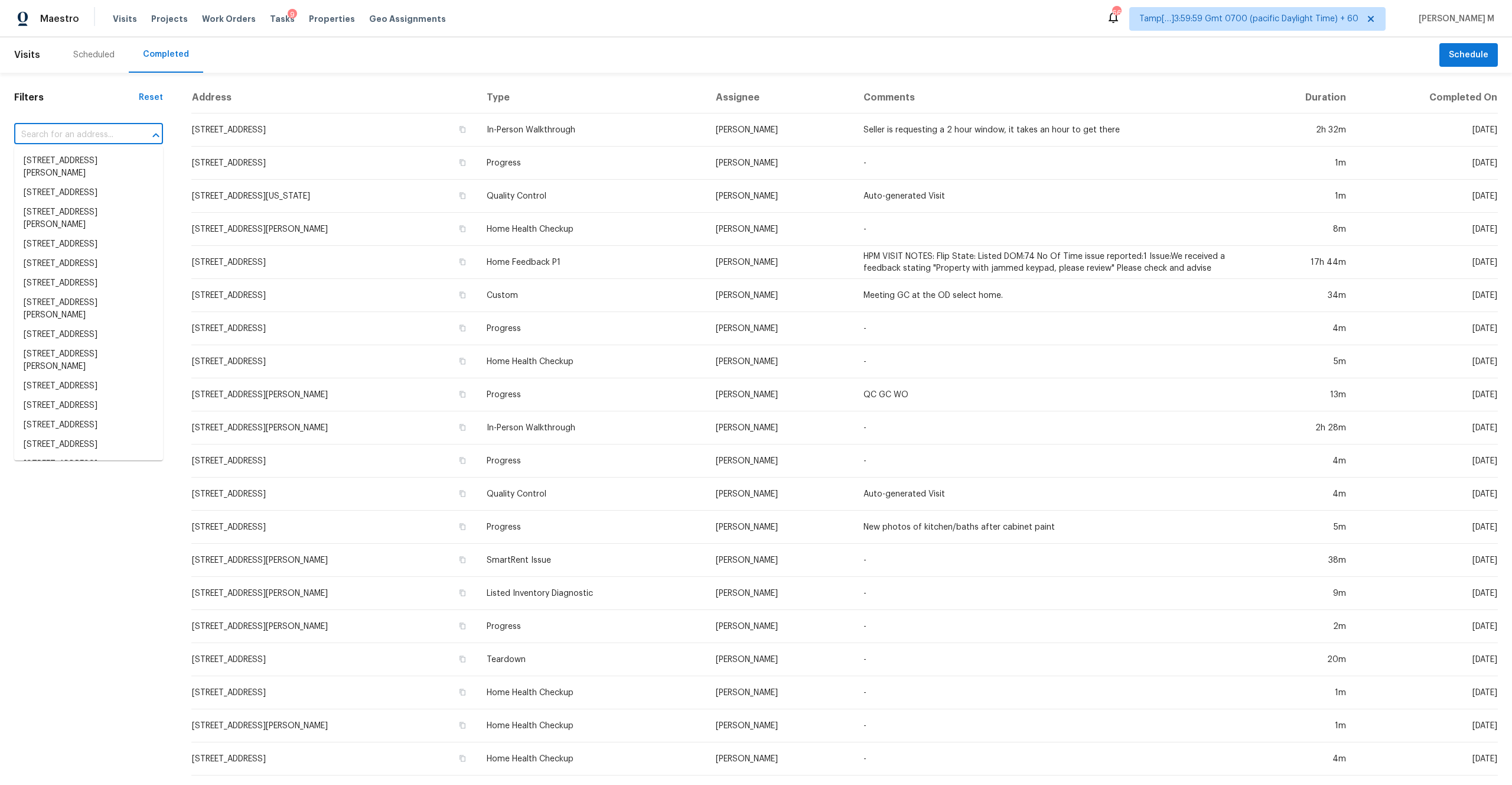
click at [50, 132] on input "text" at bounding box center [72, 135] width 116 height 18
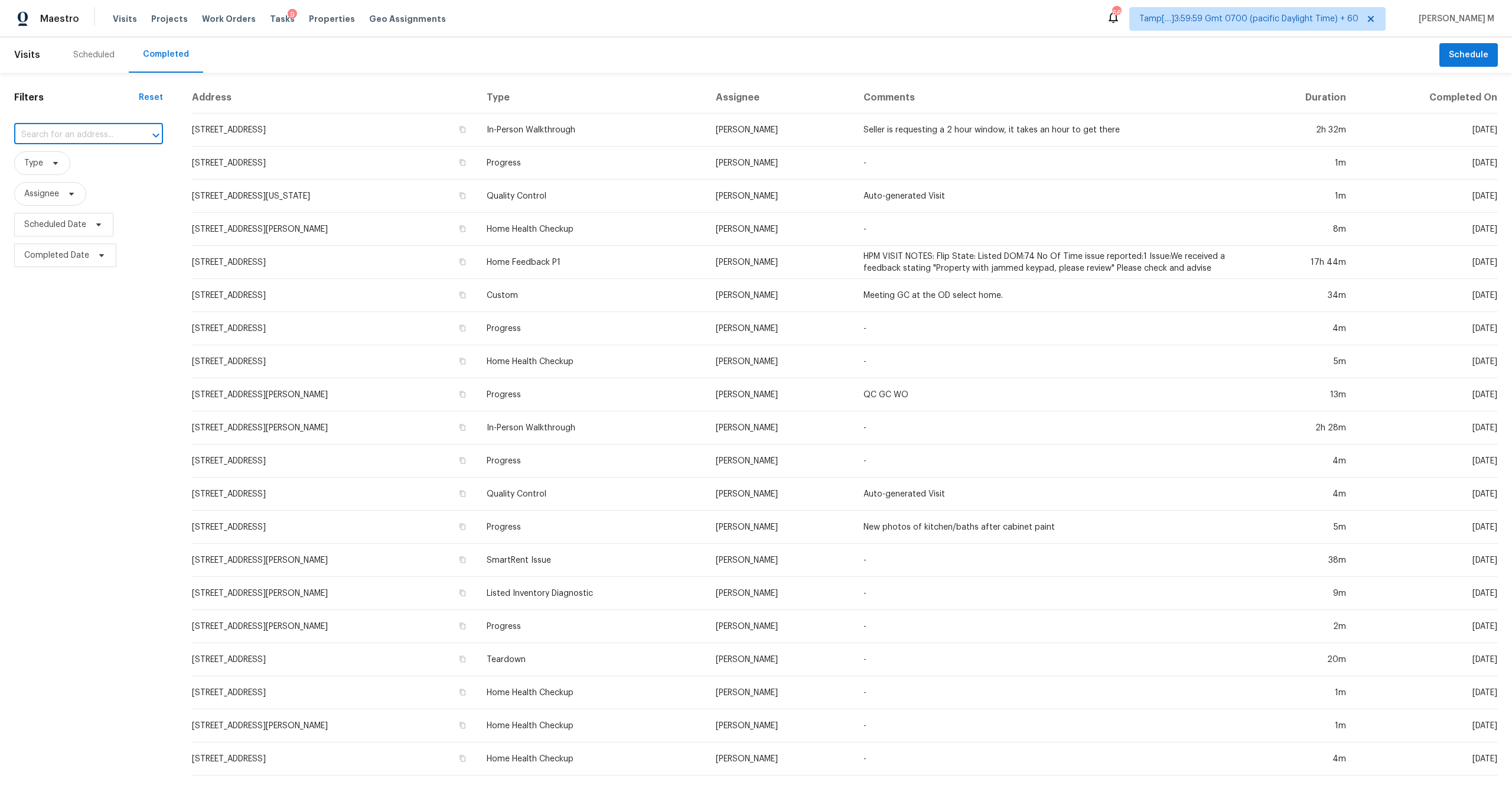
click at [50, 132] on input "text" at bounding box center [72, 135] width 116 height 18
paste input "999 N Pacific St Unit A20, Oceanside, CA 92054"
type input "999 N Pacific St"
click at [117, 161] on li "999 N Pacific St Unit A20, Oceanside, CA 92054" at bounding box center [88, 161] width 149 height 20
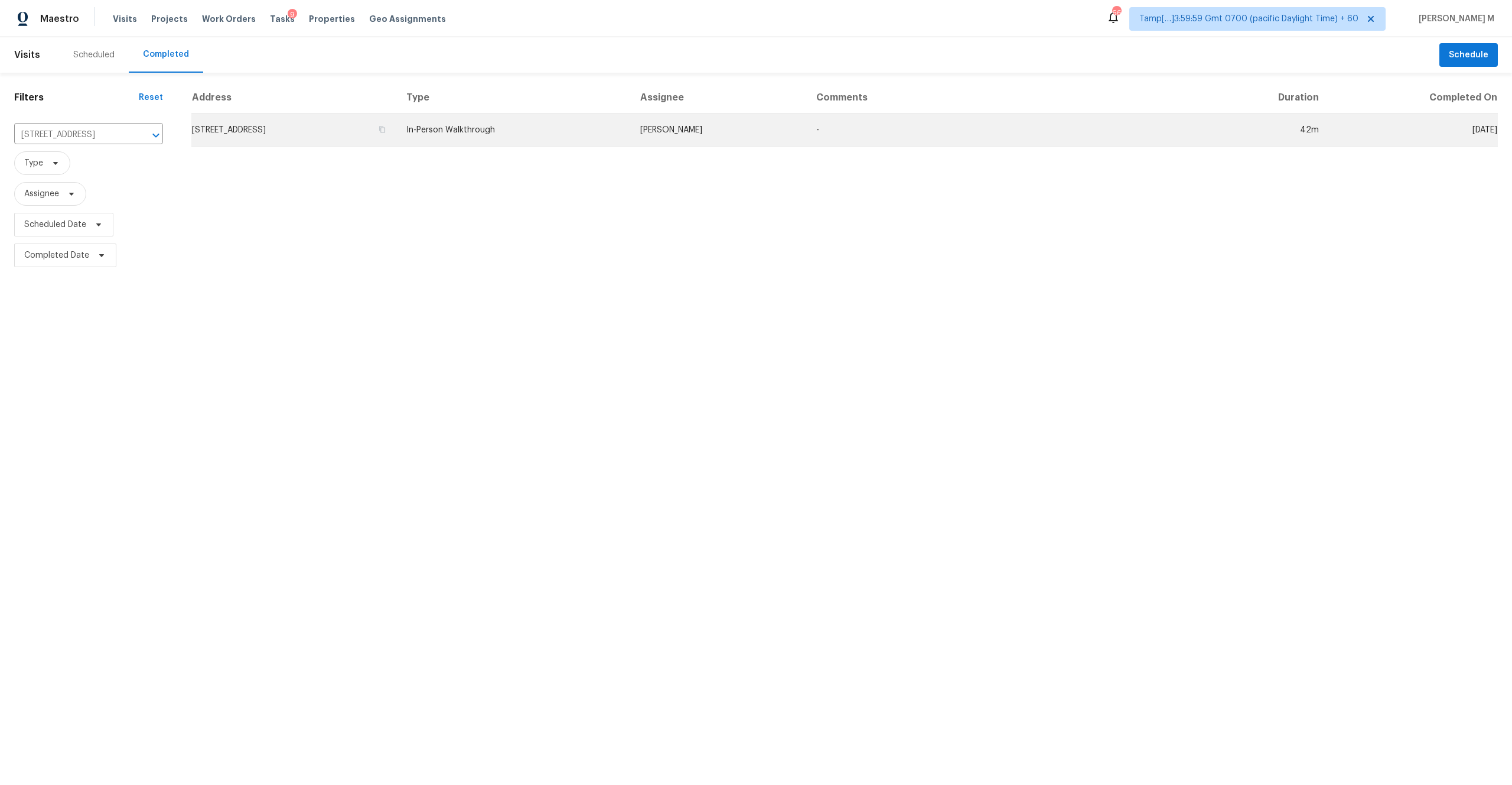
click at [302, 126] on td "999 N Pacific St Unit A20, Oceanside, CA 92054" at bounding box center [294, 130] width 206 height 33
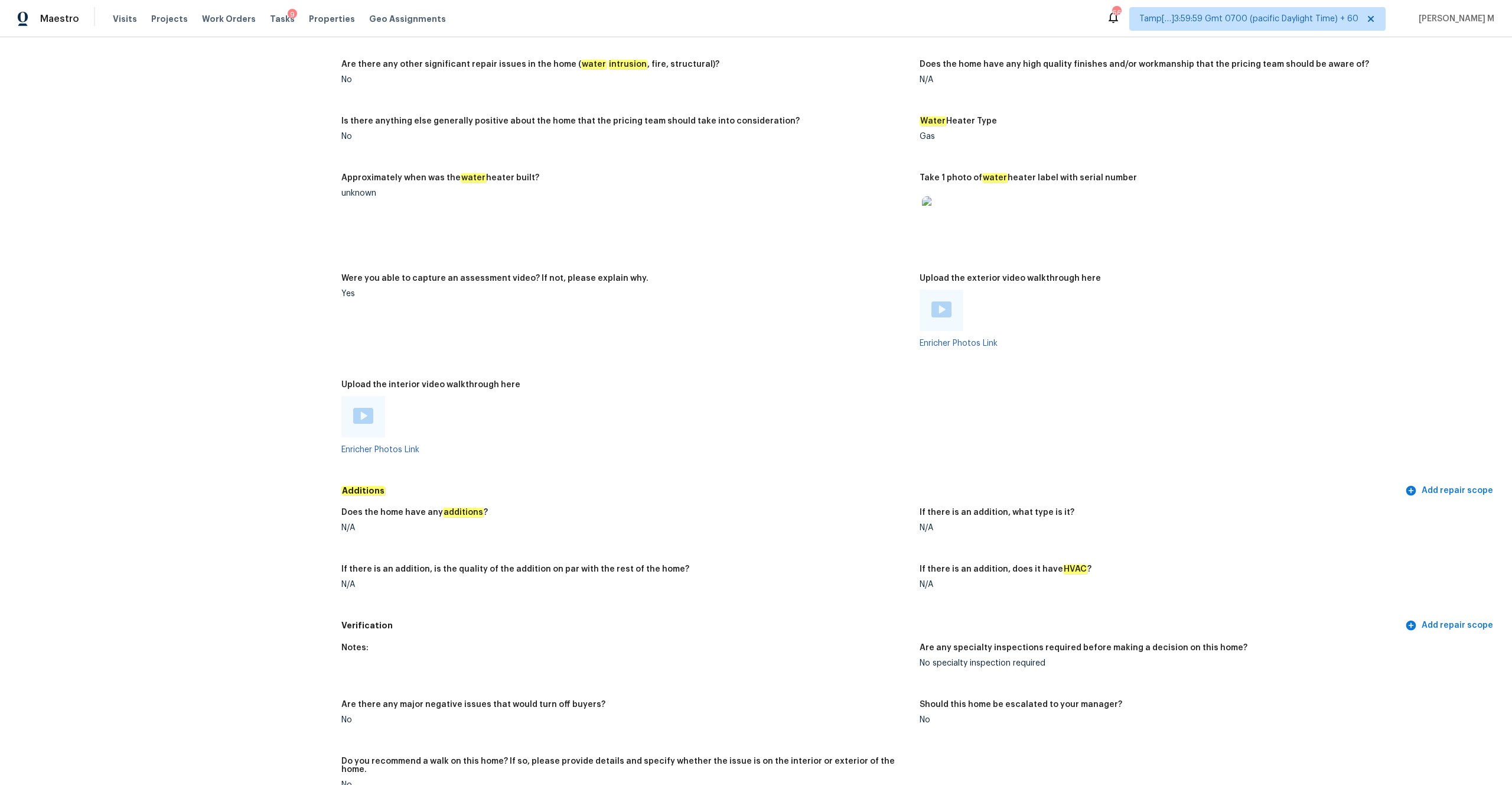
scroll to position [1923, 0]
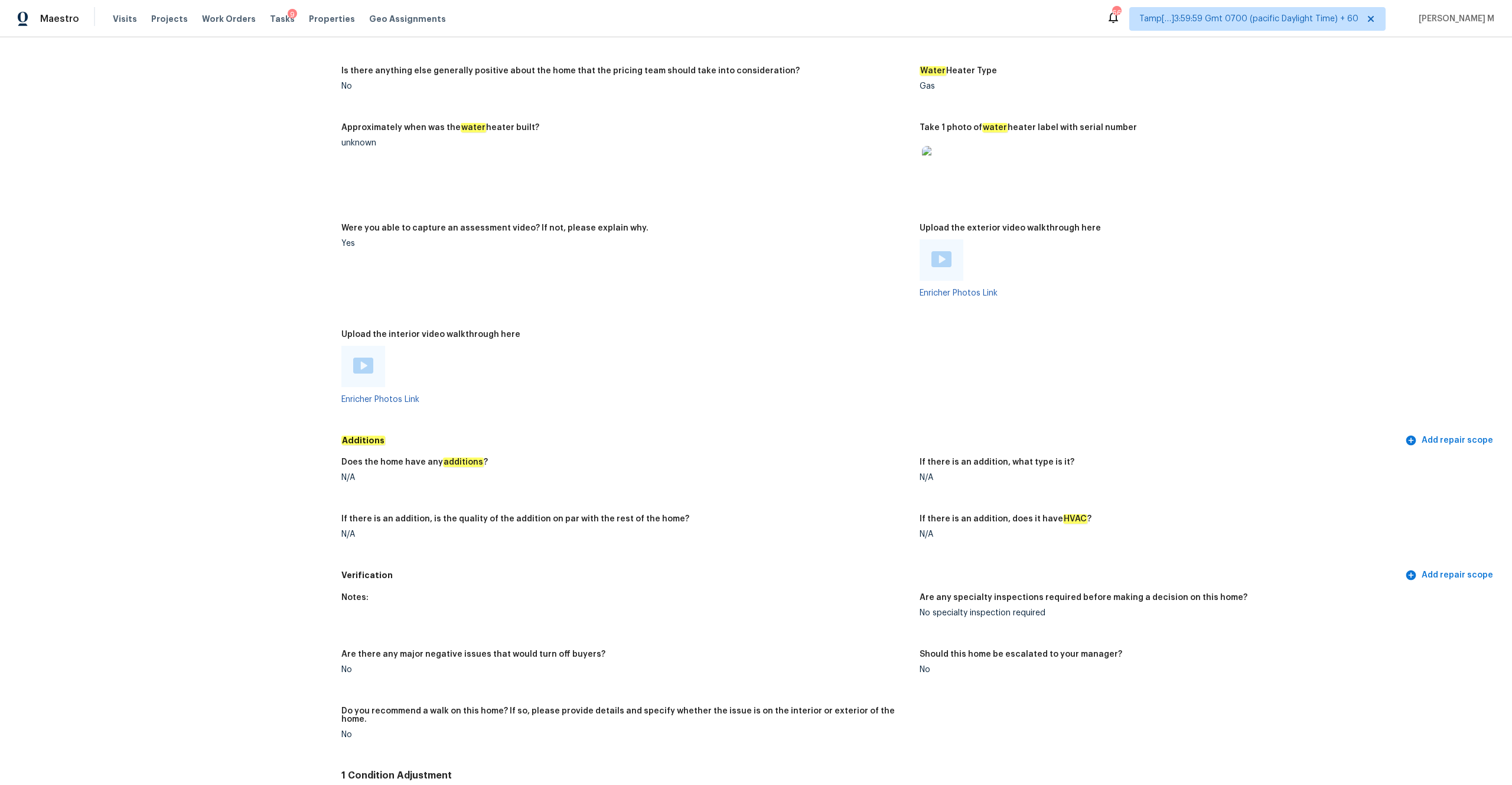
click at [361, 360] on img at bounding box center [363, 365] width 20 height 16
click at [850, 252] on img at bounding box center [942, 259] width 20 height 16
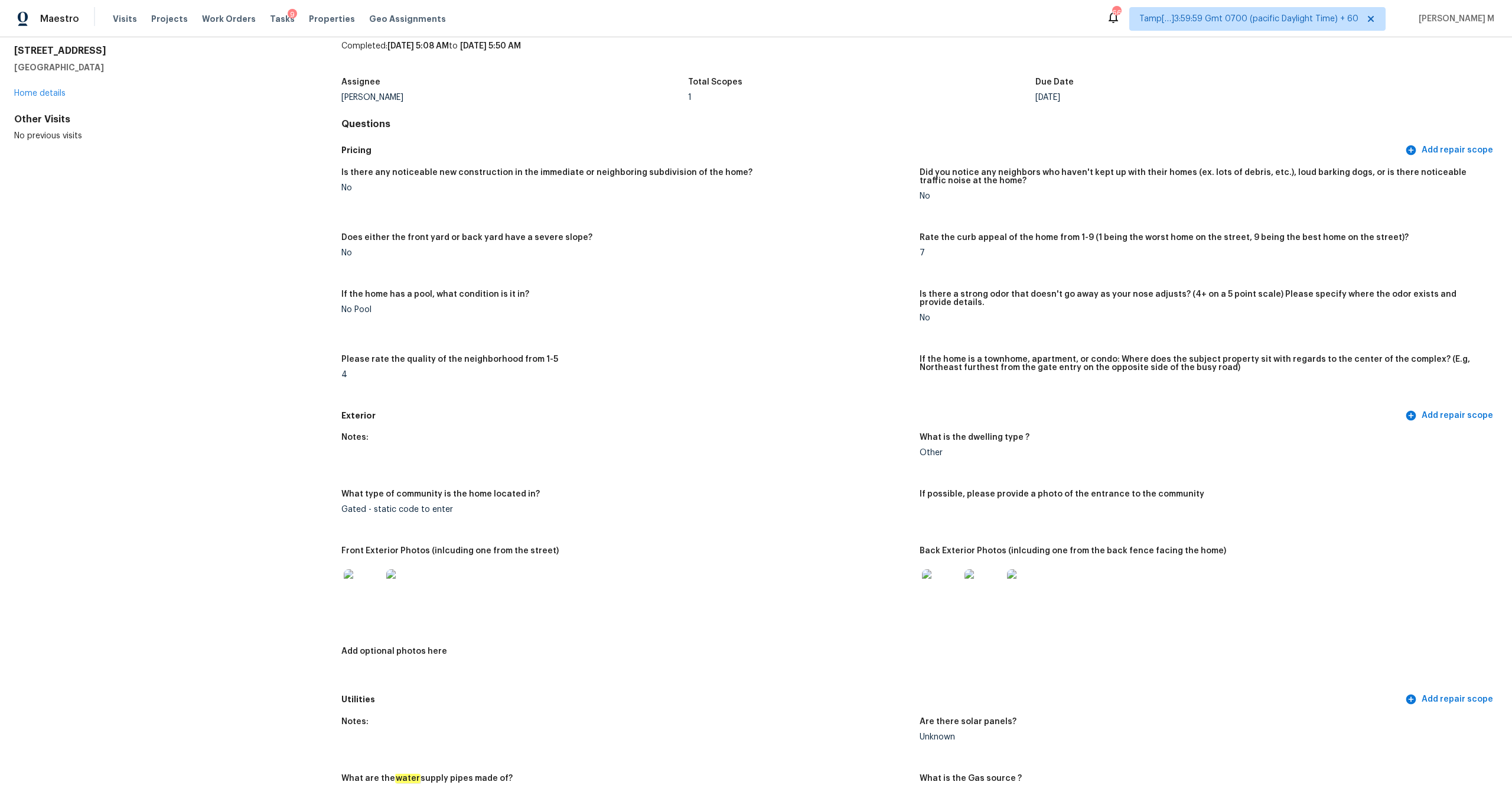
scroll to position [0, 0]
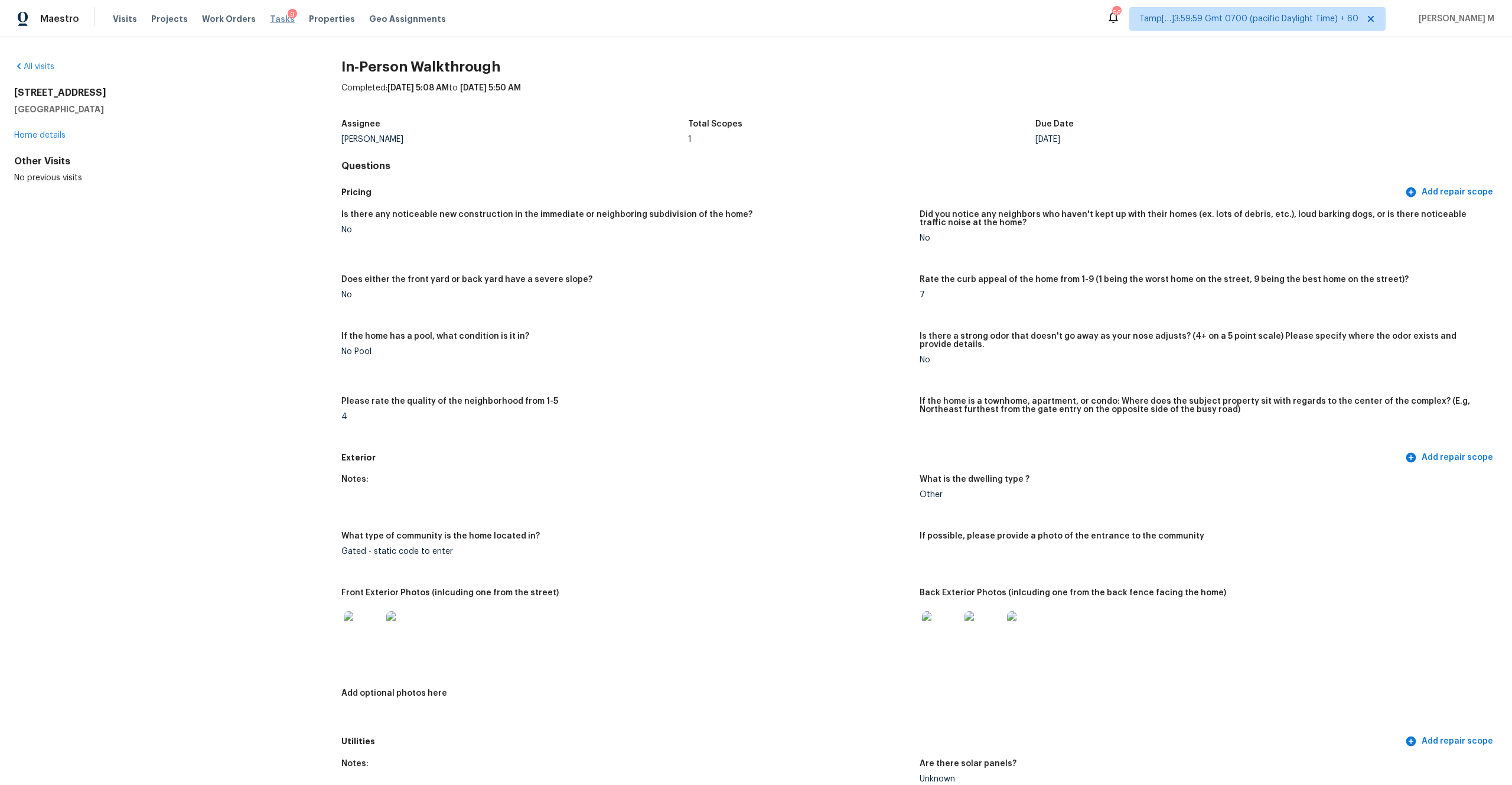
click at [270, 17] on span "Tasks" at bounding box center [282, 19] width 25 height 8
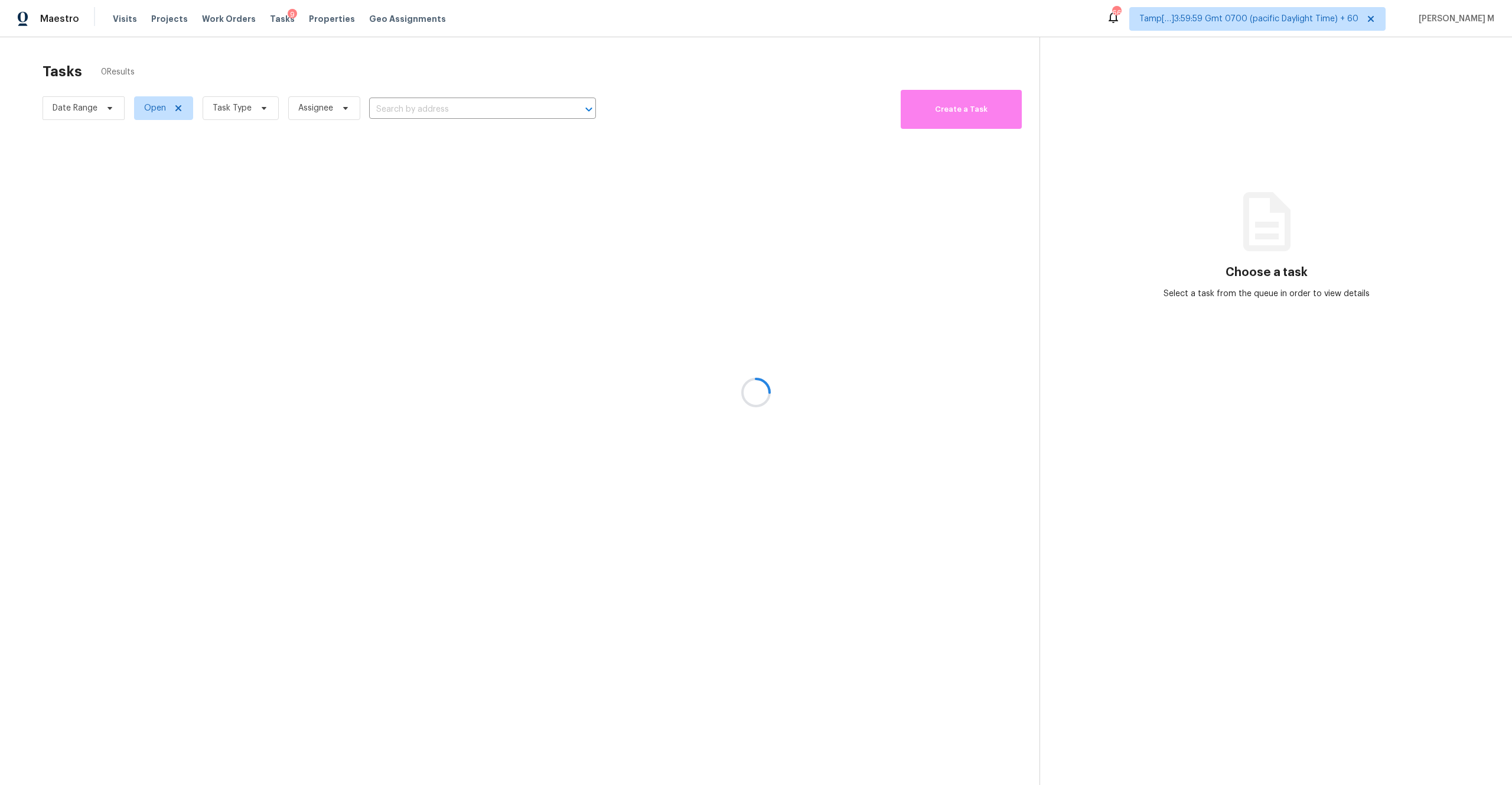
click at [122, 23] on div at bounding box center [756, 392] width 1512 height 785
click at [122, 13] on div at bounding box center [756, 392] width 1512 height 785
click at [408, 116] on div at bounding box center [756, 392] width 1512 height 785
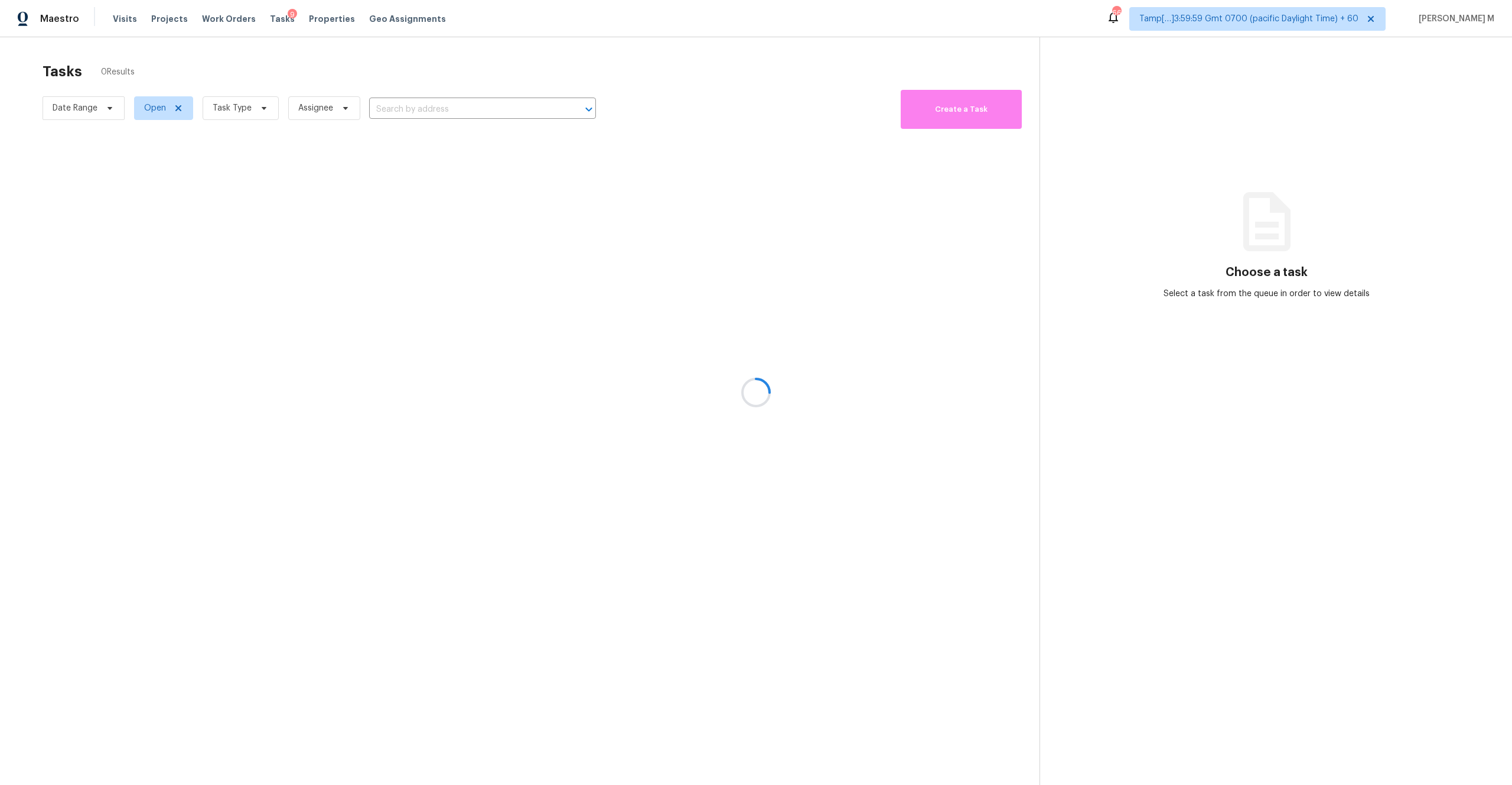
click at [231, 20] on div at bounding box center [756, 392] width 1512 height 785
click at [267, 13] on div at bounding box center [756, 392] width 1512 height 785
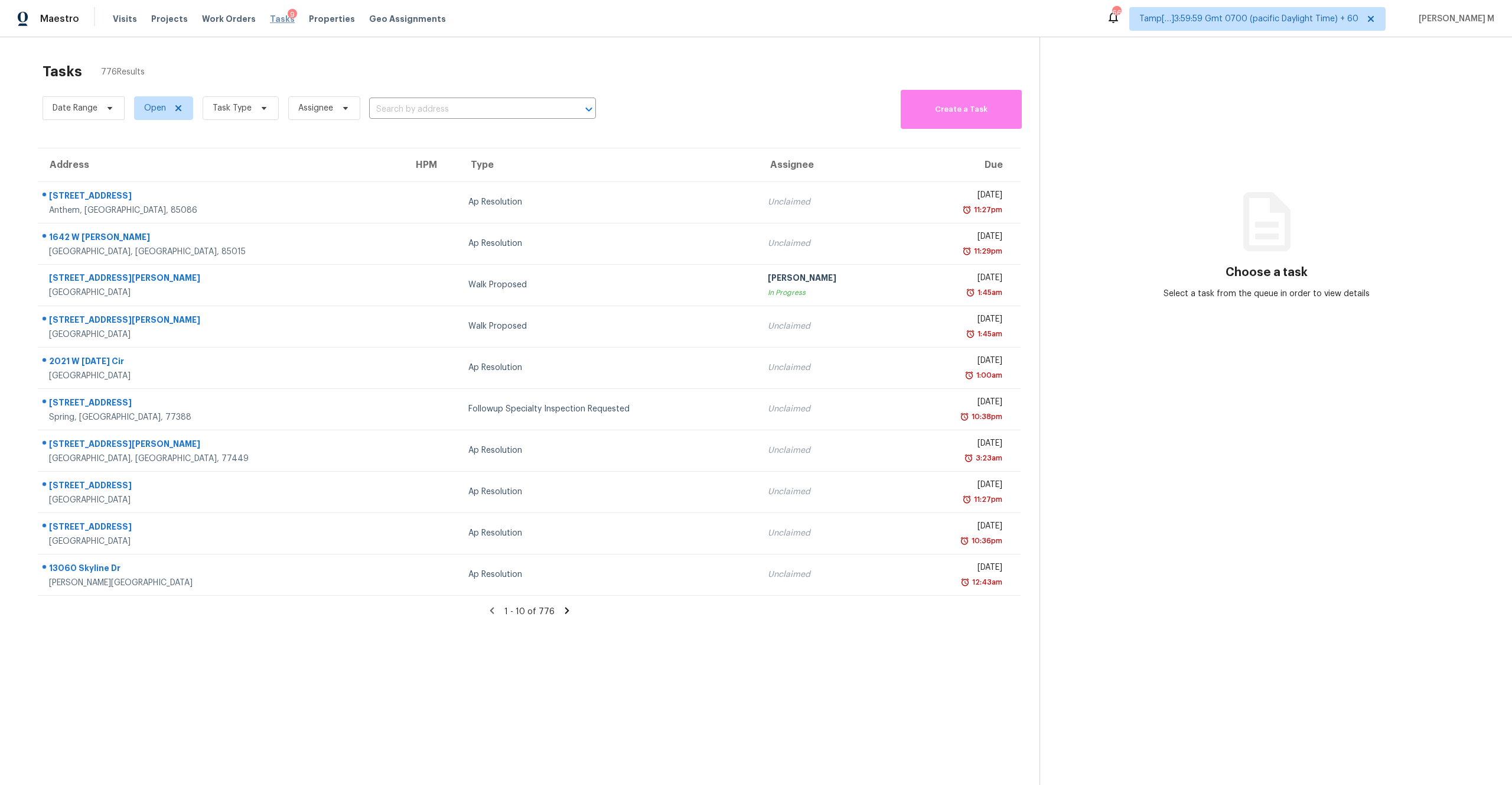
click at [274, 23] on span "Tasks" at bounding box center [282, 19] width 25 height 8
click at [122, 23] on span "Visits" at bounding box center [125, 18] width 24 height 12
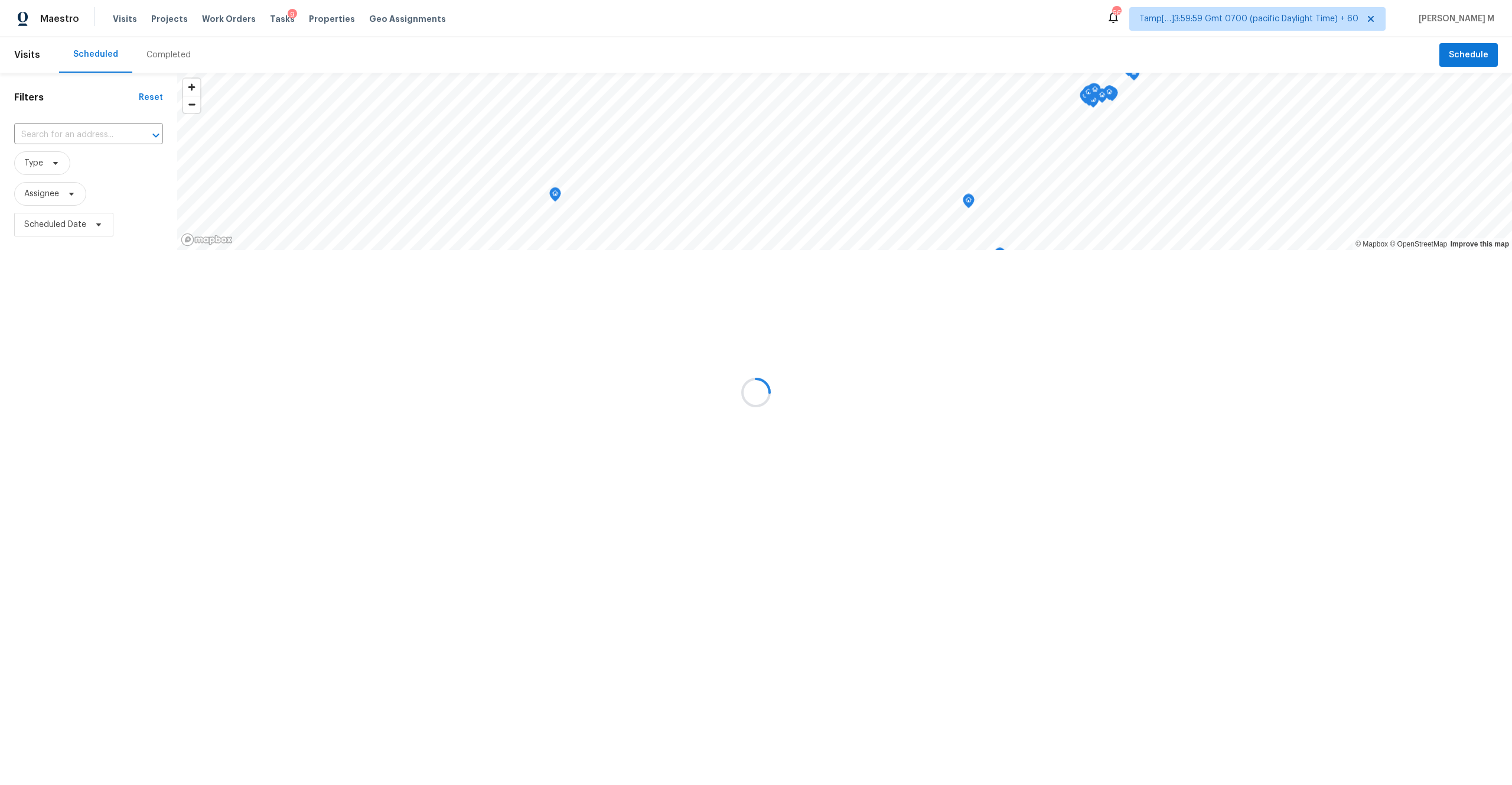
click at [172, 56] on div at bounding box center [756, 392] width 1512 height 785
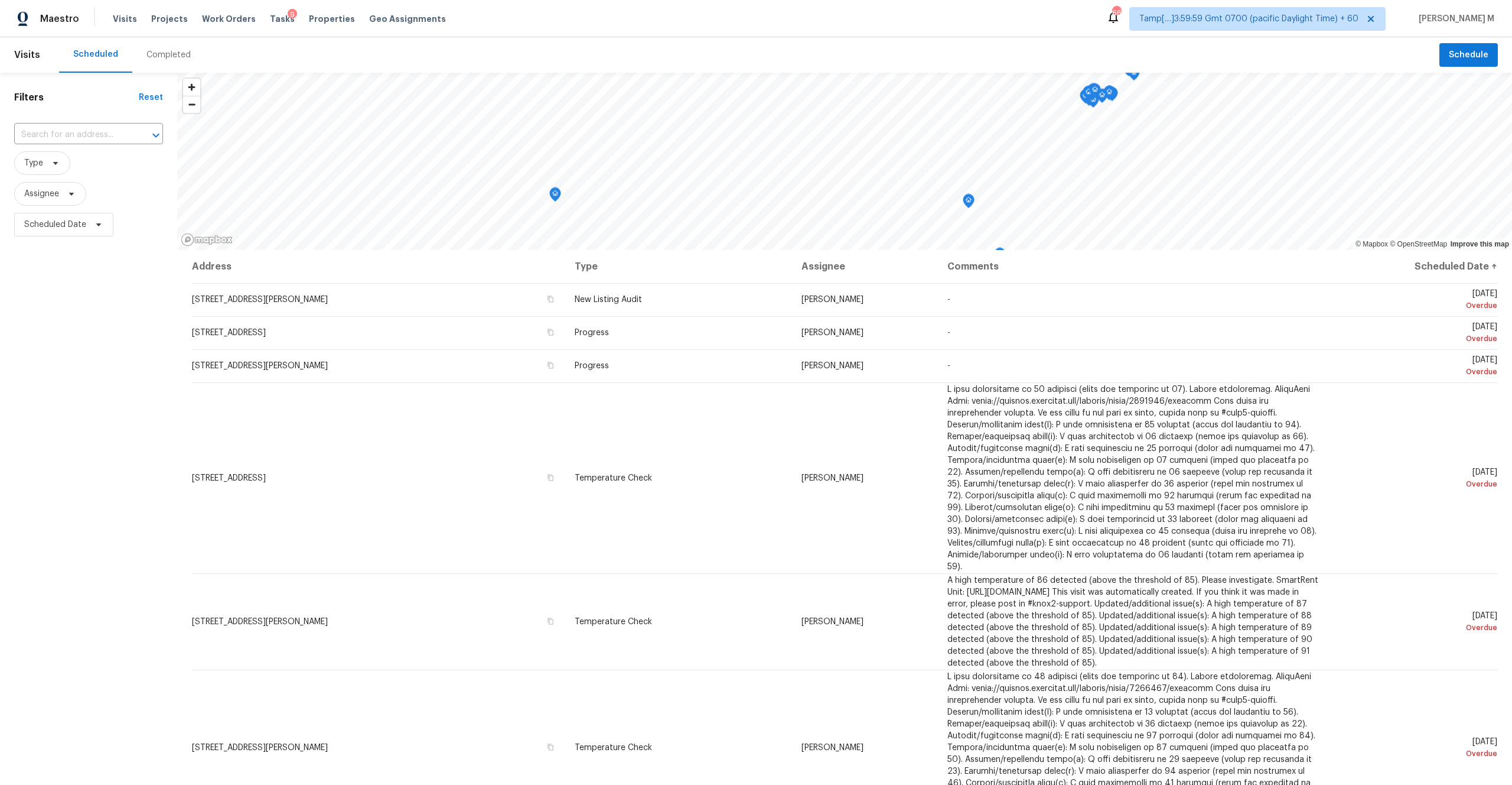
click at [172, 56] on div "Completed" at bounding box center [168, 55] width 45 height 12
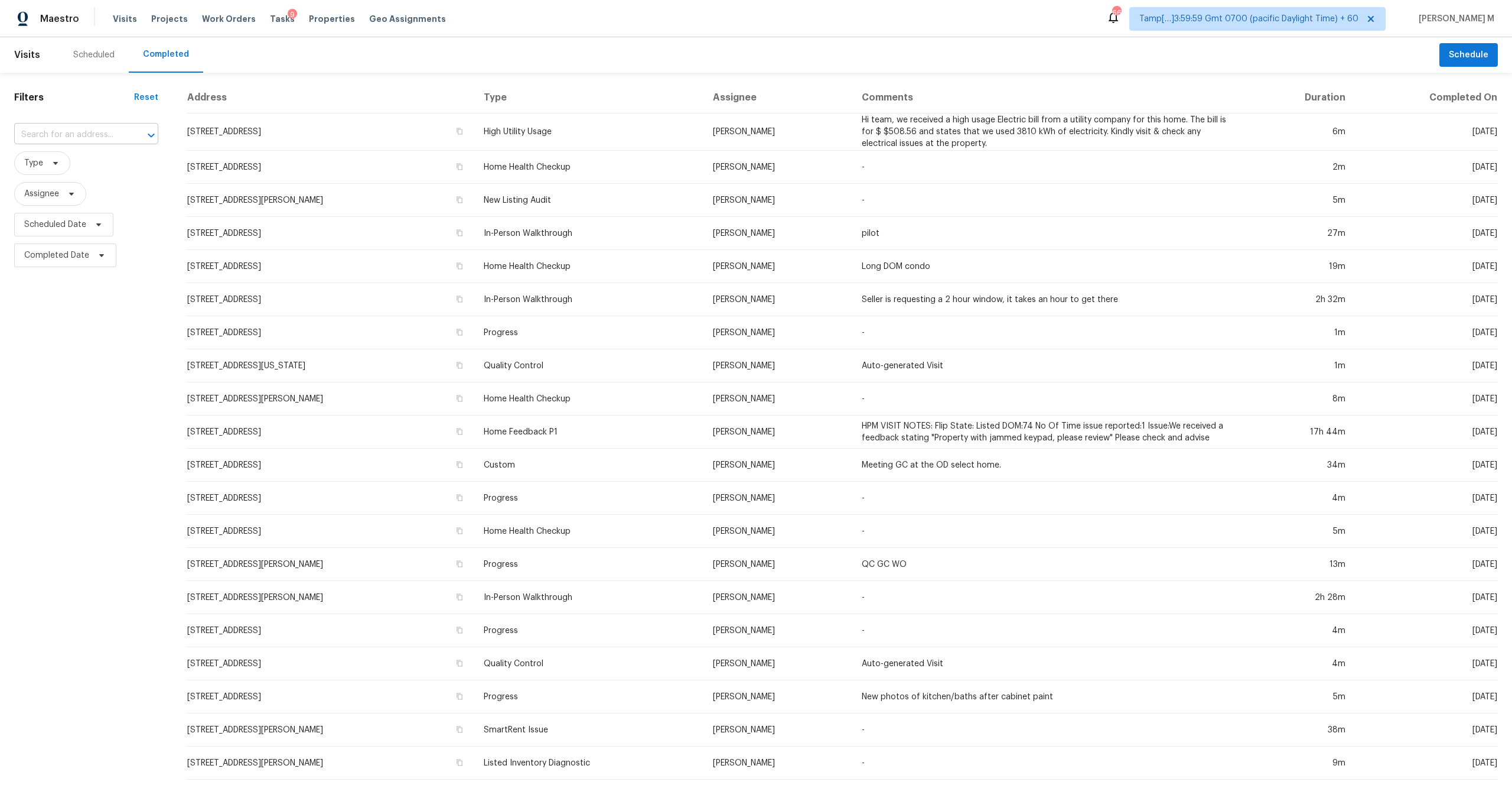
click at [67, 134] on input "text" at bounding box center [69, 135] width 111 height 18
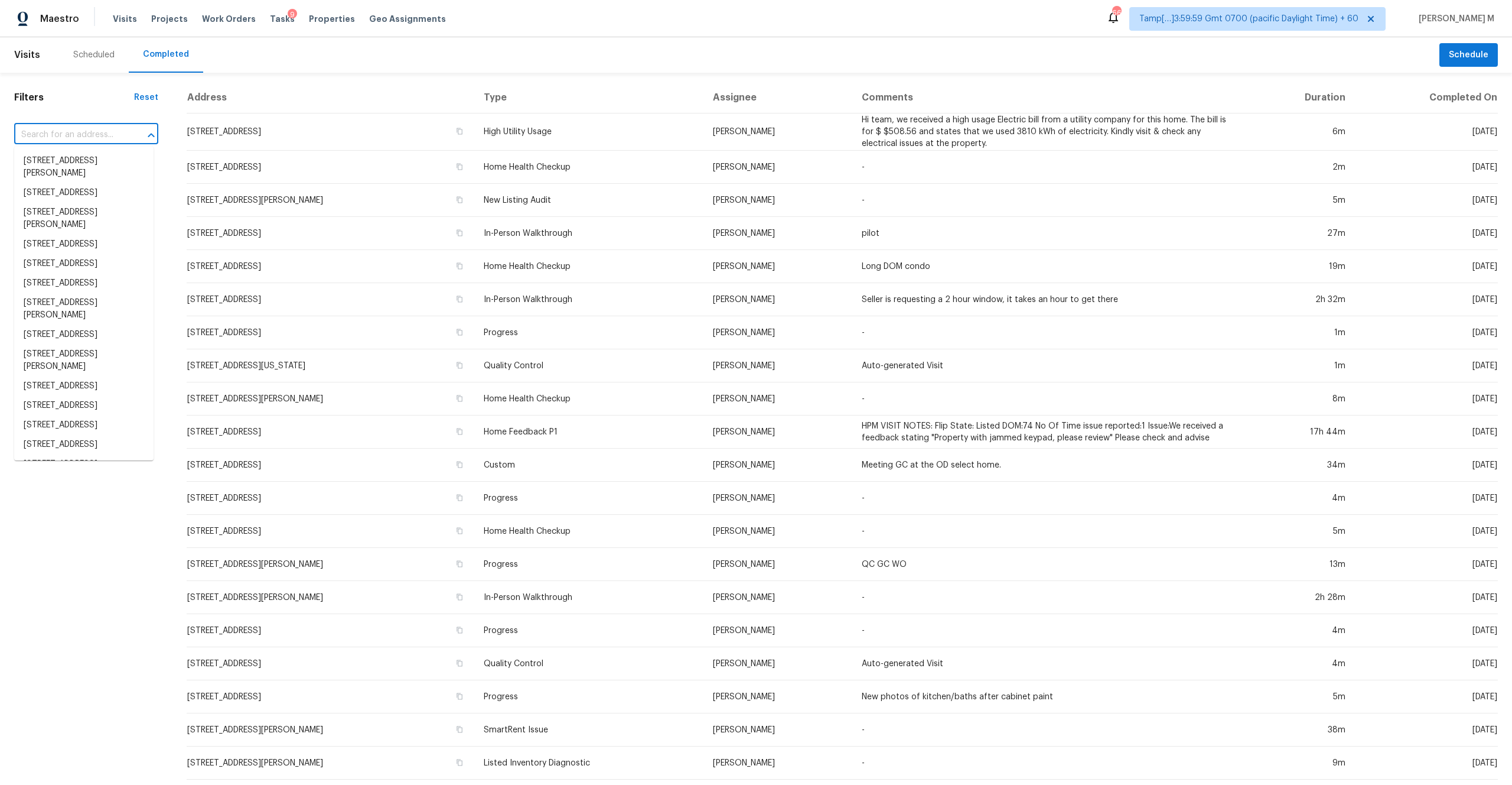
paste input "[STREET_ADDRESS][PERSON_NAME]"
type input "[STREET_ADDRESS][PERSON_NAME]"
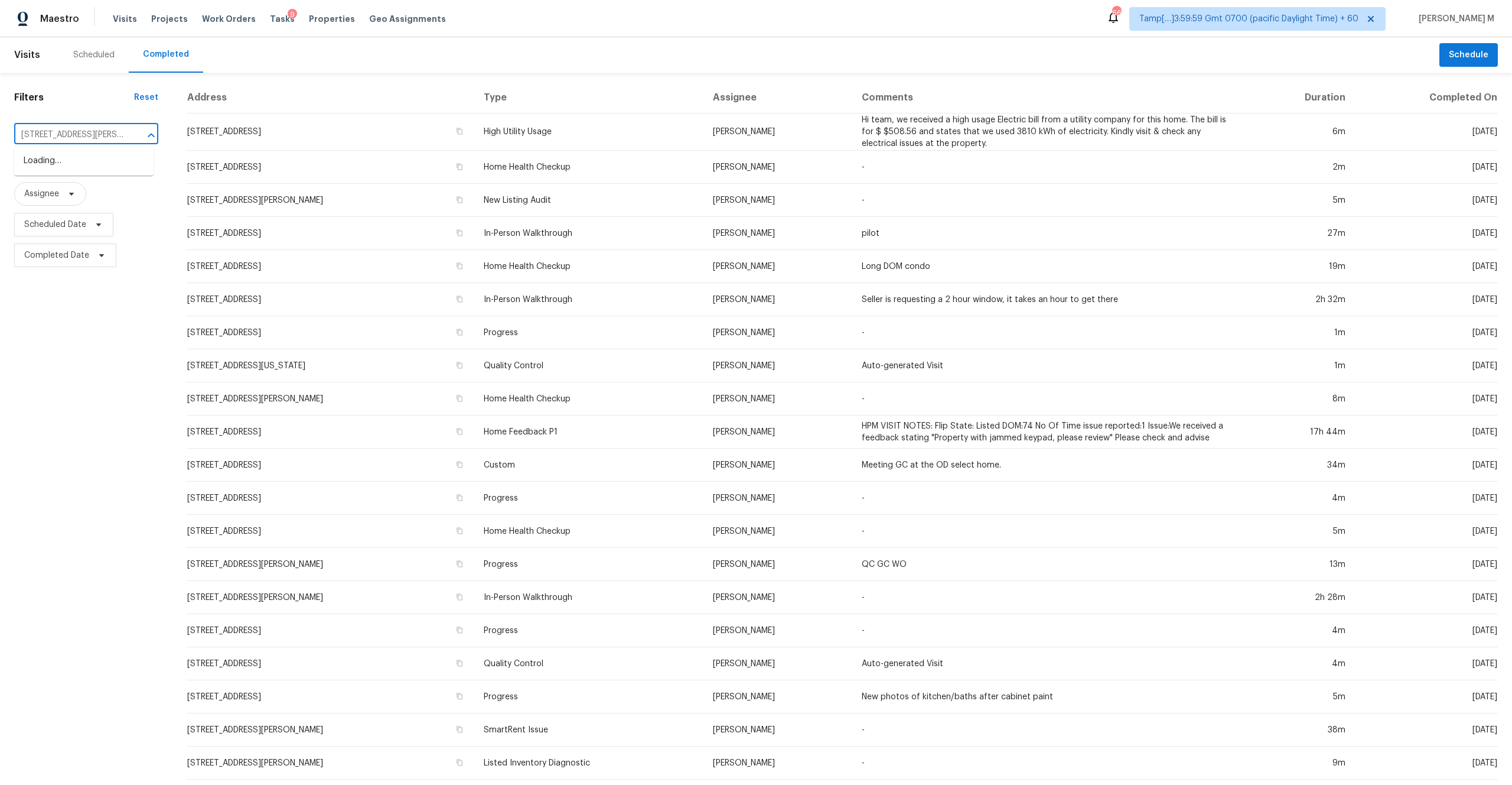
scroll to position [0, 37]
click at [98, 164] on li "[STREET_ADDRESS][PERSON_NAME]" at bounding box center [83, 167] width 139 height 32
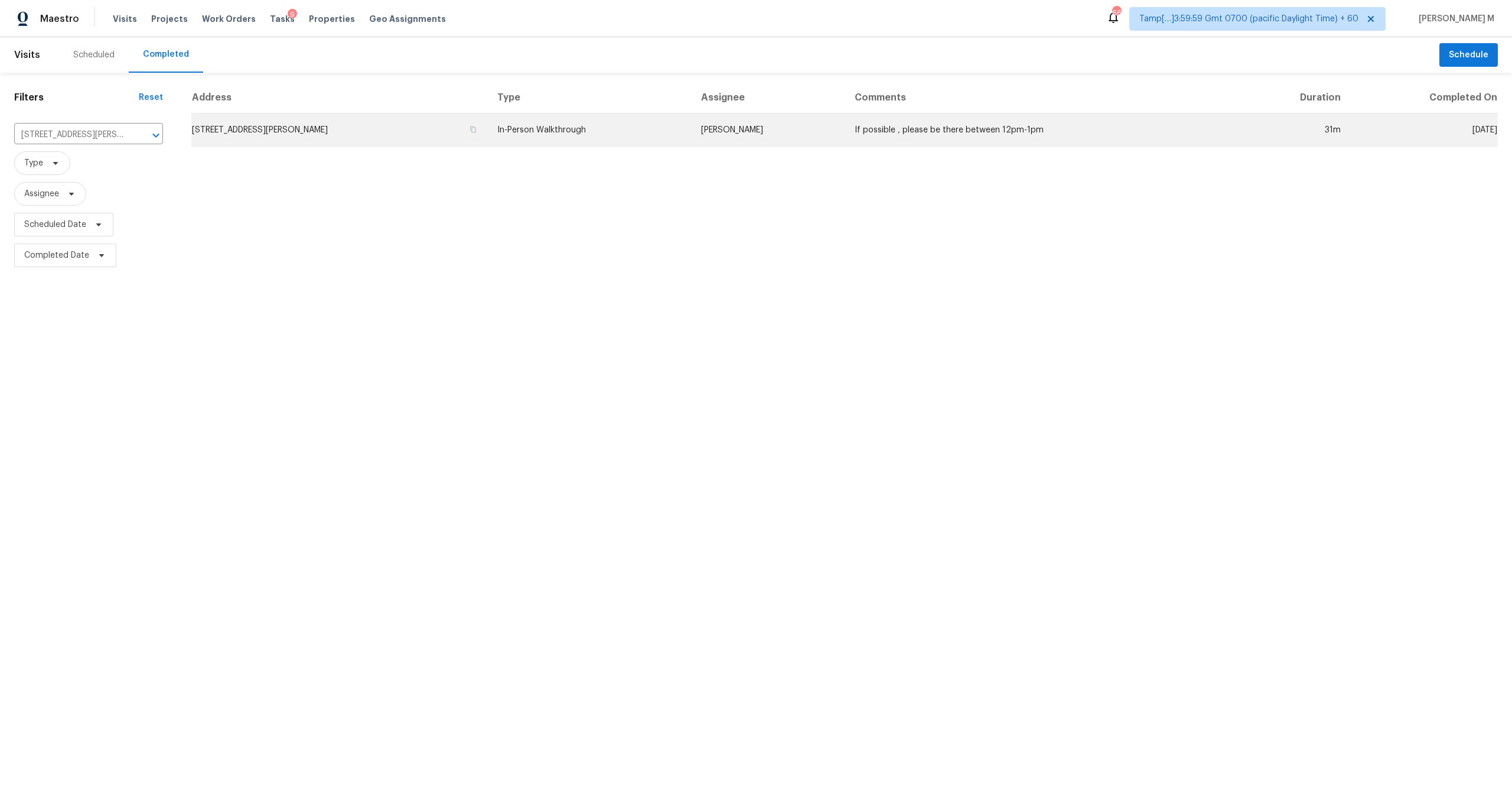
click at [429, 125] on td "[STREET_ADDRESS][PERSON_NAME]" at bounding box center [340, 130] width 296 height 33
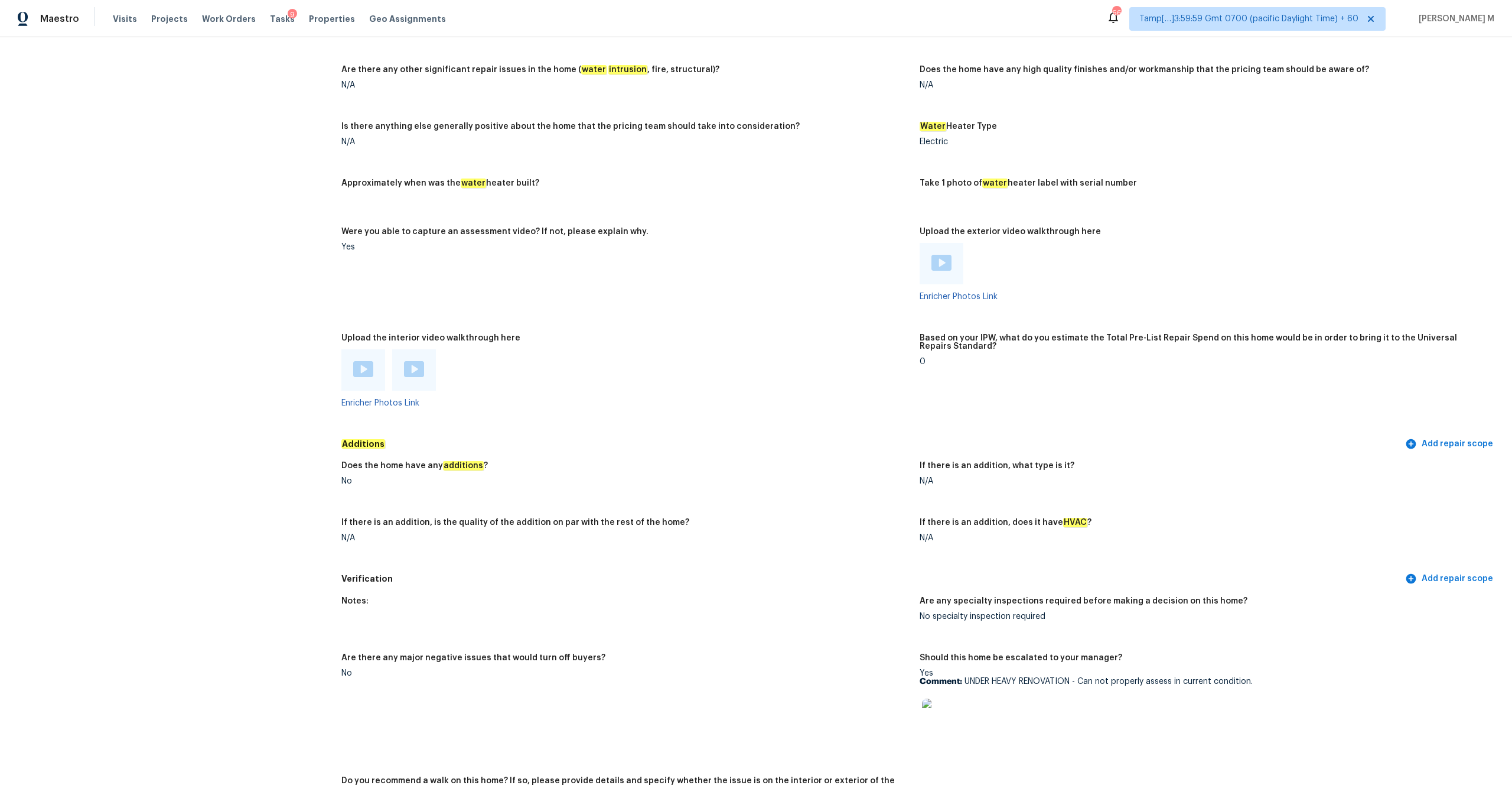
scroll to position [1778, 0]
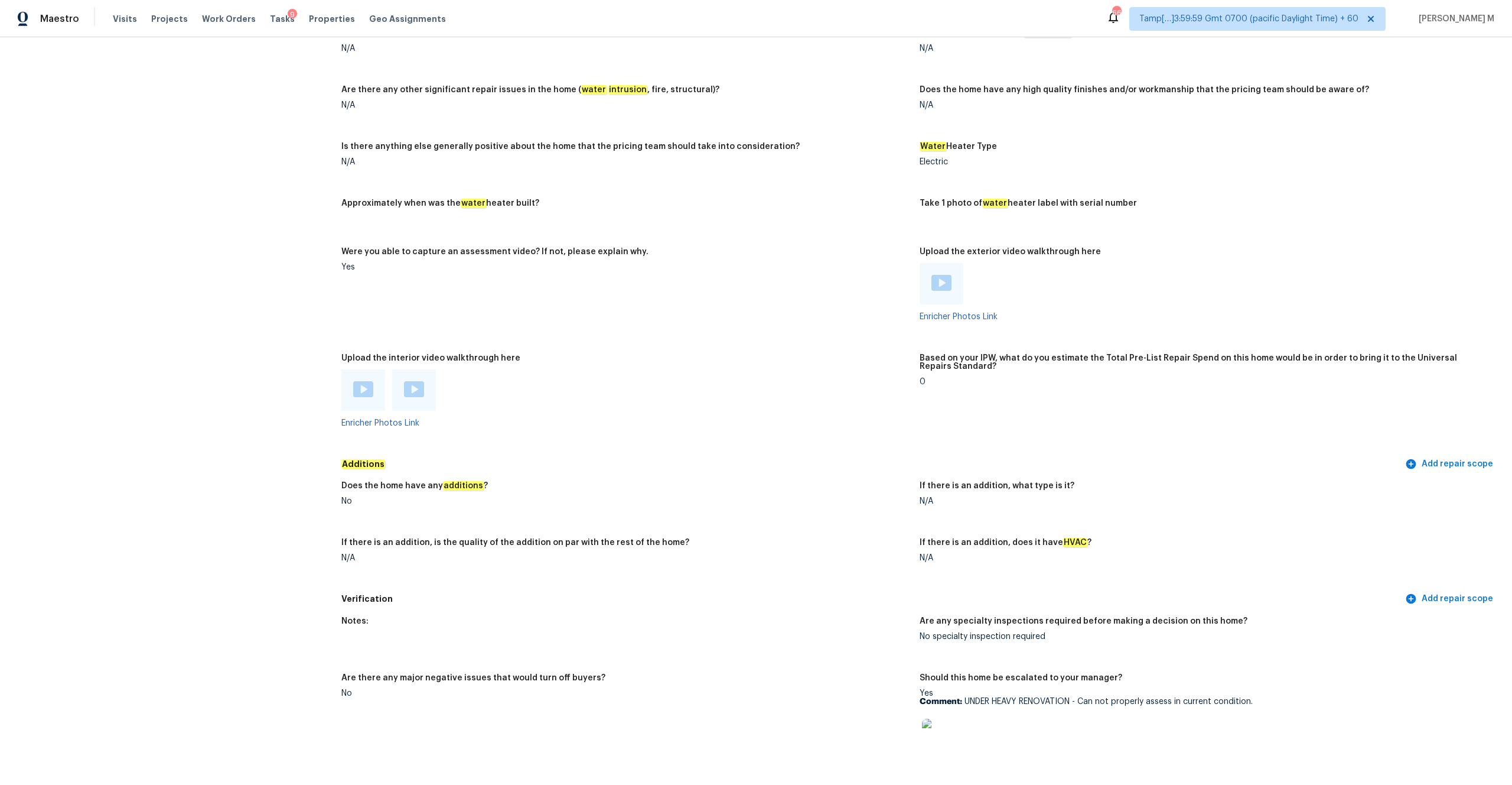
click at [362, 382] on img at bounding box center [363, 389] width 20 height 16
click at [413, 385] on img at bounding box center [414, 389] width 20 height 16
click at [850, 282] on div at bounding box center [942, 283] width 20 height 18
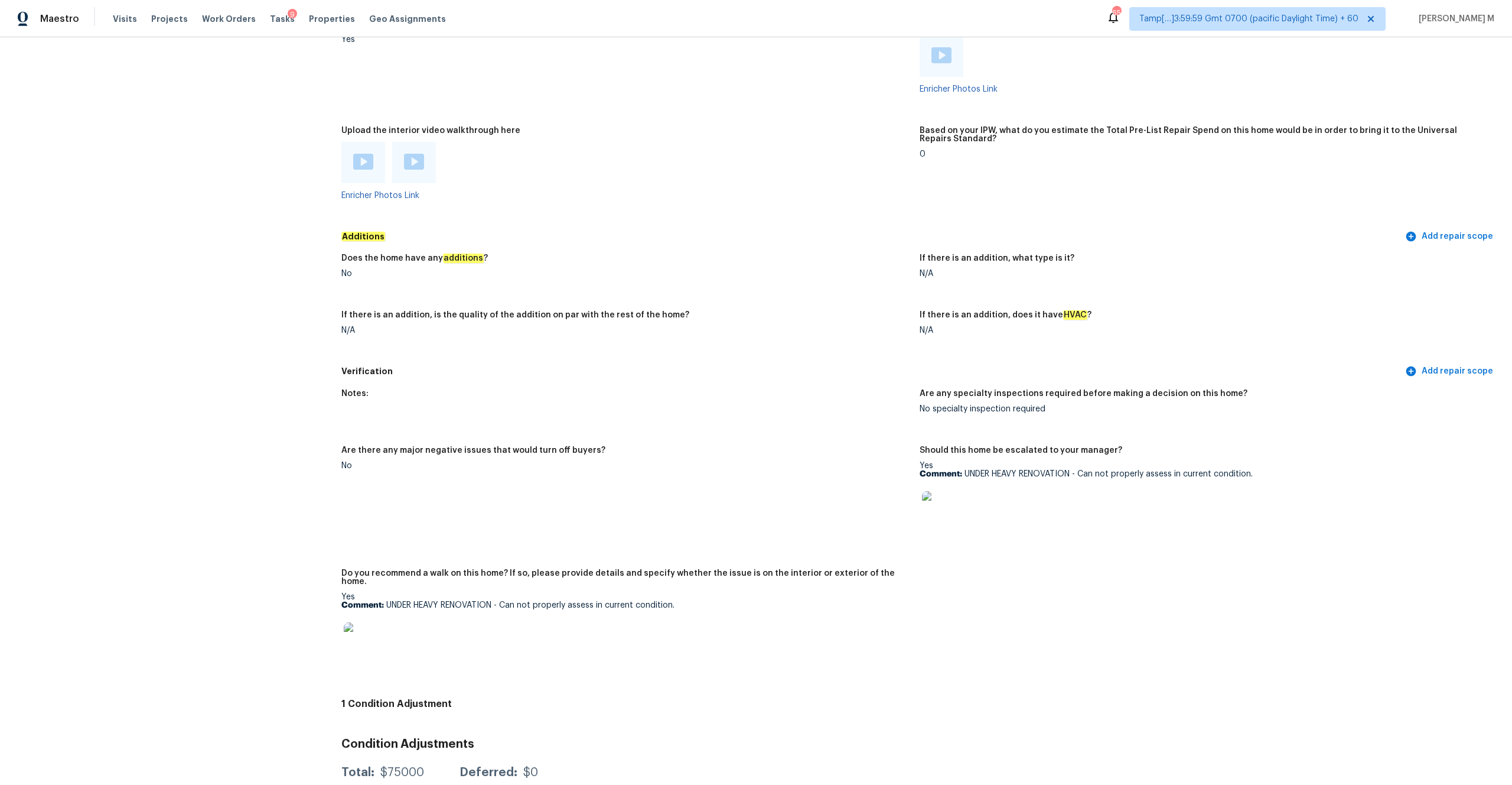
scroll to position [2068, 0]
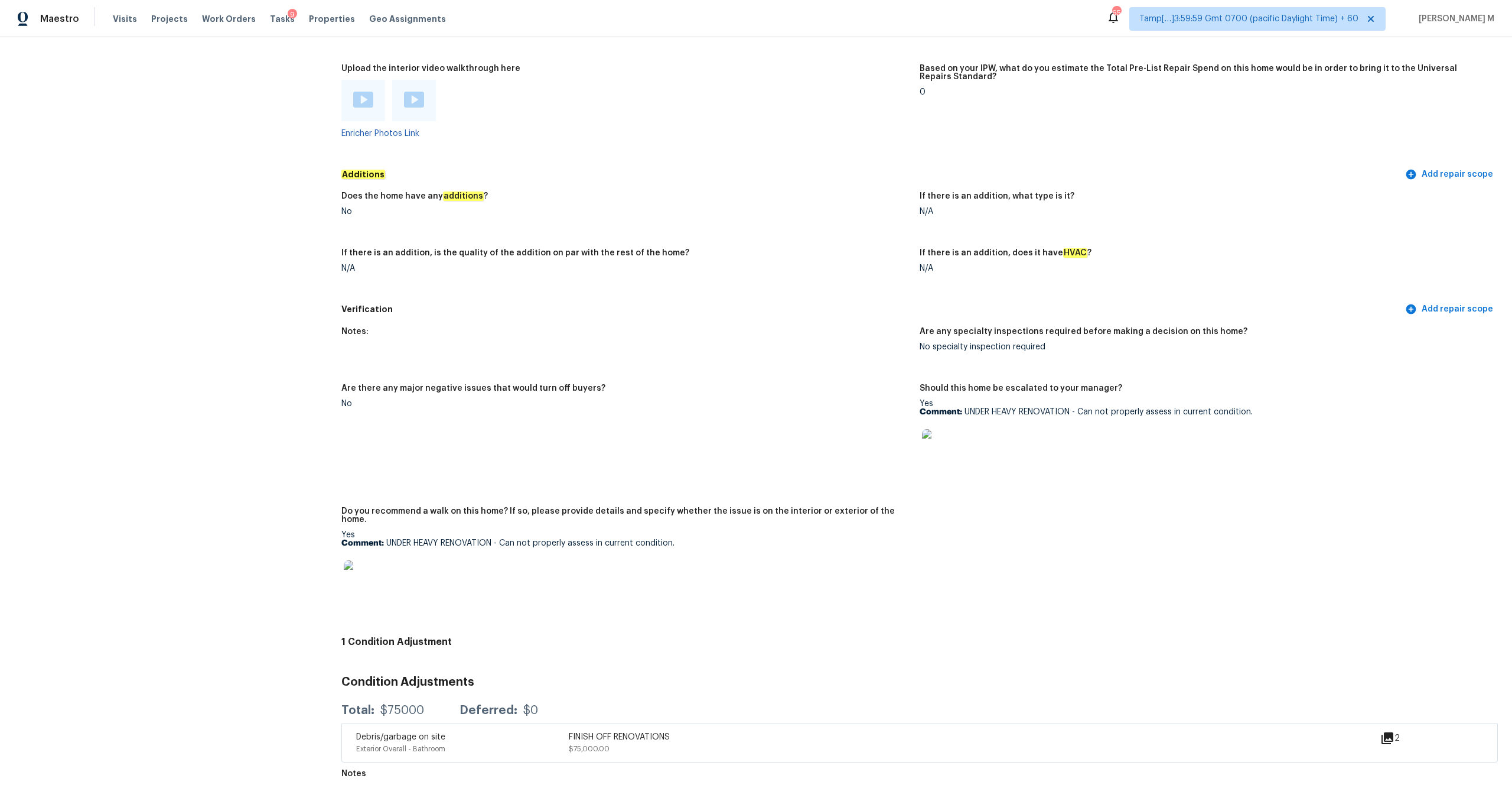
drag, startPoint x: 374, startPoint y: 698, endPoint x: 385, endPoint y: 697, distance: 11.0
click at [385, 410] on div "Total: $75000 Deferred: $0" at bounding box center [440, 710] width 197 height 12
click at [376, 410] on div "Total: $75000 Deferred: $0" at bounding box center [440, 710] width 197 height 12
drag, startPoint x: 378, startPoint y: 692, endPoint x: 441, endPoint y: 690, distance: 63.0
click at [441, 410] on div "Total: $75000 Deferred: $0" at bounding box center [440, 710] width 197 height 12
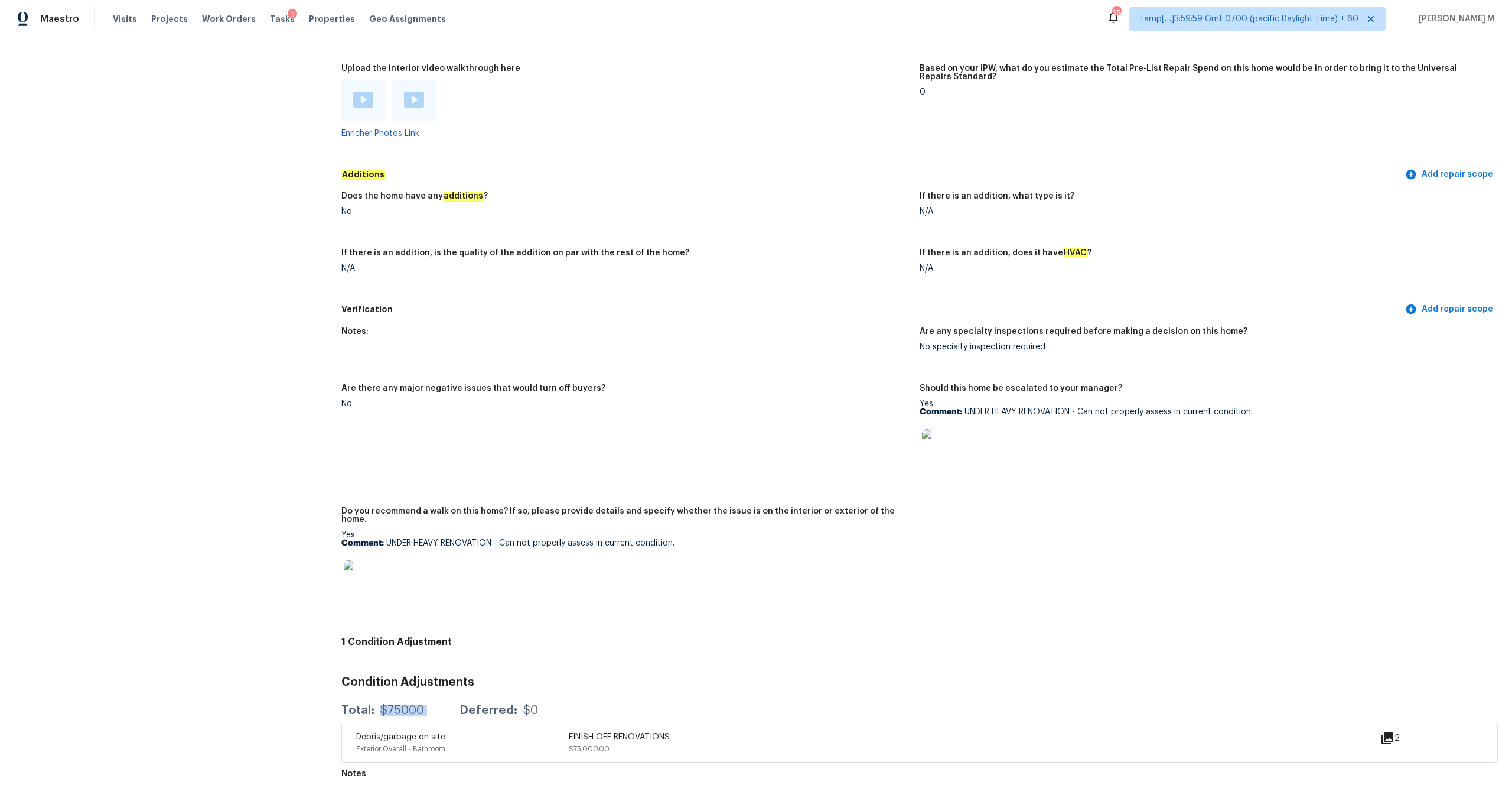
copy div "$75000"
drag, startPoint x: 506, startPoint y: 526, endPoint x: 680, endPoint y: 525, distance: 174.0
click at [680, 410] on p "Comment: UNDER HEAVY RENOVATION - Can not properly assess in current condition." at bounding box center [626, 543] width 569 height 8
copy p "Can not properly assess in current condition."
drag, startPoint x: 374, startPoint y: 697, endPoint x: 442, endPoint y: 697, distance: 68.0
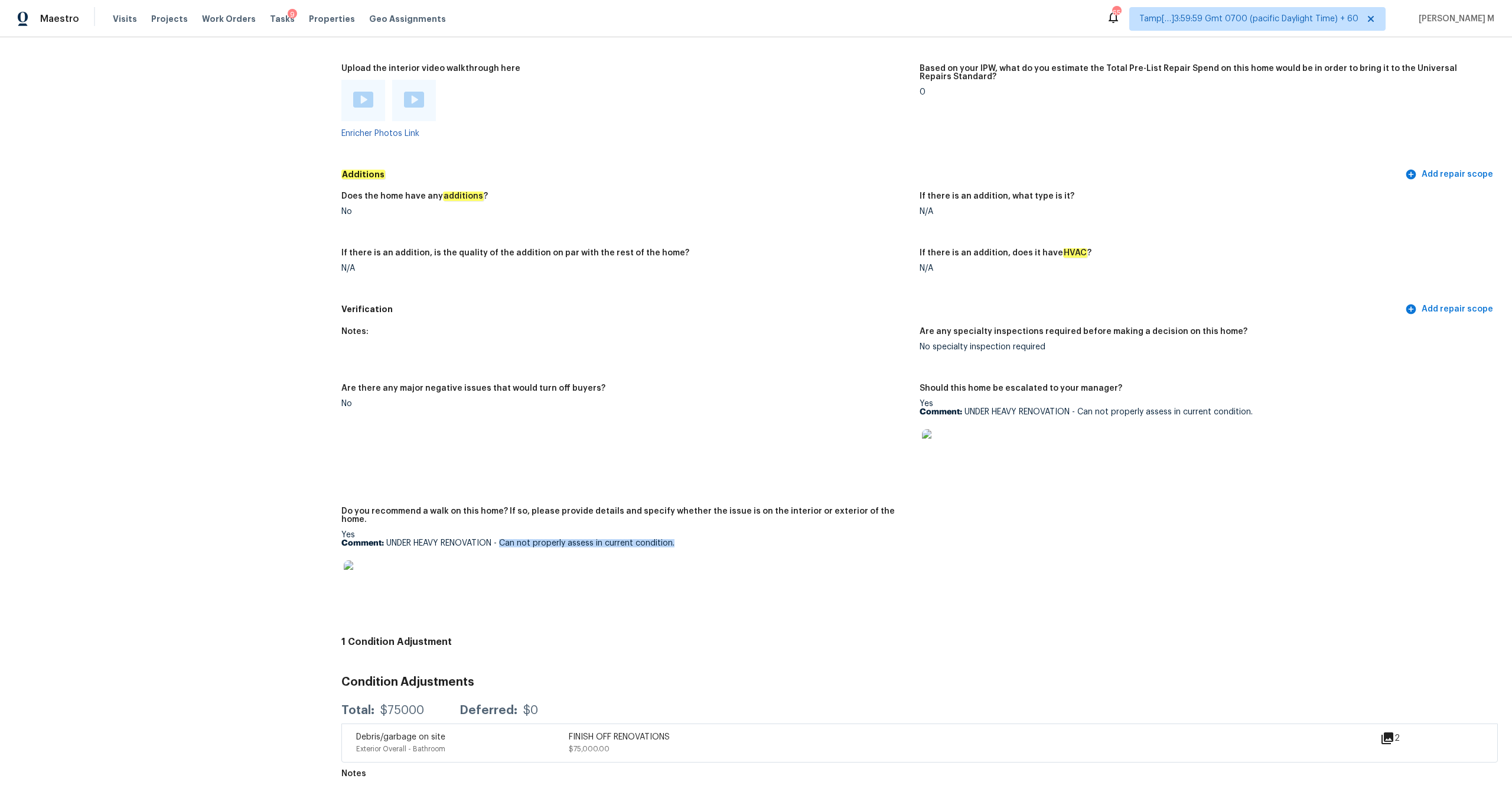
click at [442, 410] on div "Total: $75000 Deferred: $0" at bounding box center [440, 710] width 197 height 12
copy div "$75000"
click at [116, 23] on span "Visits" at bounding box center [125, 18] width 24 height 12
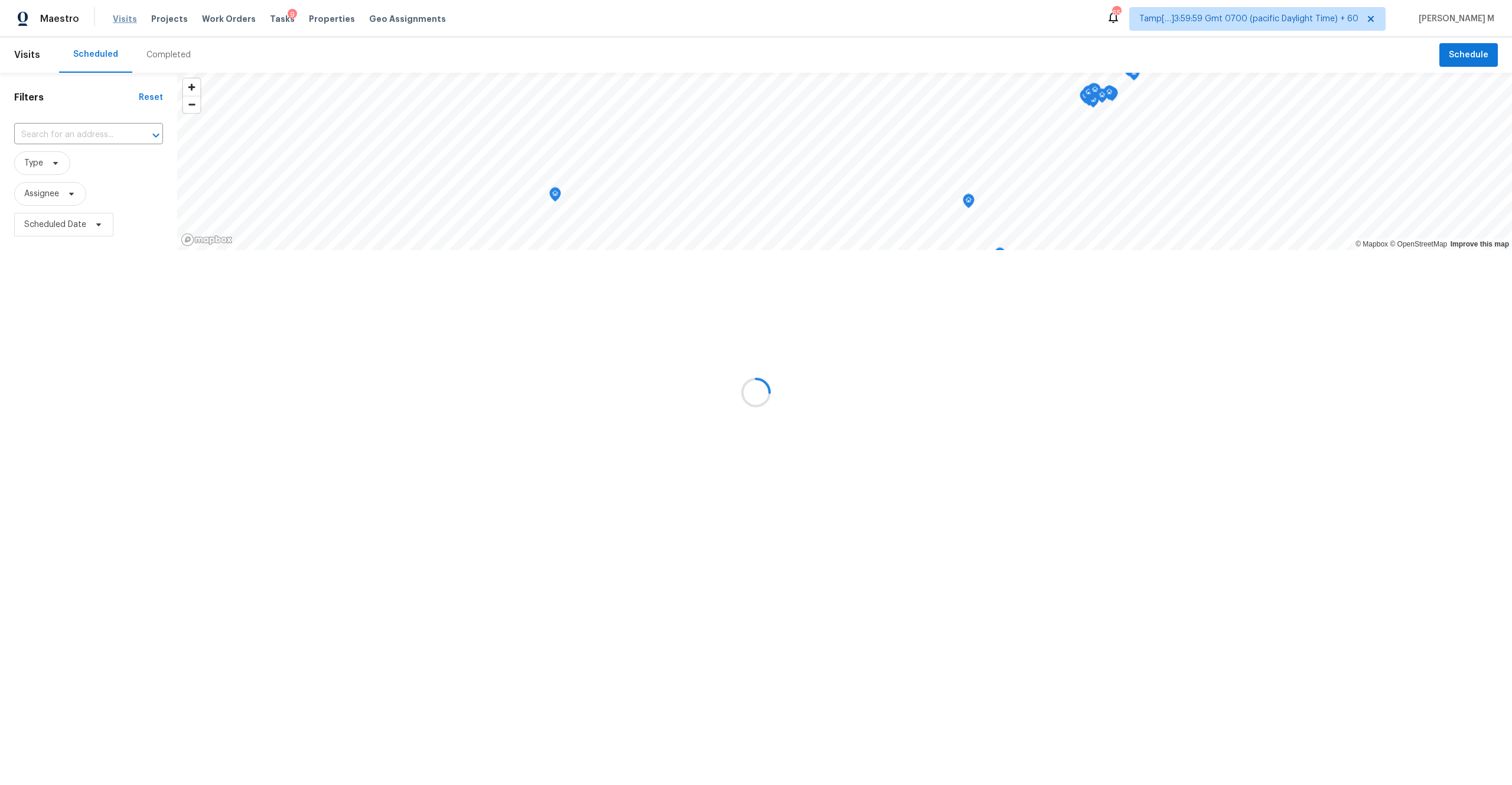
click at [116, 23] on div at bounding box center [756, 392] width 1512 height 785
click at [168, 52] on div at bounding box center [756, 392] width 1512 height 785
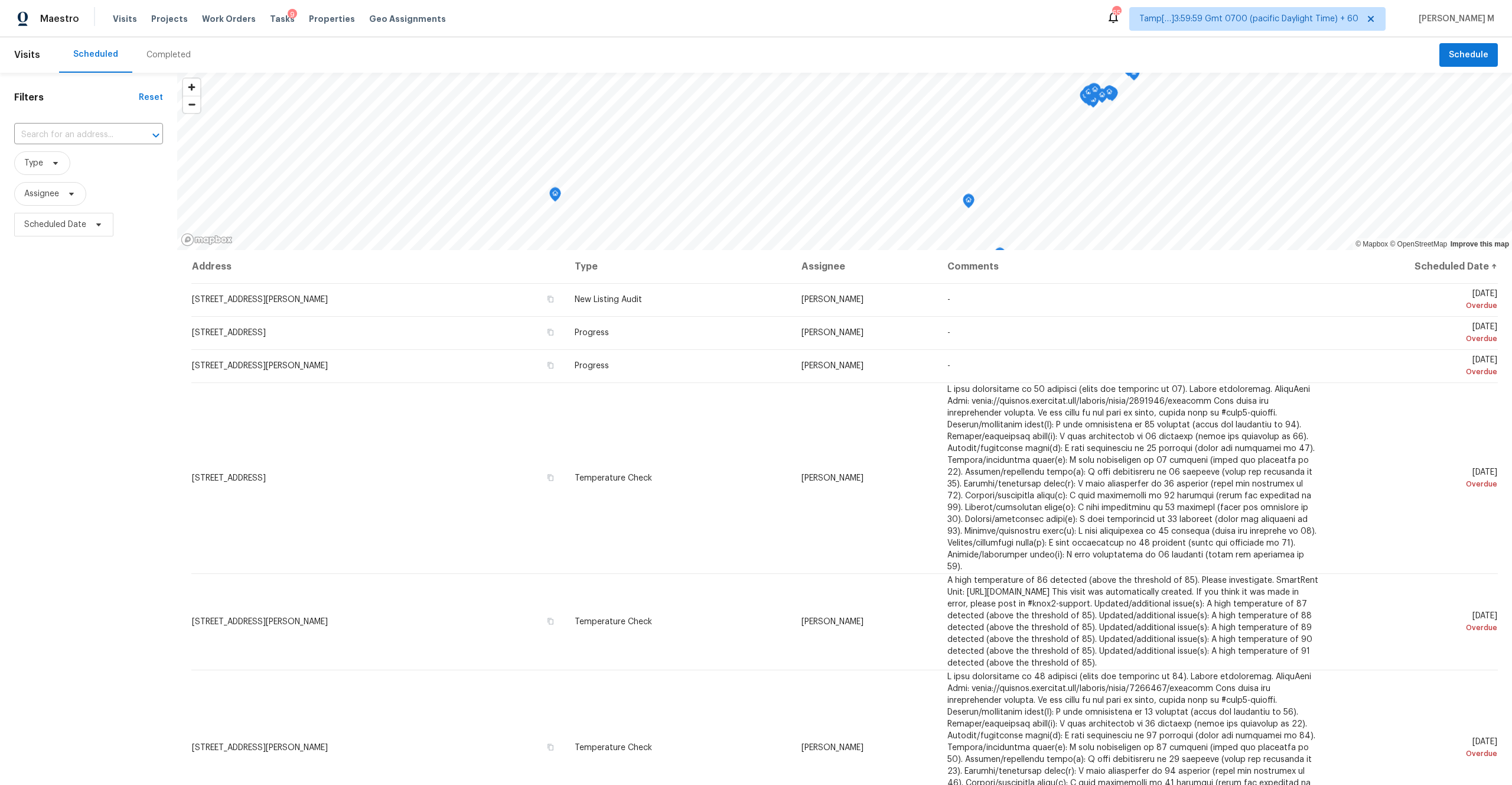
click at [167, 55] on div "Completed" at bounding box center [168, 55] width 45 height 12
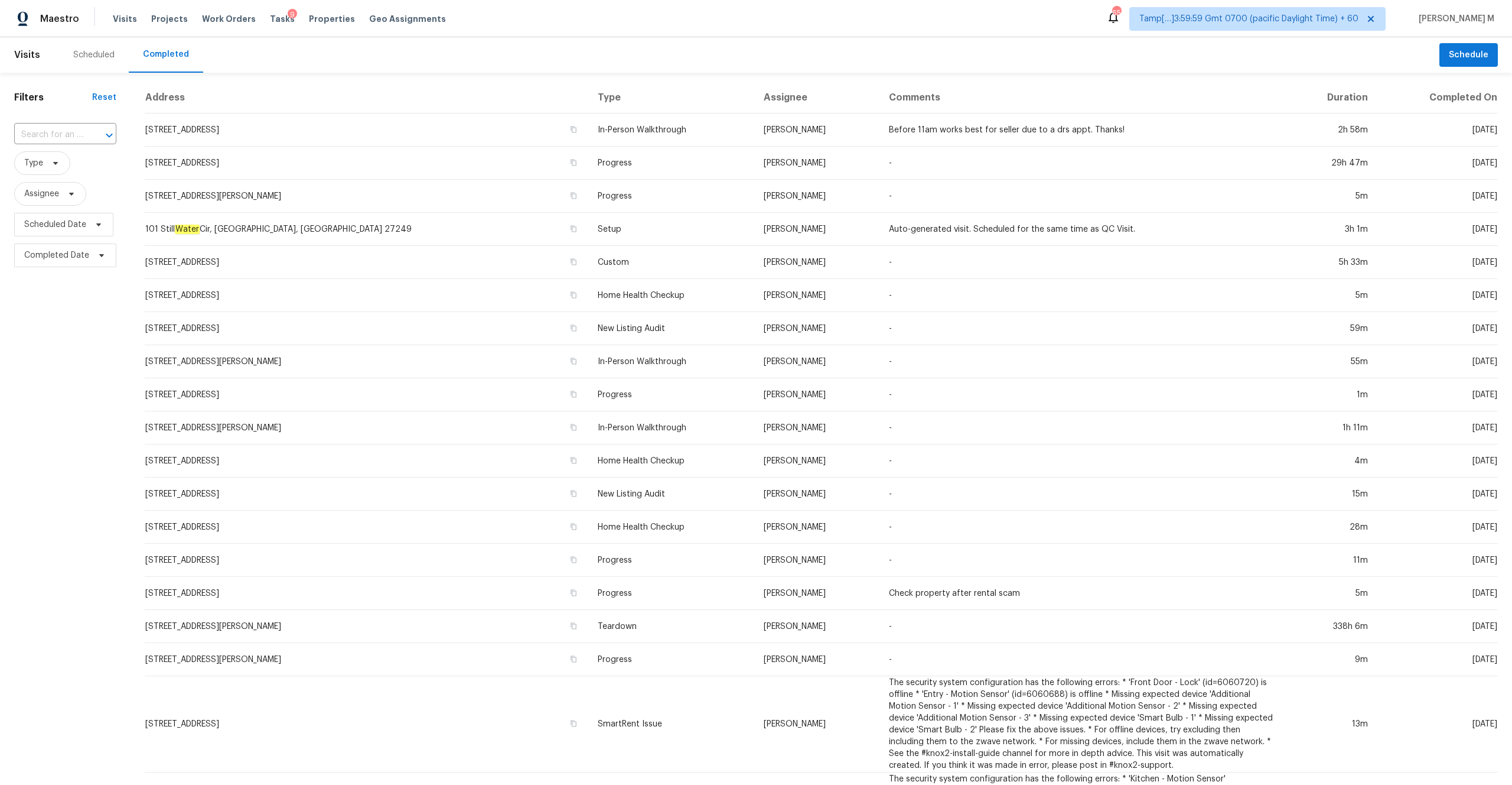
click at [102, 134] on icon "Open" at bounding box center [109, 135] width 14 height 14
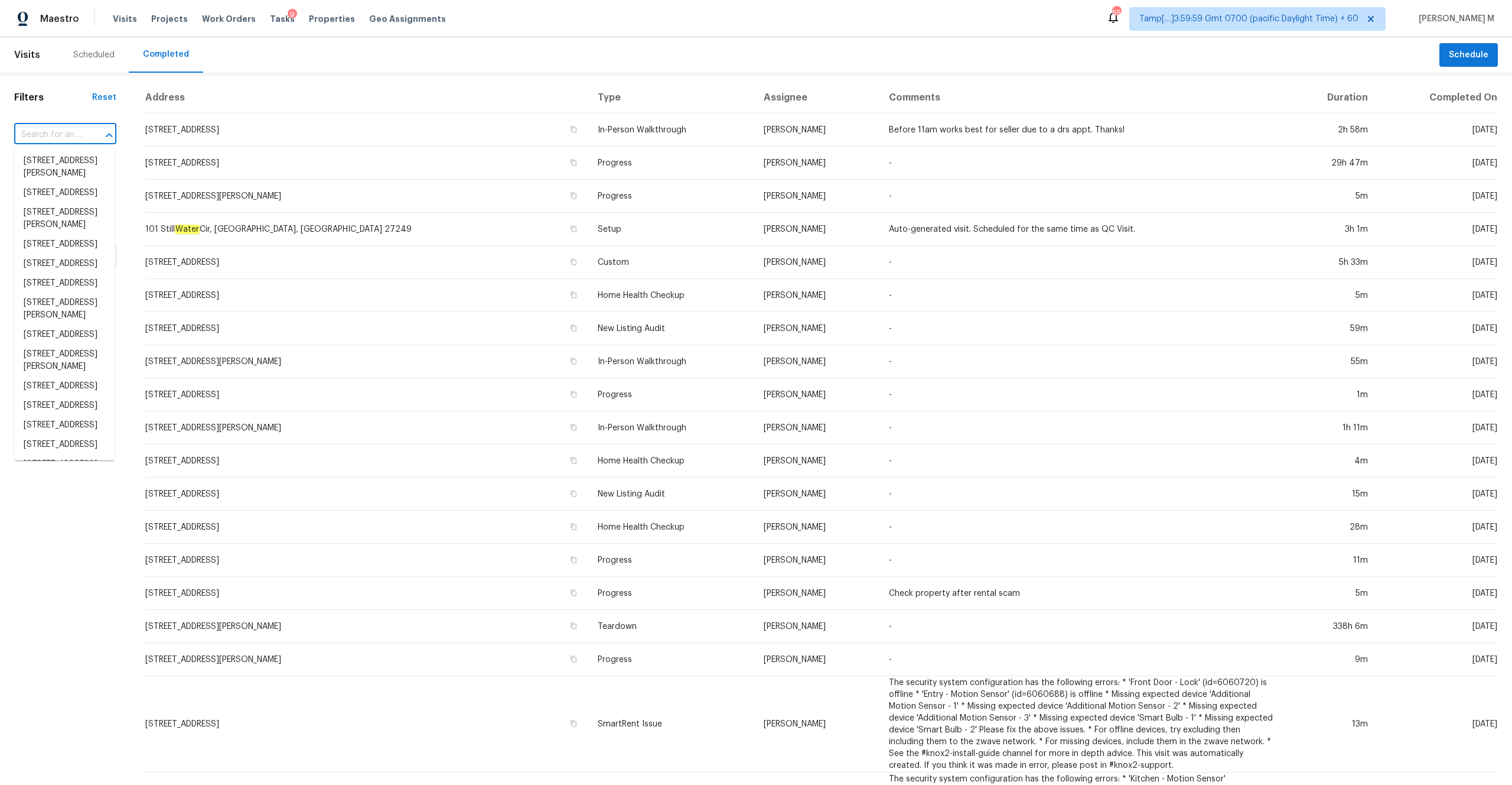
click at [87, 134] on div at bounding box center [100, 135] width 30 height 16
paste input "7210 SW 179th Court Rd, Dunnellon, FL 34432"
type input "7210 SW 179th Court Rd, Dunnellon, FL 34432"
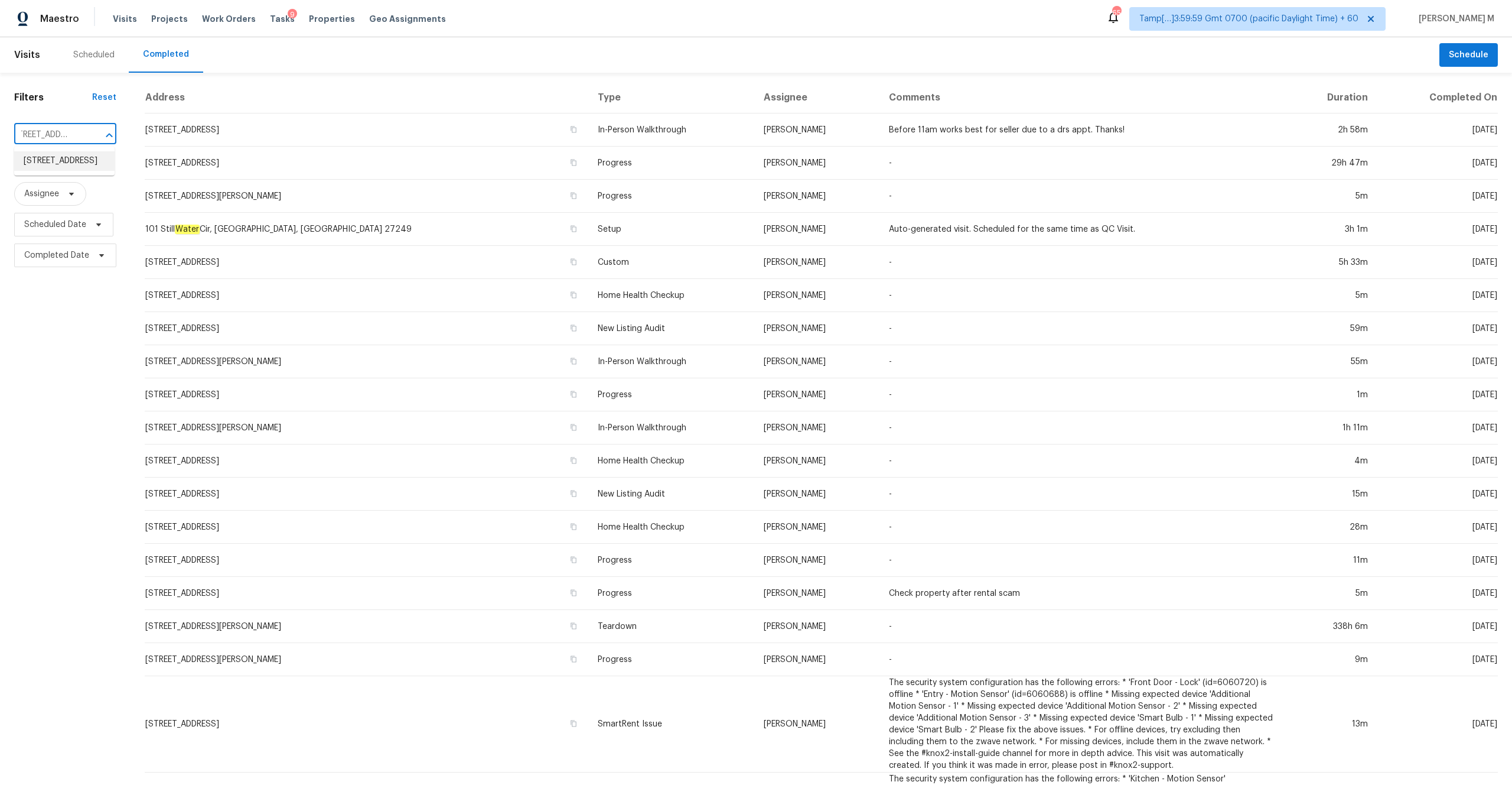
click at [70, 162] on li "7210 SW 179th Court Rd, Dunnellon, FL 34432" at bounding box center [64, 161] width 100 height 20
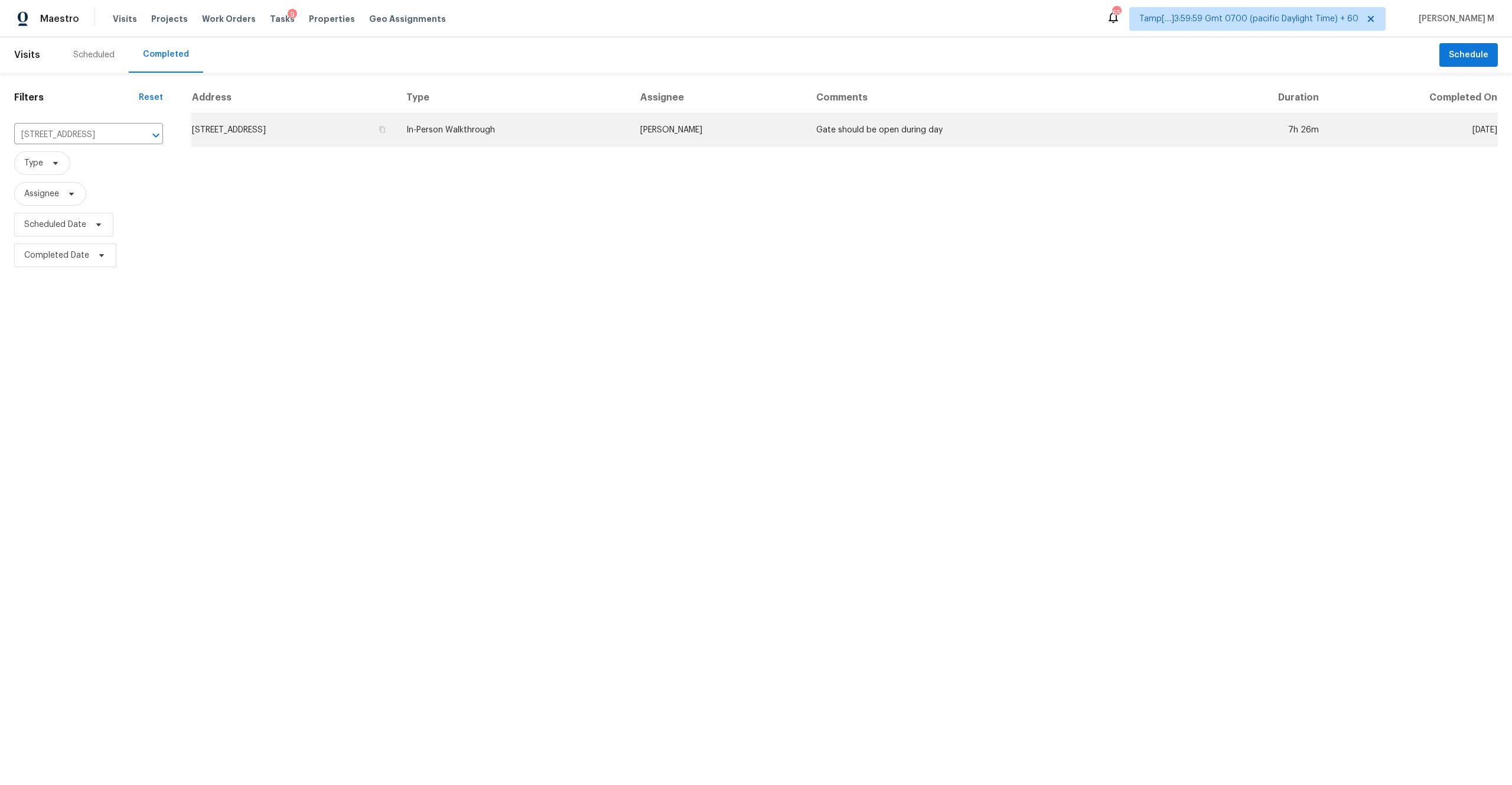
click at [379, 128] on td "7210 SW 179th Court Rd, Dunnellon, FL 34432" at bounding box center [294, 130] width 206 height 33
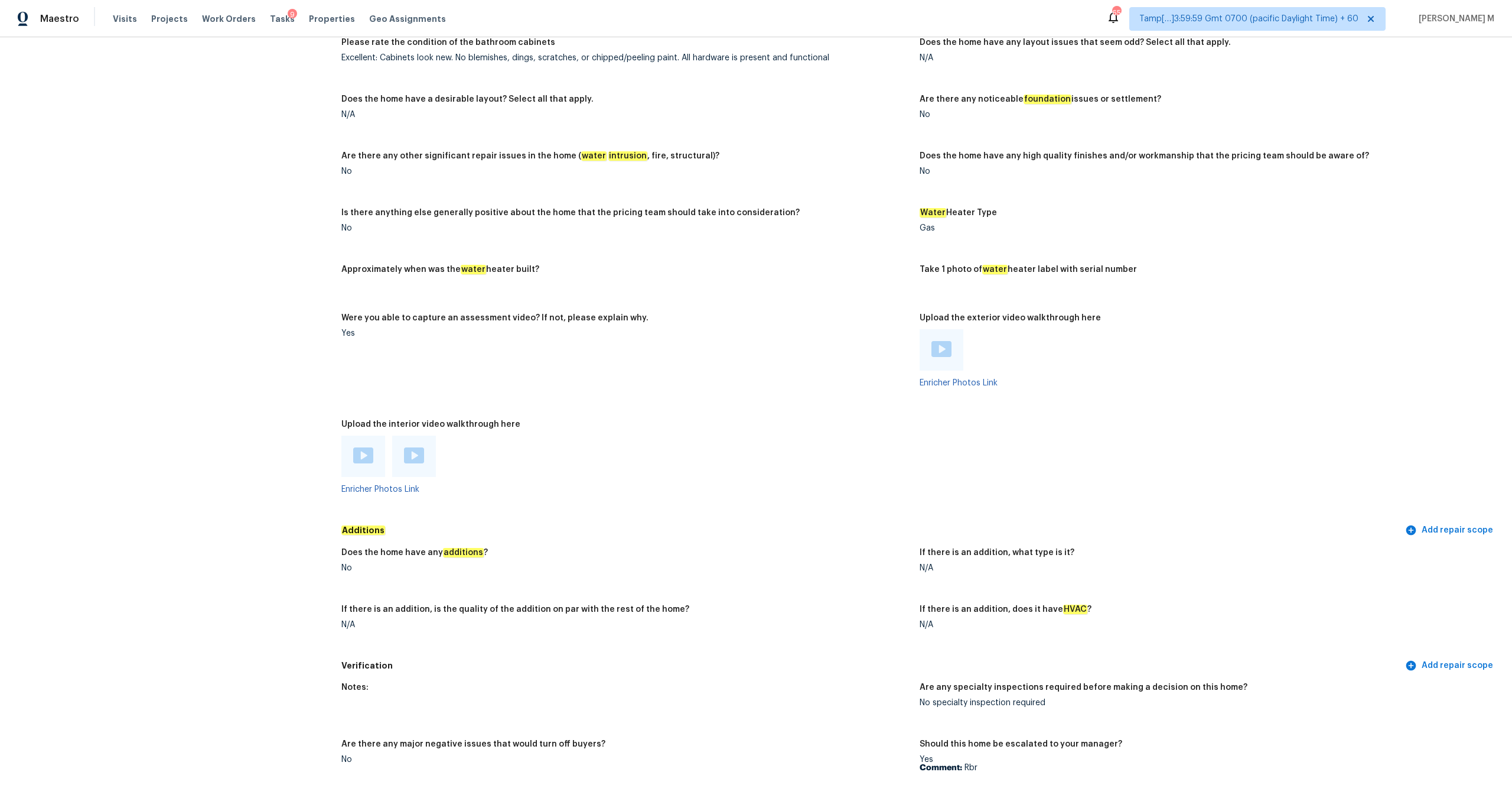
scroll to position [1971, 0]
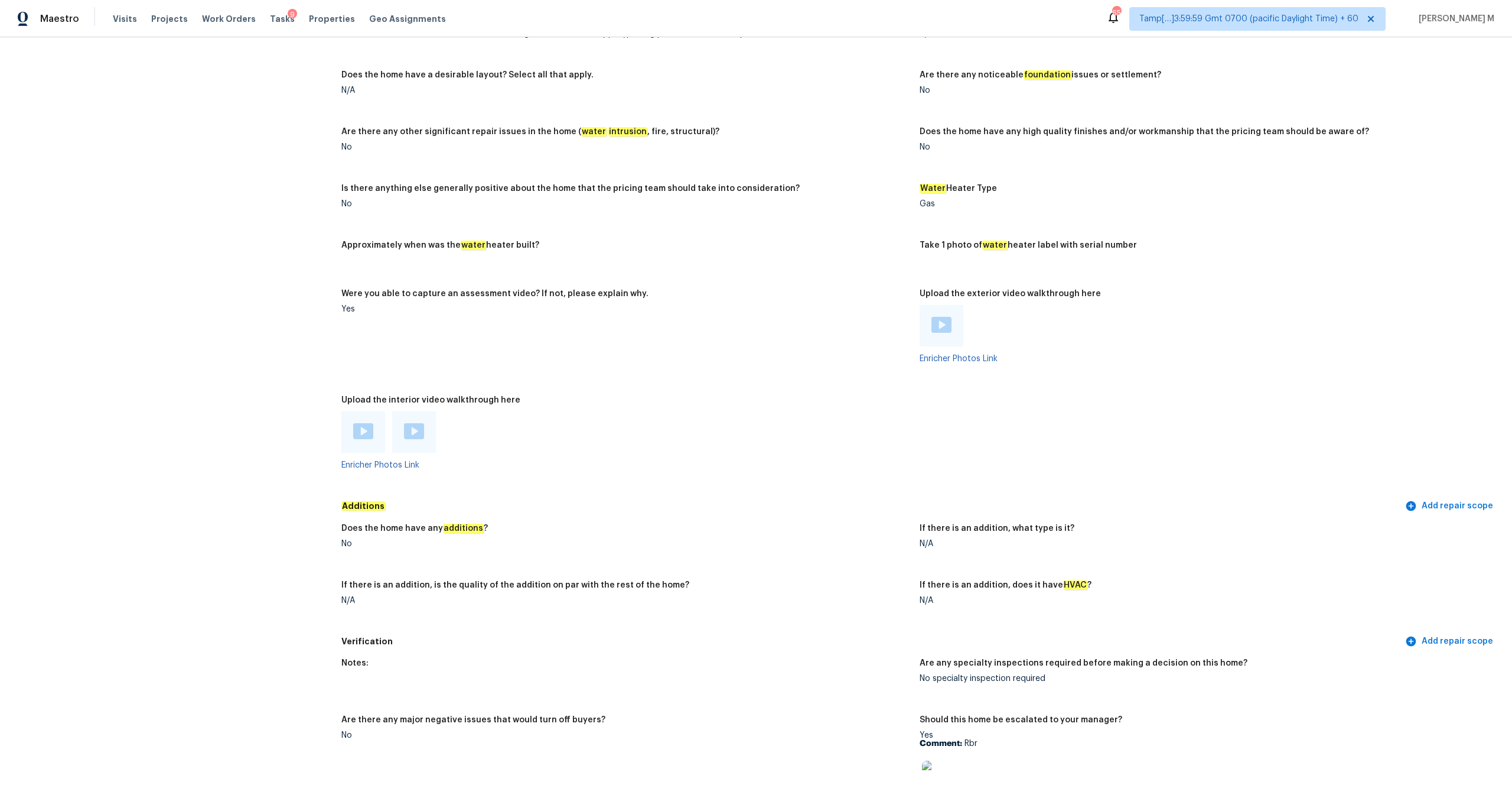
click at [371, 410] on div at bounding box center [364, 432] width 44 height 41
click at [361, 410] on img at bounding box center [363, 431] width 20 height 16
click at [424, 410] on div at bounding box center [414, 432] width 44 height 41
click at [415, 410] on img at bounding box center [414, 431] width 20 height 16
click at [850, 319] on img at bounding box center [942, 325] width 20 height 16
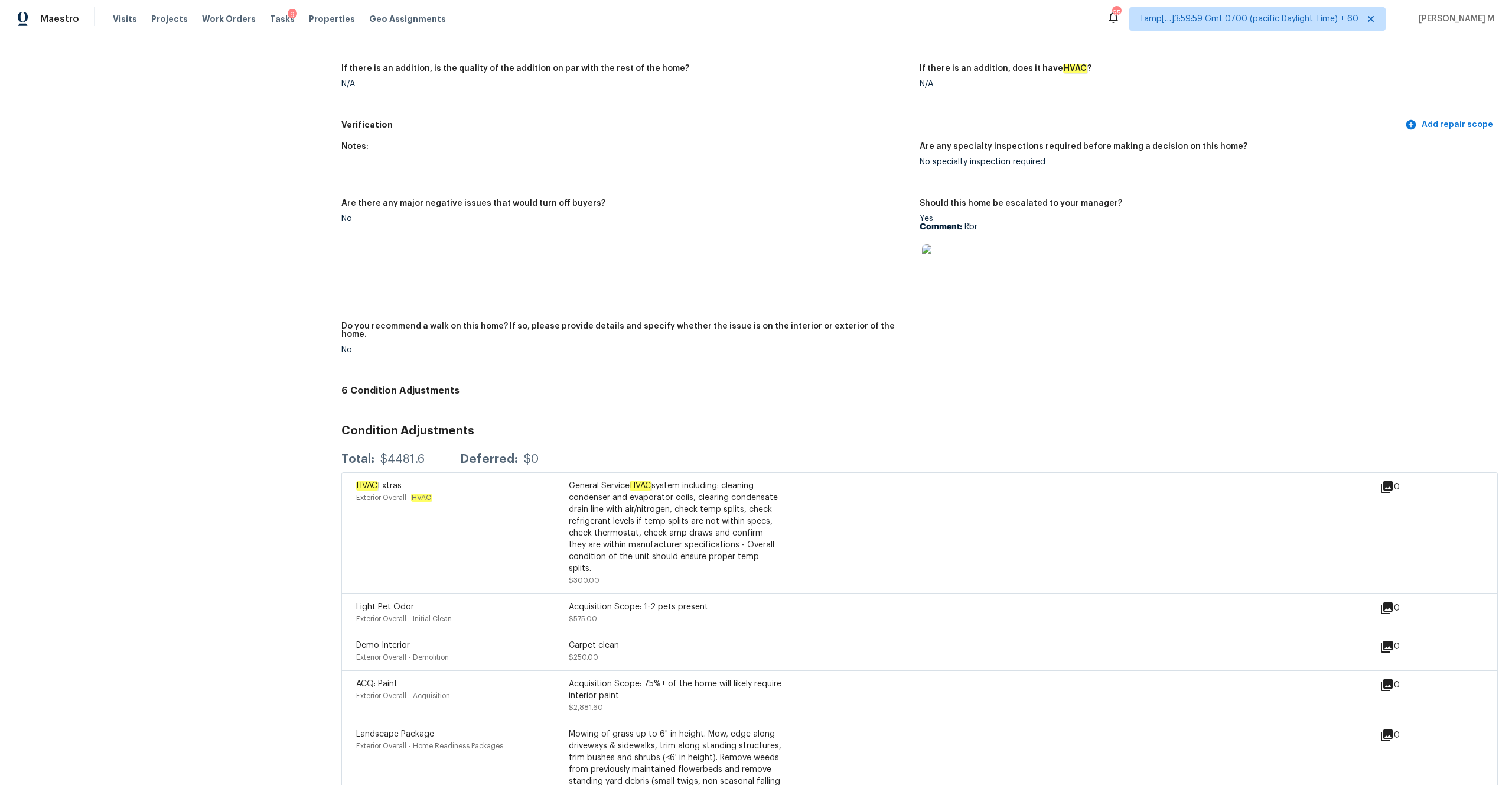
scroll to position [2652, 0]
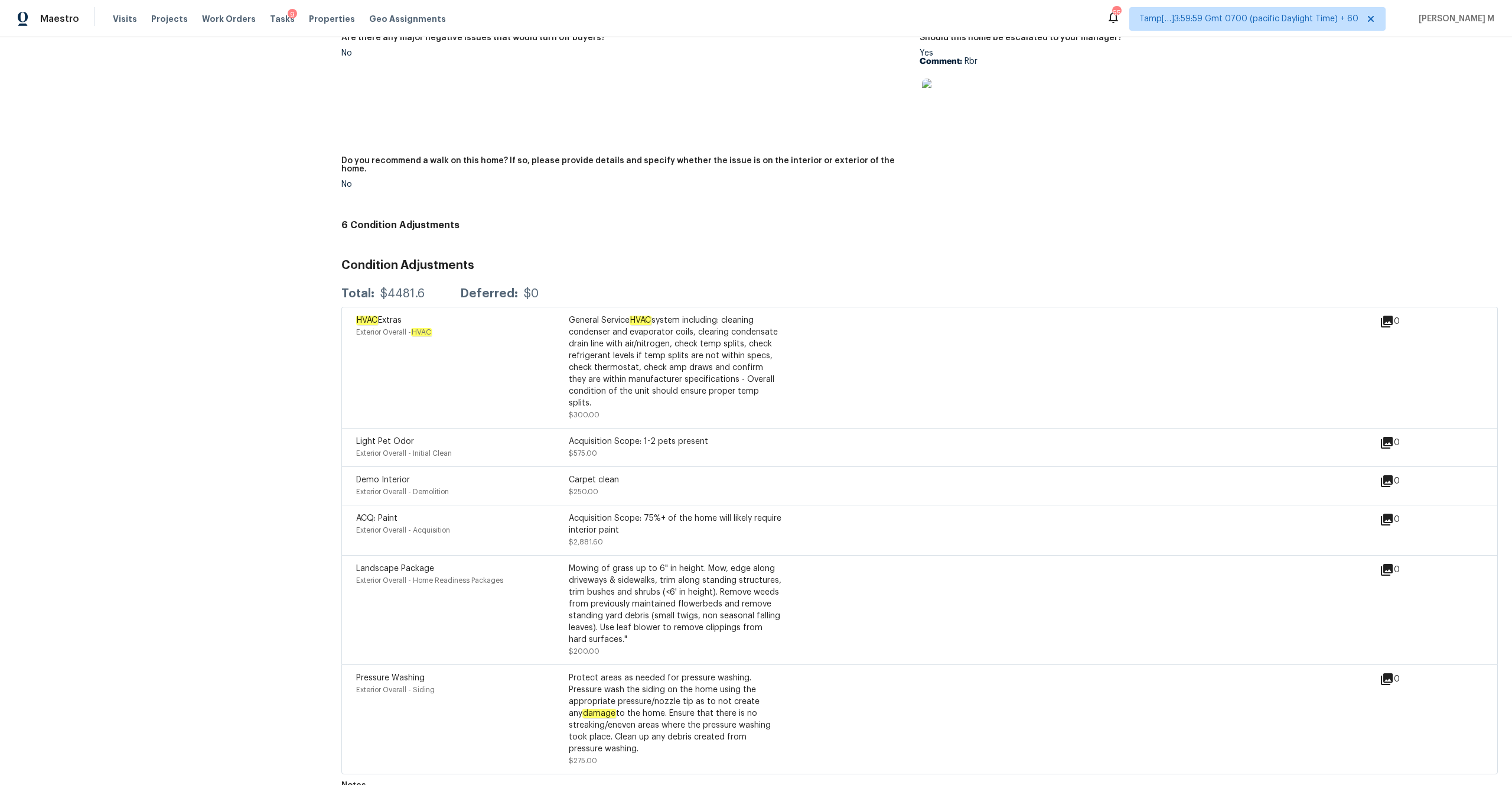
click at [850, 262] on div "Condition Adjustments Total: $4481.6 Deferred: $0 HVAC Extras Exterior Overall …" at bounding box center [920, 512] width 1157 height 525
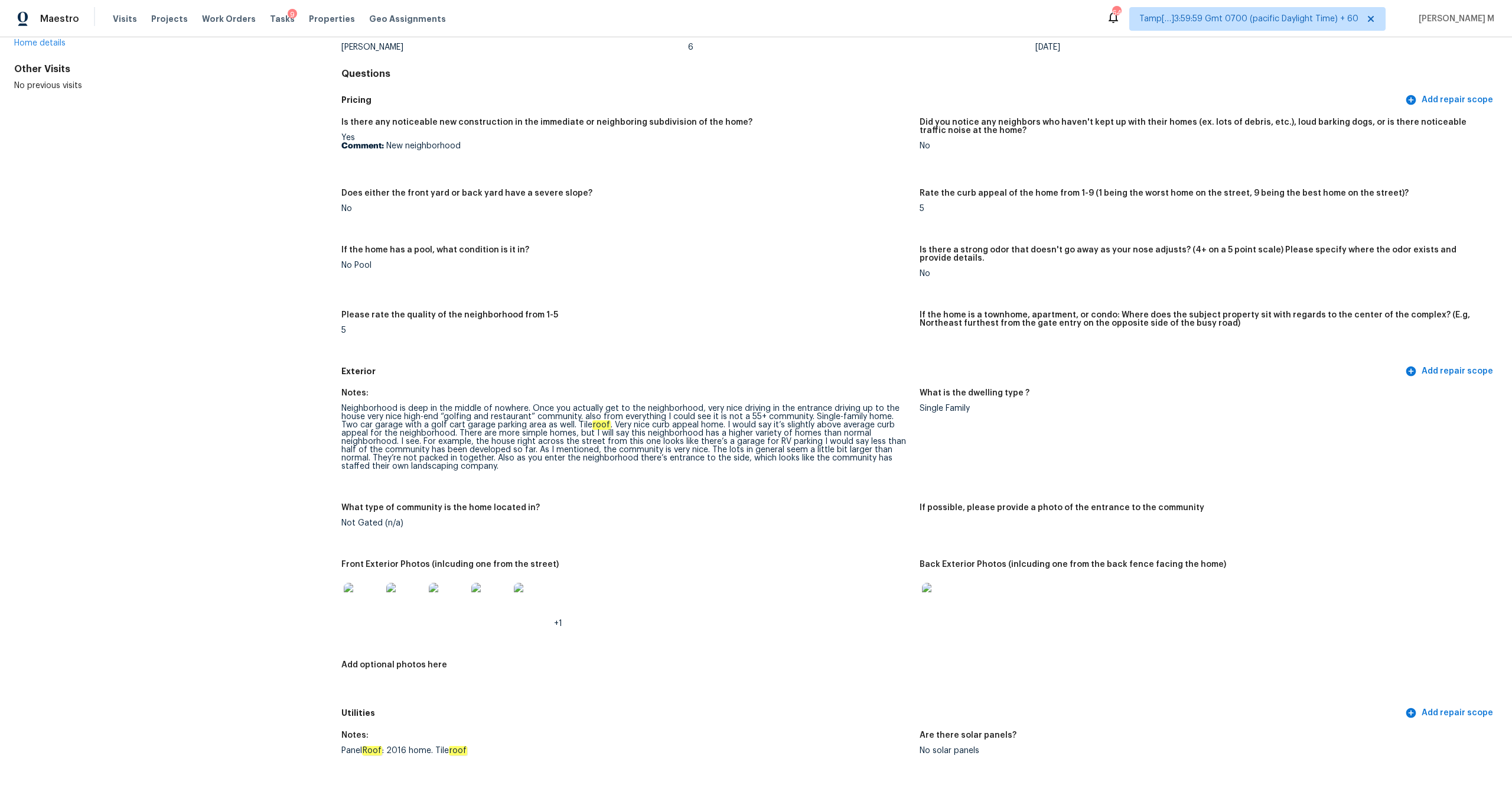
scroll to position [0, 0]
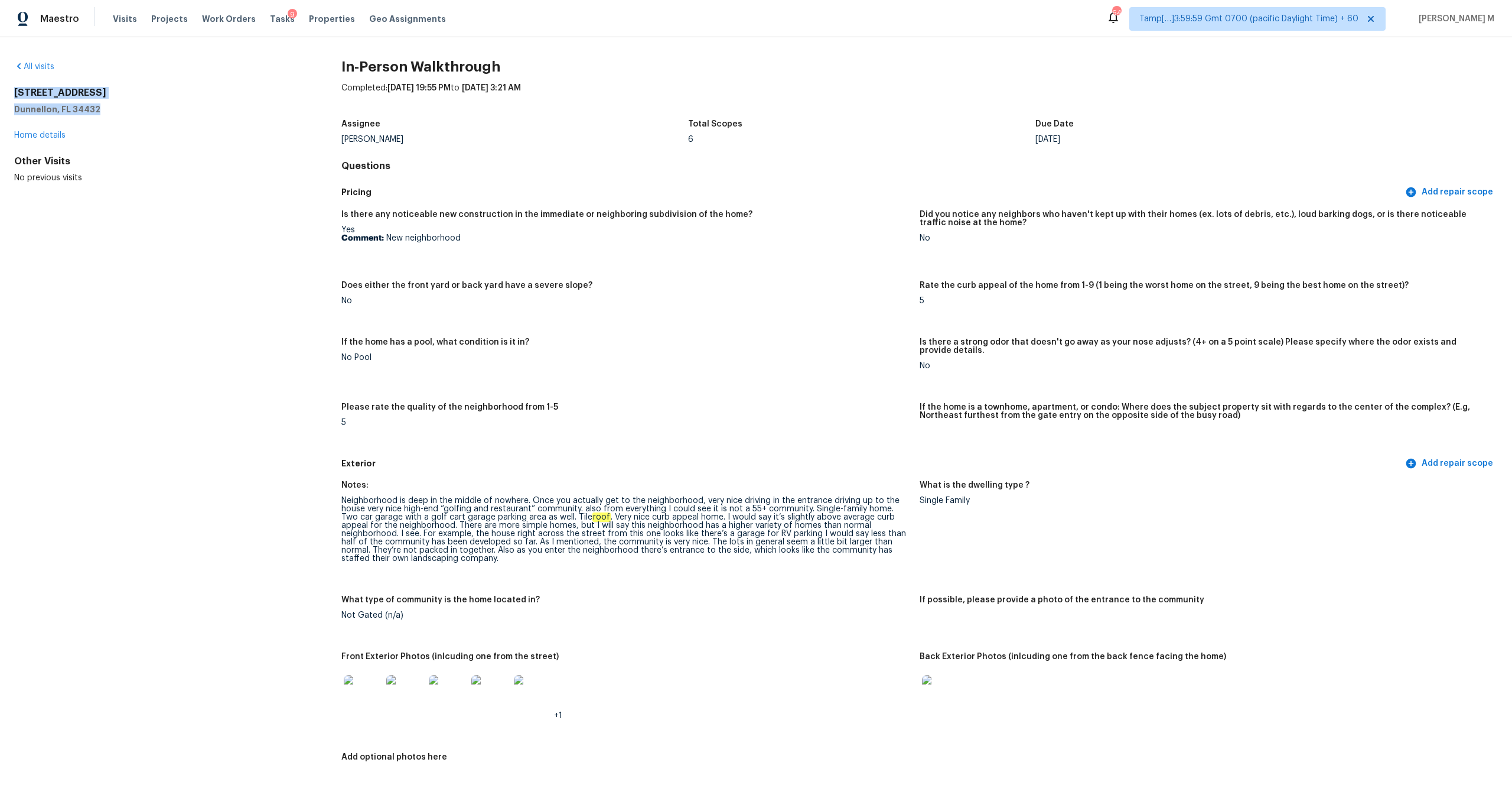
drag, startPoint x: 9, startPoint y: 90, endPoint x: 113, endPoint y: 111, distance: 106.1
click at [113, 111] on div "All visits 7210 SW 179th Court Rd Dunnellon, FL 34432 Home details Other Visits…" at bounding box center [756, 411] width 1512 height 747
copy div "7210 SW 179th Court Rd Dunnellon, FL 34432"
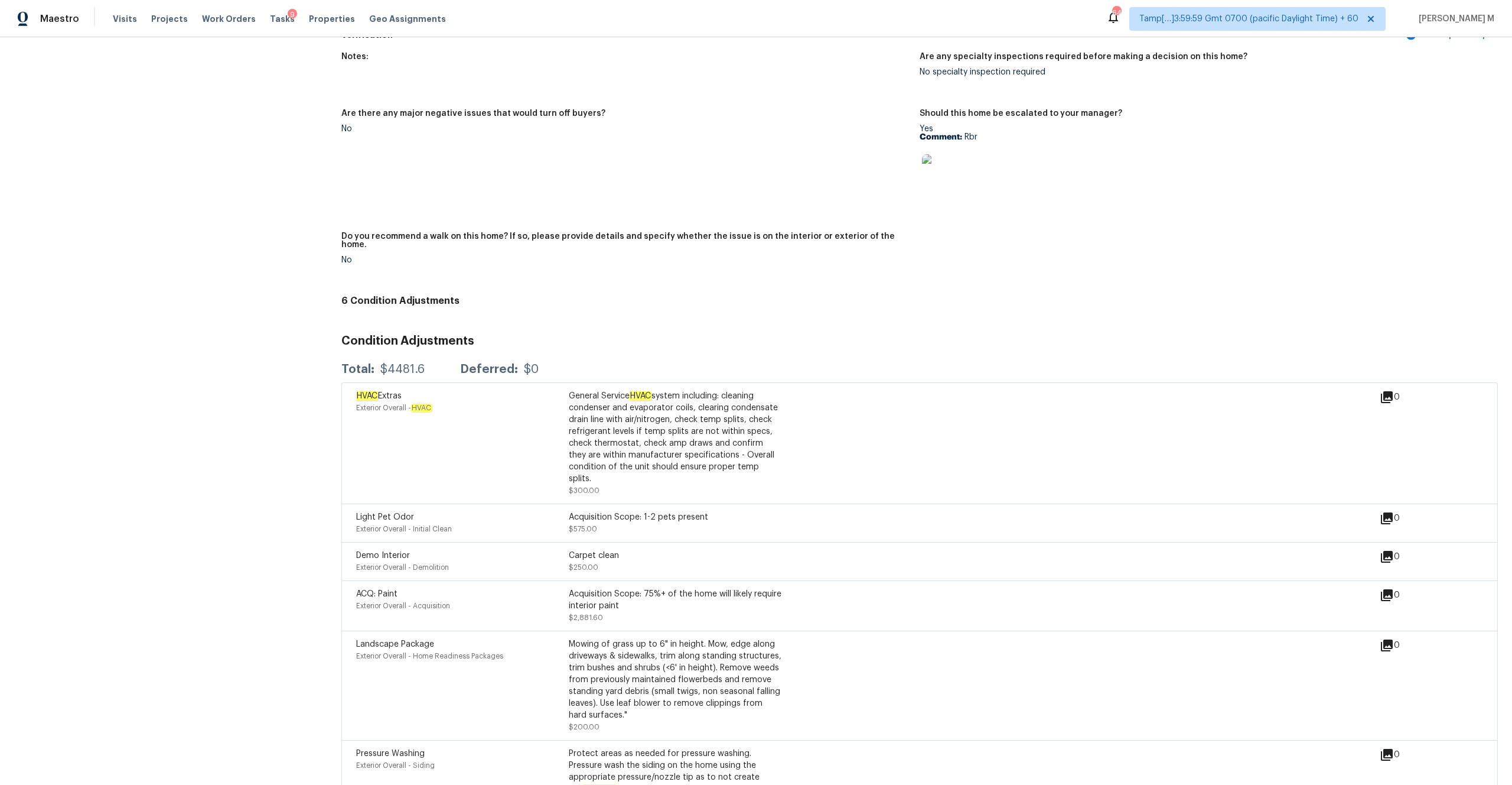
scroll to position [2652, 0]
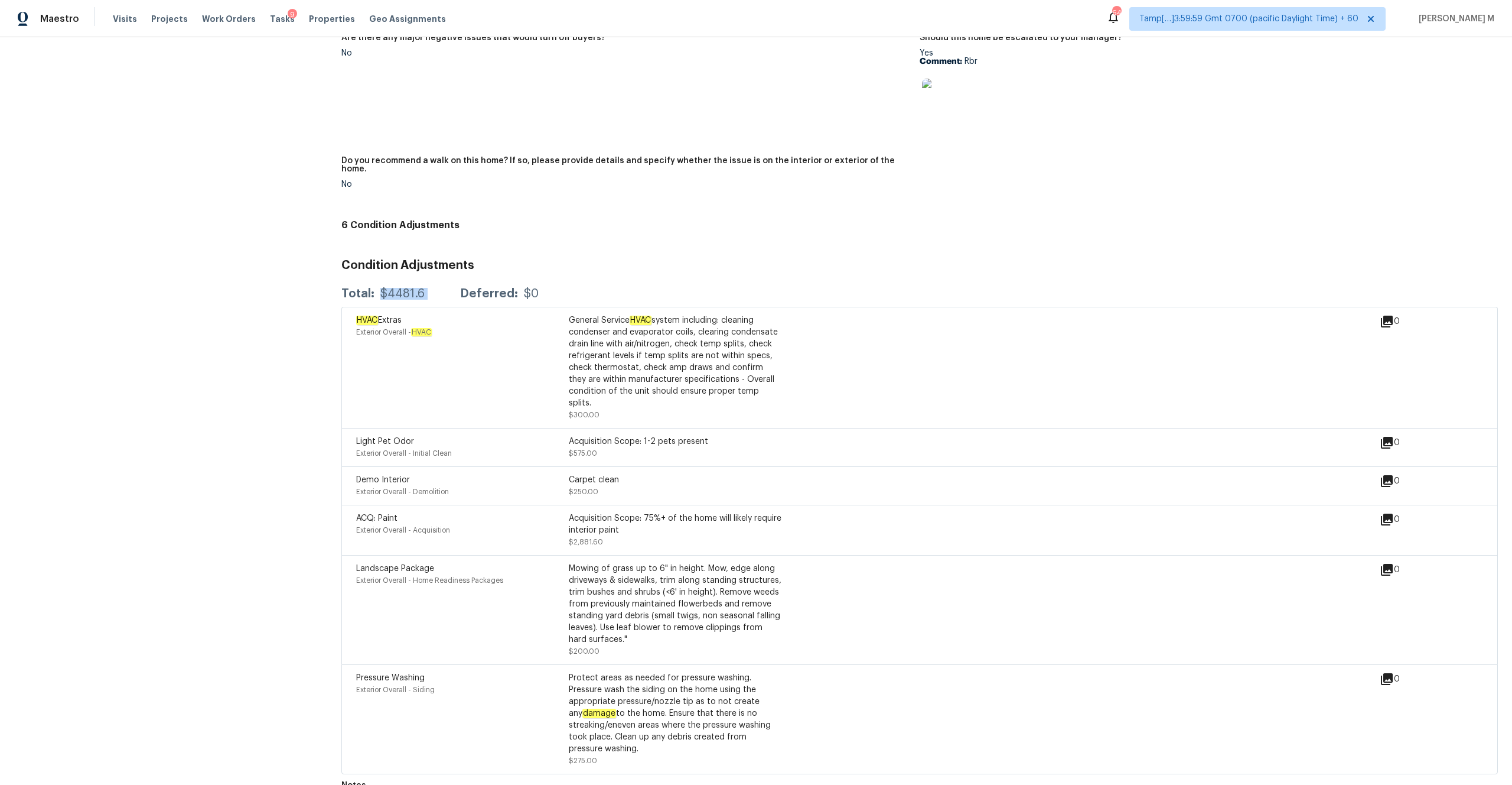
drag, startPoint x: 381, startPoint y: 280, endPoint x: 449, endPoint y: 277, distance: 68.1
click at [449, 288] on div "Total: $4481.6 Deferred: $0" at bounding box center [440, 294] width 197 height 12
copy div "$4481.6"
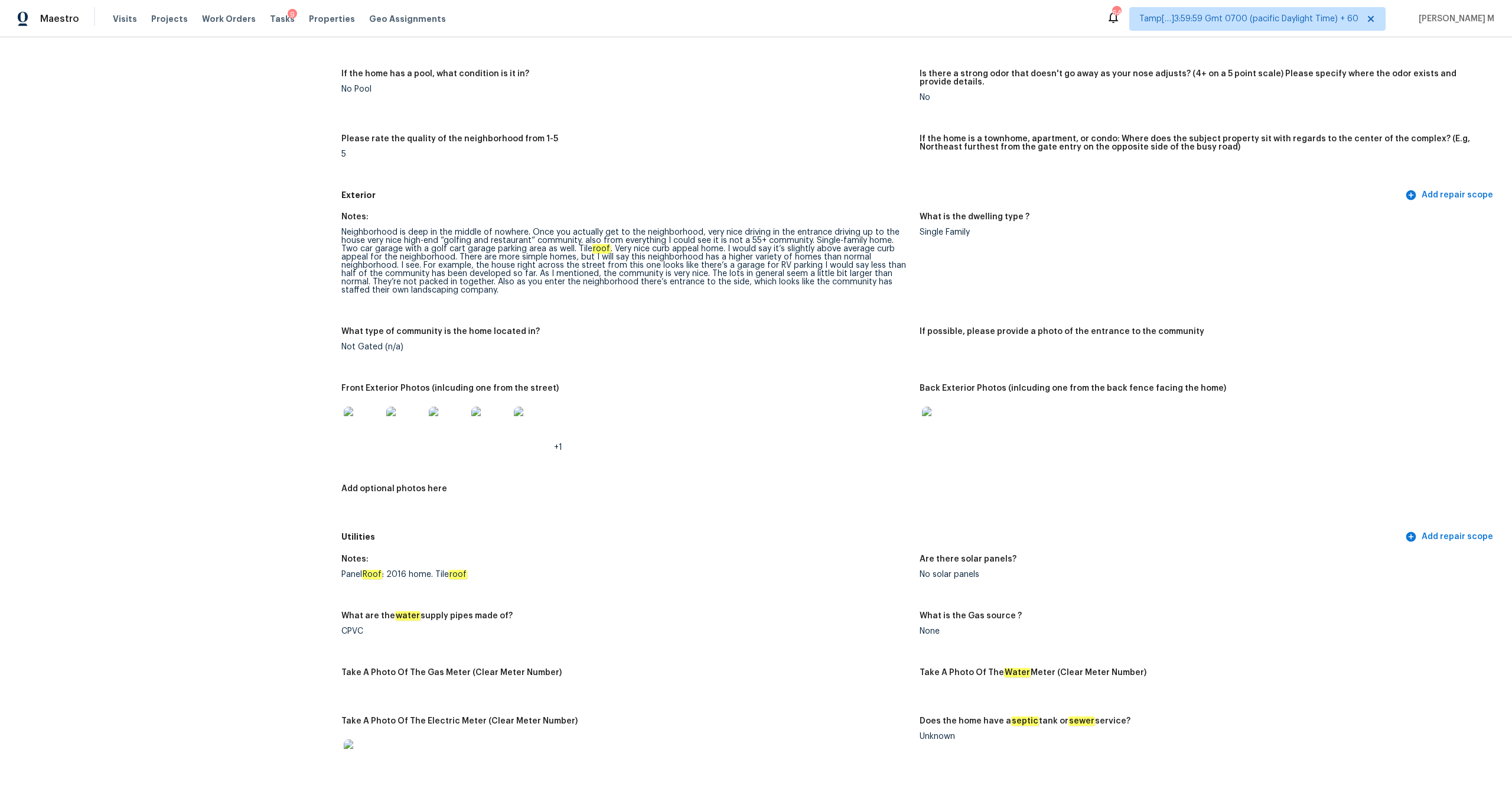
scroll to position [0, 0]
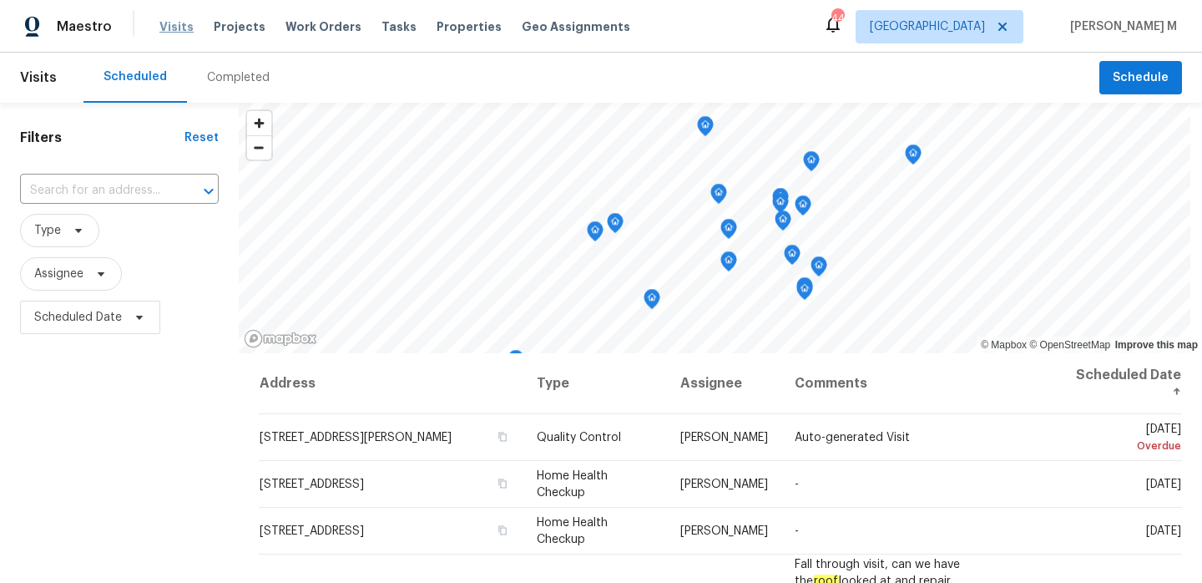
click at [170, 28] on span "Visits" at bounding box center [176, 26] width 34 height 17
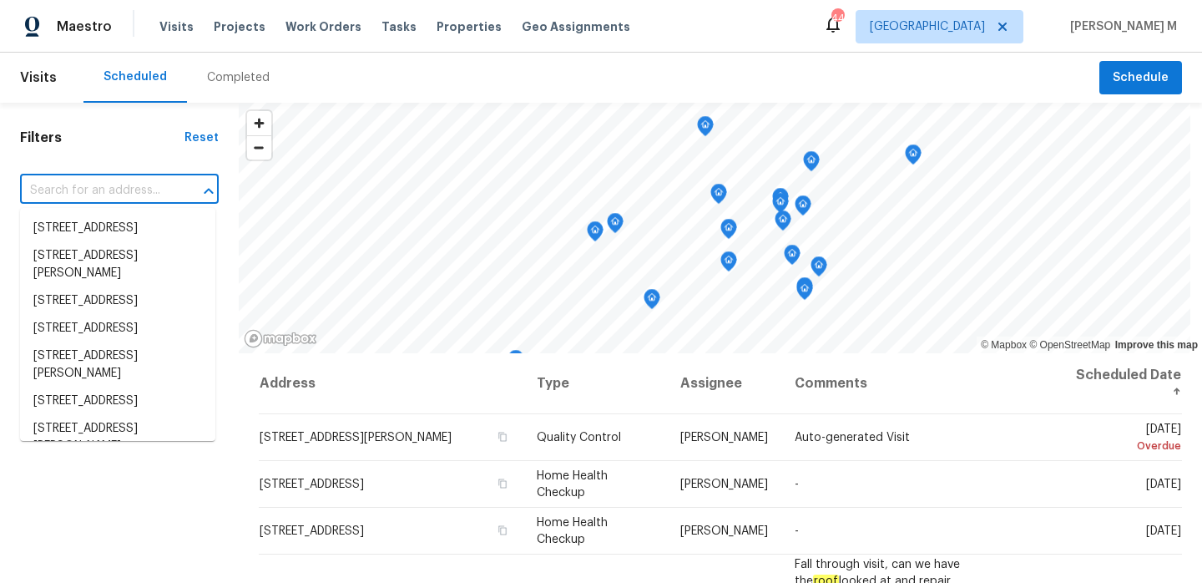
click at [132, 195] on input "text" at bounding box center [96, 191] width 152 height 26
paste input "[STREET_ADDRESS][PERSON_NAME]"
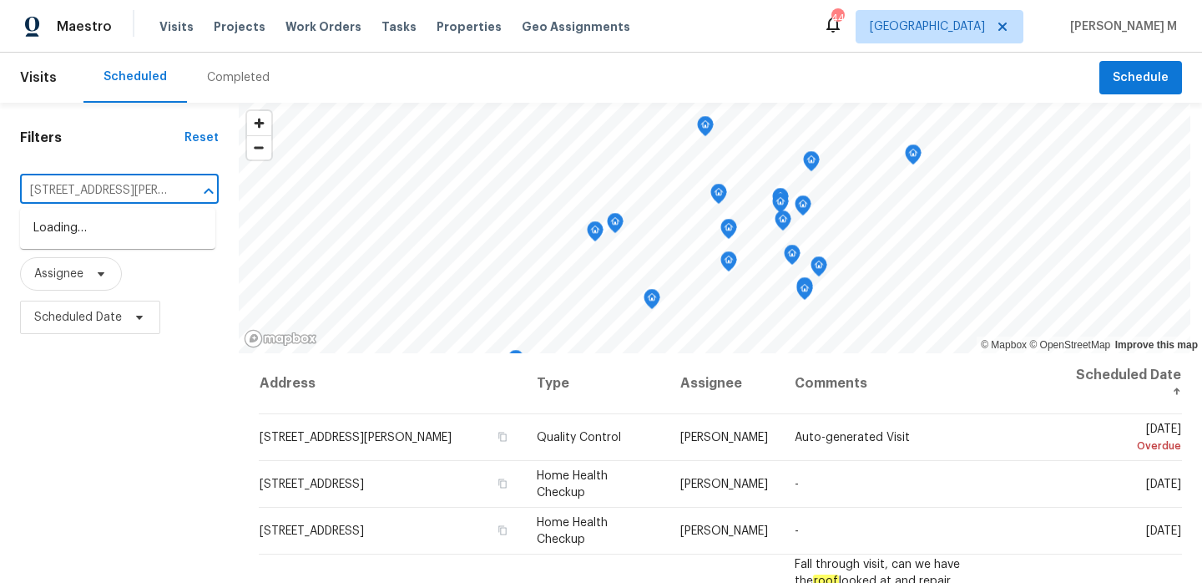
scroll to position [0, 53]
type input "[STREET_ADDRESS][PERSON_NAME]"
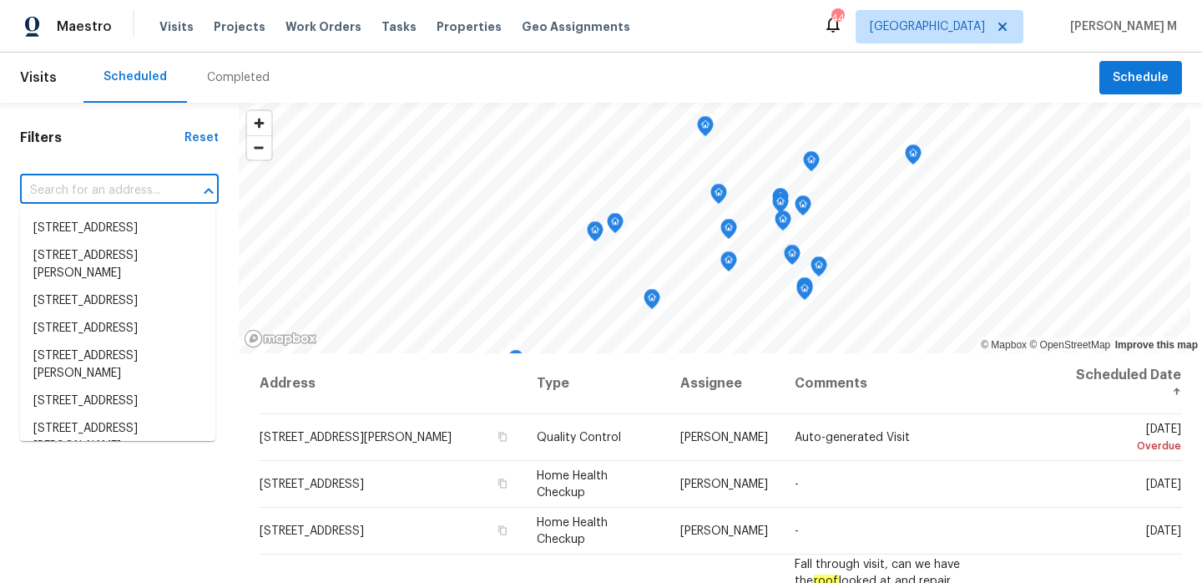
scroll to position [0, 0]
click at [972, 26] on span "Dallas" at bounding box center [927, 26] width 115 height 17
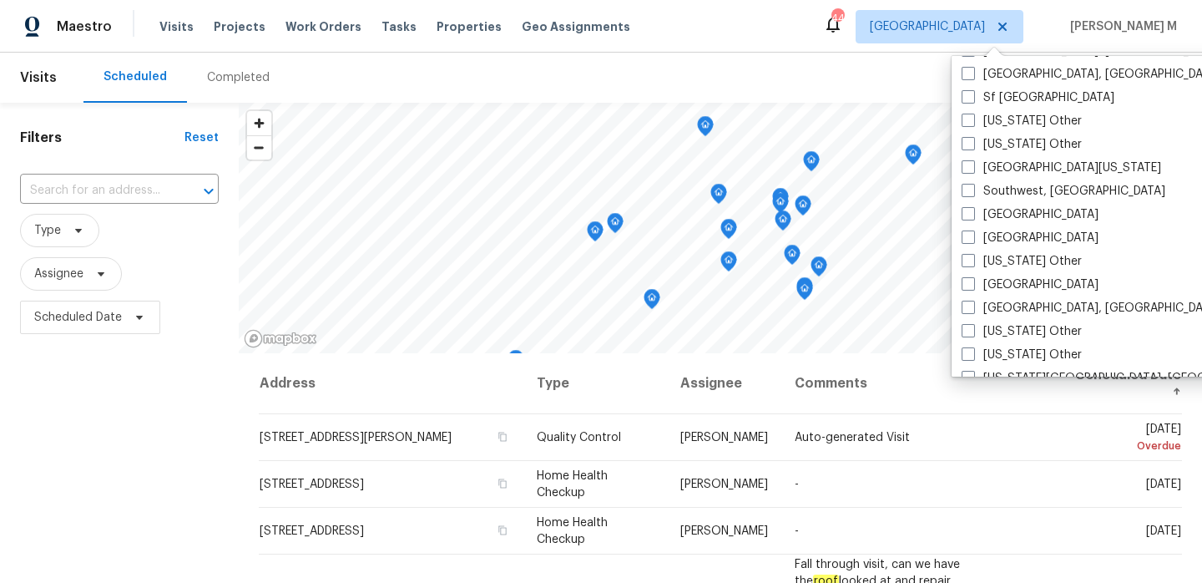
scroll to position [2314, 0]
click at [989, 235] on label "Tampa" at bounding box center [1030, 238] width 137 height 17
click at [973, 235] on input "Tampa" at bounding box center [967, 235] width 11 height 11
checkbox input "true"
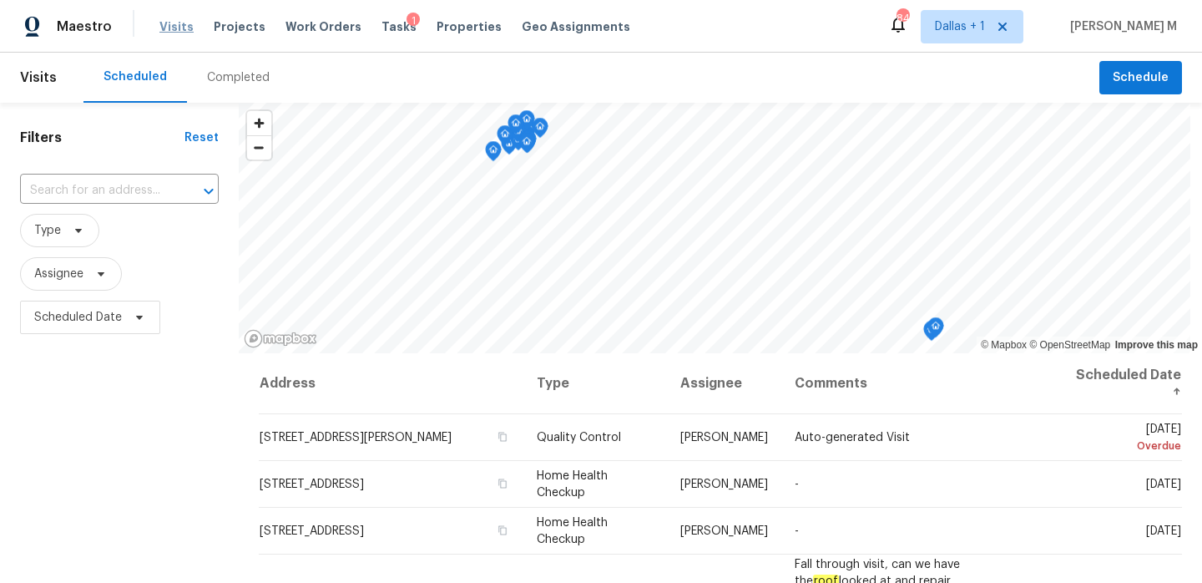
click at [181, 23] on span "Visits" at bounding box center [176, 26] width 34 height 17
click at [216, 81] on div "Completed" at bounding box center [238, 77] width 63 height 17
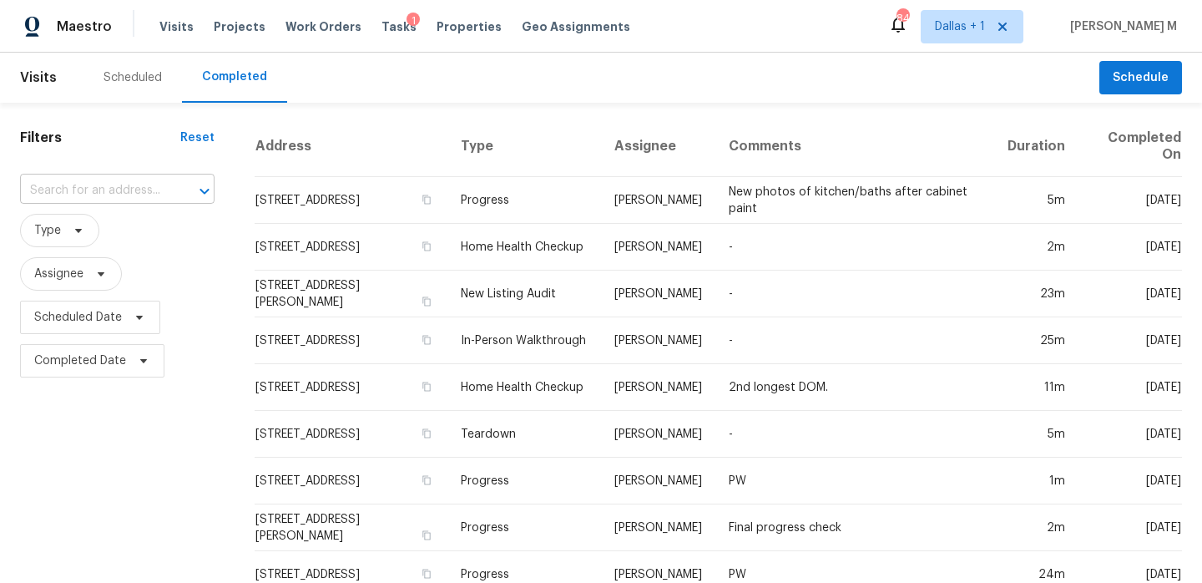
click at [111, 193] on input "text" at bounding box center [94, 191] width 148 height 26
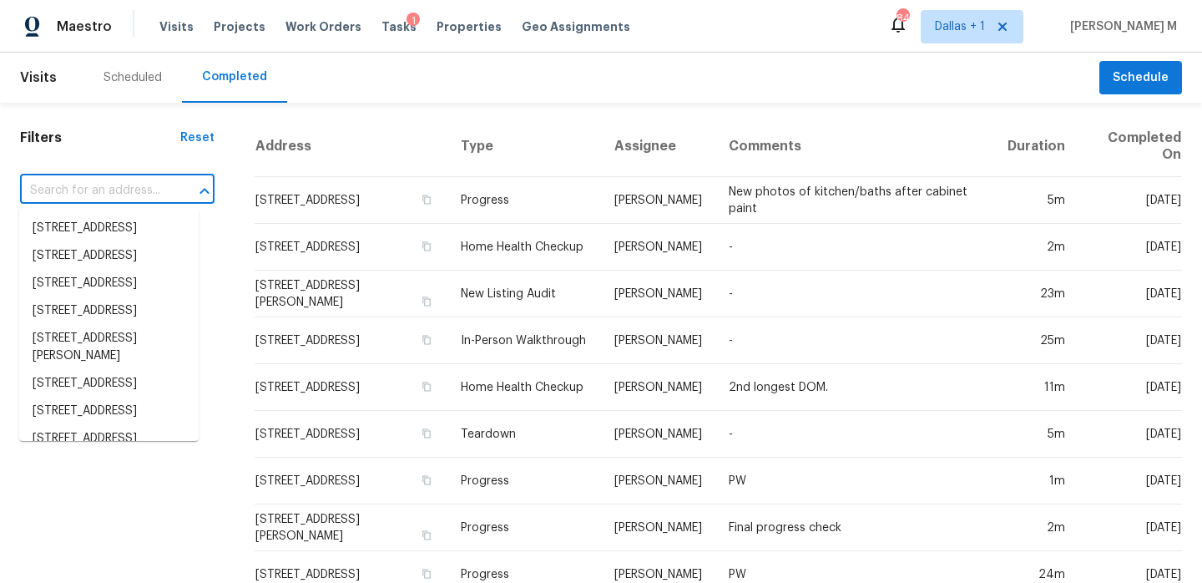
paste input "[STREET_ADDRESS][PERSON_NAME]"
type input "[STREET_ADDRESS][PERSON_NAME]"
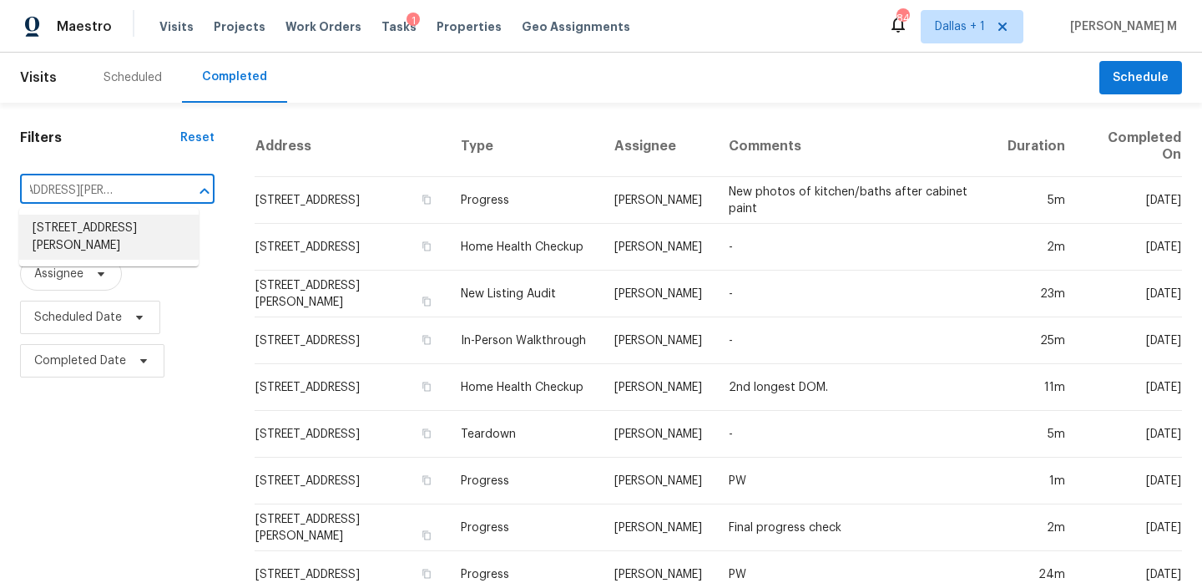
click at [122, 237] on li "[STREET_ADDRESS][PERSON_NAME]" at bounding box center [109, 237] width 180 height 45
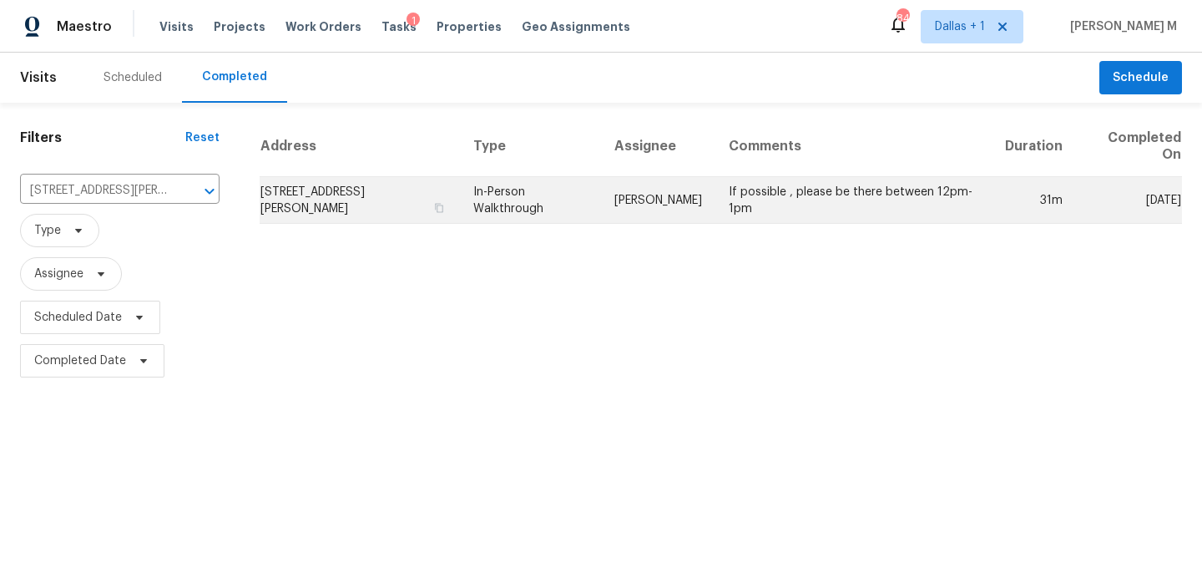
click at [623, 197] on td "[PERSON_NAME]" at bounding box center [658, 200] width 114 height 47
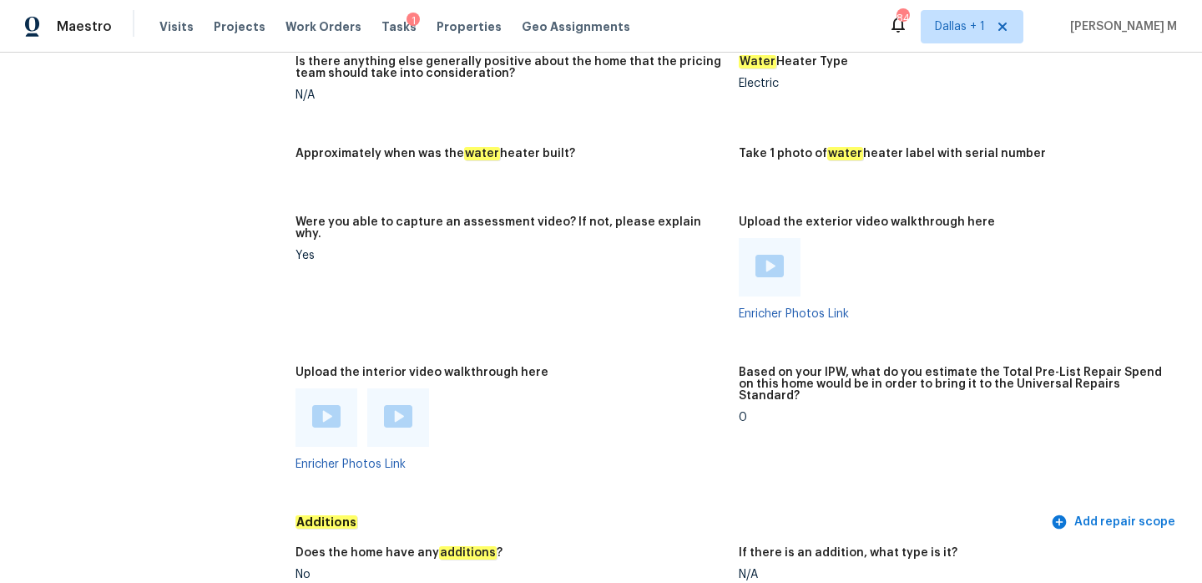
scroll to position [2886, 0]
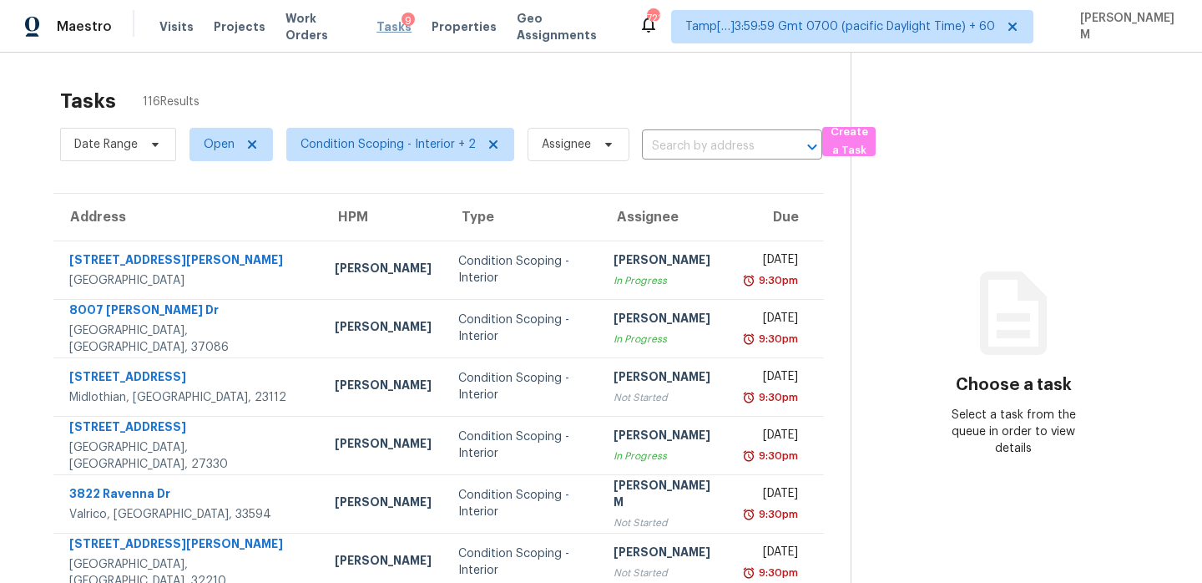
click at [378, 27] on span "Tasks" at bounding box center [394, 27] width 35 height 12
click at [407, 149] on span "Condition Scoping - Interior + 2" at bounding box center [388, 144] width 175 height 17
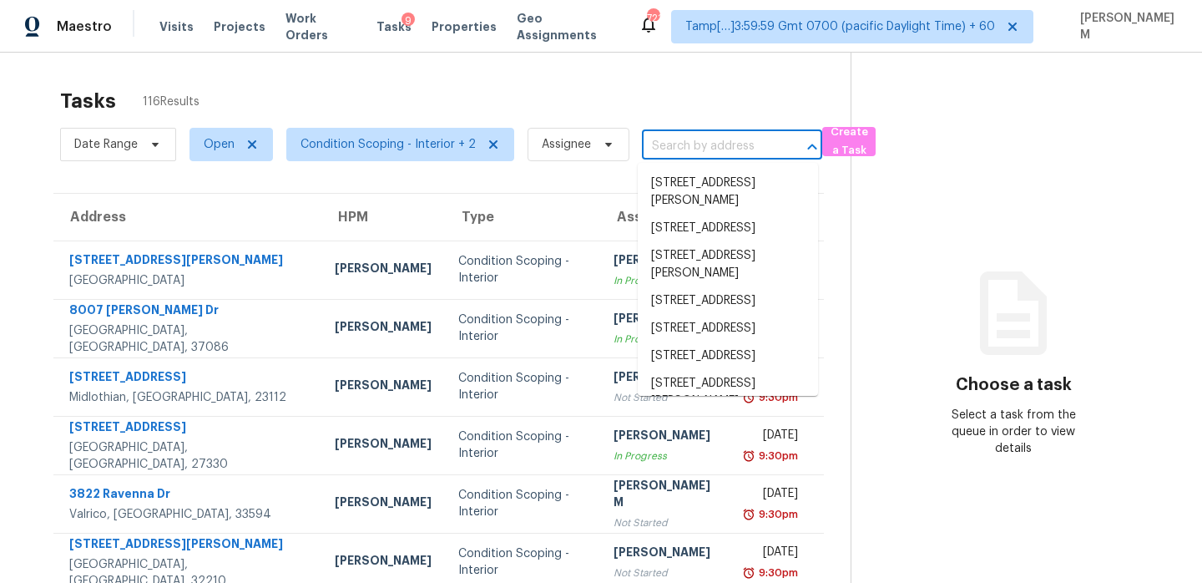
click at [689, 153] on input "text" at bounding box center [709, 147] width 134 height 26
paste input "[STREET_ADDRESS][PERSON_NAME]"
type input "[STREET_ADDRESS][PERSON_NAME]"
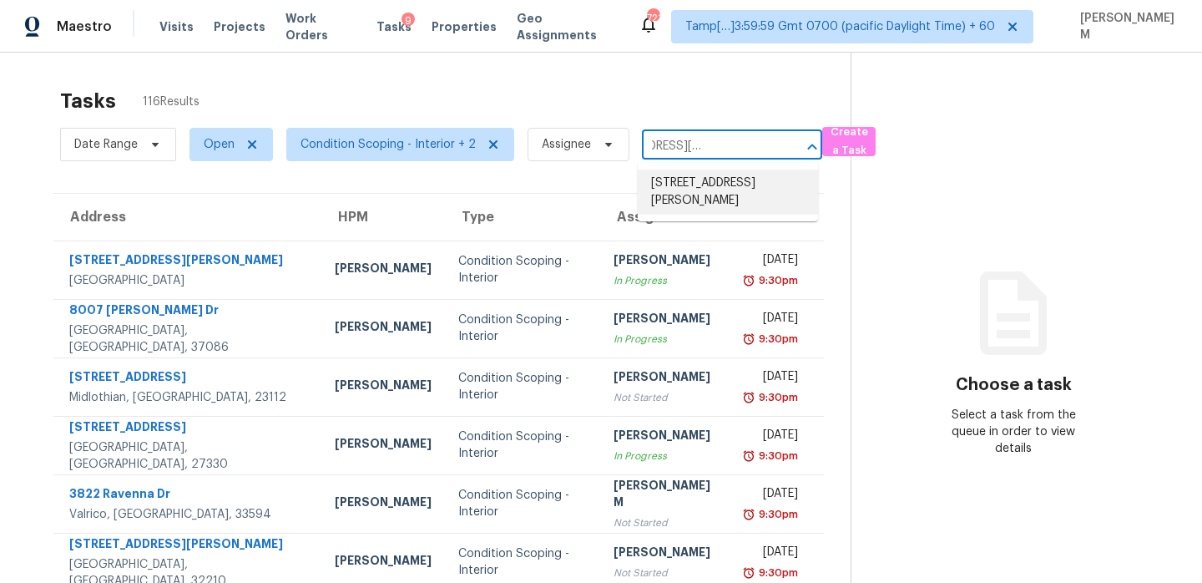
click at [706, 190] on li "[STREET_ADDRESS][PERSON_NAME]" at bounding box center [728, 191] width 180 height 45
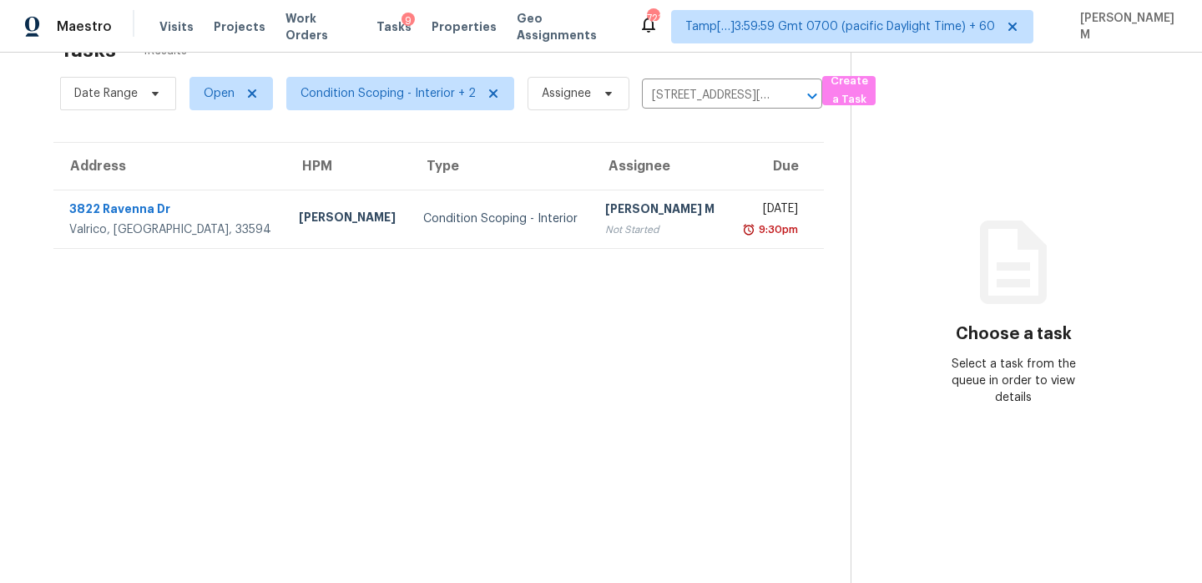
scroll to position [53, 0]
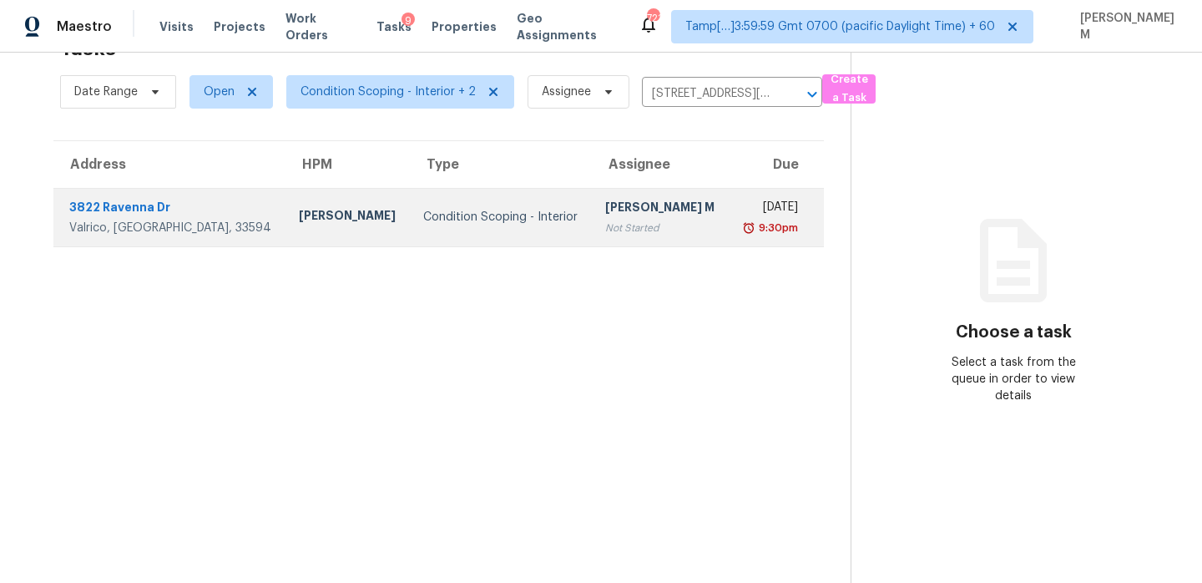
click at [605, 224] on div "Not Started" at bounding box center [660, 228] width 110 height 17
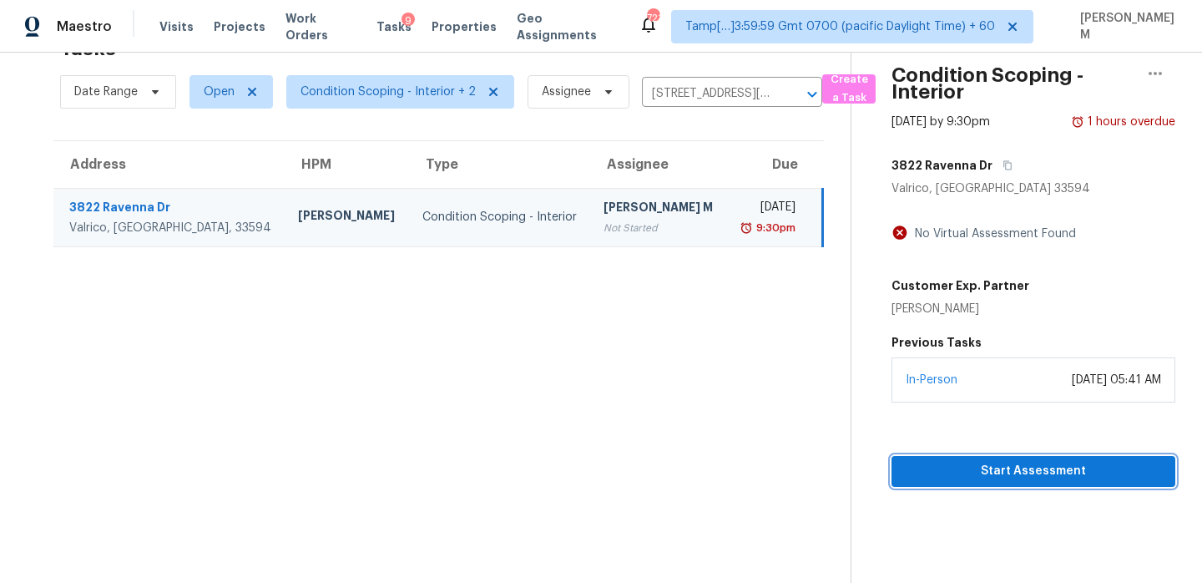
click at [1044, 476] on span "Start Assessment" at bounding box center [1033, 471] width 257 height 21
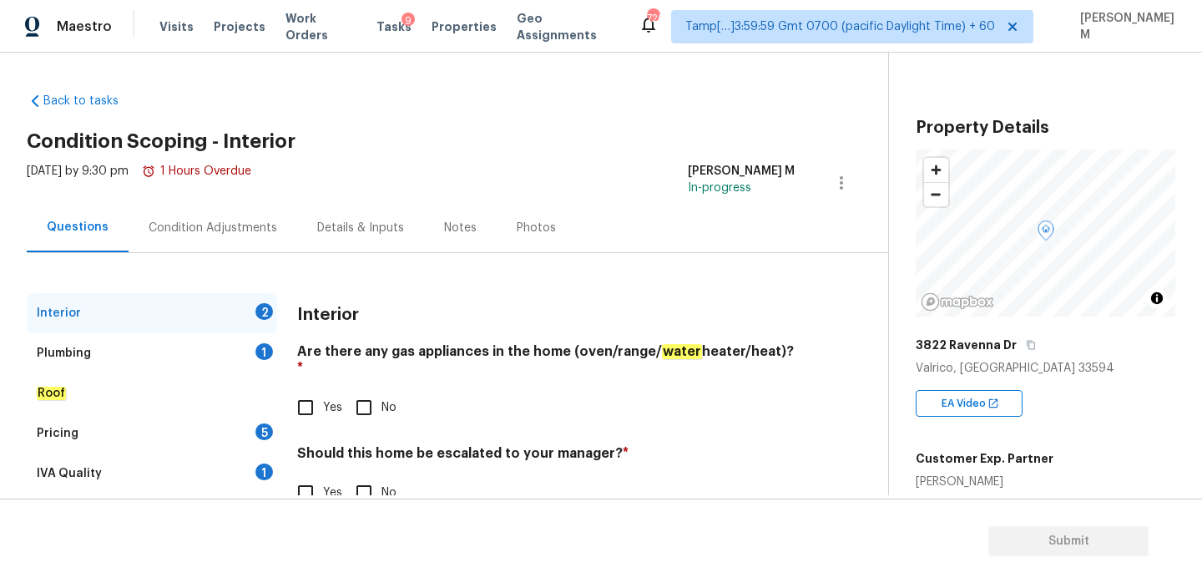
scroll to position [43, 0]
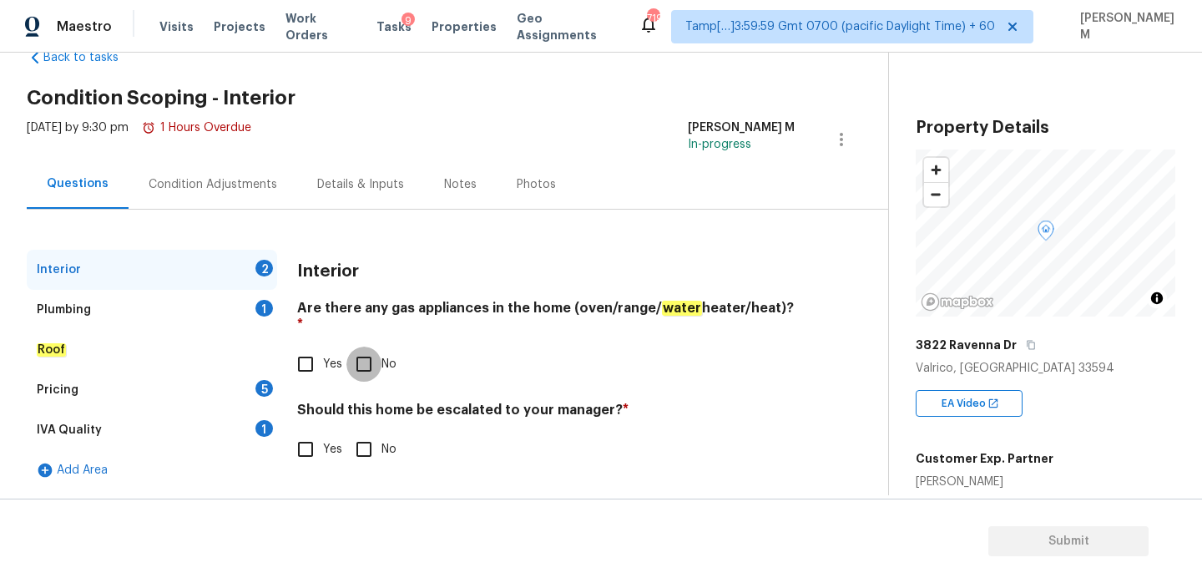
click at [366, 347] on input "No" at bounding box center [364, 364] width 35 height 35
checkbox input "true"
click at [75, 316] on div "Plumbing" at bounding box center [64, 309] width 54 height 17
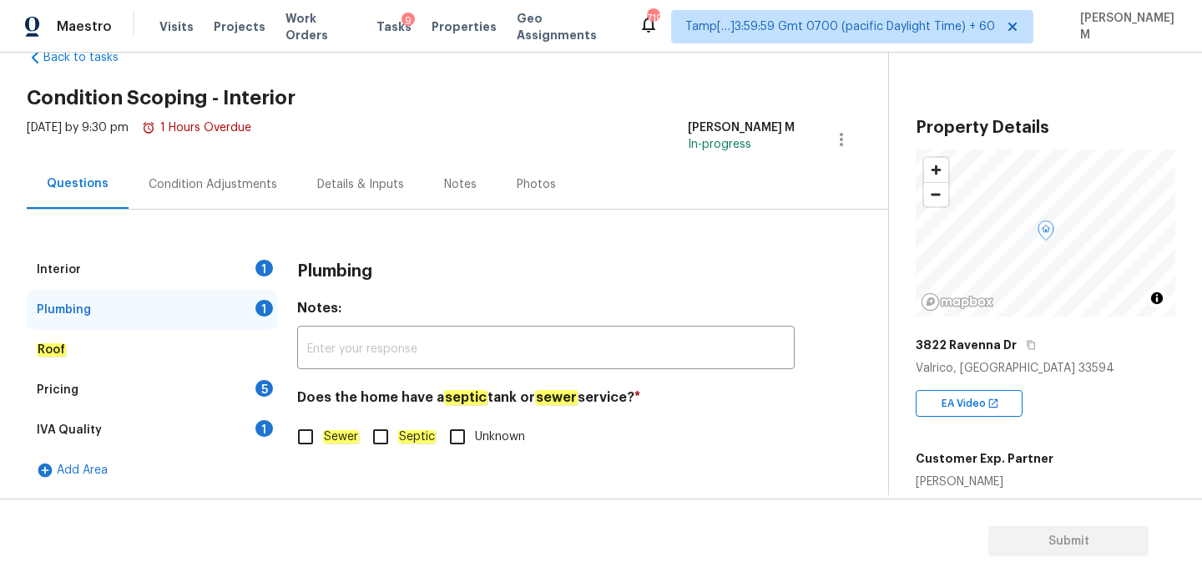
click at [53, 261] on div "Interior" at bounding box center [59, 269] width 44 height 17
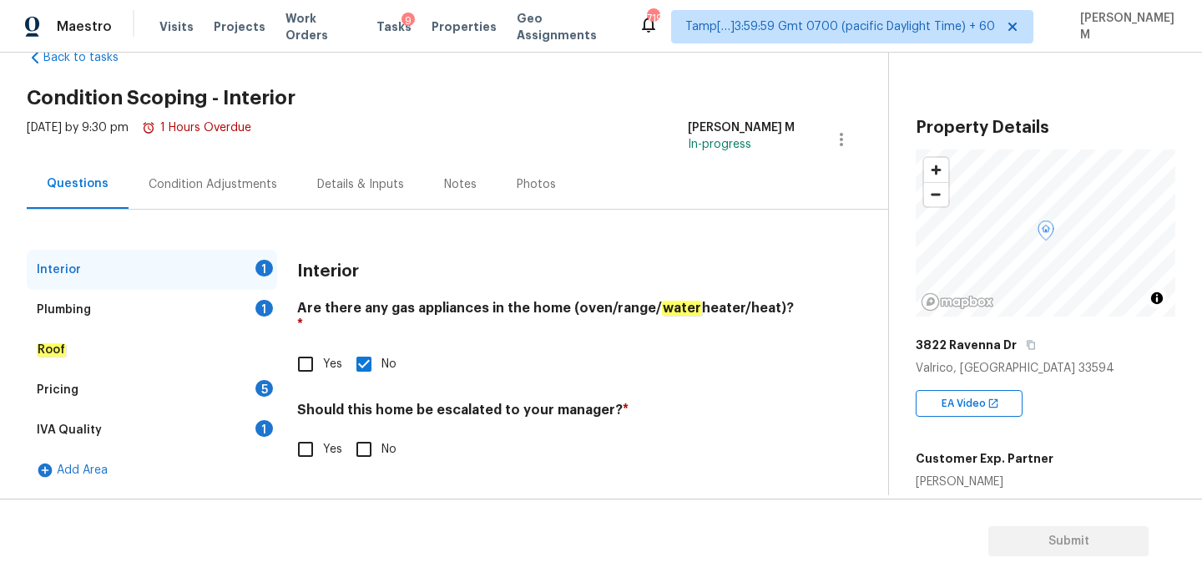
click at [94, 316] on div "Plumbing 1" at bounding box center [152, 310] width 250 height 40
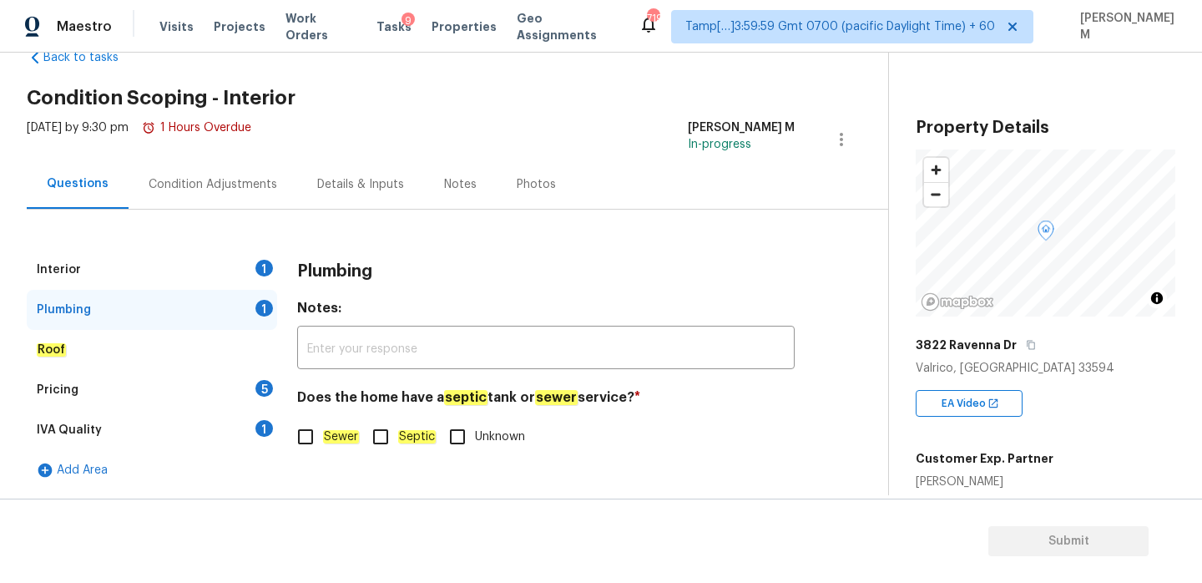
click at [306, 438] on input "Sewer" at bounding box center [305, 436] width 35 height 35
checkbox input "true"
click at [107, 334] on div "Roof" at bounding box center [152, 350] width 250 height 40
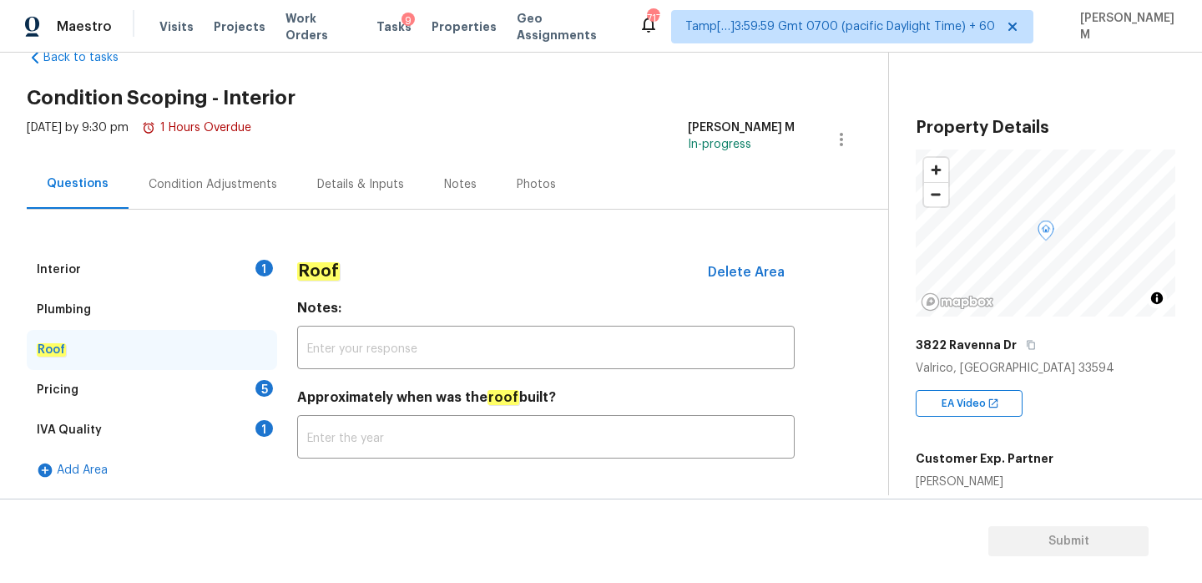
click at [161, 387] on div "Pricing 5" at bounding box center [152, 390] width 250 height 40
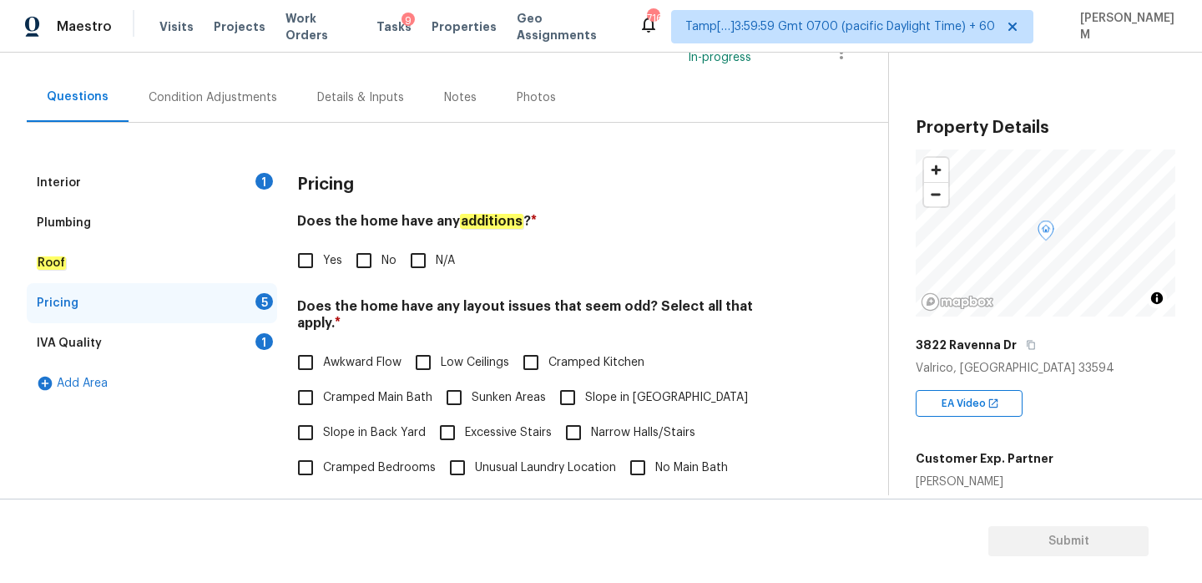
scroll to position [136, 0]
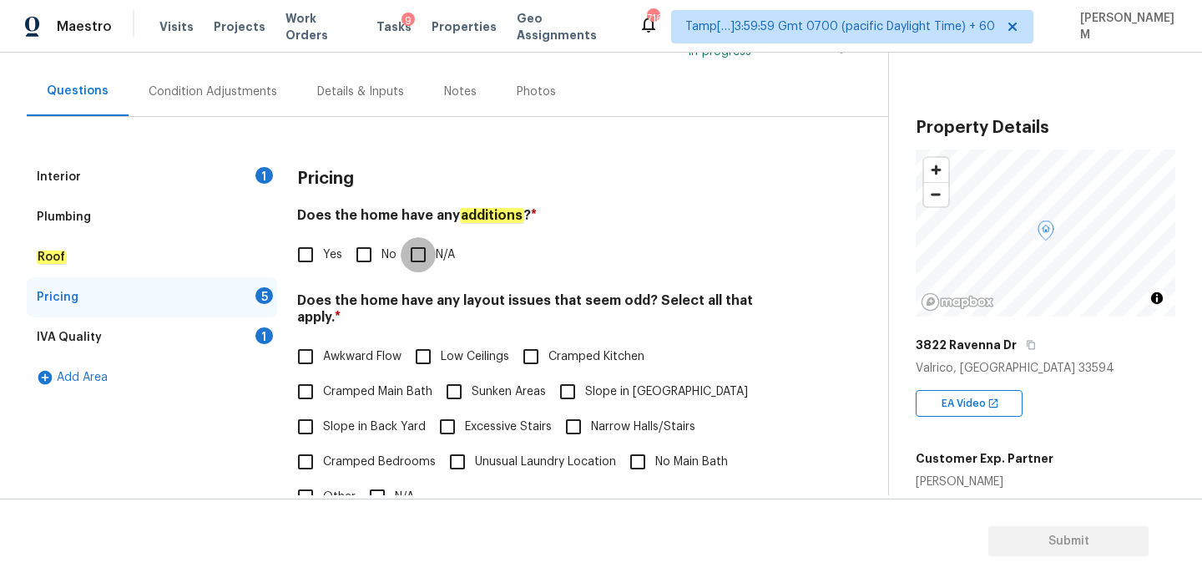
click at [418, 259] on input "N/A" at bounding box center [418, 254] width 35 height 35
checkbox input "true"
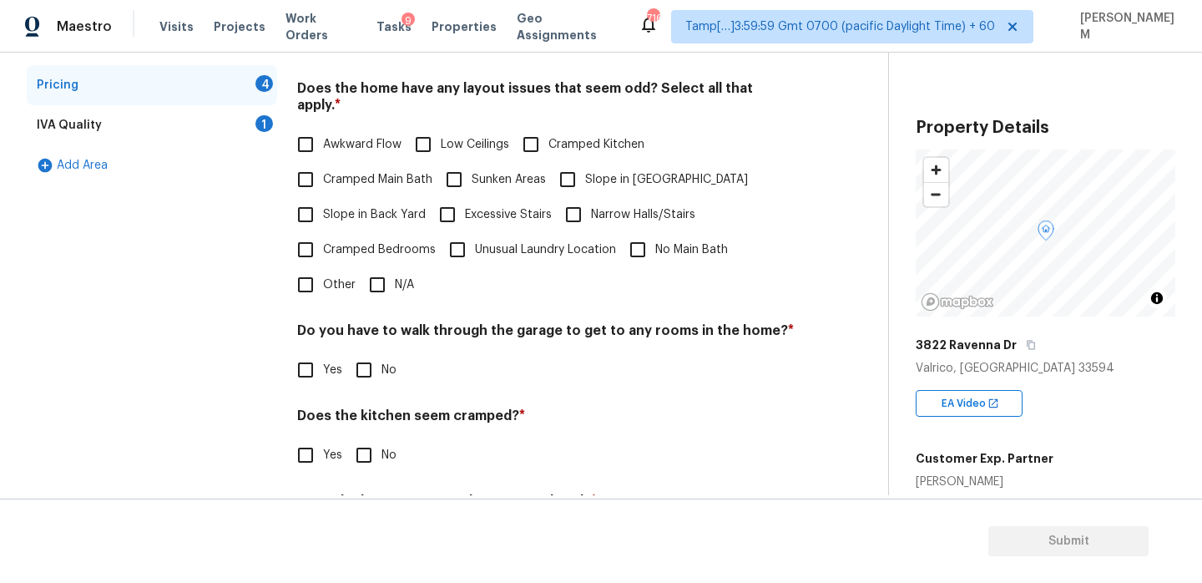
scroll to position [419, 0]
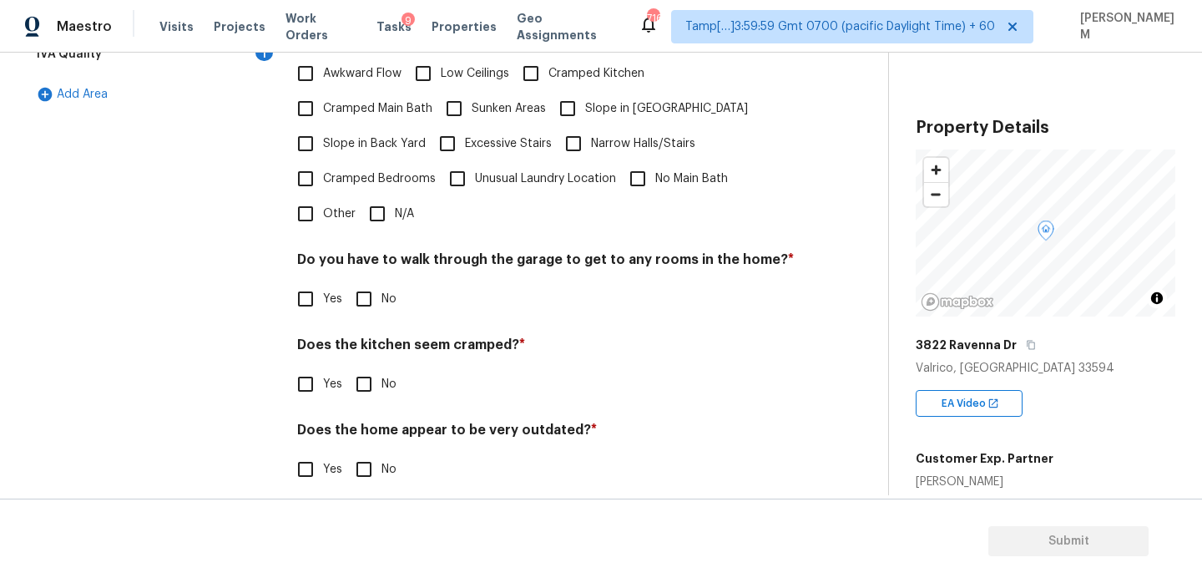
click at [367, 454] on input "No" at bounding box center [364, 469] width 35 height 35
checkbox input "true"
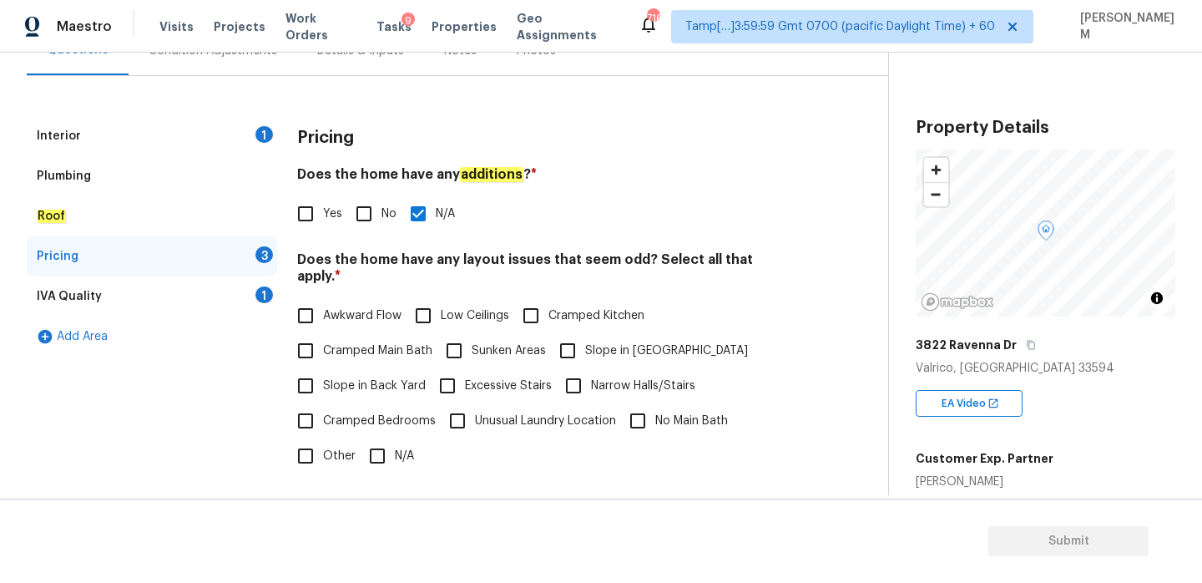
scroll to position [167, 0]
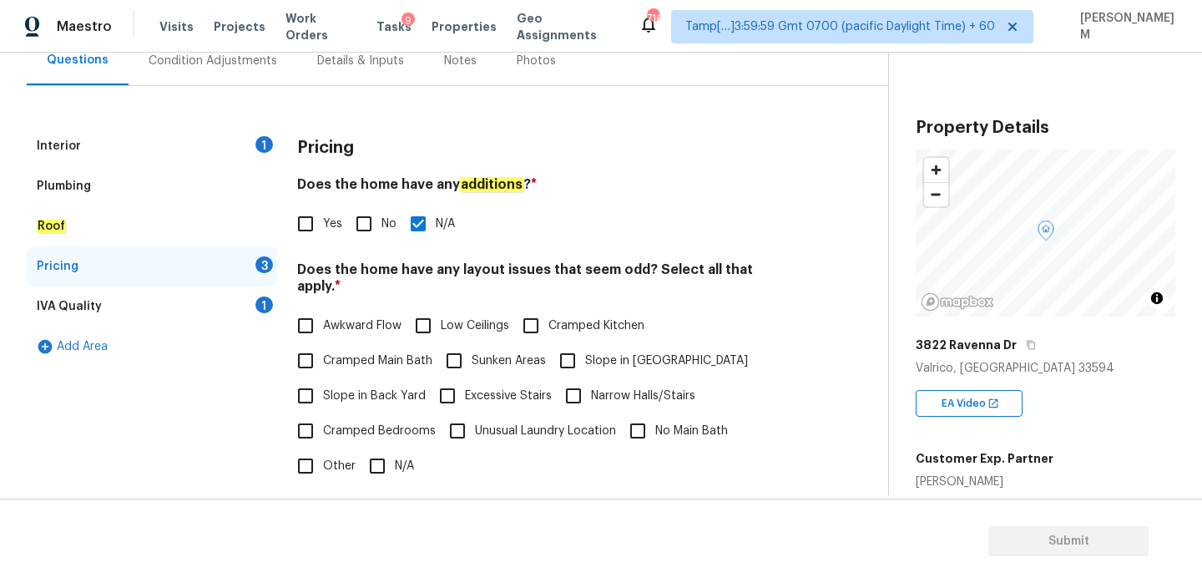
click at [81, 282] on div "Pricing 3" at bounding box center [152, 266] width 250 height 40
click at [182, 299] on div "IVA Quality 1" at bounding box center [152, 306] width 250 height 40
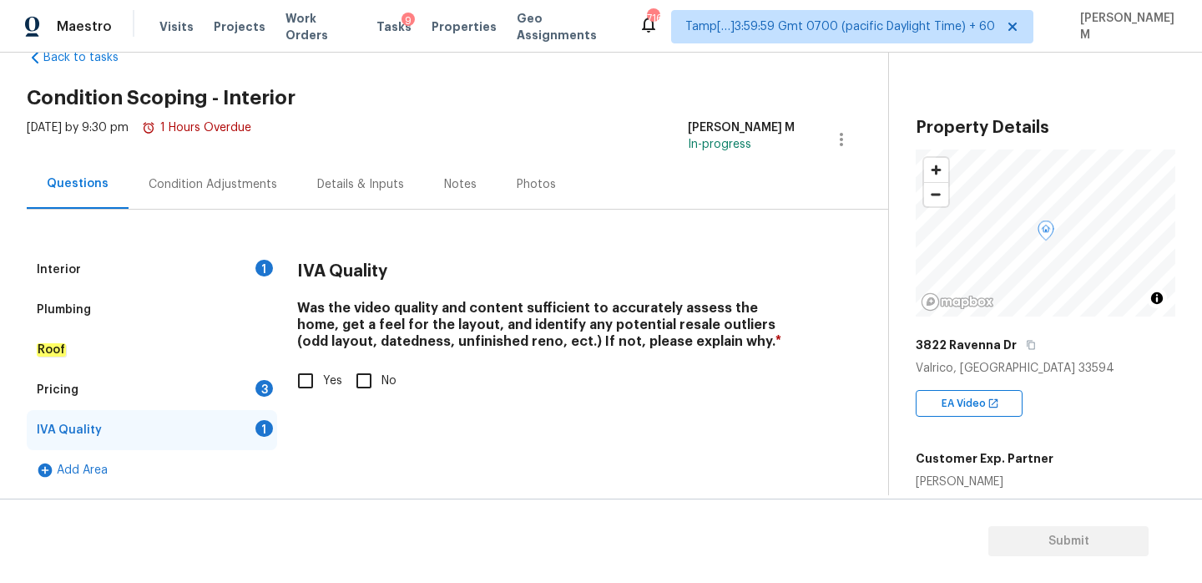
scroll to position [43, 0]
click at [294, 370] on input "Yes" at bounding box center [305, 380] width 35 height 35
checkbox input "true"
click at [235, 388] on div "Pricing 3" at bounding box center [152, 390] width 250 height 40
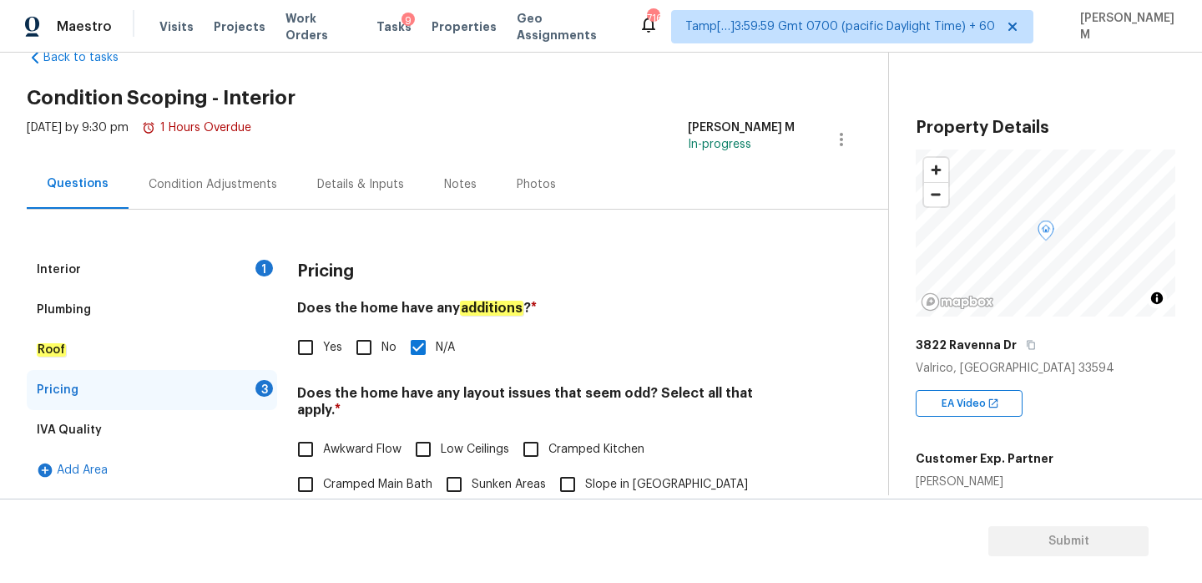
click at [203, 254] on div "Interior 1" at bounding box center [152, 270] width 250 height 40
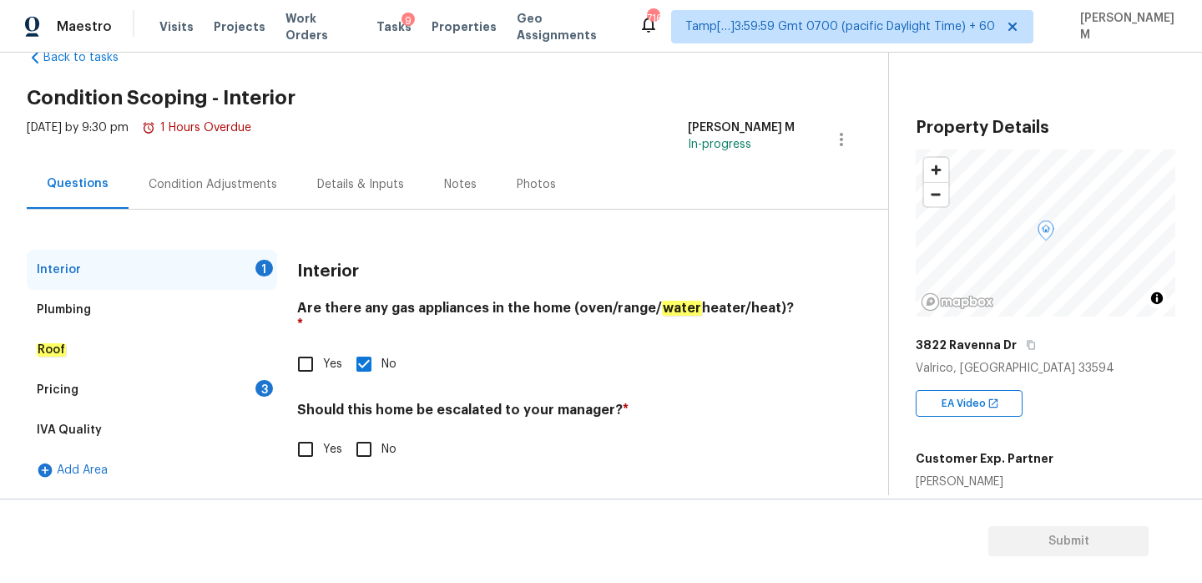
click at [211, 393] on div "Pricing 3" at bounding box center [152, 390] width 250 height 40
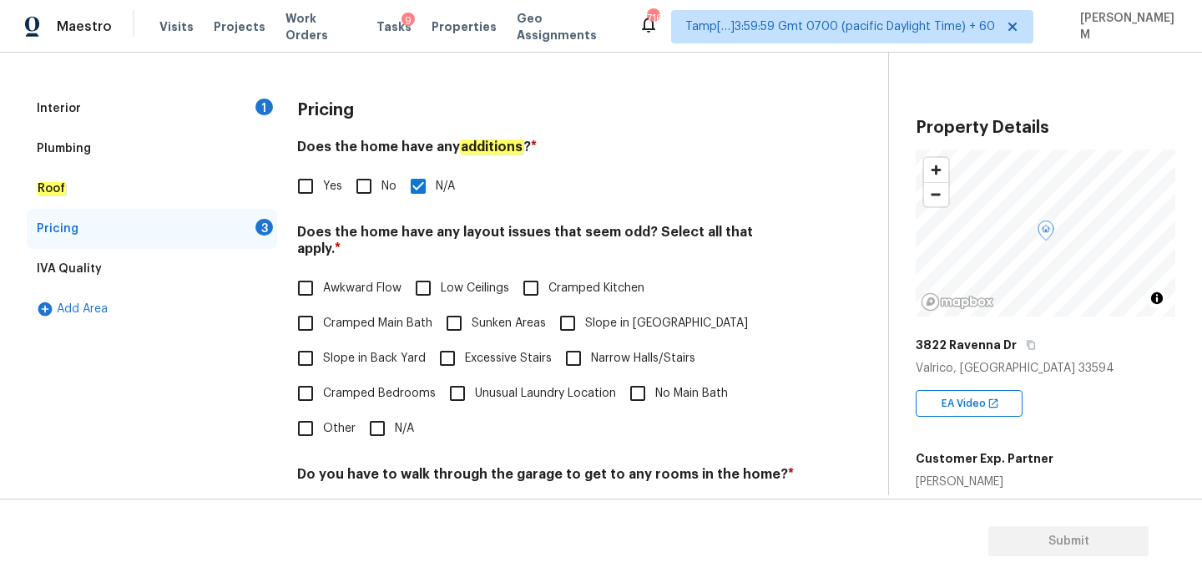
scroll to position [233, 0]
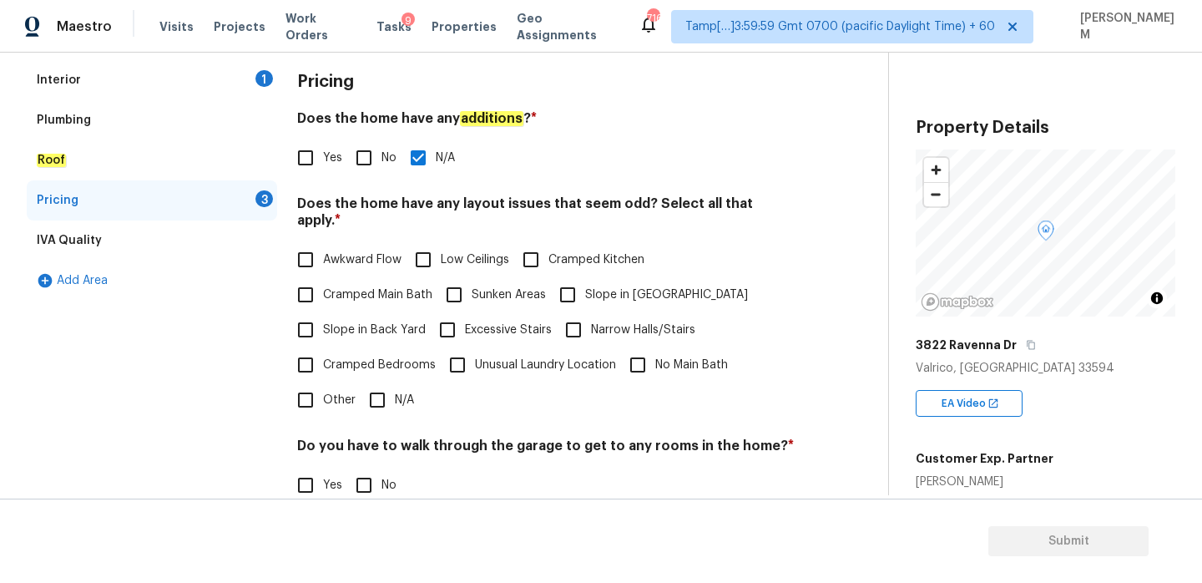
click at [309, 245] on input "Awkward Flow" at bounding box center [305, 259] width 35 height 35
checkbox input "true"
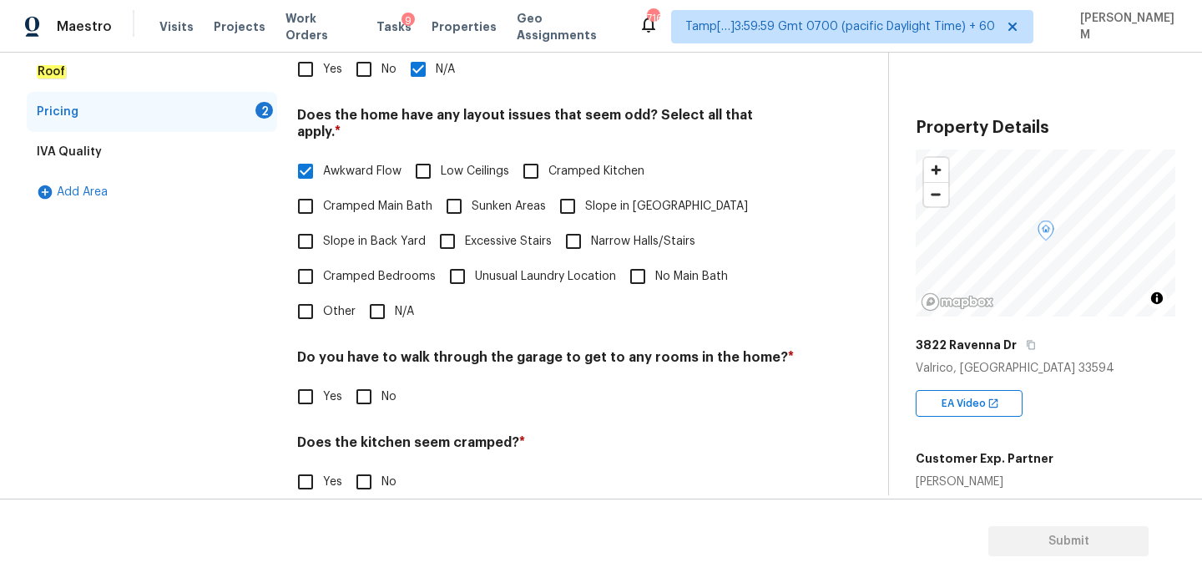
scroll to position [393, 0]
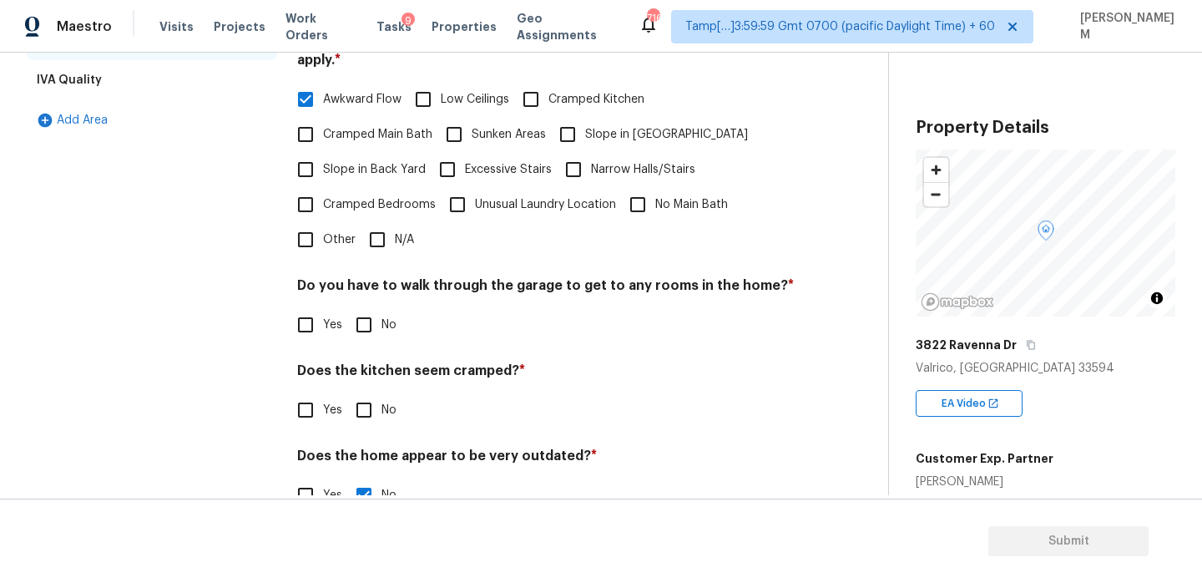
click at [359, 307] on input "No" at bounding box center [364, 324] width 35 height 35
checkbox input "true"
click at [362, 394] on input "No" at bounding box center [364, 409] width 35 height 35
checkbox input "true"
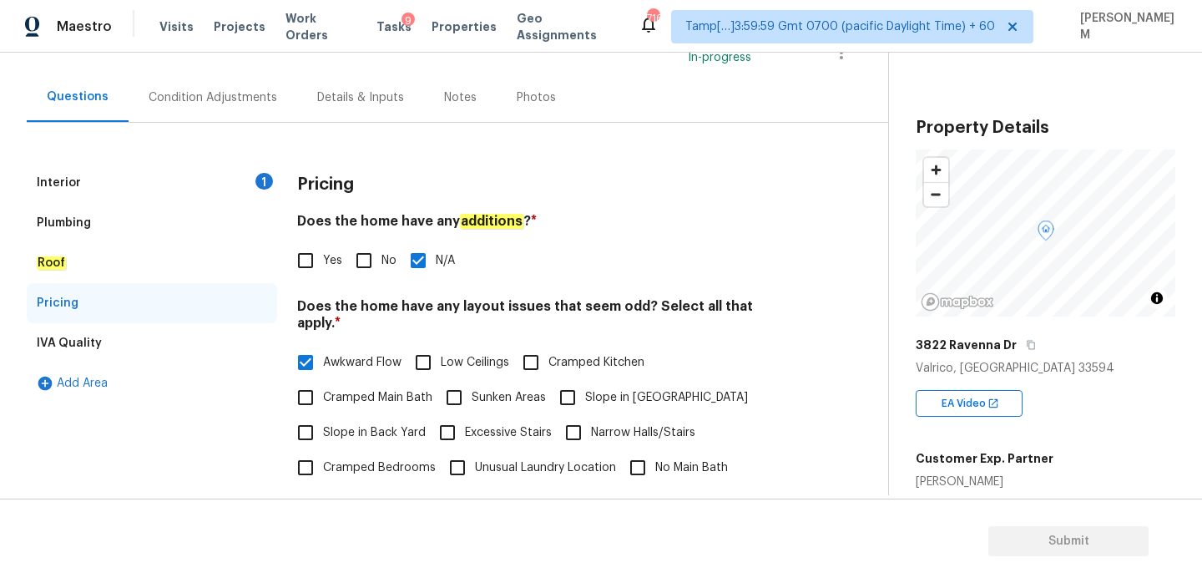
click at [160, 191] on div "Interior 1" at bounding box center [152, 183] width 250 height 40
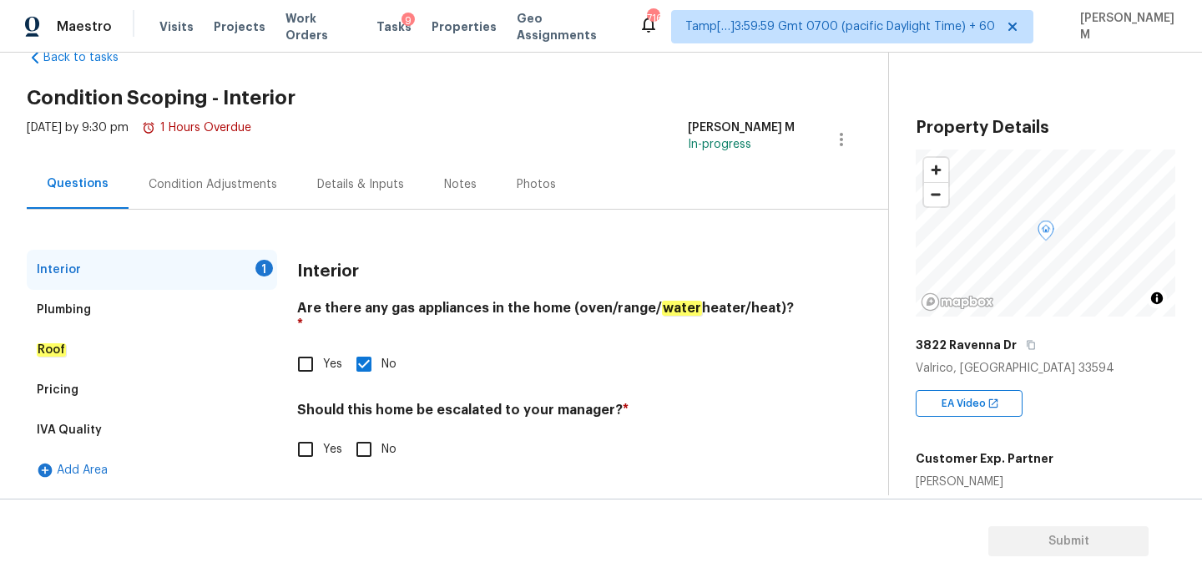
click at [315, 432] on input "Yes" at bounding box center [305, 449] width 35 height 35
checkbox input "true"
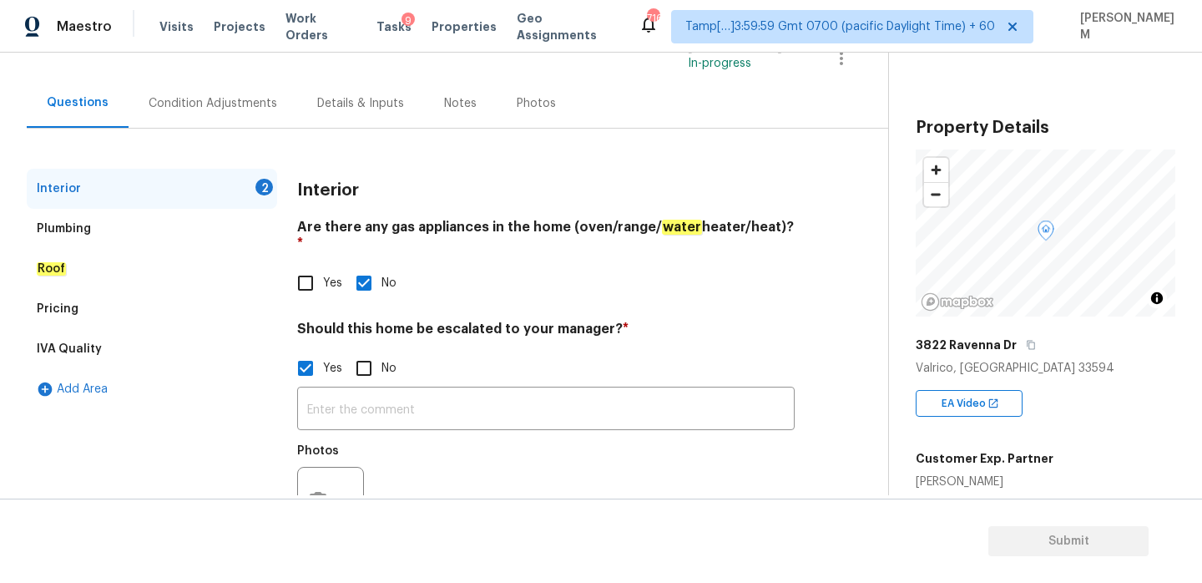
scroll to position [181, 0]
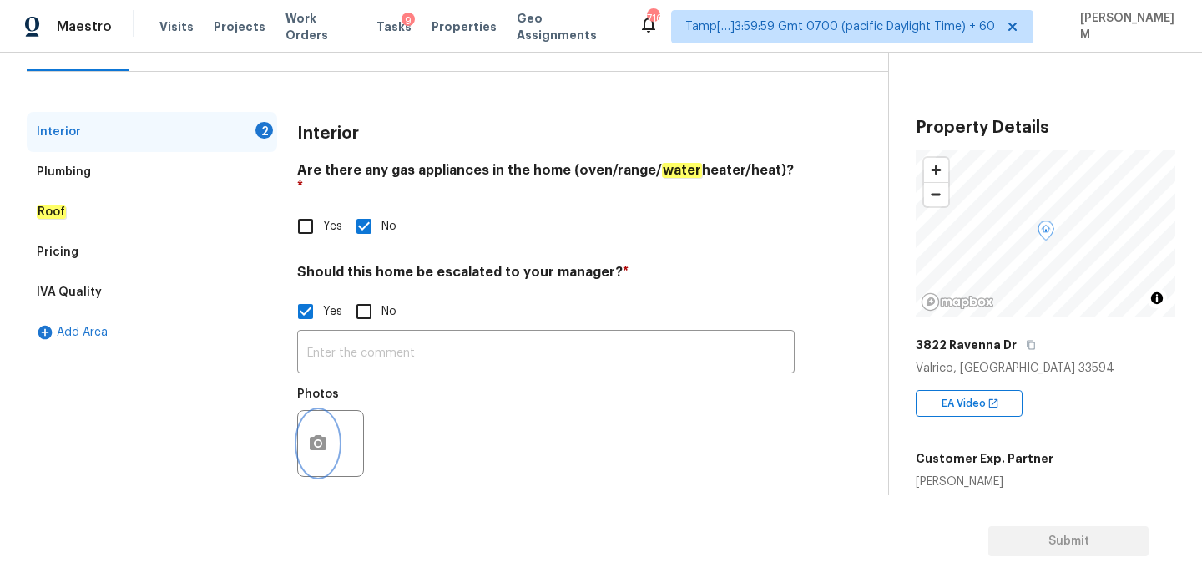
click at [324, 415] on button "button" at bounding box center [318, 443] width 40 height 65
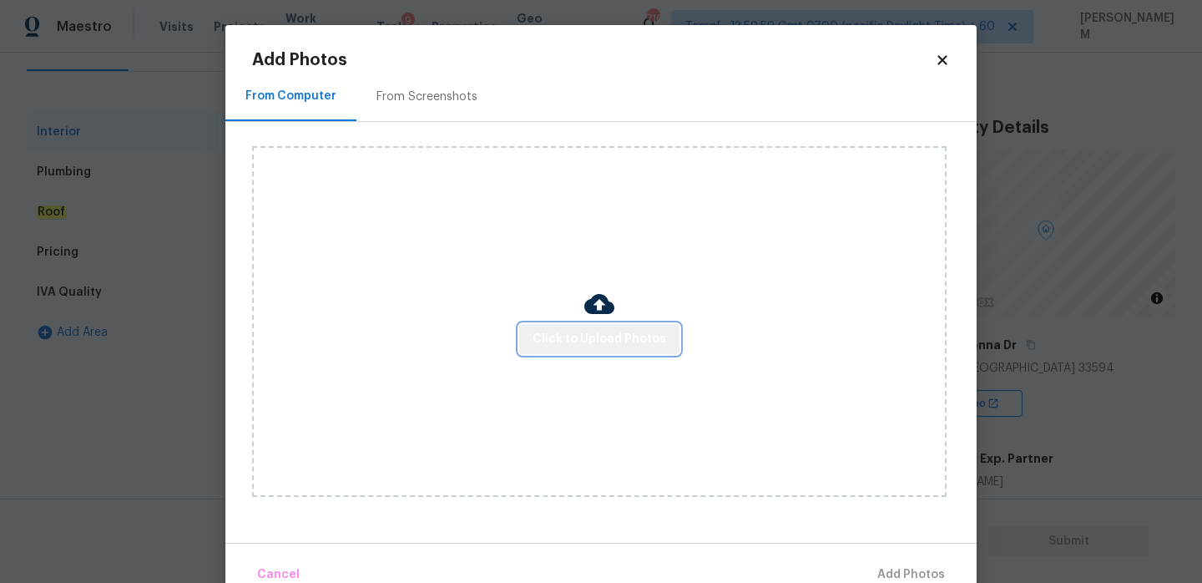
click at [609, 337] on span "Click to Upload Photos" at bounding box center [600, 339] width 134 height 21
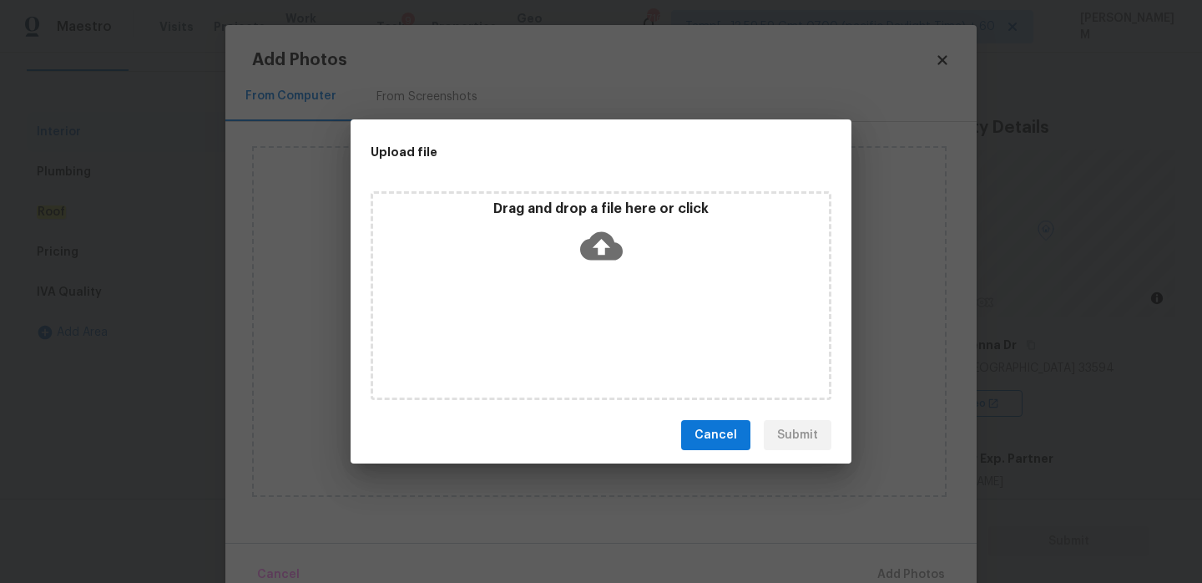
click at [599, 250] on icon at bounding box center [601, 246] width 43 height 43
